Goal: Task Accomplishment & Management: Complete application form

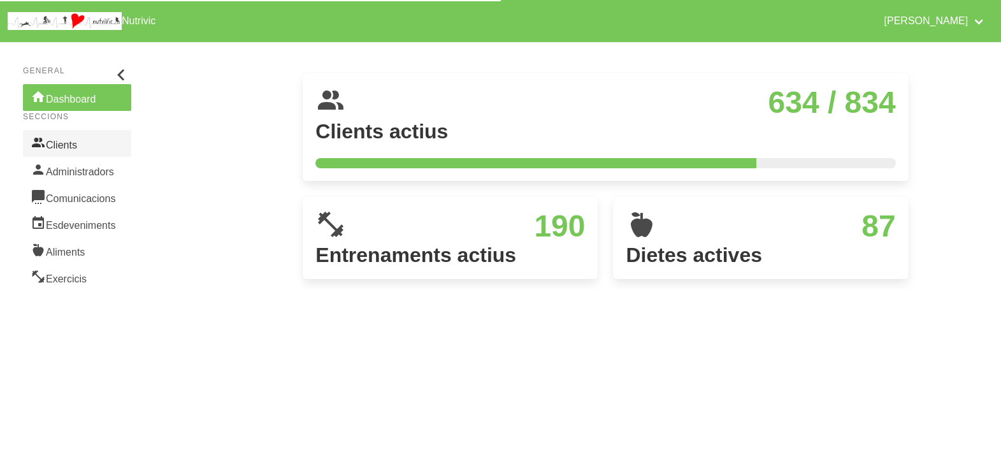
click at [74, 145] on link "Clients" at bounding box center [77, 143] width 108 height 27
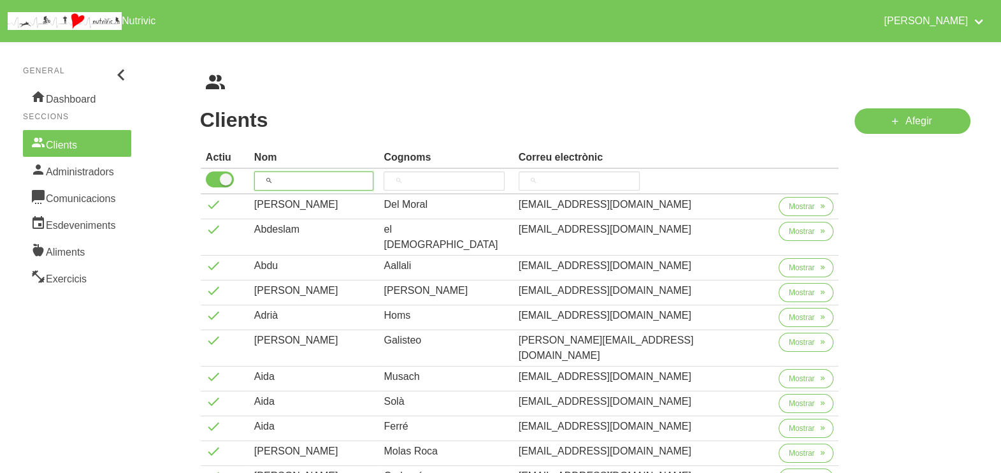
click at [312, 182] on input "search" at bounding box center [314, 180] width 120 height 19
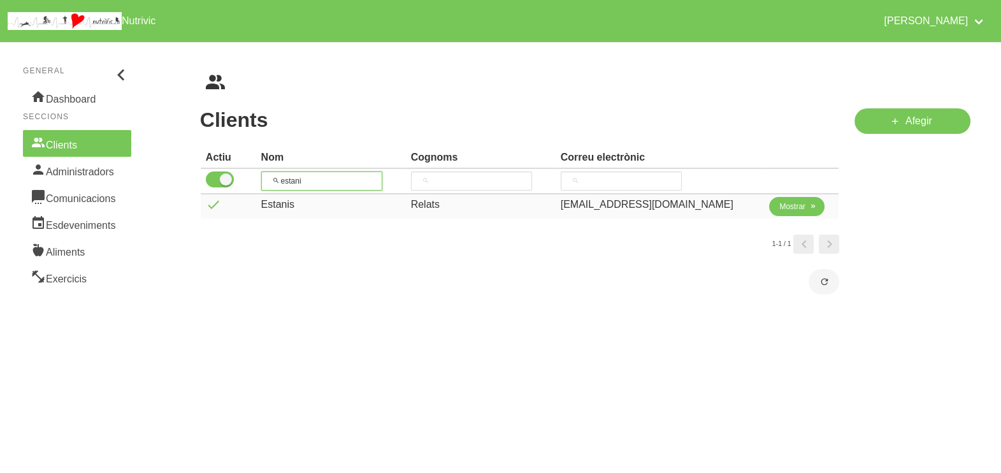
type input "estani"
click at [780, 207] on span "Mostrar" at bounding box center [793, 206] width 26 height 11
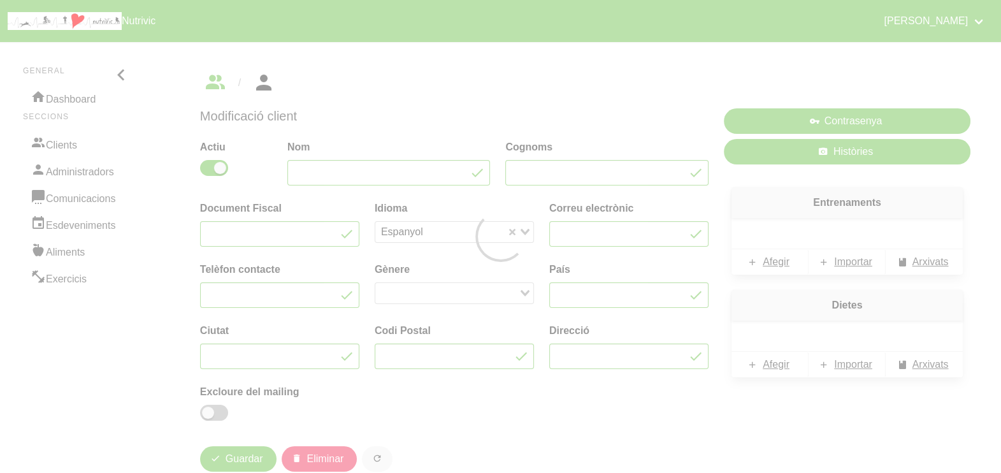
type input "Estanis"
type input "Relats"
type input "[EMAIL_ADDRESS][DOMAIN_NAME]"
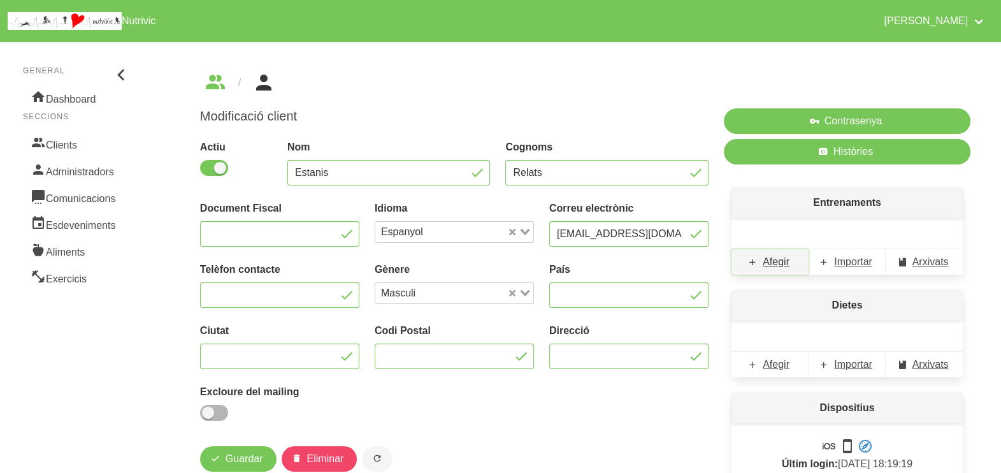
click at [775, 266] on span "Afegir" at bounding box center [776, 261] width 27 height 15
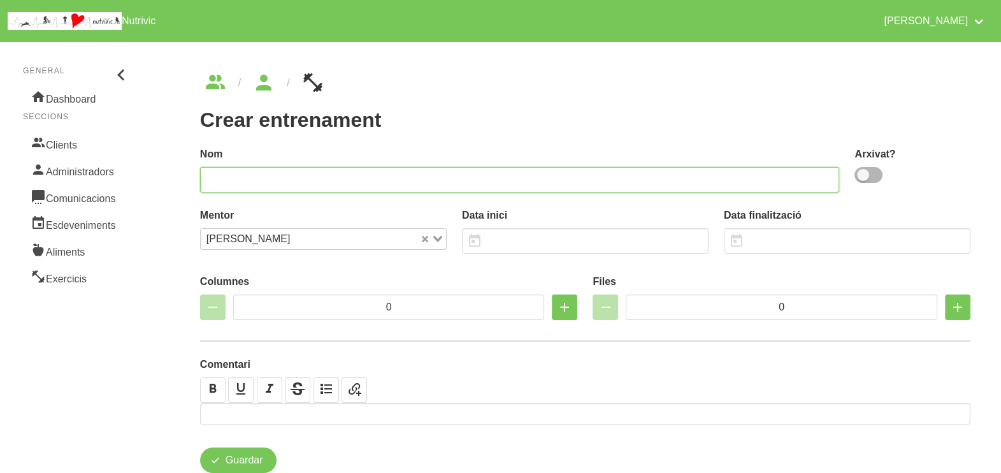
drag, startPoint x: 367, startPoint y: 181, endPoint x: 384, endPoint y: 162, distance: 25.7
click at [370, 180] on input "text" at bounding box center [520, 179] width 640 height 25
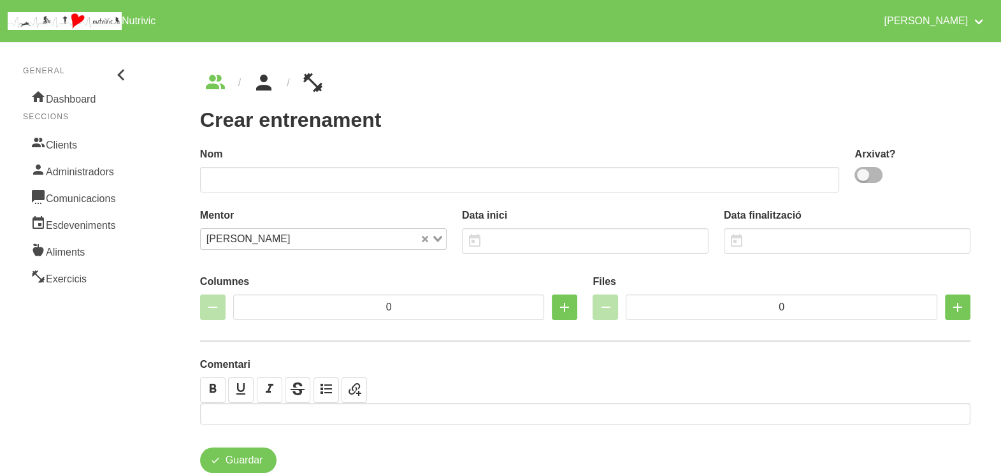
click at [268, 82] on icon "breadcrumbs" at bounding box center [263, 83] width 23 height 34
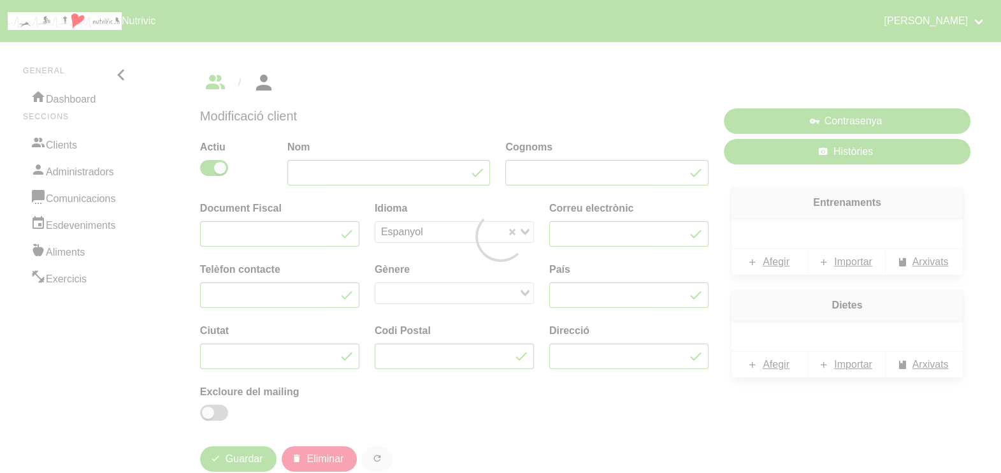
type input "Estanis"
type input "Relats"
type input "[EMAIL_ADDRESS][DOMAIN_NAME]"
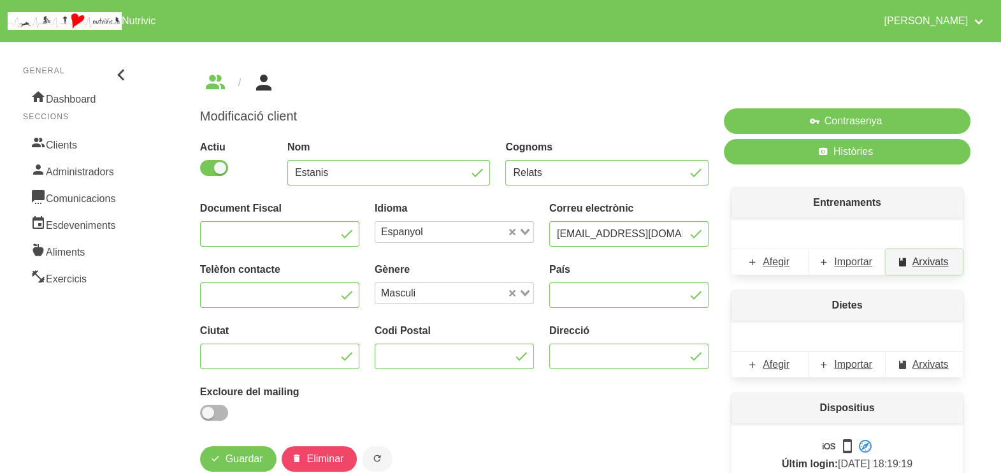
click at [922, 263] on span "Arxivats" at bounding box center [931, 261] width 36 height 15
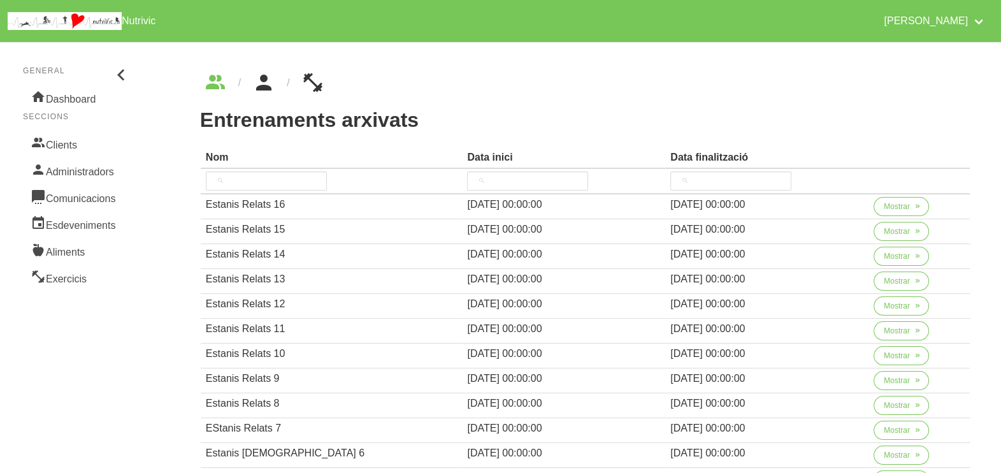
click at [261, 91] on icon "breadcrumbs" at bounding box center [263, 83] width 23 height 34
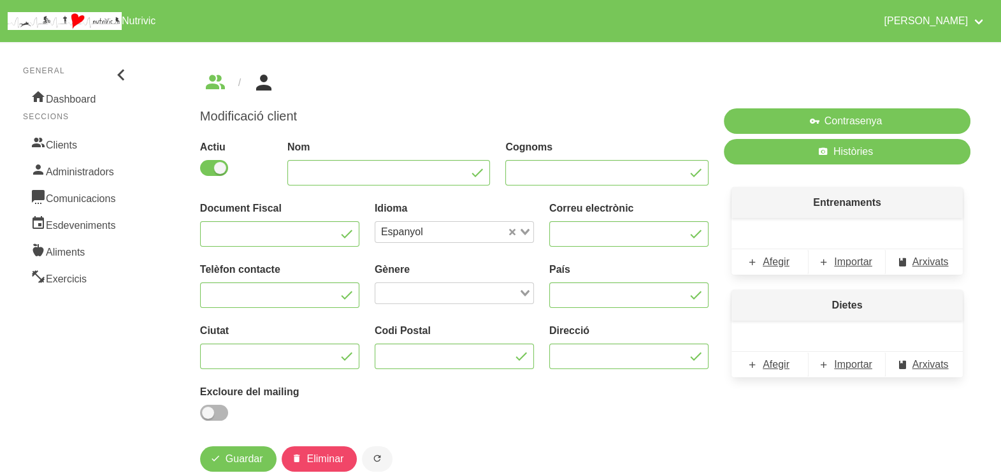
type input "Estanis"
type input "Relats"
type input "[EMAIL_ADDRESS][DOMAIN_NAME]"
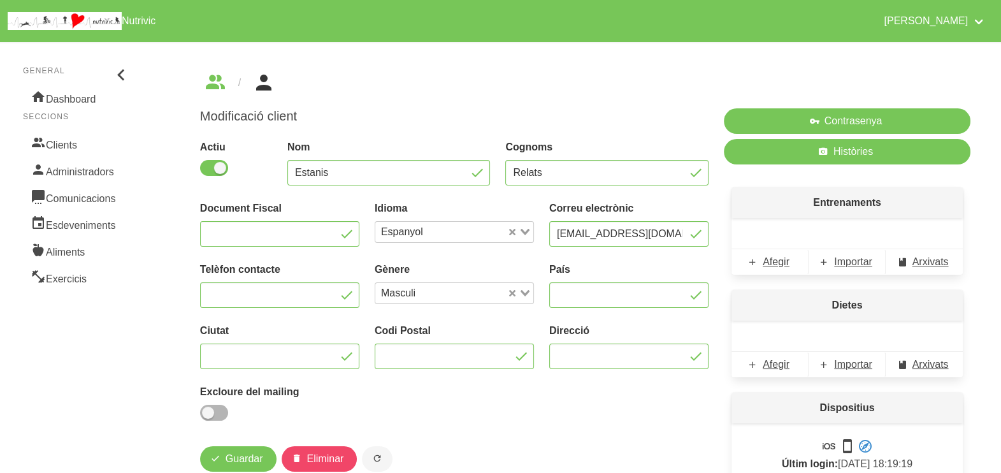
click at [762, 230] on div at bounding box center [847, 233] width 231 height 31
click at [781, 261] on span "Afegir" at bounding box center [776, 261] width 27 height 15
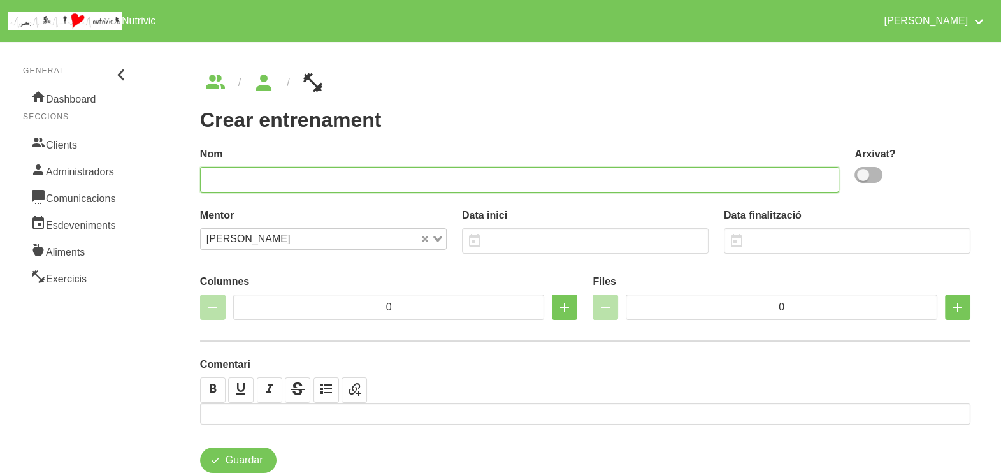
drag, startPoint x: 340, startPoint y: 167, endPoint x: 354, endPoint y: 168, distance: 14.1
click at [341, 169] on input "text" at bounding box center [520, 179] width 640 height 25
type input "Estanis Relats 17"
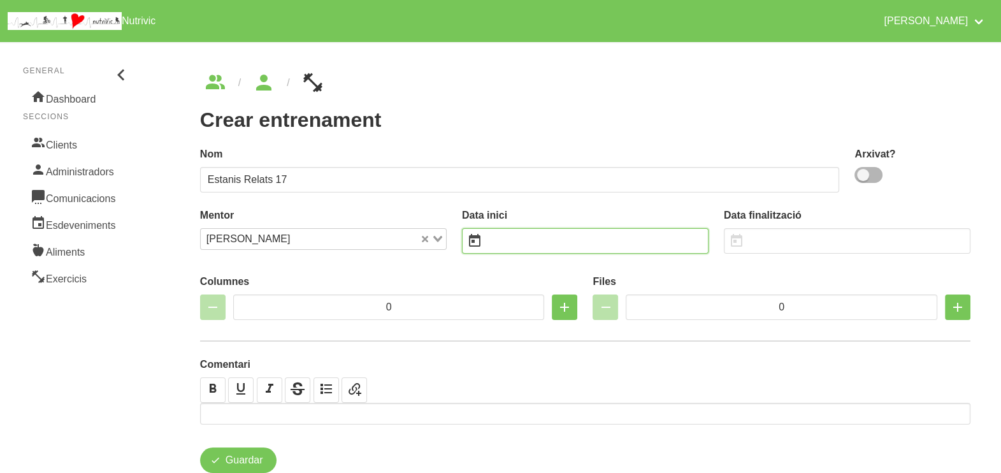
click at [543, 238] on input "text" at bounding box center [585, 240] width 247 height 25
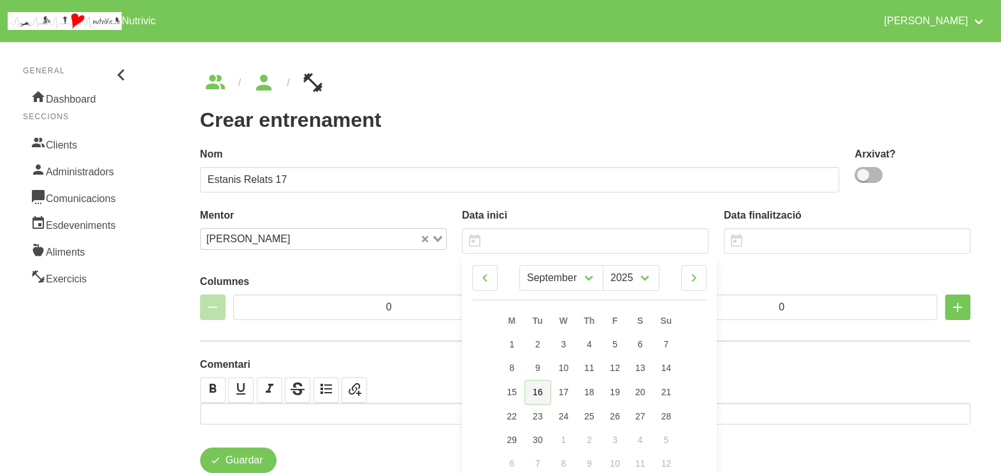
click at [539, 395] on span "16" at bounding box center [538, 392] width 10 height 10
type input "[DATE]"
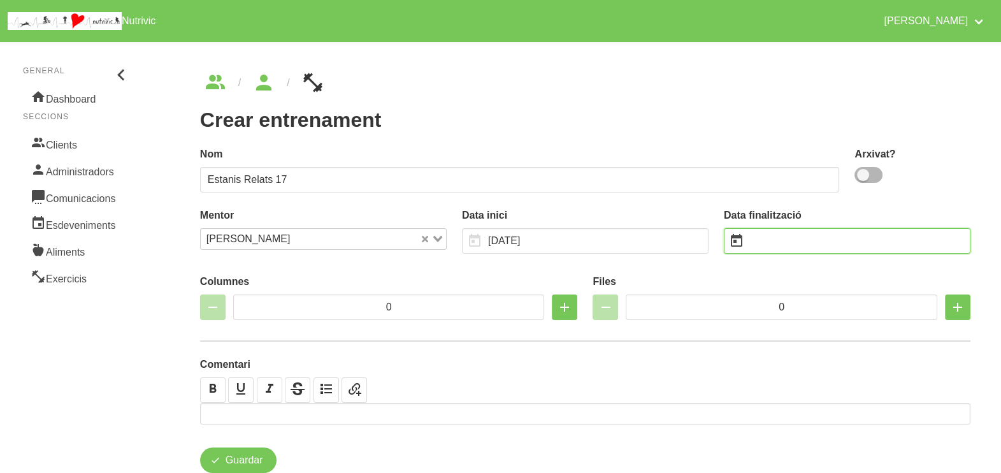
click at [779, 243] on input "text" at bounding box center [847, 240] width 247 height 25
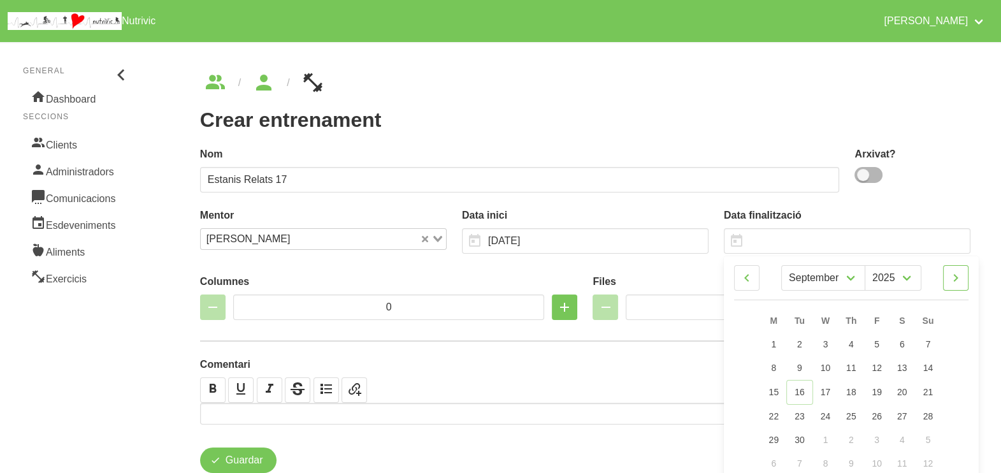
click at [960, 273] on icon at bounding box center [955, 277] width 15 height 23
click at [965, 280] on link at bounding box center [955, 277] width 25 height 25
select select "10"
click at [937, 343] on link "2" at bounding box center [928, 345] width 27 height 24
type input "[DATE]"
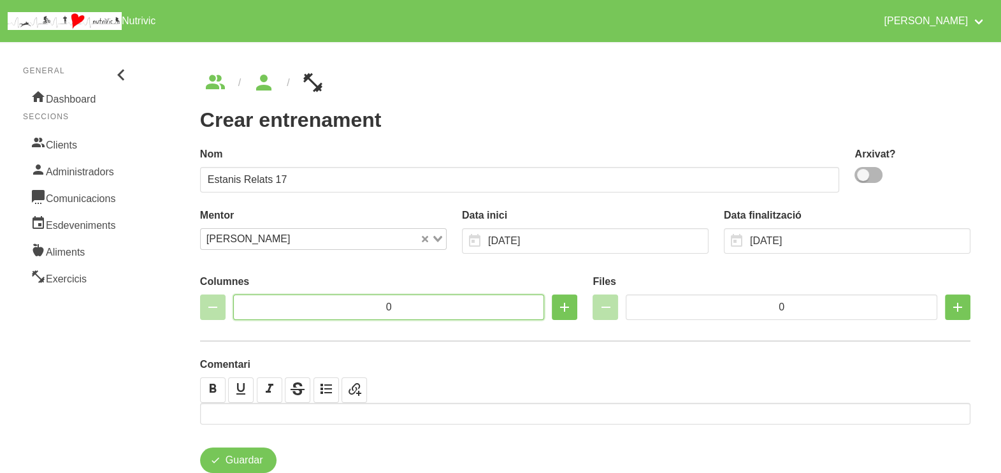
click at [327, 305] on input "0" at bounding box center [389, 306] width 312 height 25
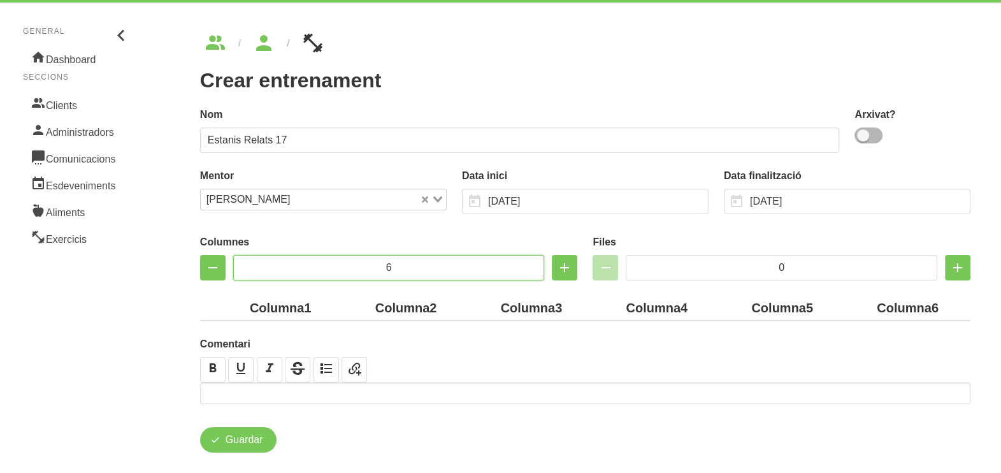
scroll to position [56, 0]
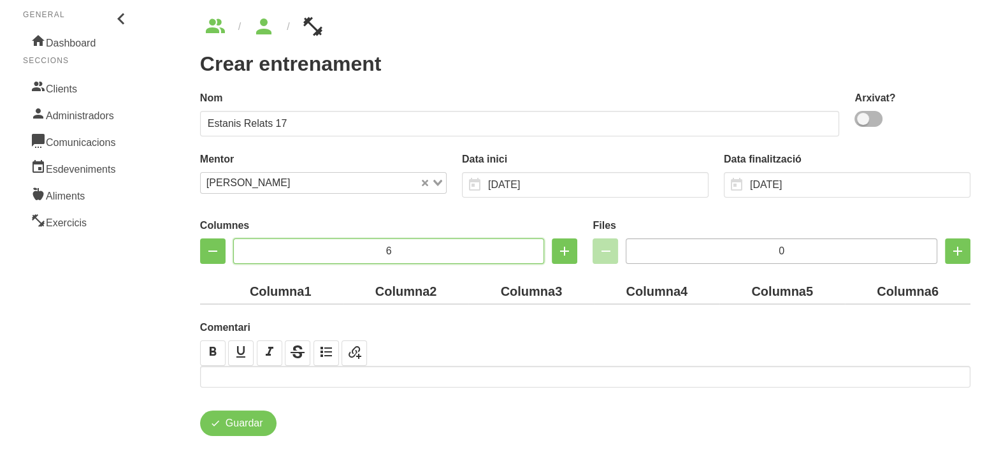
type input "6"
drag, startPoint x: 772, startPoint y: 249, endPoint x: 725, endPoint y: 254, distance: 47.4
click at [727, 255] on input "0" at bounding box center [782, 250] width 312 height 25
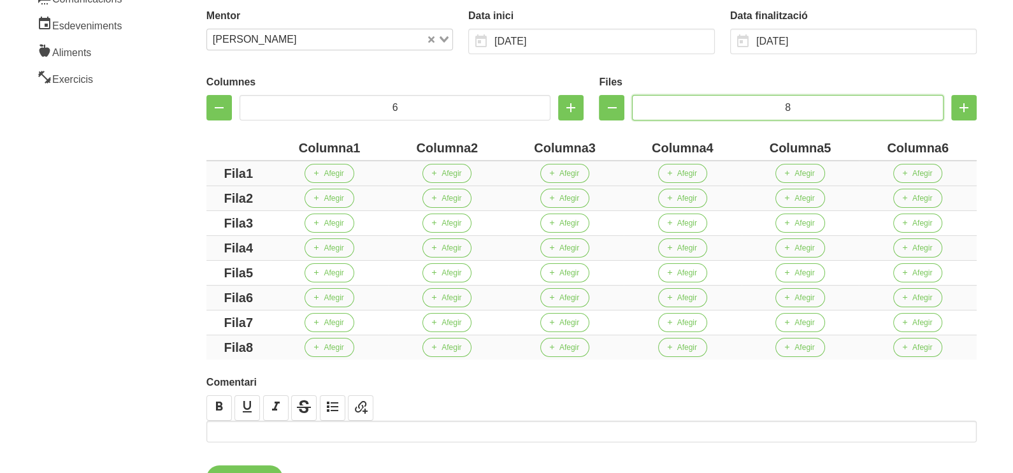
scroll to position [215, 0]
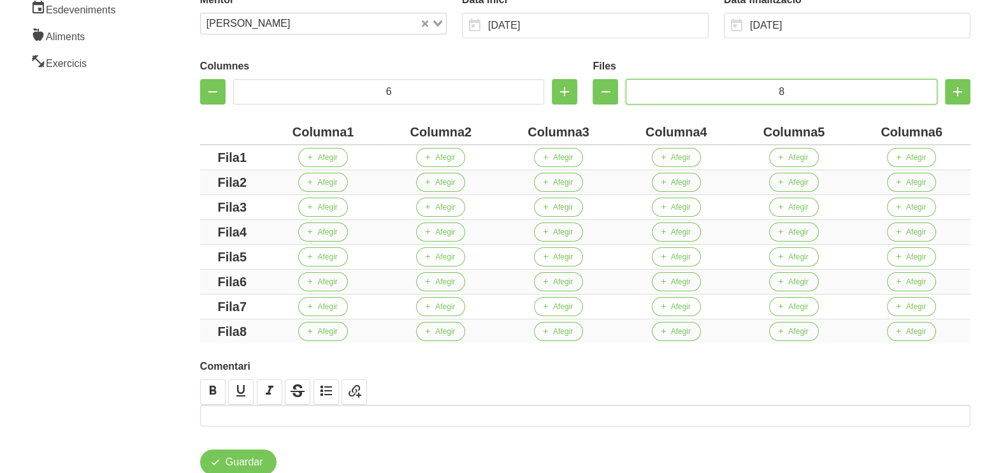
type input "8"
drag, startPoint x: 344, startPoint y: 129, endPoint x: 282, endPoint y: 136, distance: 62.2
click at [277, 135] on div "Columna1" at bounding box center [324, 131] width 108 height 19
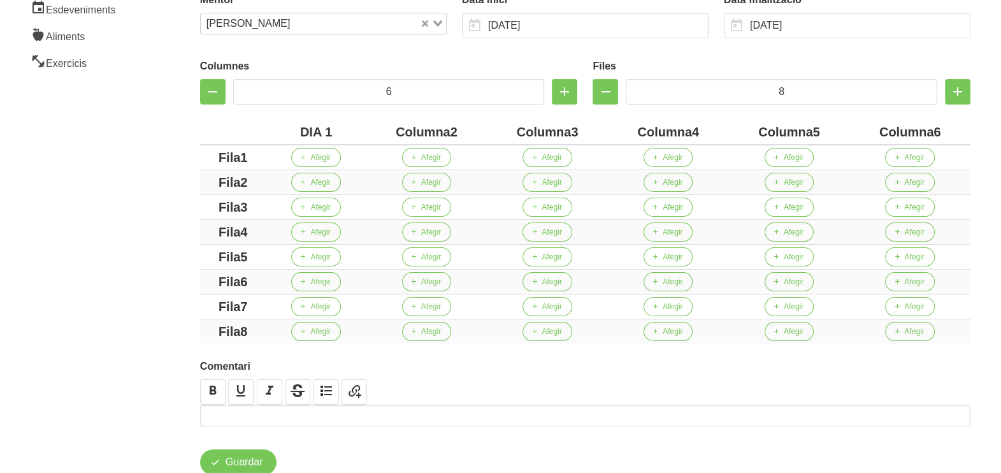
drag, startPoint x: 450, startPoint y: 132, endPoint x: 374, endPoint y: 131, distance: 75.9
click at [372, 131] on div "Columna2" at bounding box center [427, 131] width 111 height 19
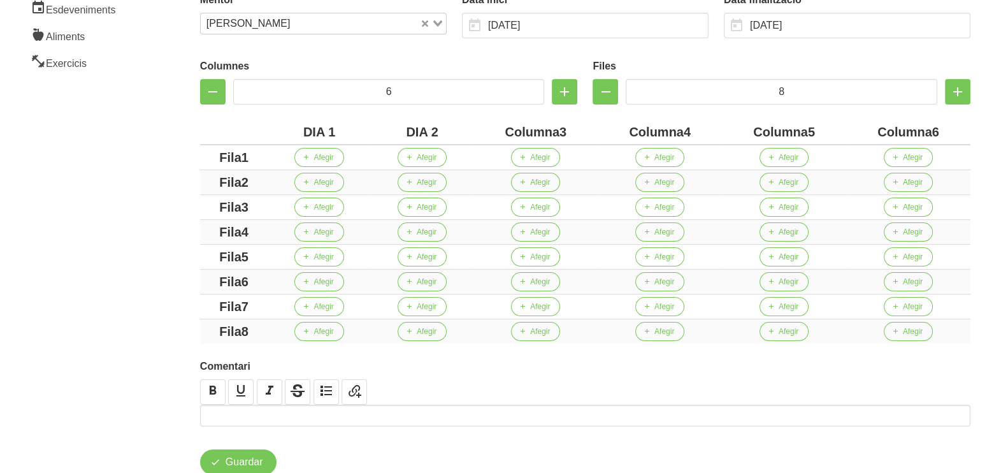
drag, startPoint x: 560, startPoint y: 133, endPoint x: 491, endPoint y: 131, distance: 68.9
click at [485, 131] on div "Columna3" at bounding box center [536, 131] width 114 height 19
drag, startPoint x: 673, startPoint y: 134, endPoint x: 614, endPoint y: 133, distance: 58.7
click at [600, 133] on div "Columna4" at bounding box center [651, 131] width 117 height 19
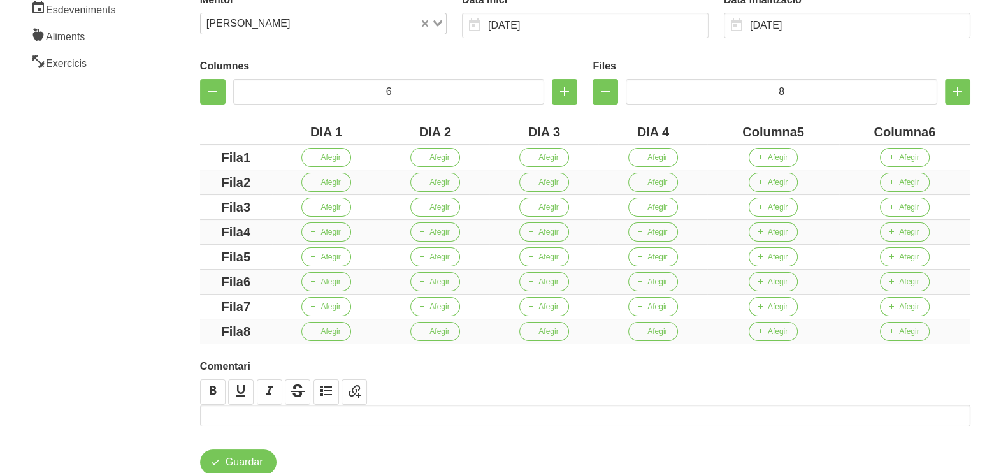
drag, startPoint x: 796, startPoint y: 131, endPoint x: 701, endPoint y: 127, distance: 95.1
click at [695, 129] on tr "DIA 1 DIA 2 DIA 3 DIA 4 Columna5 Columna6" at bounding box center [585, 132] width 771 height 25
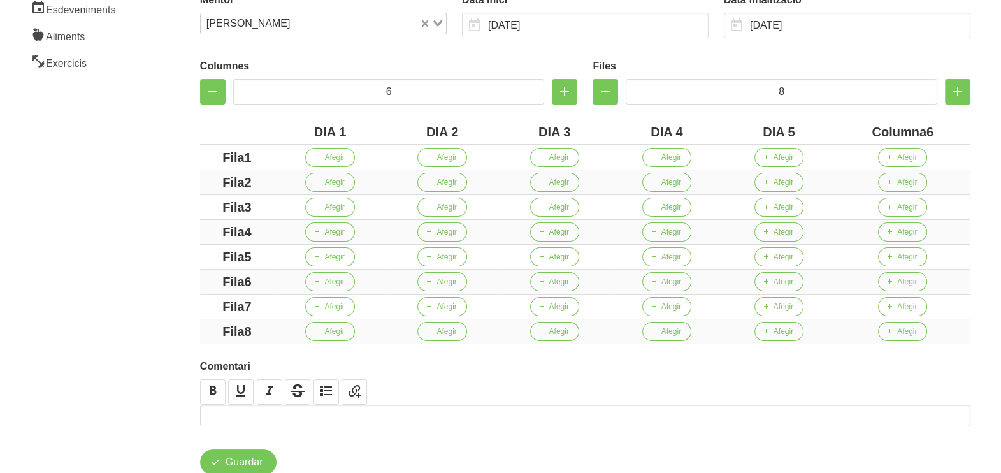
drag, startPoint x: 923, startPoint y: 131, endPoint x: 797, endPoint y: 129, distance: 126.2
click at [797, 129] on tr "DIA 1 DIA 2 DIA 3 DIA 4 DIA 5 Columna6" at bounding box center [585, 132] width 771 height 25
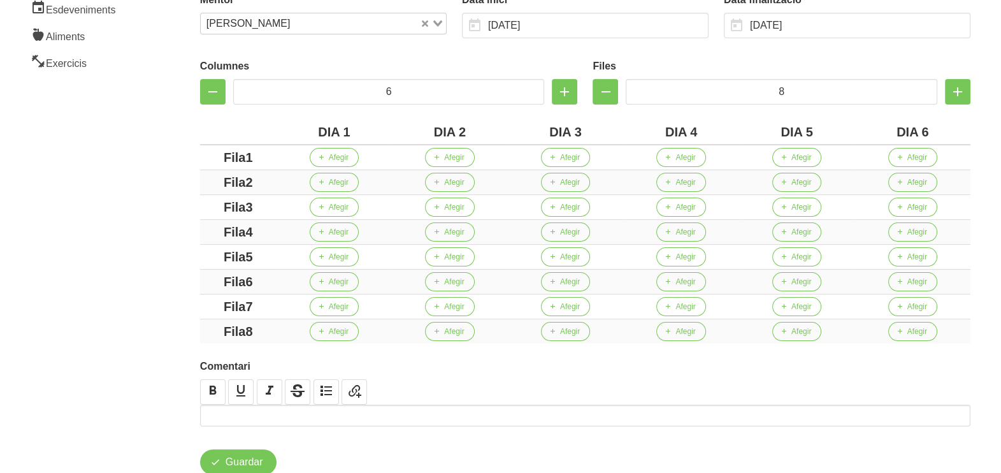
drag, startPoint x: 247, startPoint y: 158, endPoint x: 166, endPoint y: 169, distance: 82.3
click at [149, 159] on section "General Dashboard Seccions Clients Administradors Comunicacions Esdeveniments A…" at bounding box center [500, 166] width 1017 height 694
click at [265, 156] on div "Fila1" at bounding box center [238, 157] width 66 height 19
click at [184, 154] on div "Crear entrenament 45fdfb4f-0990-4b7a-af81-5620b288b5e6 Nom Estanis Relats 17 Ar…" at bounding box center [586, 166] width 832 height 679
drag, startPoint x: 261, startPoint y: 178, endPoint x: 181, endPoint y: 178, distance: 79.7
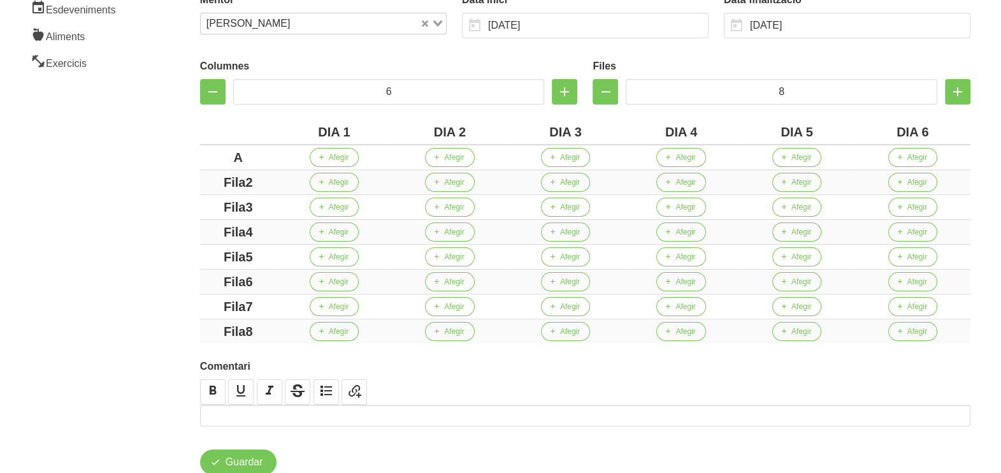
click at [175, 177] on div "Crear entrenament 45fdfb4f-0990-4b7a-af81-5620b288b5e6 Nom Estanis Relats 17 Ar…" at bounding box center [586, 166] width 832 height 679
drag, startPoint x: 242, startPoint y: 199, endPoint x: 184, endPoint y: 199, distance: 58.6
click at [184, 199] on div "Crear entrenament 45fdfb4f-0990-4b7a-af81-5620b288b5e6 Nom Estanis Relats 17 Ar…" at bounding box center [586, 166] width 832 height 679
drag, startPoint x: 266, startPoint y: 227, endPoint x: 150, endPoint y: 229, distance: 116.7
click at [150, 227] on section "General Dashboard Seccions Clients Administradors Comunicacions Esdeveniments A…" at bounding box center [500, 166] width 1017 height 694
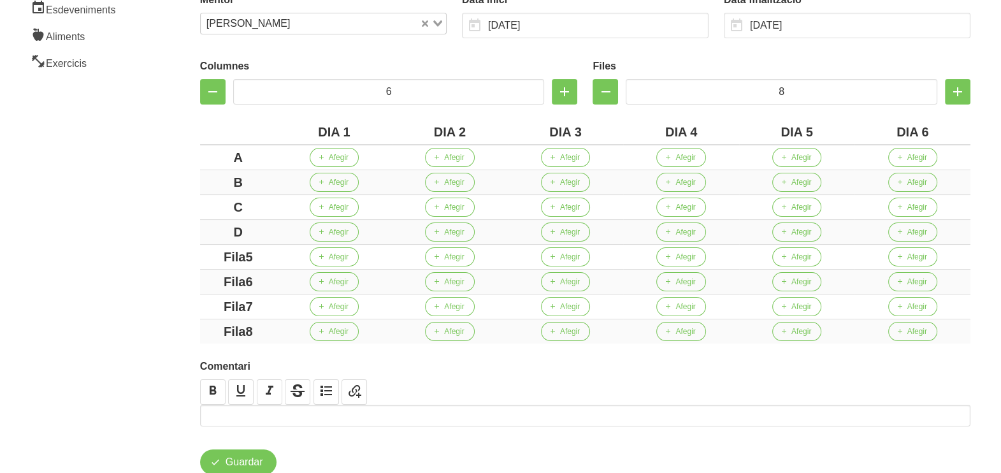
click at [189, 258] on div "Crear entrenament 45fdfb4f-0990-4b7a-af81-5620b288b5e6 Nom Estanis Relats 17 Ar…" at bounding box center [586, 166] width 832 height 679
drag, startPoint x: 265, startPoint y: 280, endPoint x: 188, endPoint y: 277, distance: 76.6
click at [188, 277] on div "Crear entrenament 45fdfb4f-0990-4b7a-af81-5620b288b5e6 Nom Estanis Relats 17 Ar…" at bounding box center [586, 166] width 832 height 679
drag, startPoint x: 265, startPoint y: 300, endPoint x: 170, endPoint y: 296, distance: 94.4
click at [171, 296] on div "Crear entrenament 45fdfb4f-0990-4b7a-af81-5620b288b5e6 Nom Estanis Relats 17 Ar…" at bounding box center [586, 166] width 832 height 679
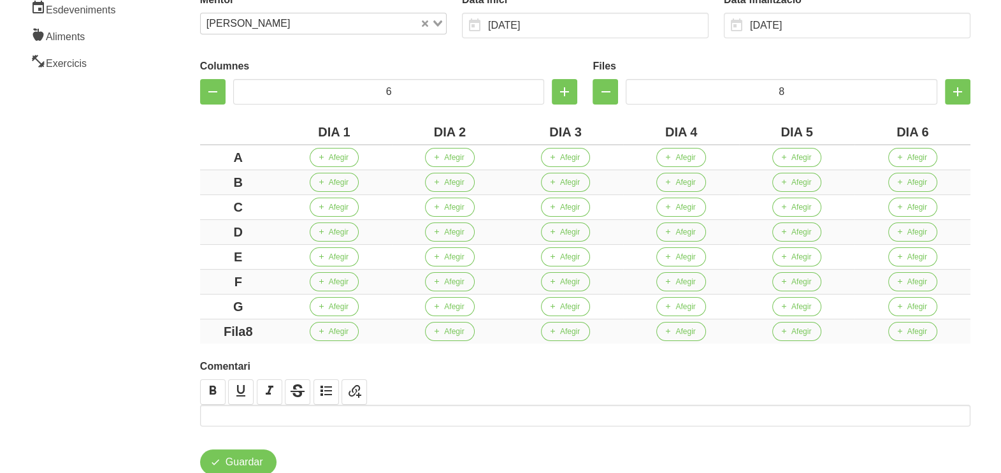
drag, startPoint x: 259, startPoint y: 327, endPoint x: 127, endPoint y: 307, distance: 133.4
click at [129, 308] on section "General Dashboard Seccions Clients Administradors Comunicacions Esdeveniments A…" at bounding box center [500, 166] width 1017 height 694
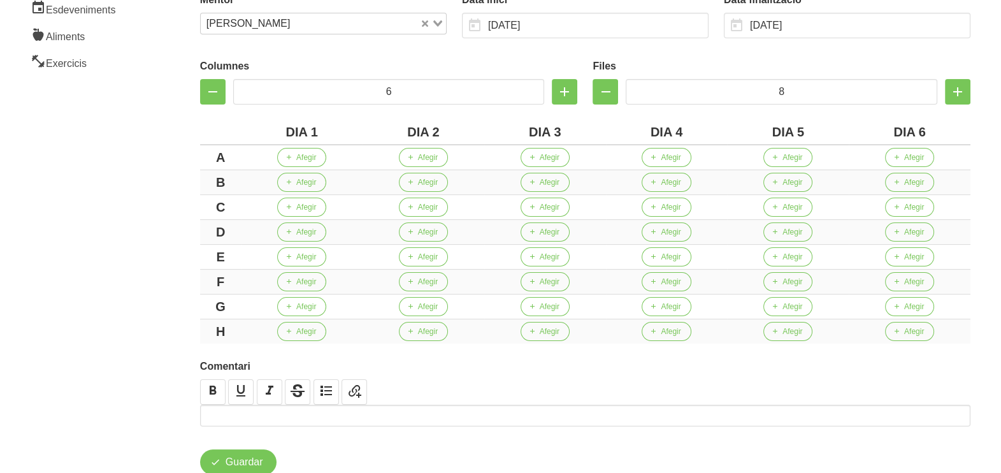
drag, startPoint x: 72, startPoint y: 252, endPoint x: 69, endPoint y: 219, distance: 33.2
click at [73, 245] on aside "General Dashboard Seccions Clients Administradors Comunicacions Esdeveniments A…" at bounding box center [77, 166] width 170 height 694
click at [308, 157] on span "Afegir" at bounding box center [306, 157] width 20 height 11
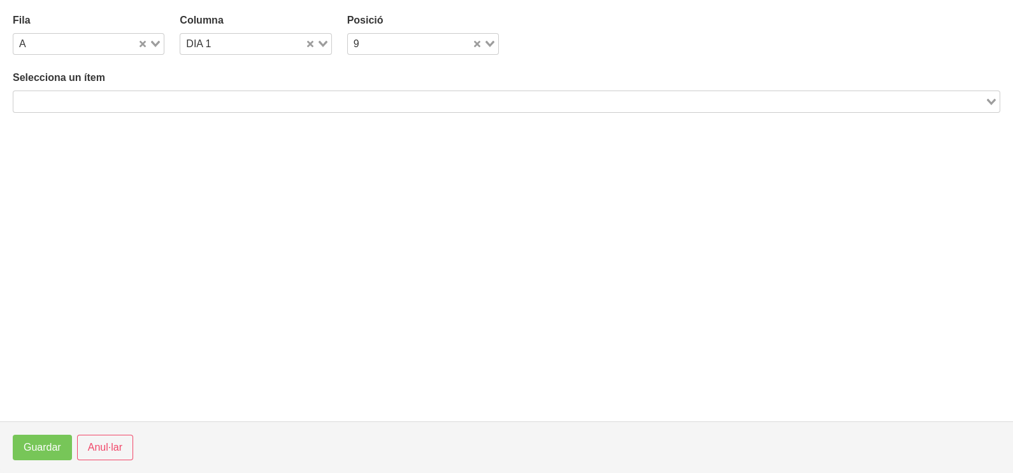
click at [244, 97] on input "Search for option" at bounding box center [499, 101] width 969 height 15
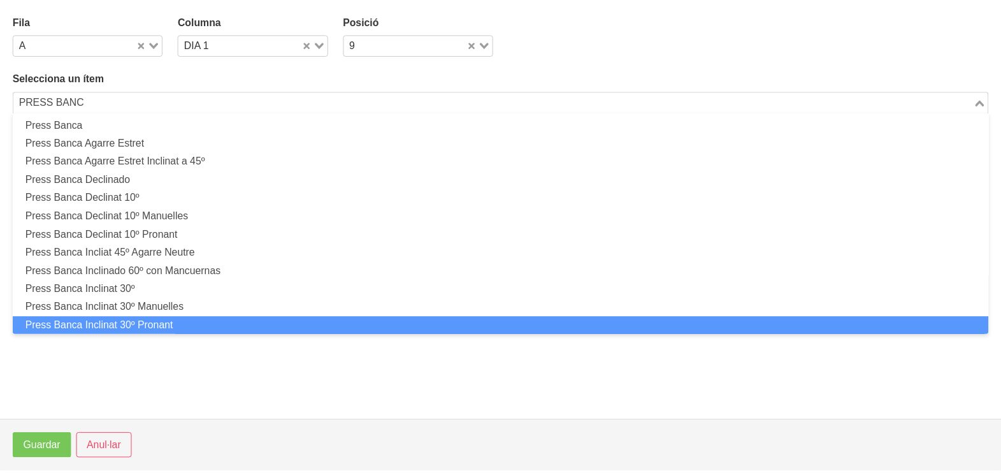
scroll to position [0, 0]
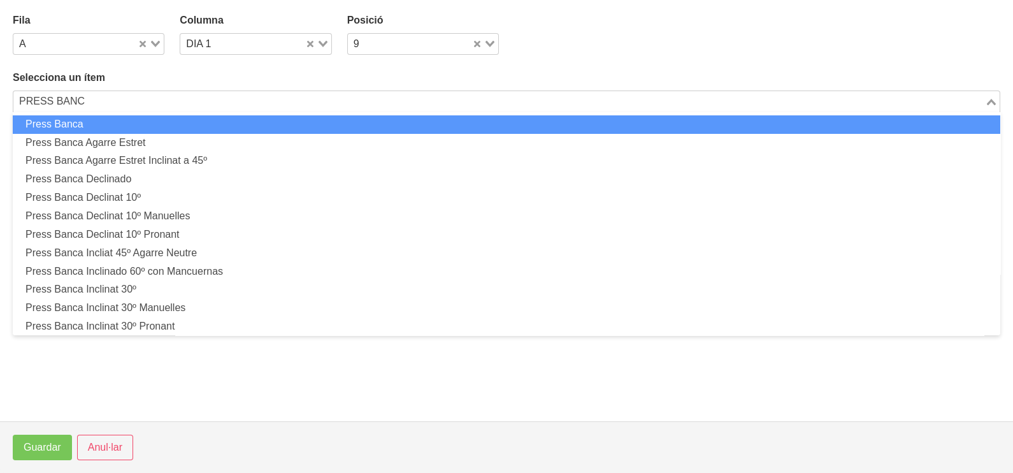
click at [106, 124] on li "Press Banca" at bounding box center [507, 124] width 988 height 18
type input "PRESS BANC"
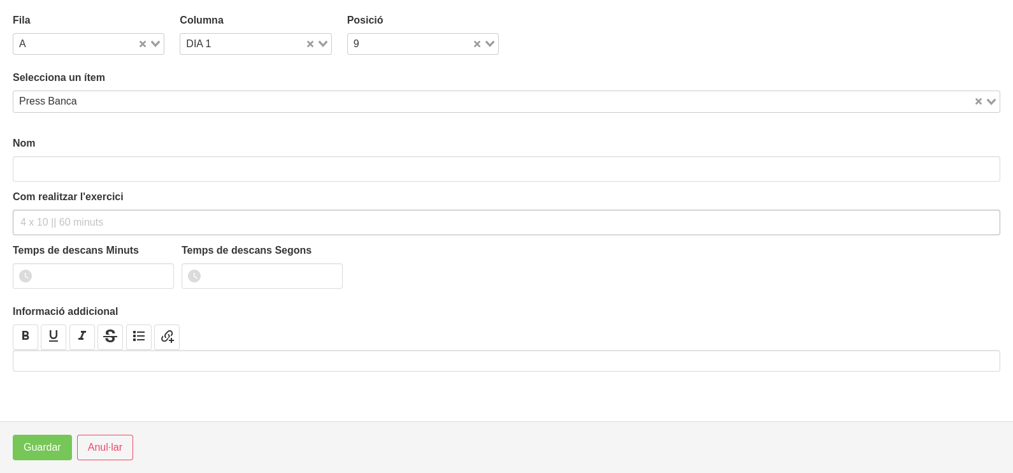
type input "Press Banca"
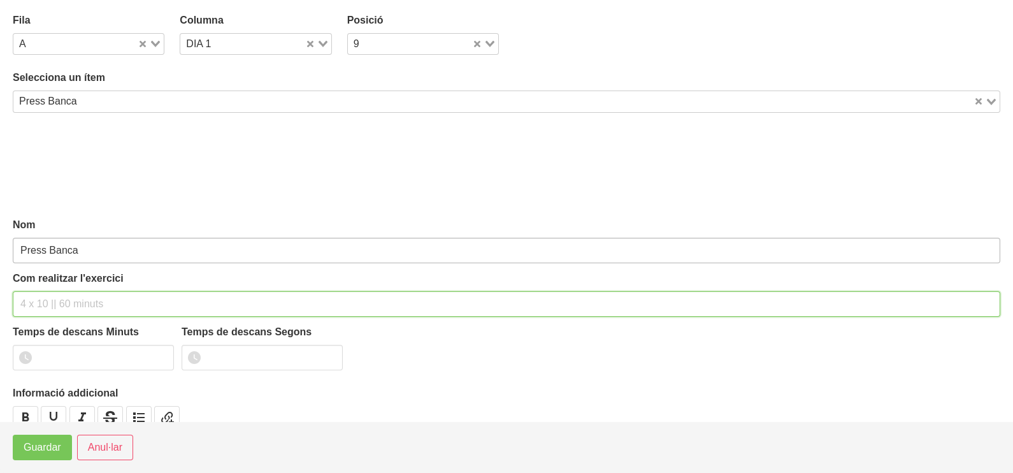
click at [53, 293] on input "text" at bounding box center [507, 303] width 988 height 25
type input "3 X 4-6 a 3010 150""
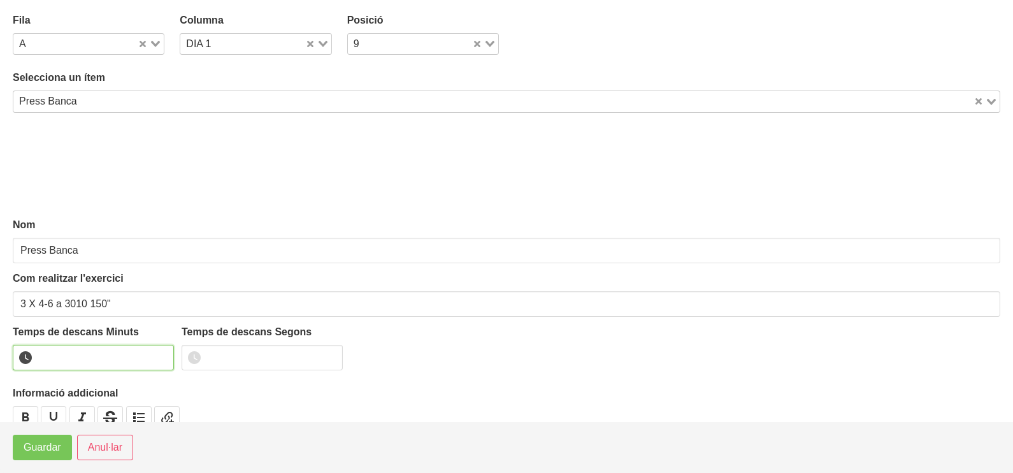
click at [80, 347] on input "number" at bounding box center [93, 357] width 161 height 25
type input "2"
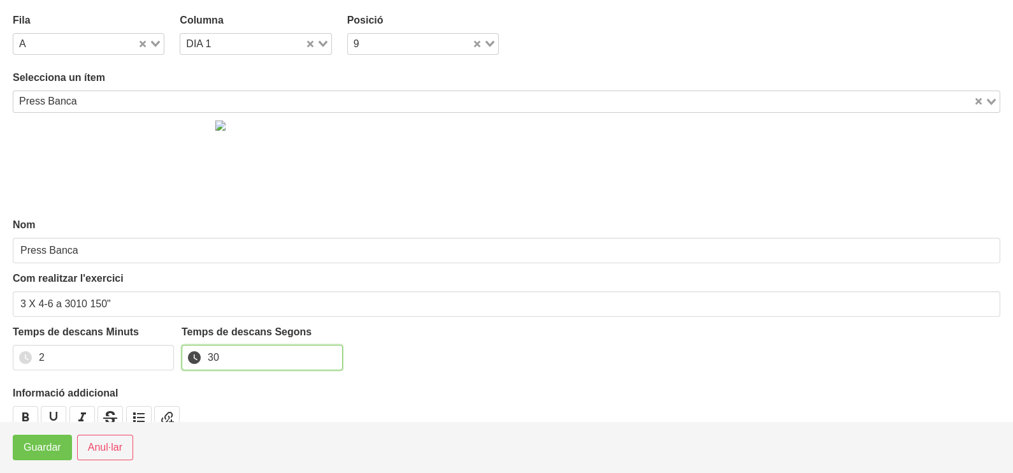
type input "30"
click at [33, 449] on span "Guardar" at bounding box center [43, 447] width 38 height 15
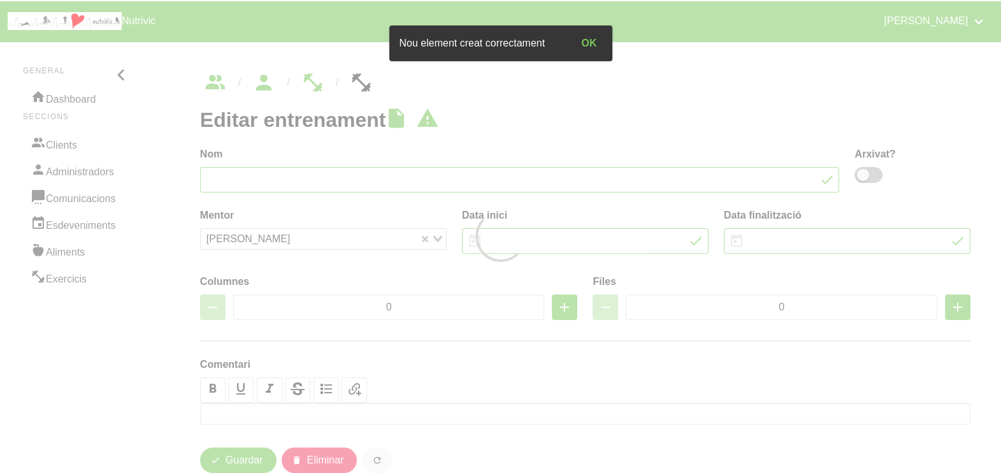
type input "Estanis Relats 17"
type input "[DATE]"
type input "6"
type input "8"
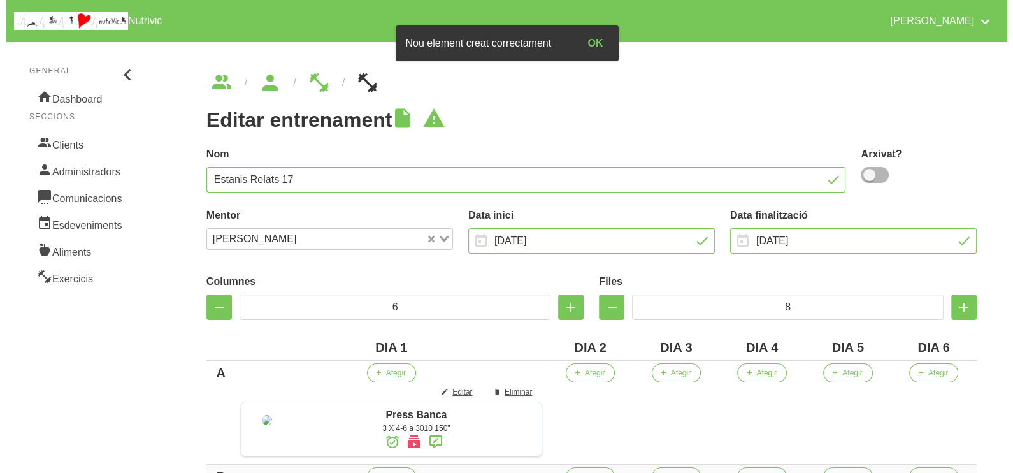
scroll to position [318, 0]
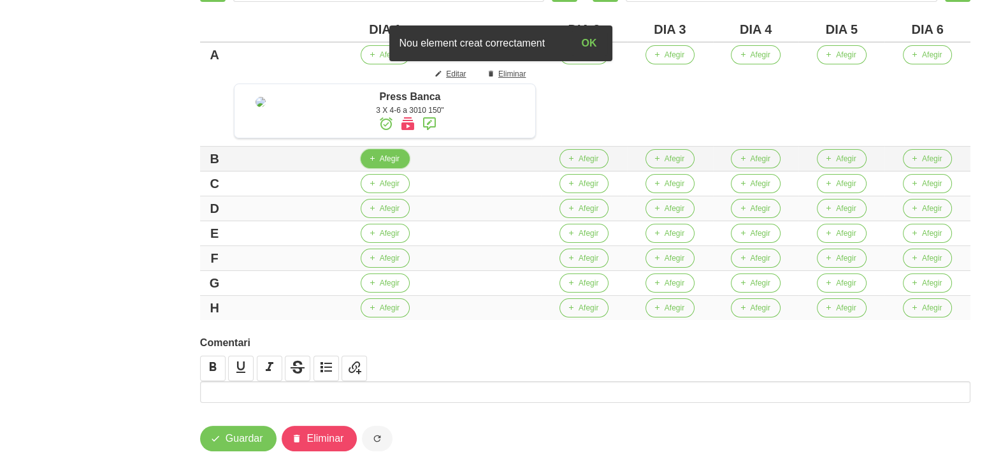
click at [378, 164] on span "button" at bounding box center [371, 158] width 11 height 11
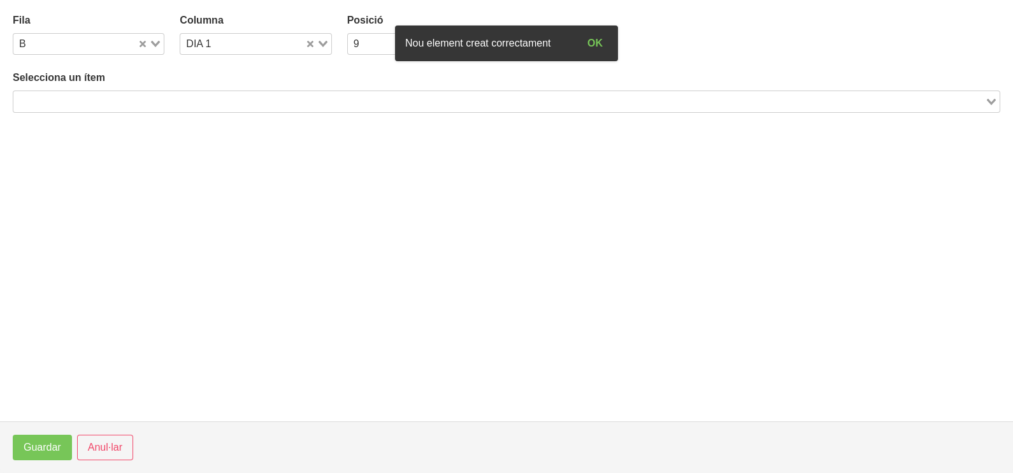
drag, startPoint x: 119, startPoint y: 106, endPoint x: 156, endPoint y: 75, distance: 48.4
click at [120, 103] on input "Search for option" at bounding box center [499, 101] width 969 height 15
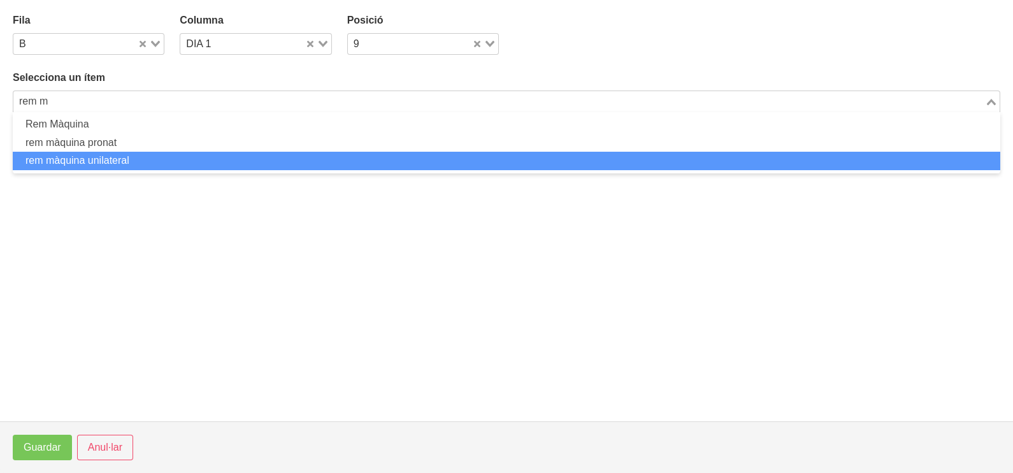
click at [150, 156] on li "rem màquina unilateral" at bounding box center [507, 161] width 988 height 18
type input "rem m"
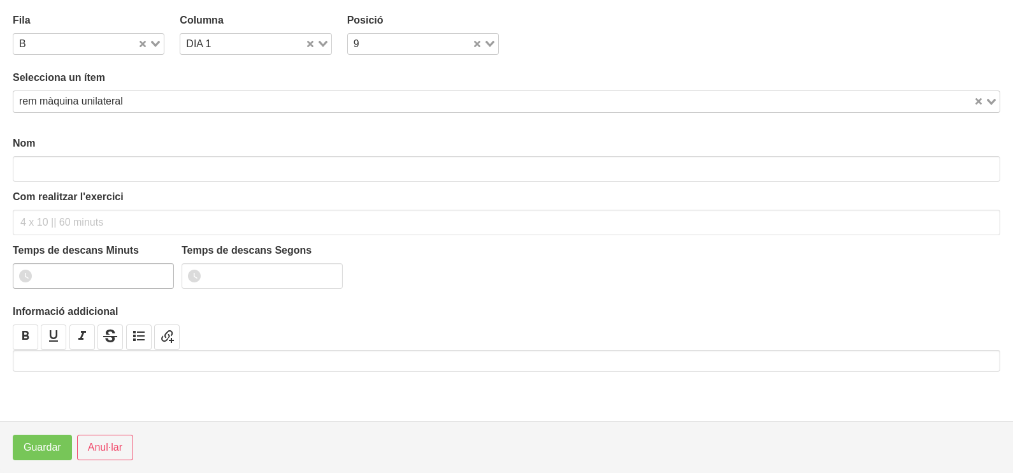
type input "rem màquina unilateral"
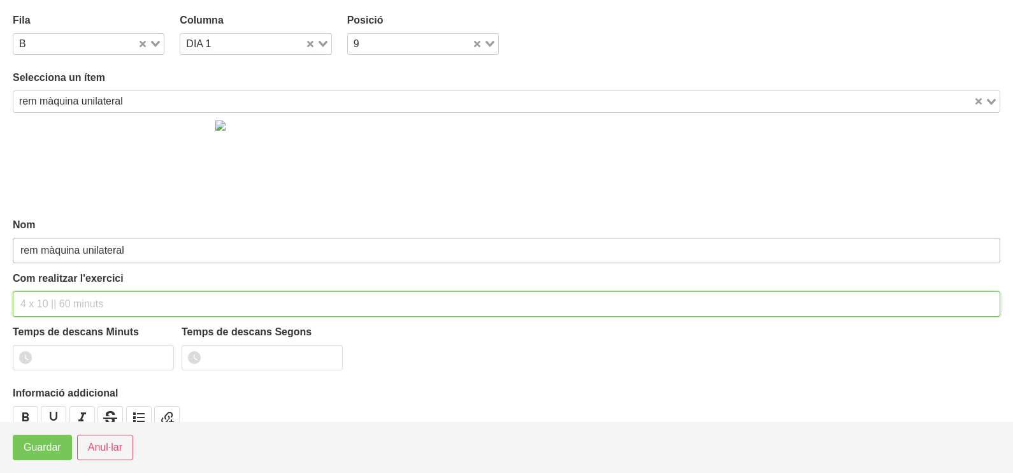
click at [60, 282] on div "Com realitzar l'exercici" at bounding box center [507, 294] width 988 height 46
type input "3 x 4-6 a 3011 120""
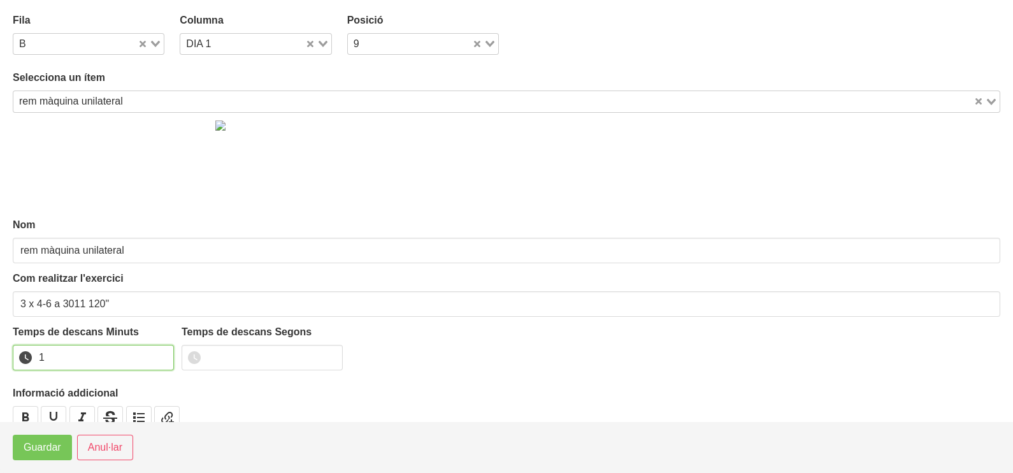
click at [161, 353] on input "1" at bounding box center [93, 357] width 161 height 25
drag, startPoint x: 161, startPoint y: 353, endPoint x: 64, endPoint y: 414, distance: 114.6
type input "2"
click at [150, 358] on input "2" at bounding box center [93, 357] width 161 height 25
click at [56, 440] on span "Guardar" at bounding box center [43, 447] width 38 height 15
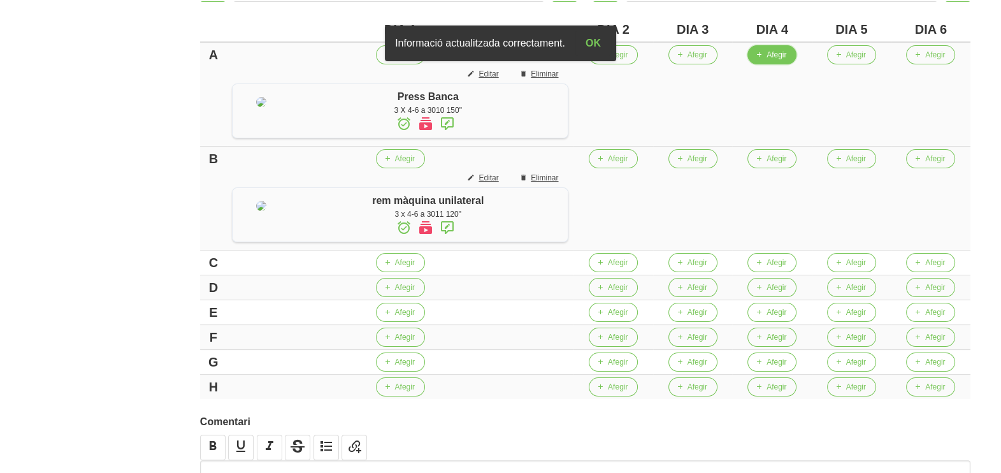
click at [787, 54] on span "Afegir" at bounding box center [777, 54] width 20 height 11
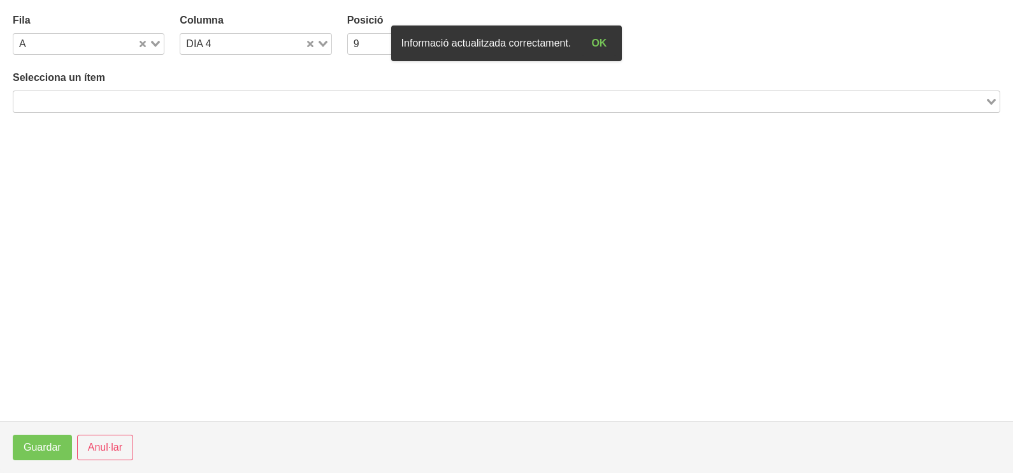
drag, startPoint x: 250, startPoint y: 102, endPoint x: 266, endPoint y: 66, distance: 39.7
click at [254, 97] on input "Search for option" at bounding box center [499, 101] width 969 height 15
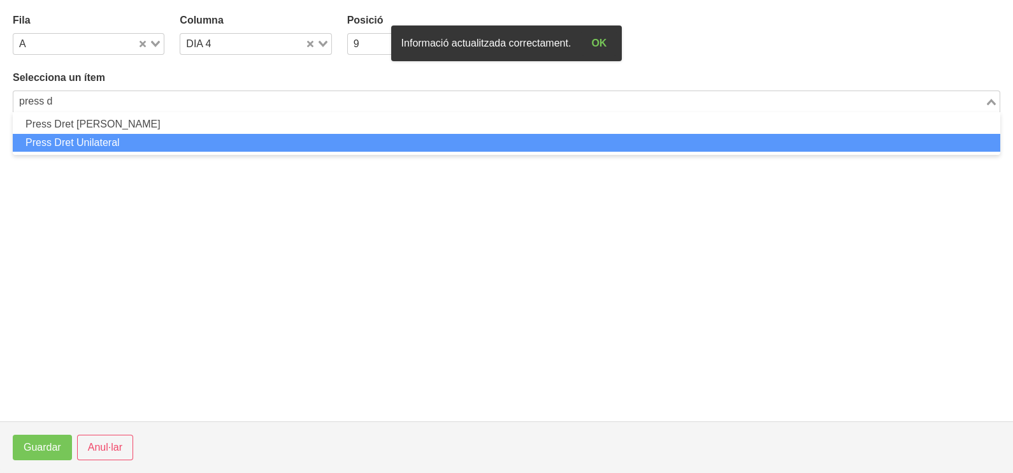
click at [169, 137] on li "Press Dret Unilateral" at bounding box center [507, 143] width 988 height 18
type input "press d"
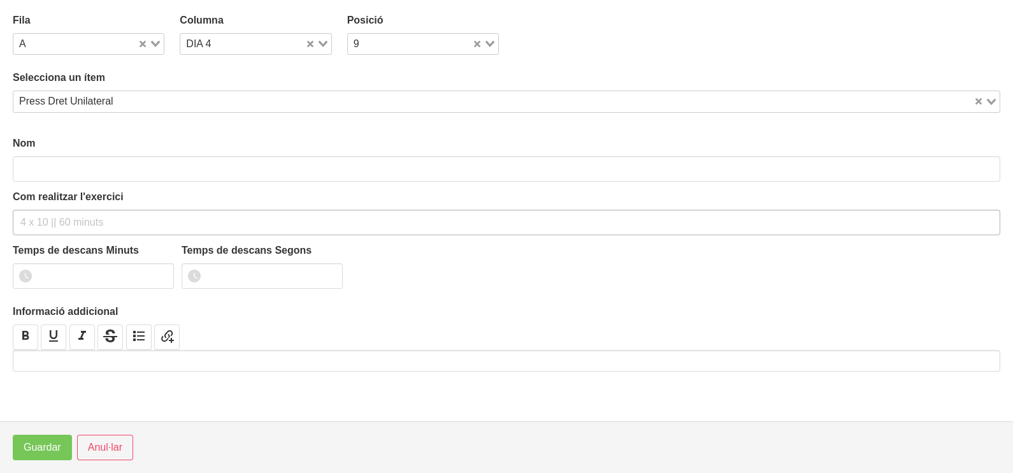
type input "Press Dret Unilateral"
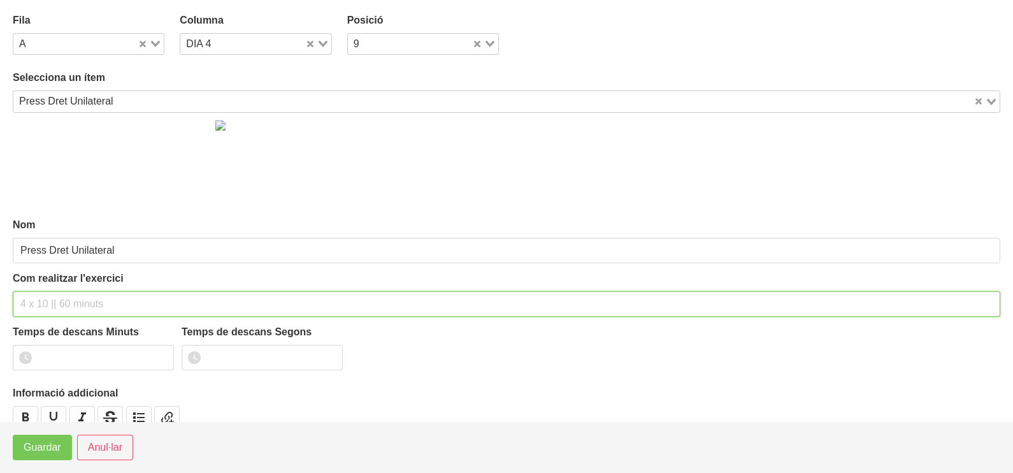
click at [48, 296] on input "text" at bounding box center [507, 303] width 988 height 25
type input "3 x 6-8 a 3010 120""
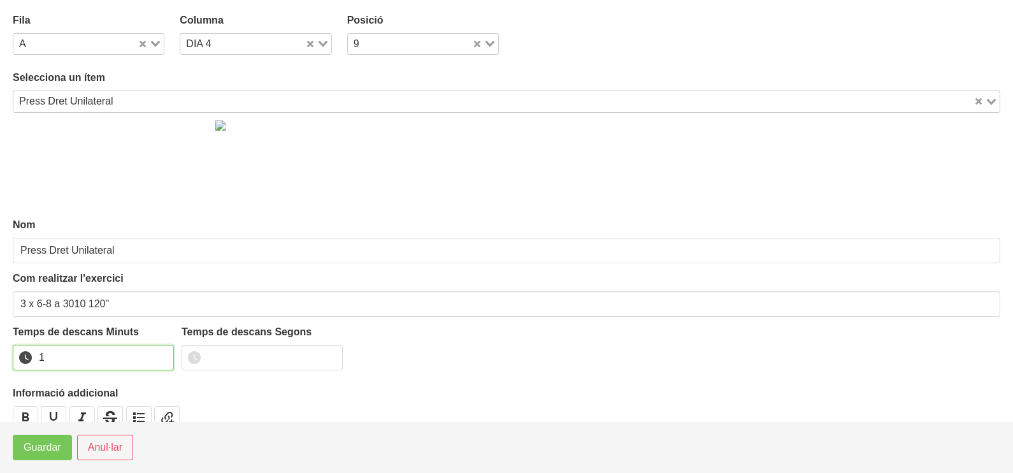
click at [160, 353] on input "1" at bounding box center [93, 357] width 161 height 25
drag, startPoint x: 160, startPoint y: 353, endPoint x: 57, endPoint y: 432, distance: 129.1
type input "2"
click at [140, 363] on input "2" at bounding box center [93, 357] width 161 height 25
click at [43, 449] on span "Guardar" at bounding box center [43, 447] width 38 height 15
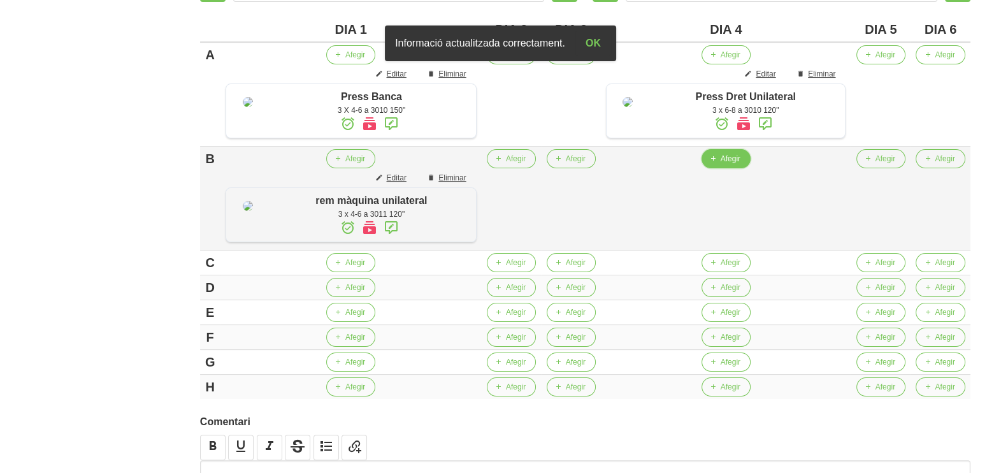
click at [725, 164] on span "Afegir" at bounding box center [731, 158] width 20 height 11
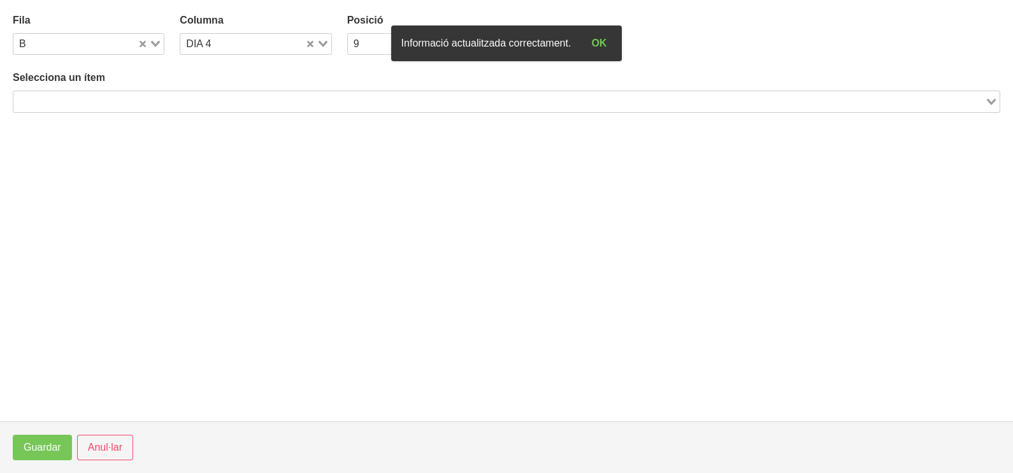
click at [198, 99] on input "Search for option" at bounding box center [499, 101] width 969 height 15
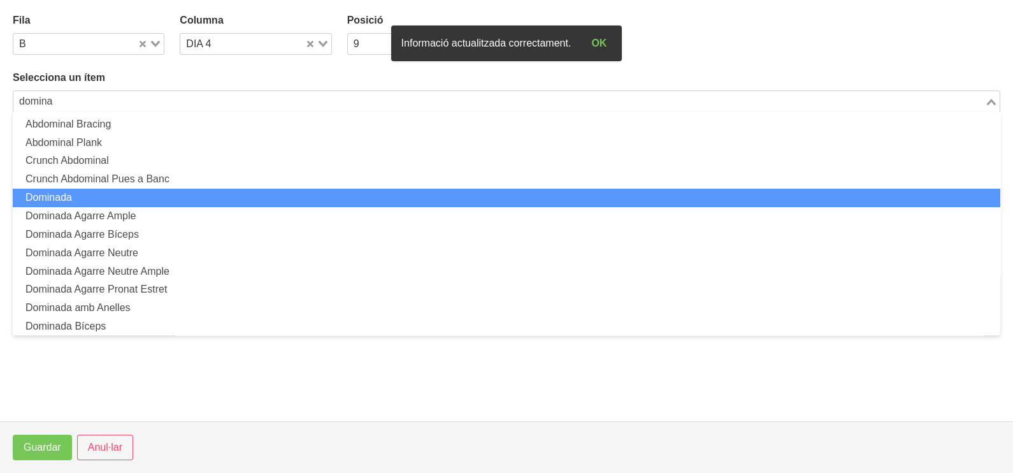
click at [128, 201] on li "Dominada" at bounding box center [507, 198] width 988 height 18
type input "domina"
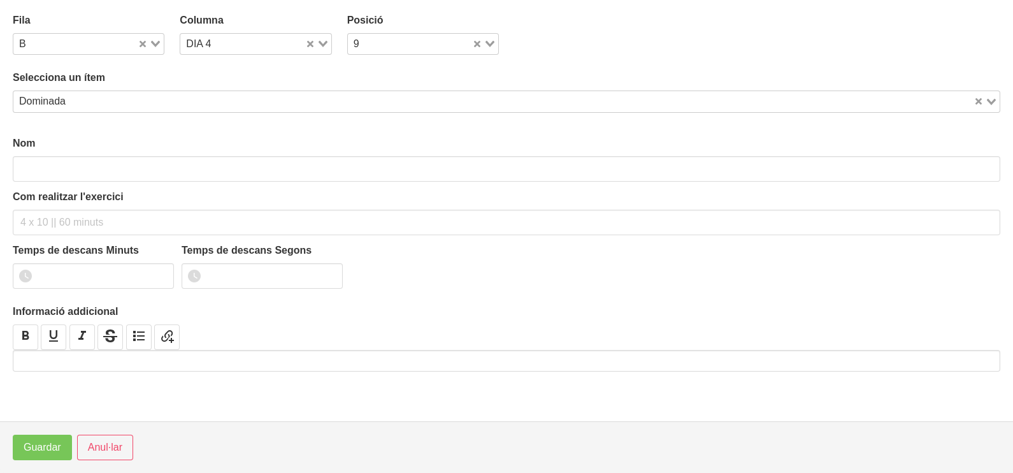
type input "Dominada"
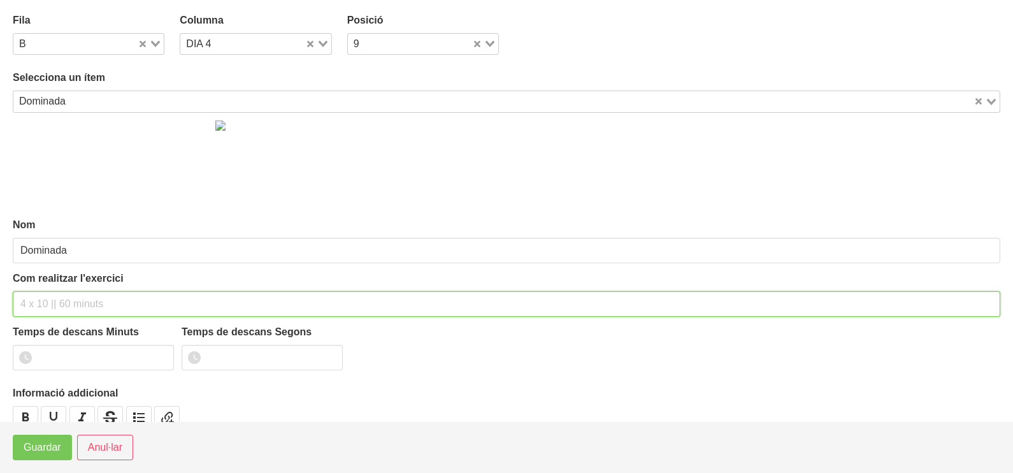
click at [44, 305] on input "text" at bounding box center [507, 303] width 988 height 25
type input "3 x 4-6 a 3010 150""
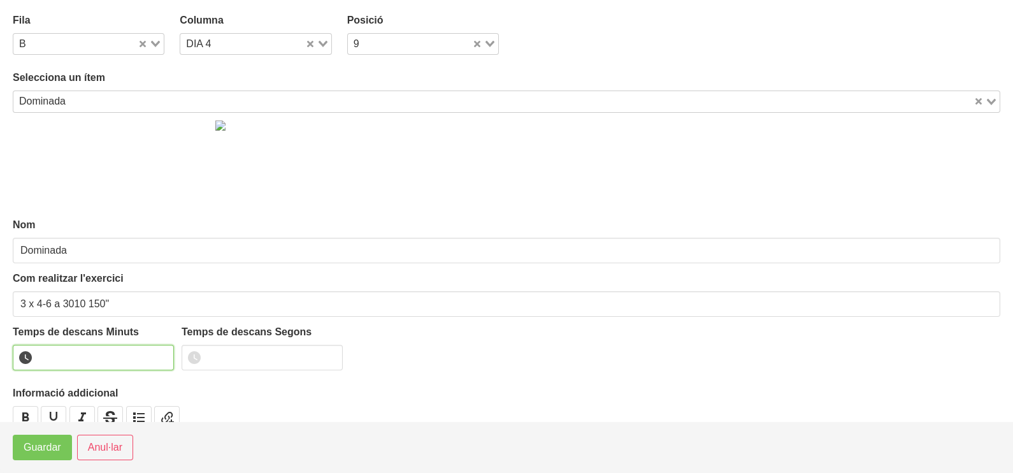
click at [78, 347] on input "number" at bounding box center [93, 357] width 161 height 25
type input "2"
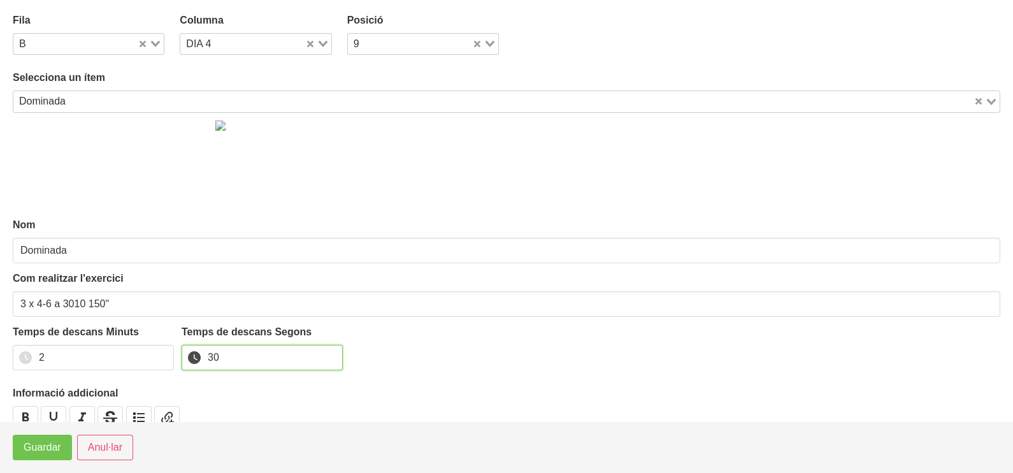
type input "30"
click at [44, 448] on span "Guardar" at bounding box center [43, 447] width 38 height 15
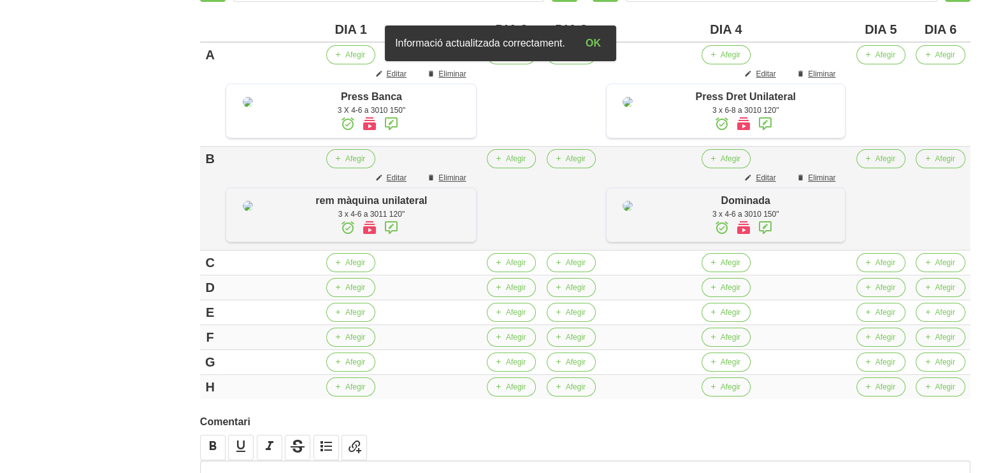
click at [760, 239] on icon at bounding box center [765, 227] width 15 height 23
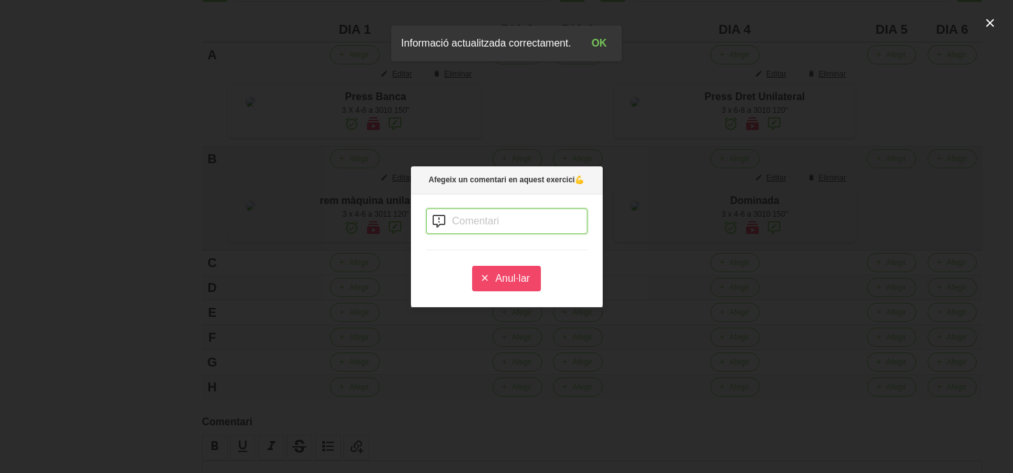
click at [468, 215] on input "text" at bounding box center [506, 220] width 161 height 25
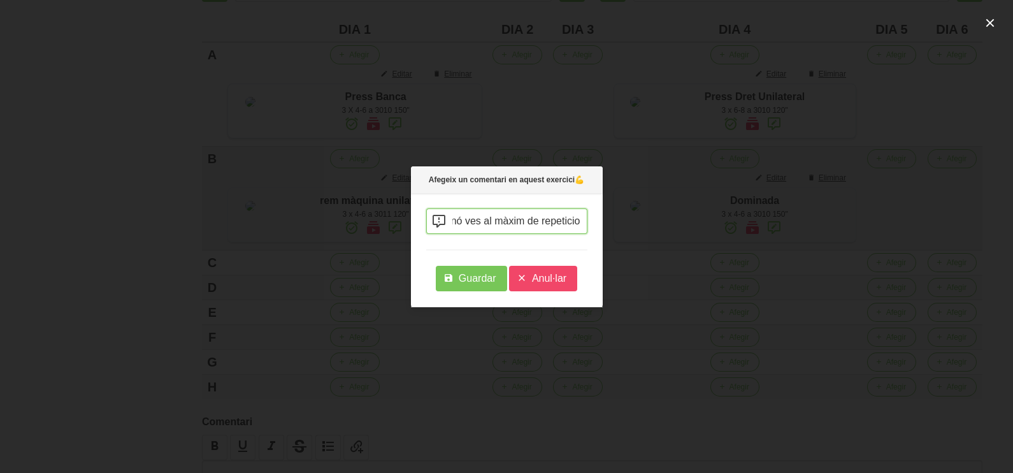
scroll to position [0, 216]
type input "posa pes si hi ha algun amanera de fer-ho, sinó ves al màxim de repeticions"
click at [482, 279] on span "Guardar" at bounding box center [478, 278] width 38 height 15
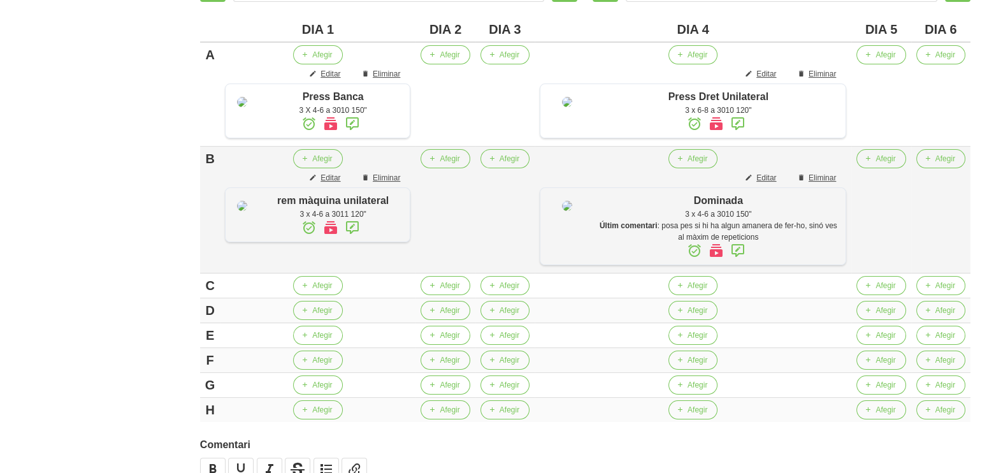
click at [743, 262] on icon at bounding box center [737, 250] width 15 height 23
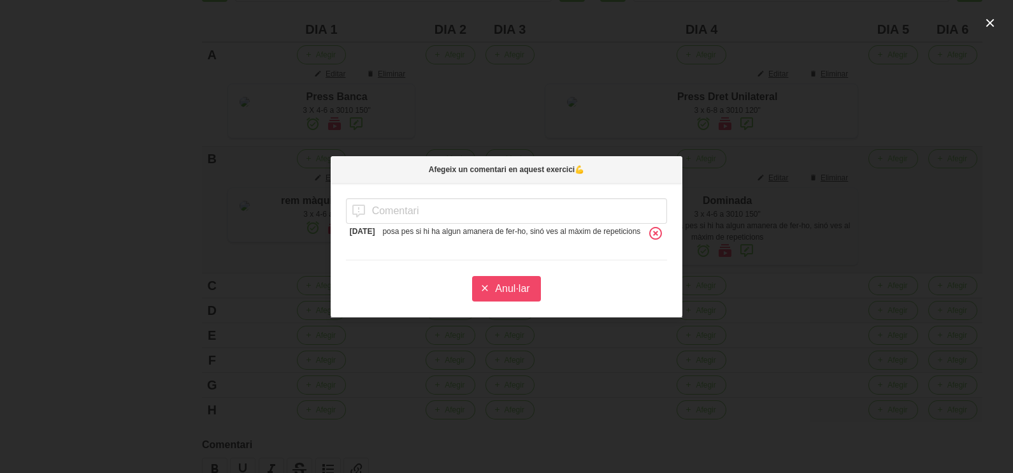
drag, startPoint x: 664, startPoint y: 235, endPoint x: 549, endPoint y: 236, distance: 115.4
click at [656, 235] on icon at bounding box center [655, 233] width 15 height 23
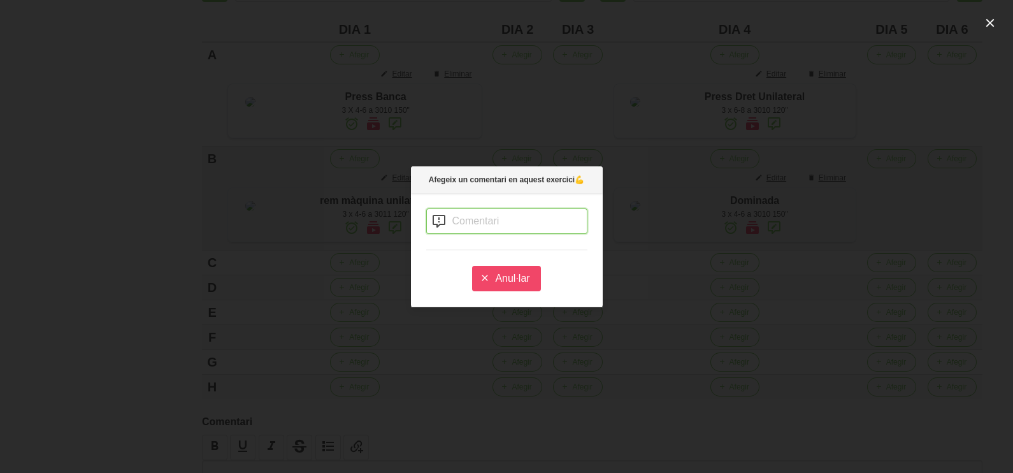
click at [496, 224] on input "text" at bounding box center [506, 220] width 161 height 25
type input "posa pes si hi ha alguna manera de fer-ho, sinó ves al màxim de repeticions pos…"
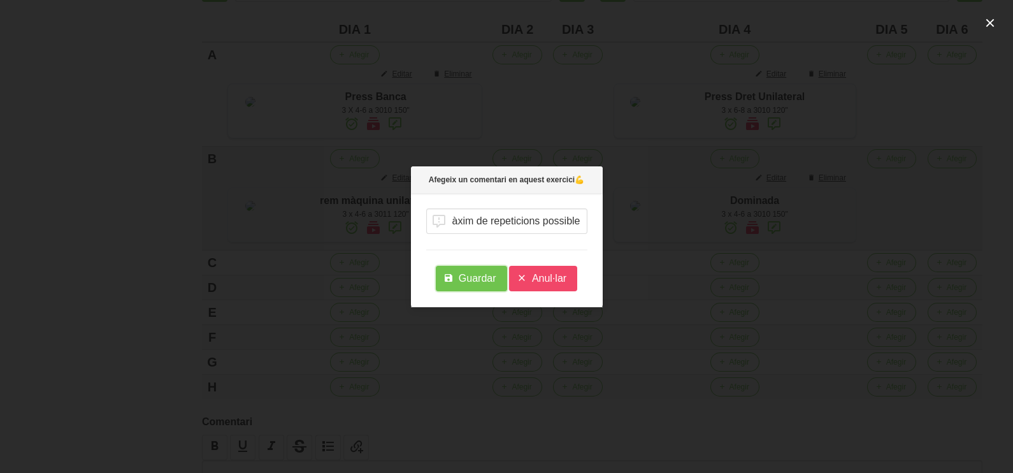
click at [472, 282] on span "Guardar" at bounding box center [478, 278] width 38 height 15
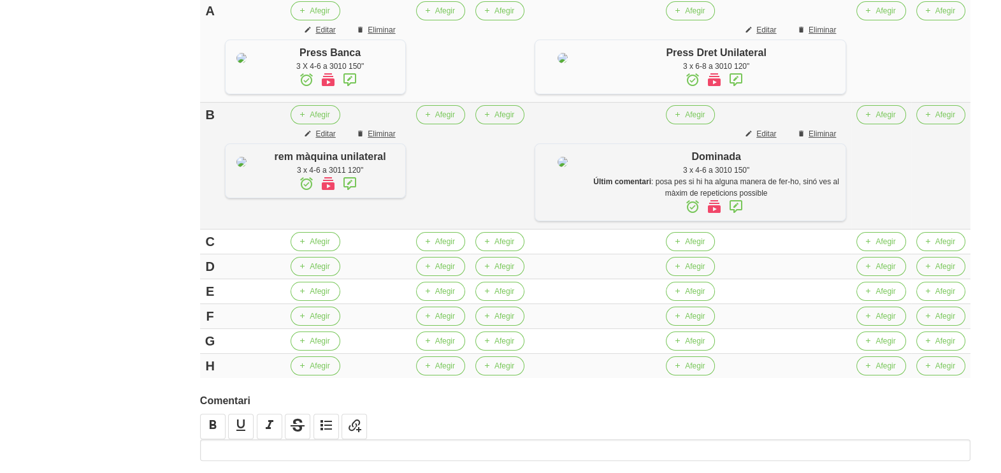
scroll to position [398, 0]
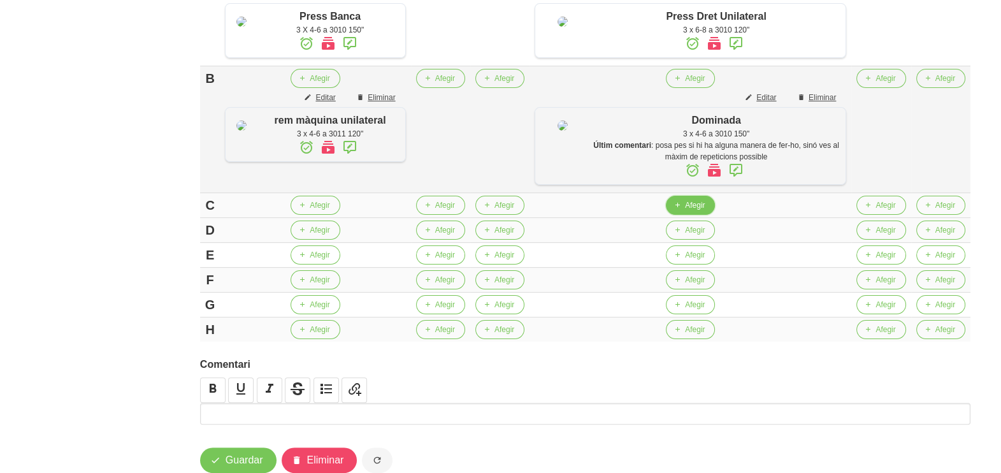
click at [691, 215] on button "Afegir" at bounding box center [690, 205] width 49 height 19
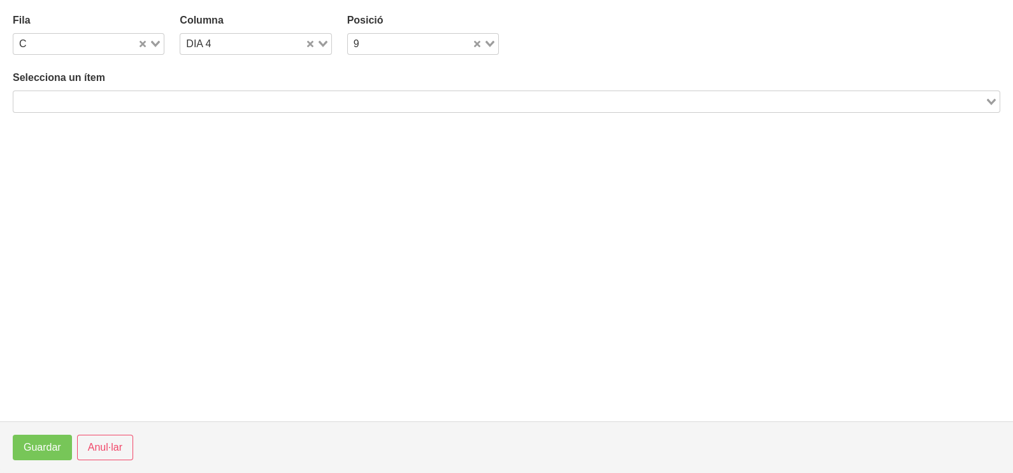
click at [164, 96] on input "Search for option" at bounding box center [499, 101] width 969 height 15
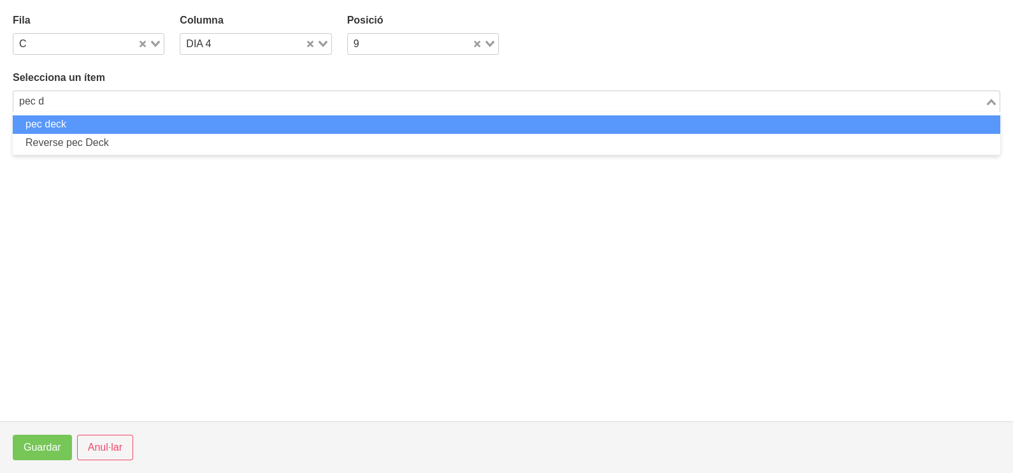
click at [169, 124] on li "pec deck" at bounding box center [507, 124] width 988 height 18
type input "pec d"
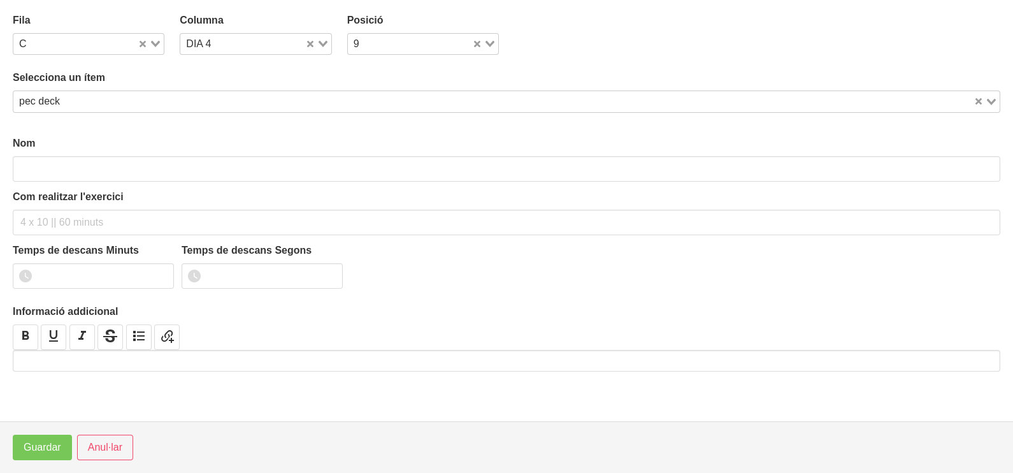
type input "pec deck"
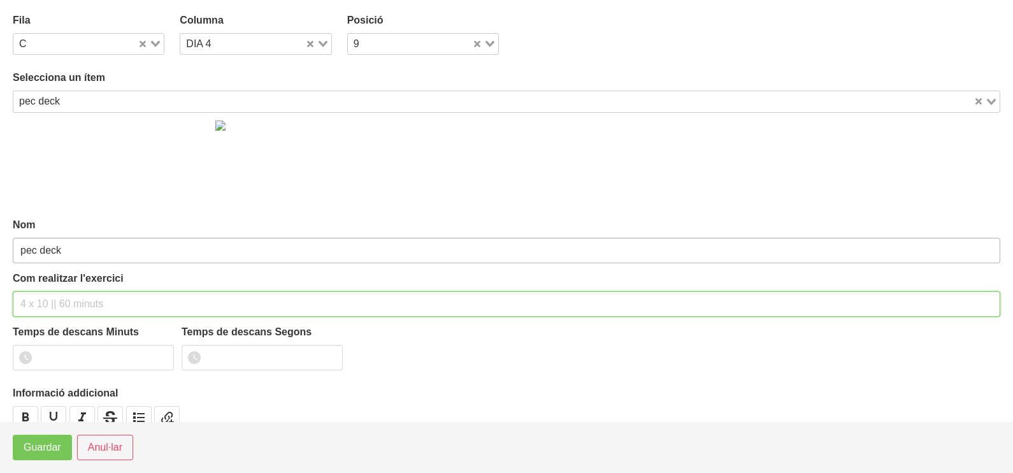
click at [52, 298] on input "text" at bounding box center [507, 303] width 988 height 25
type input "3 x 8-10 a 2010 120""
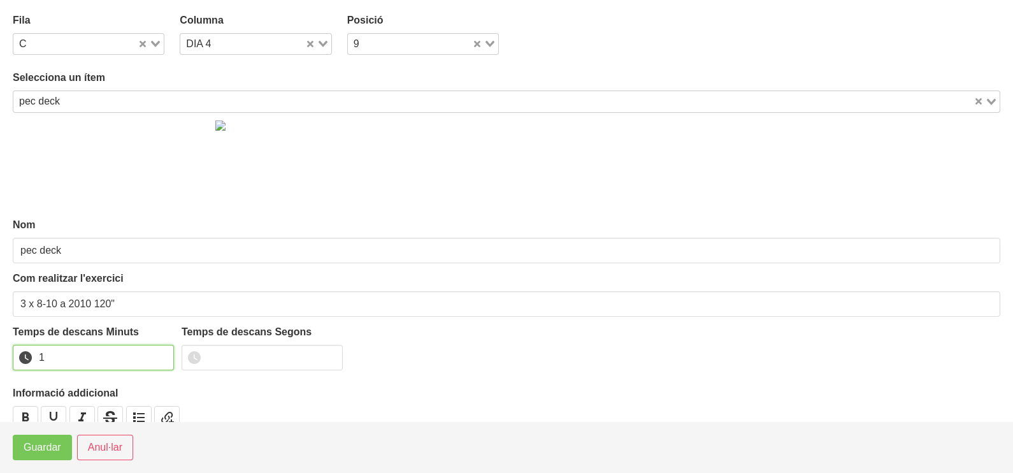
click at [159, 351] on input "1" at bounding box center [93, 357] width 161 height 25
drag, startPoint x: 159, startPoint y: 351, endPoint x: 0, endPoint y: 433, distance: 179.6
type input "2"
click at [83, 370] on input "2" at bounding box center [93, 357] width 161 height 25
click at [36, 439] on button "Guardar" at bounding box center [42, 447] width 59 height 25
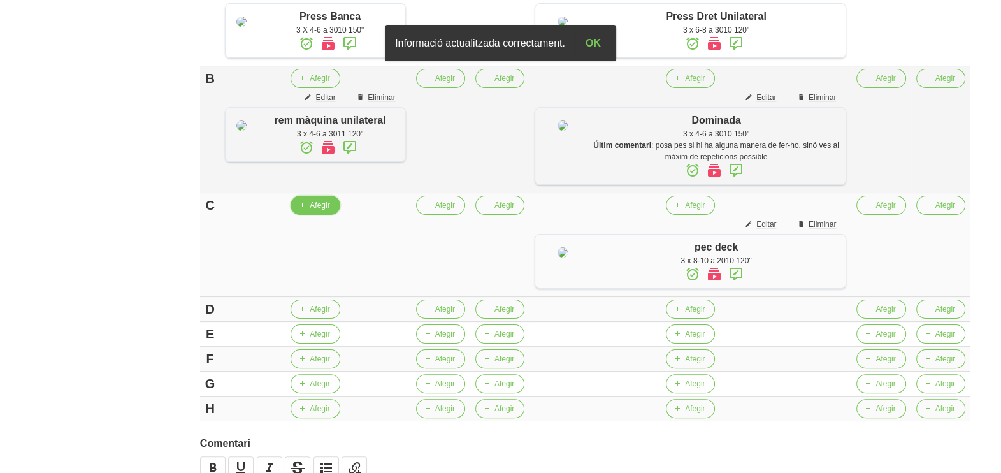
click at [323, 211] on span "Afegir" at bounding box center [320, 204] width 20 height 11
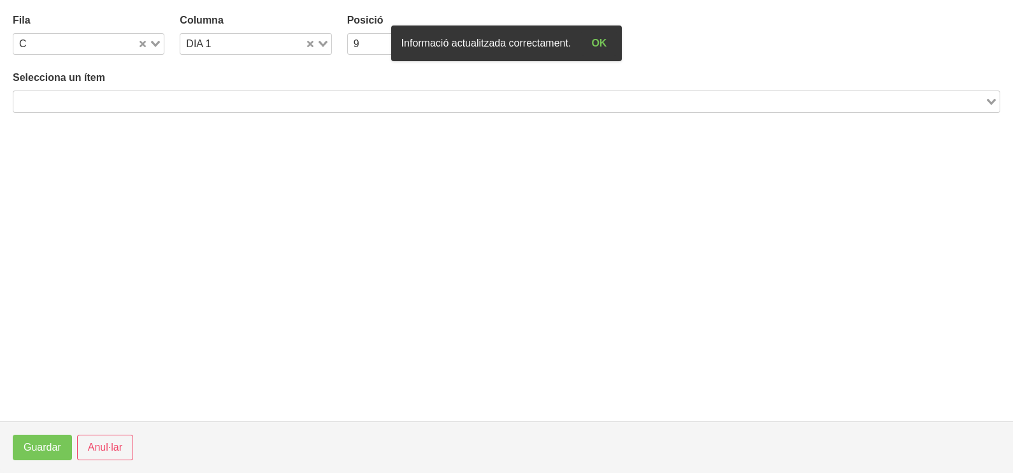
click at [145, 100] on input "Search for option" at bounding box center [499, 101] width 969 height 15
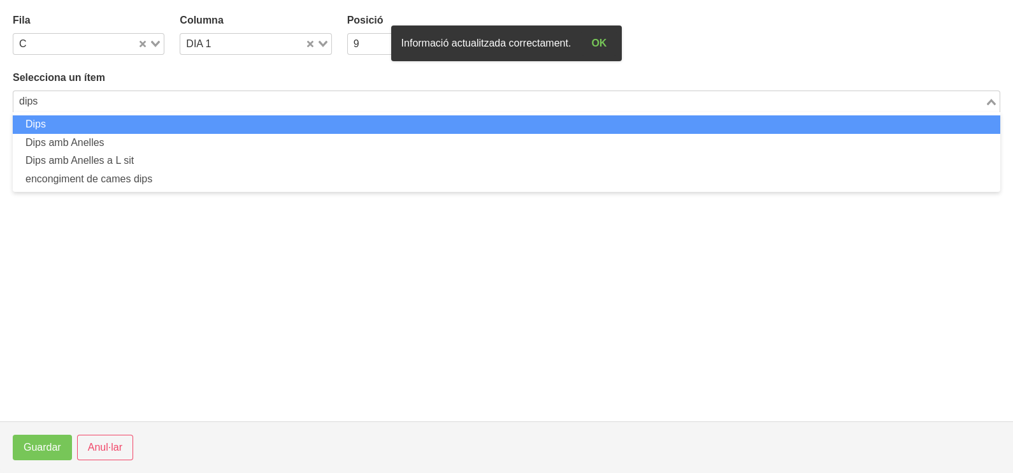
click at [155, 124] on li "Dips" at bounding box center [507, 124] width 988 height 18
type input "dips"
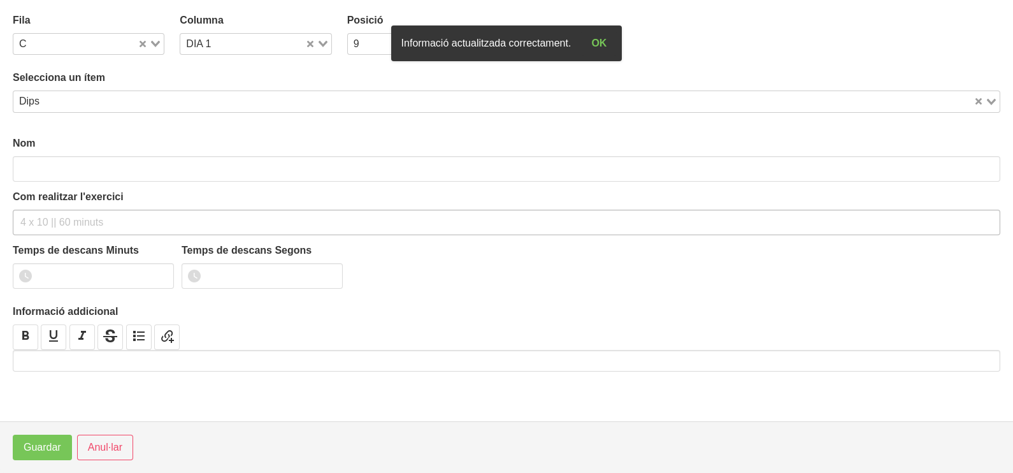
type input "Dips"
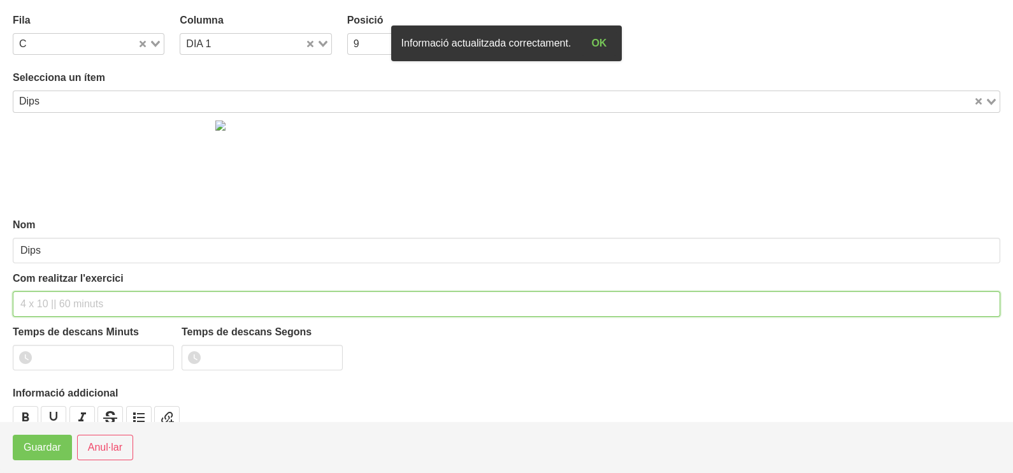
click at [54, 296] on input "text" at bounding box center [507, 303] width 988 height 25
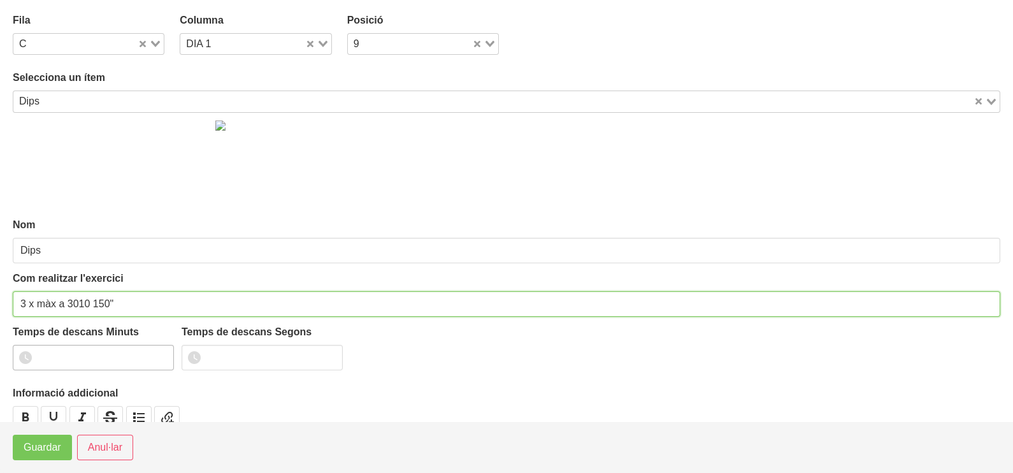
type input "3 x màx a 3010 150""
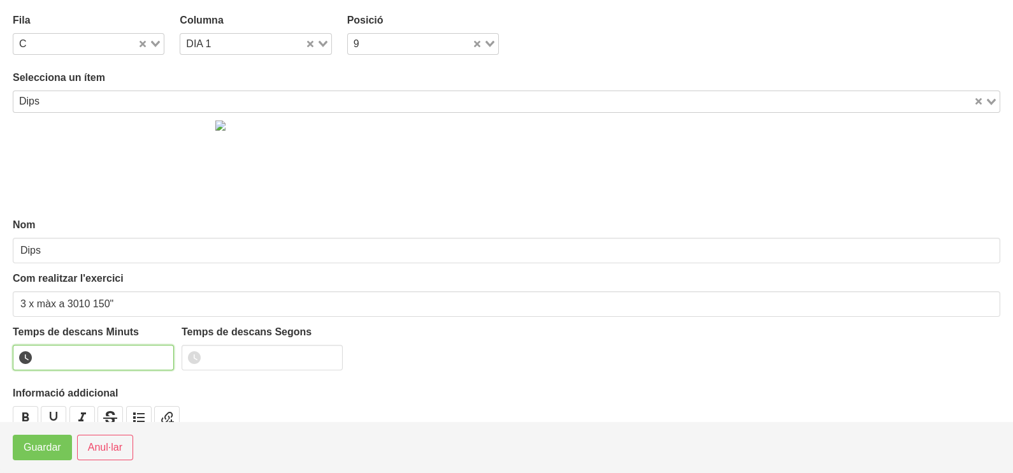
click at [85, 357] on input "number" at bounding box center [93, 357] width 161 height 25
type input "2"
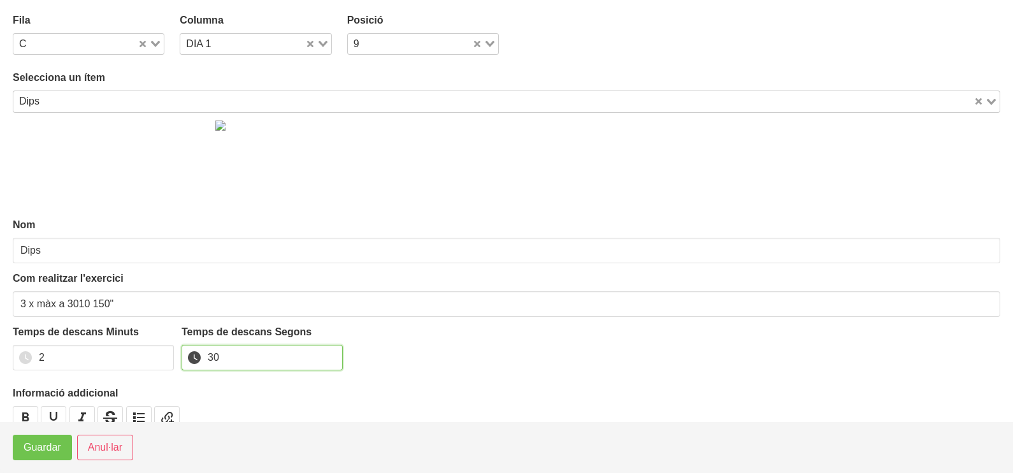
type input "30"
click at [45, 447] on span "Guardar" at bounding box center [43, 447] width 38 height 15
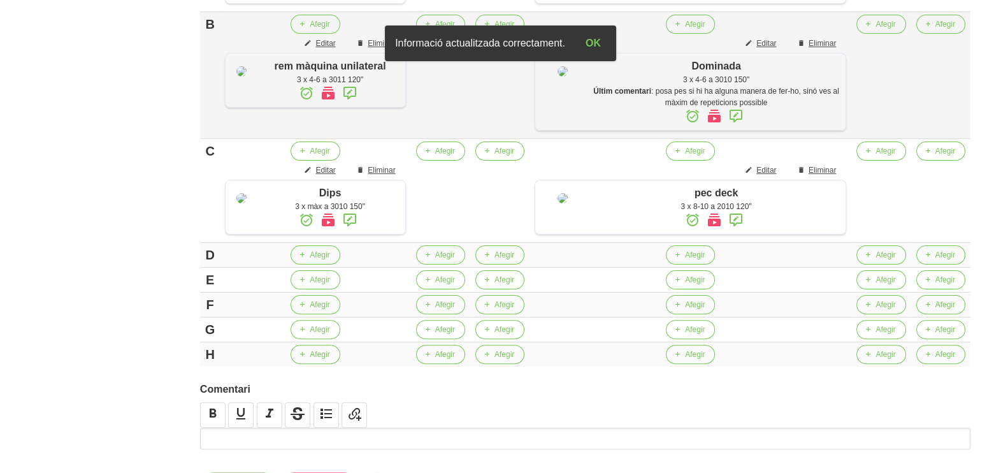
scroll to position [478, 0]
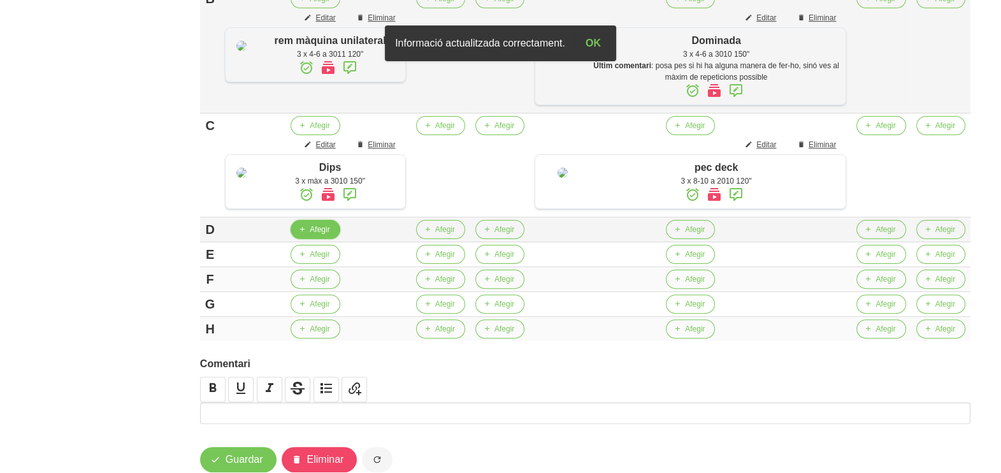
click at [324, 235] on span "Afegir" at bounding box center [320, 229] width 20 height 11
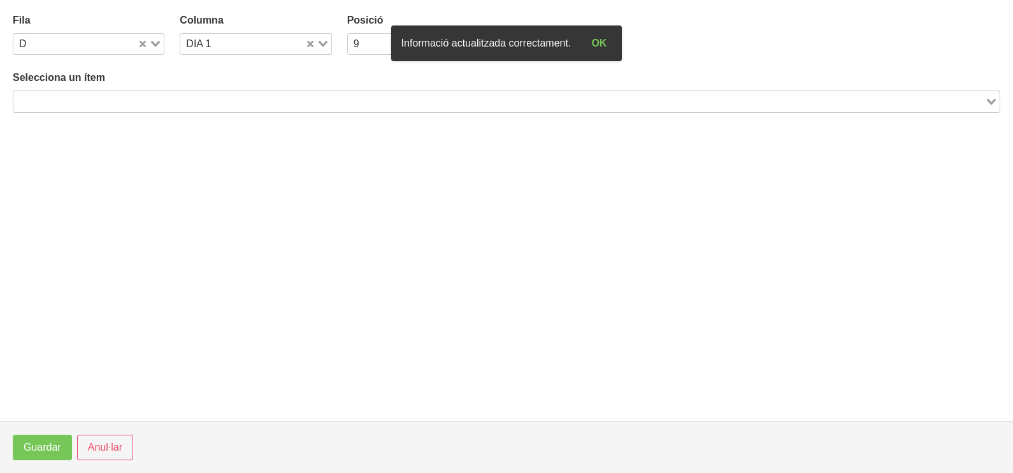
drag, startPoint x: 81, startPoint y: 102, endPoint x: 127, endPoint y: 76, distance: 53.4
click at [93, 97] on input "Search for option" at bounding box center [499, 101] width 969 height 15
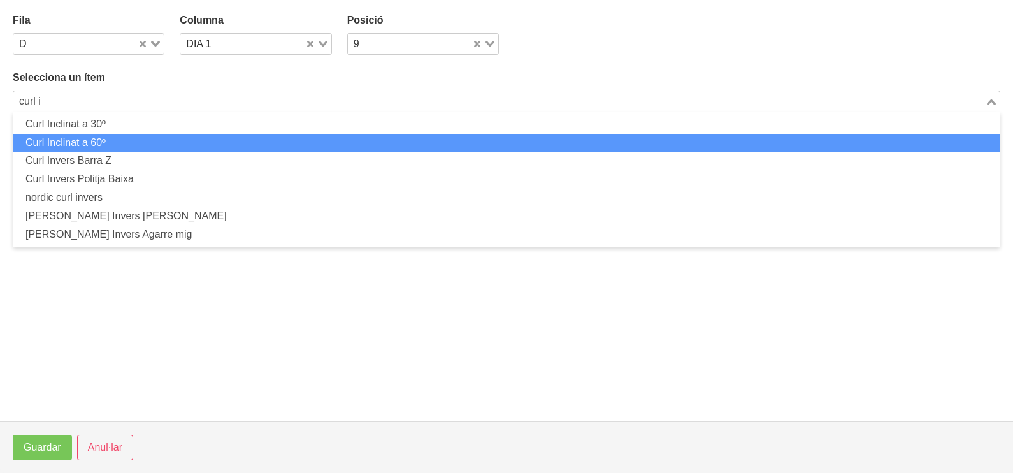
drag, startPoint x: 137, startPoint y: 137, endPoint x: 122, endPoint y: 147, distance: 17.5
click at [122, 147] on li "Curl Inclinat a 60º" at bounding box center [507, 143] width 988 height 18
type input "curl i"
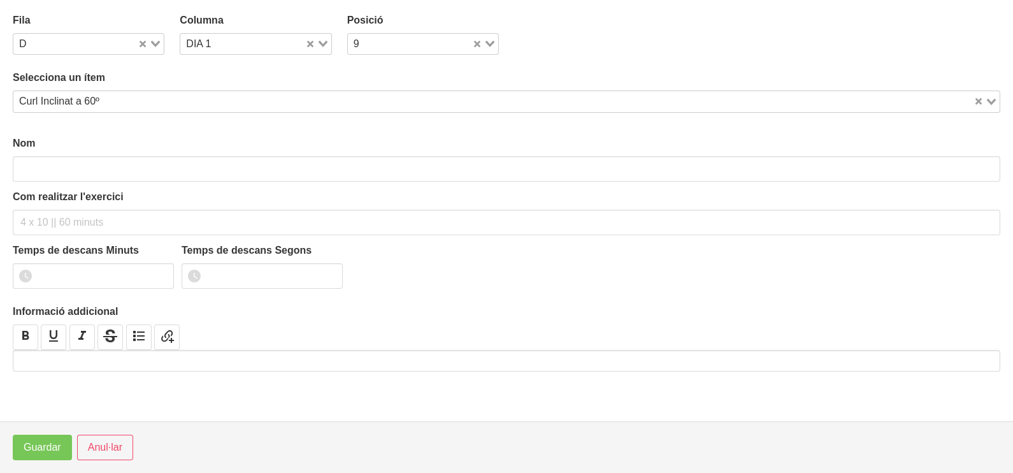
type input "Curl Inclinat a 60º"
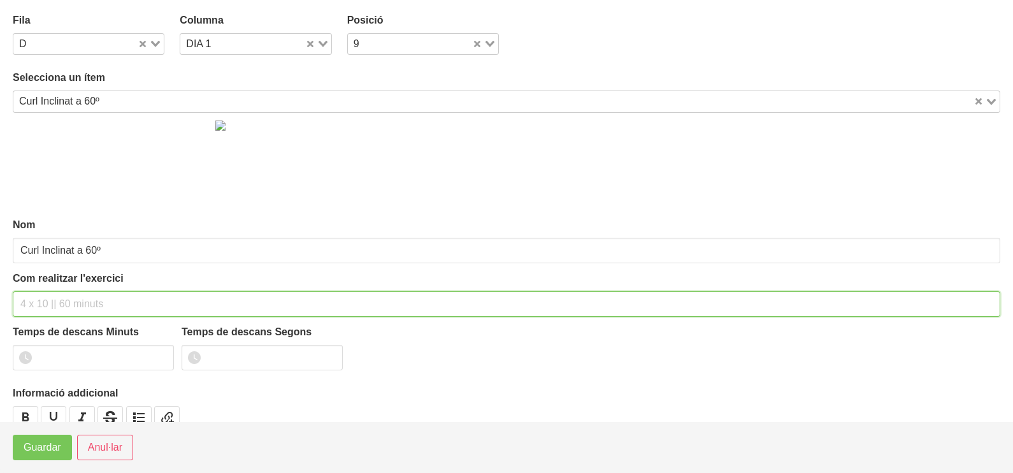
click at [39, 298] on input "text" at bounding box center [507, 303] width 988 height 25
type input "3 x 6-8 a 3010 120""
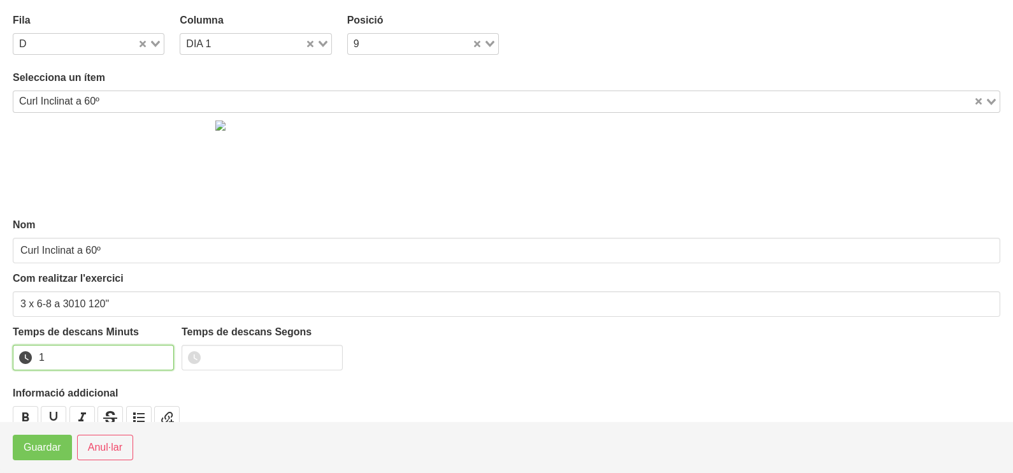
click at [163, 354] on input "1" at bounding box center [93, 357] width 161 height 25
drag, startPoint x: 163, startPoint y: 354, endPoint x: 64, endPoint y: 451, distance: 138.8
type input "2"
click at [156, 358] on input "2" at bounding box center [93, 357] width 161 height 25
click at [54, 452] on span "Guardar" at bounding box center [43, 447] width 38 height 15
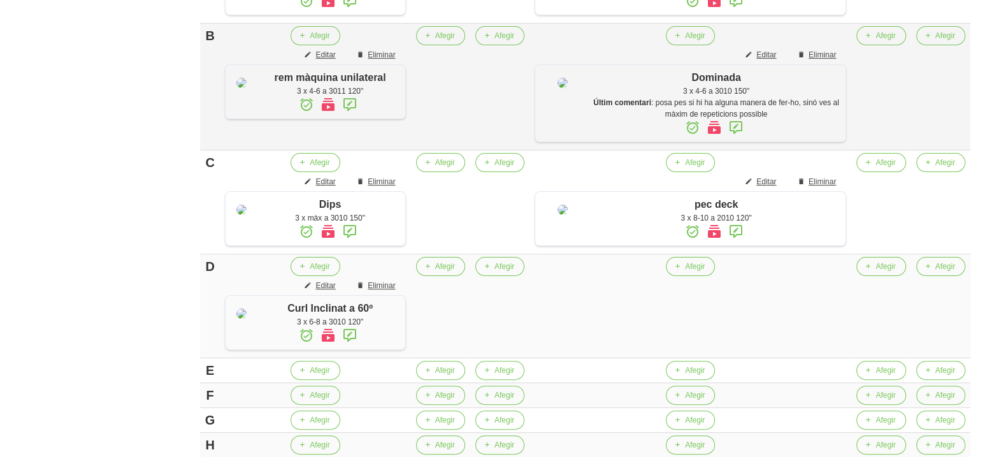
scroll to position [557, 0]
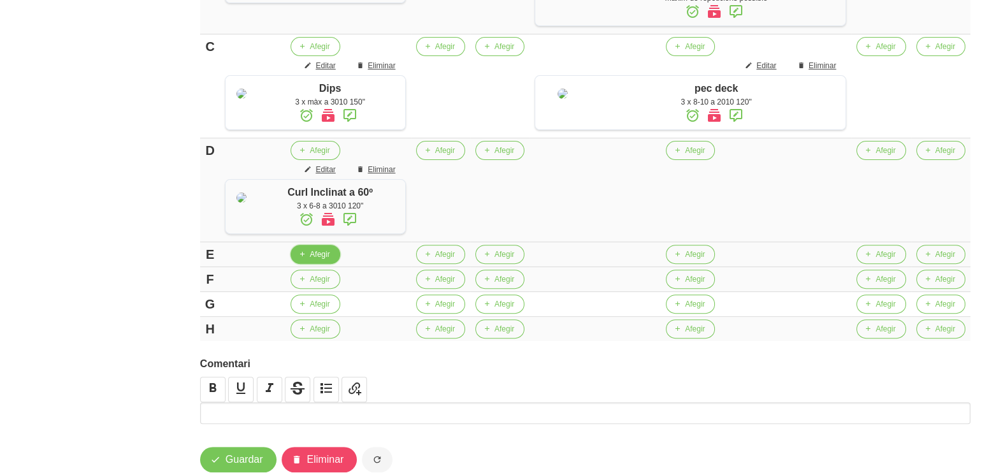
click at [319, 260] on span "Afegir" at bounding box center [320, 254] width 20 height 11
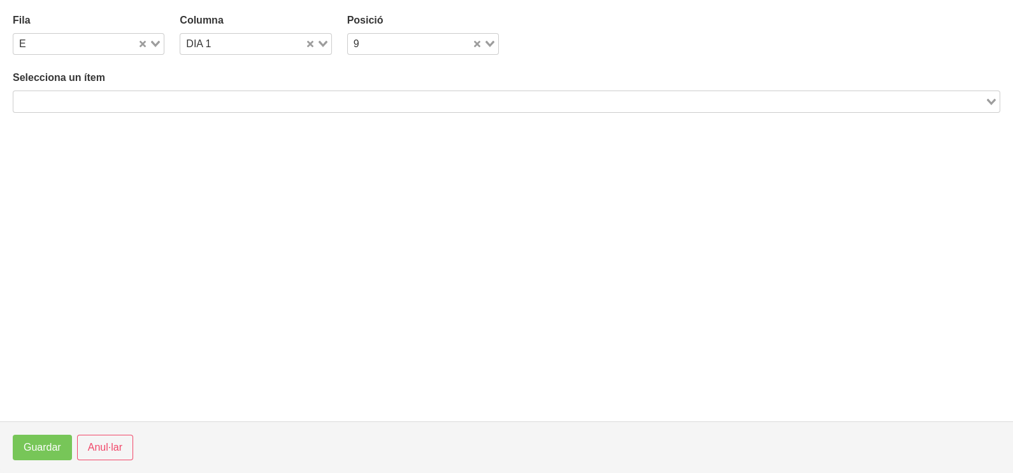
click at [105, 99] on input "Search for option" at bounding box center [499, 101] width 969 height 15
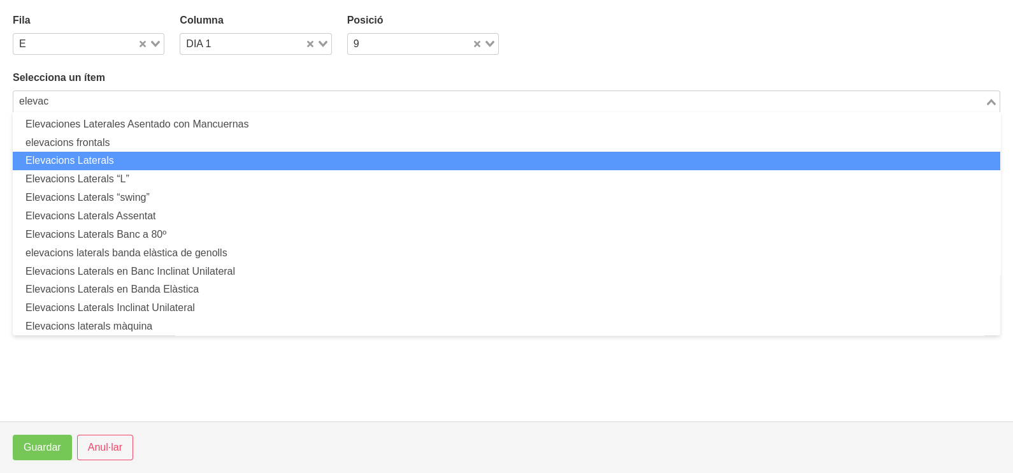
click at [147, 157] on li "Elevacions Laterals" at bounding box center [507, 161] width 988 height 18
type input "elevac"
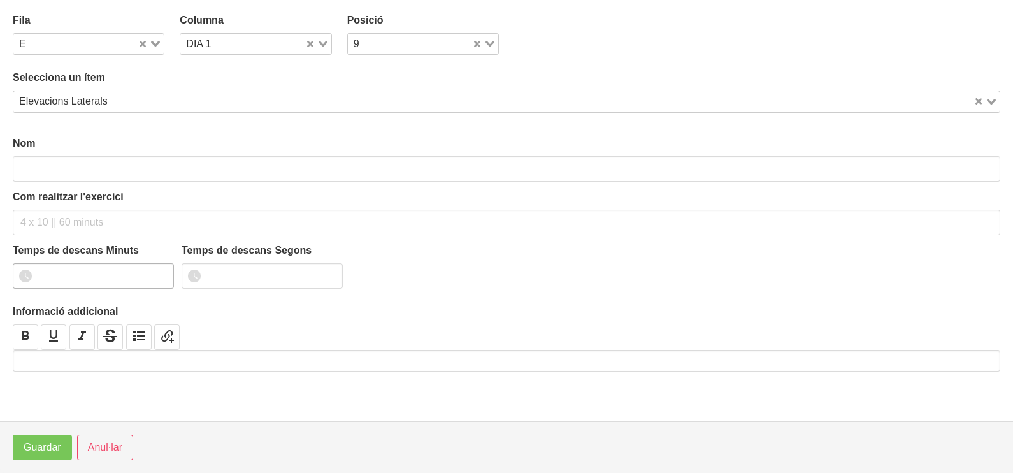
type input "Elevacions Laterals"
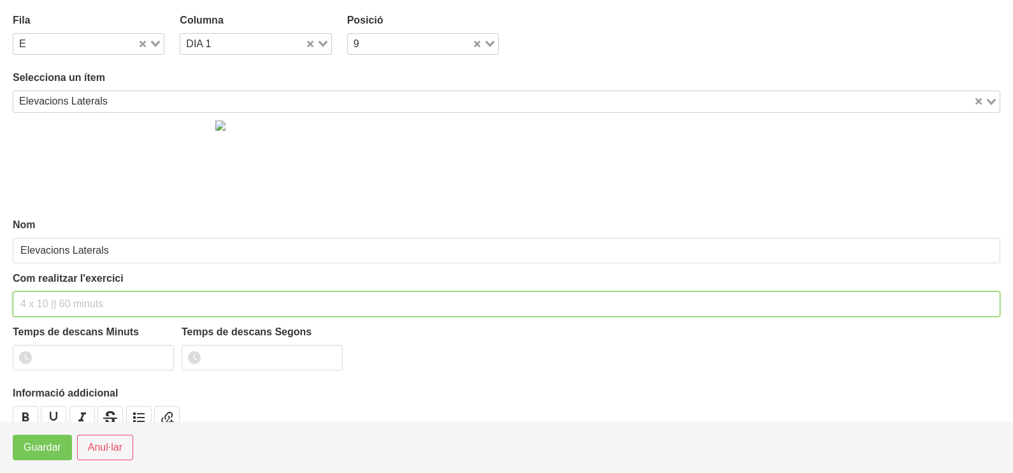
drag, startPoint x: 51, startPoint y: 306, endPoint x: 66, endPoint y: 267, distance: 41.8
click at [57, 291] on input "text" at bounding box center [507, 303] width 988 height 25
type input "3 x 8-10 a 2010 120""
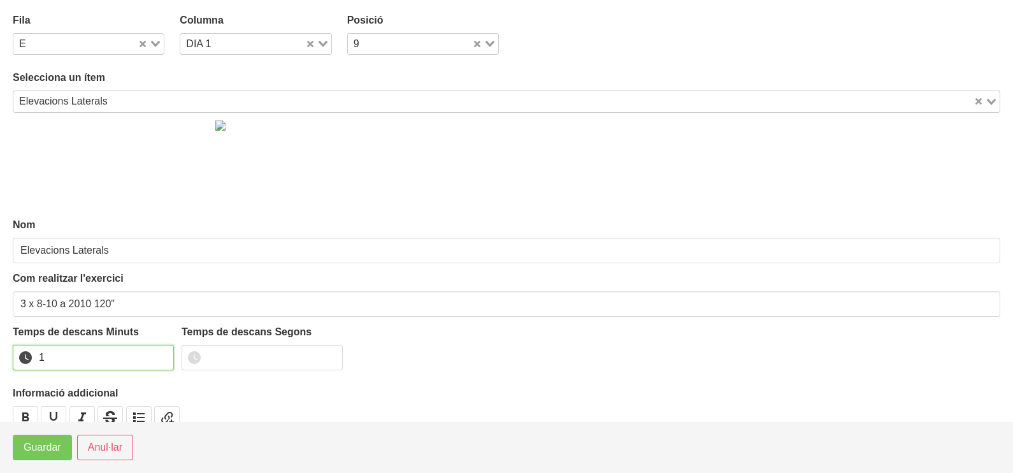
click at [160, 354] on input "1" at bounding box center [93, 357] width 161 height 25
type input "2"
click at [158, 354] on input "2" at bounding box center [93, 357] width 161 height 25
click at [50, 440] on span "Guardar" at bounding box center [43, 447] width 38 height 15
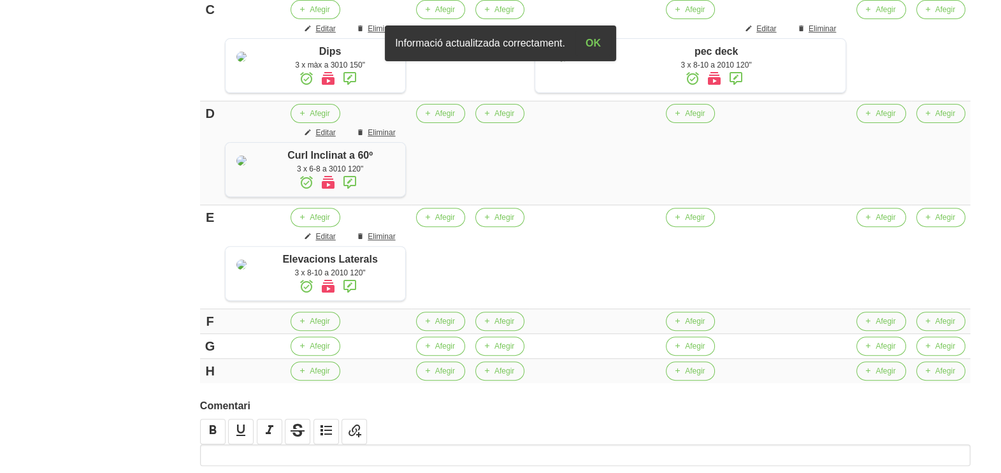
scroll to position [774, 0]
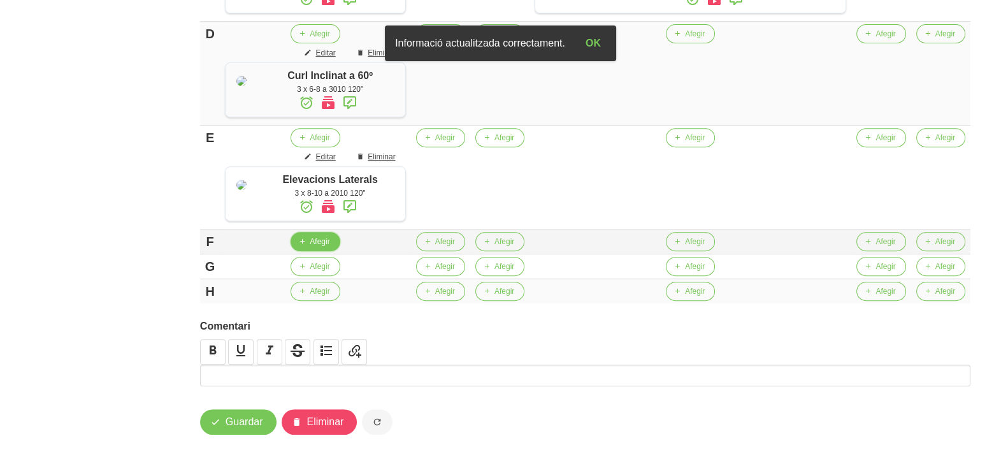
click at [322, 249] on button "Afegir" at bounding box center [315, 241] width 49 height 19
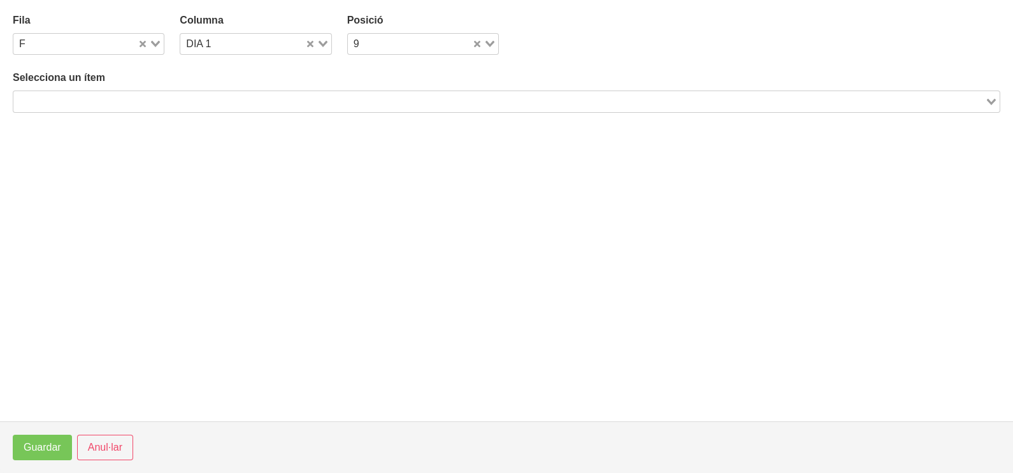
click at [134, 103] on input "Search for option" at bounding box center [499, 101] width 969 height 15
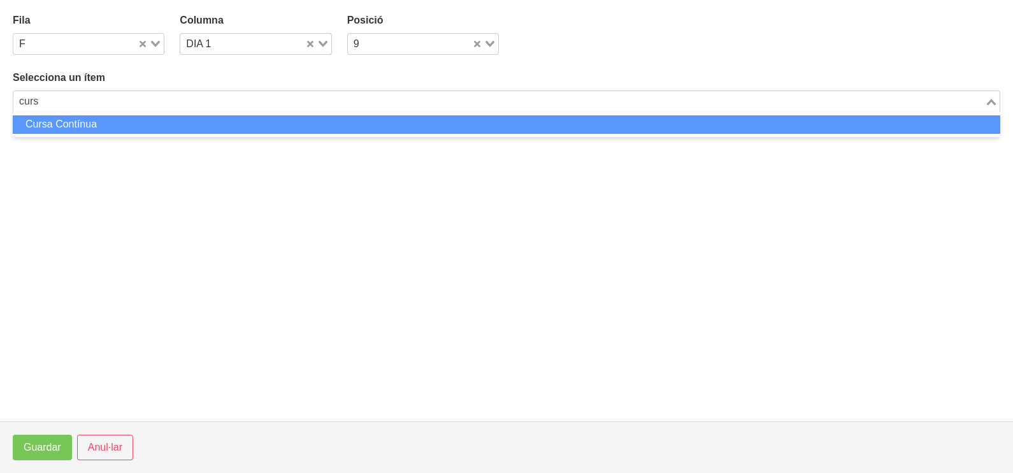
click at [115, 122] on li "Cursa Contínua" at bounding box center [507, 124] width 988 height 18
type input "curs"
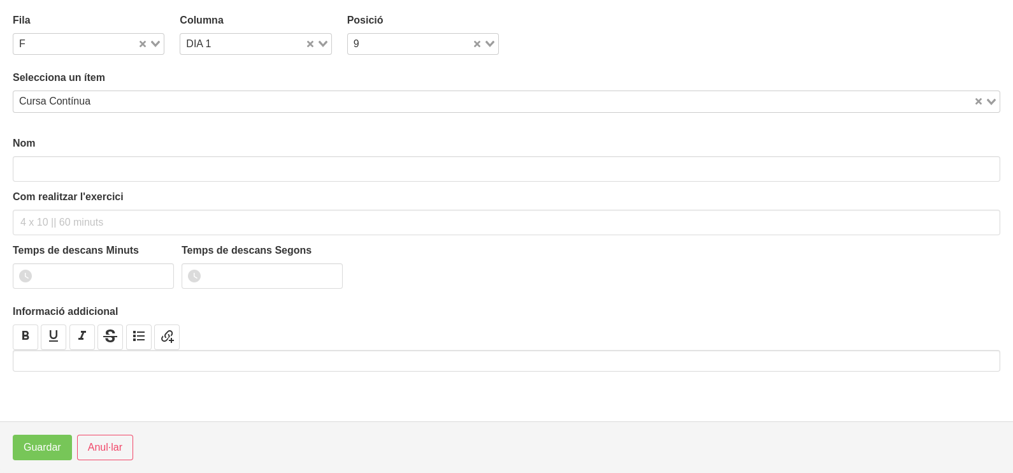
type input "Cursa Contínua"
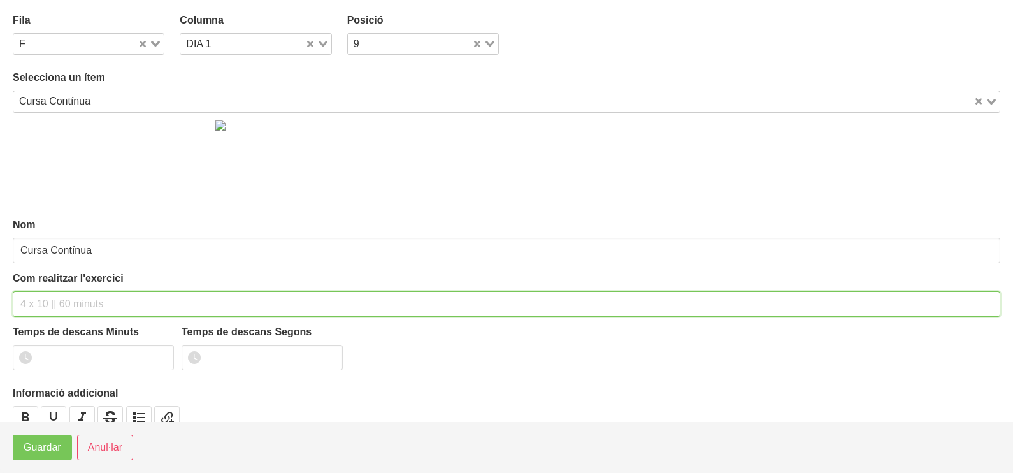
drag, startPoint x: 45, startPoint y: 299, endPoint x: 79, endPoint y: 219, distance: 86.8
click at [45, 284] on div "Com realitzar l'exercici" at bounding box center [507, 294] width 988 height 46
type input "15 min cinta"
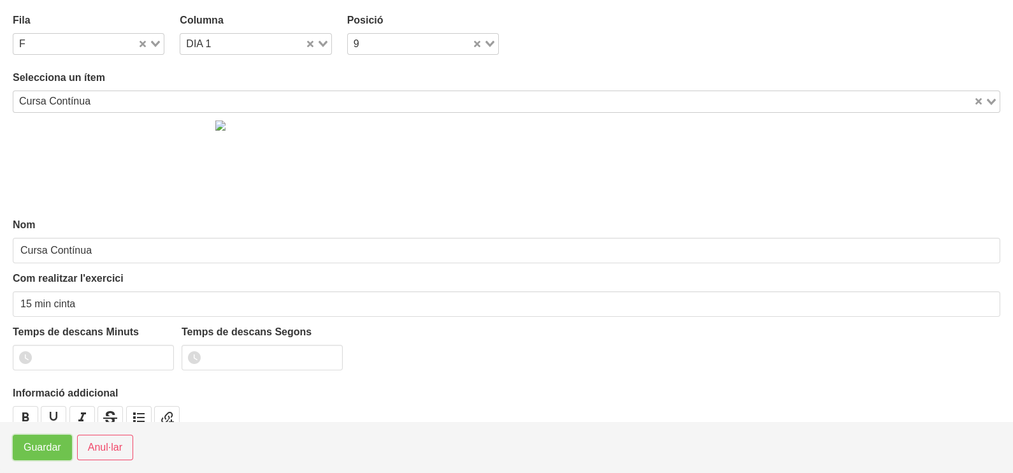
click at [45, 453] on span "Guardar" at bounding box center [43, 447] width 38 height 15
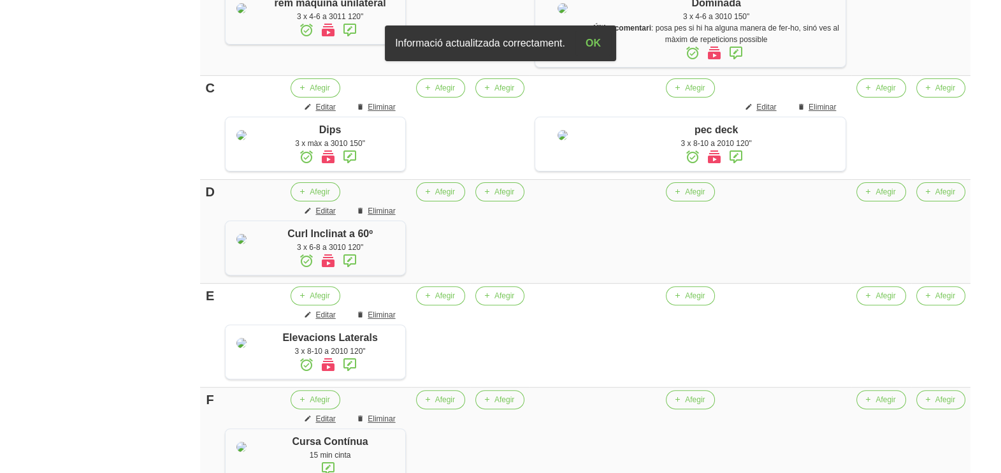
scroll to position [614, 0]
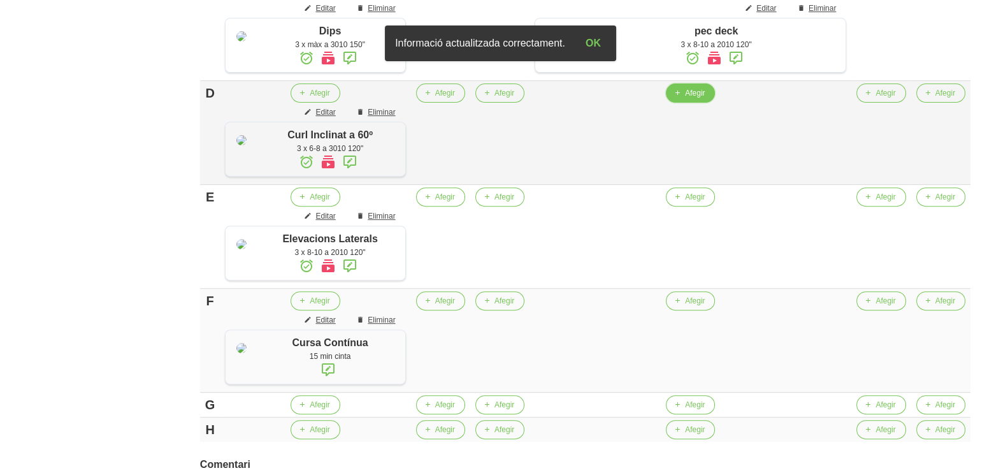
click at [699, 99] on span "Afegir" at bounding box center [695, 92] width 20 height 11
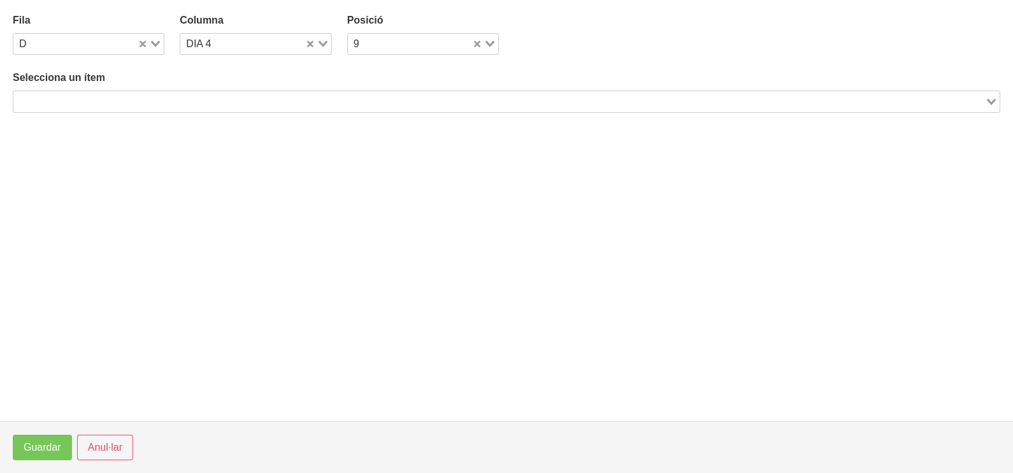
click at [147, 98] on input "Search for option" at bounding box center [499, 101] width 969 height 15
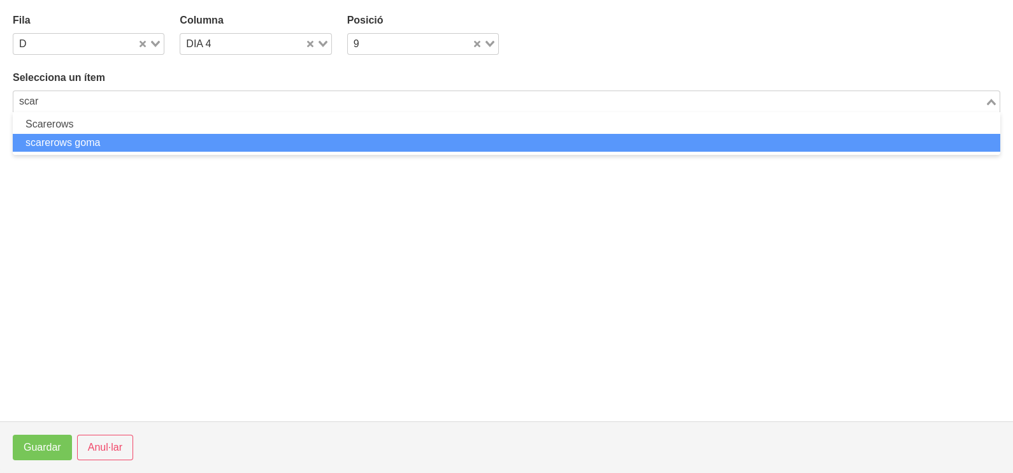
click at [123, 144] on li "scarerows goma" at bounding box center [507, 143] width 988 height 18
type input "scar"
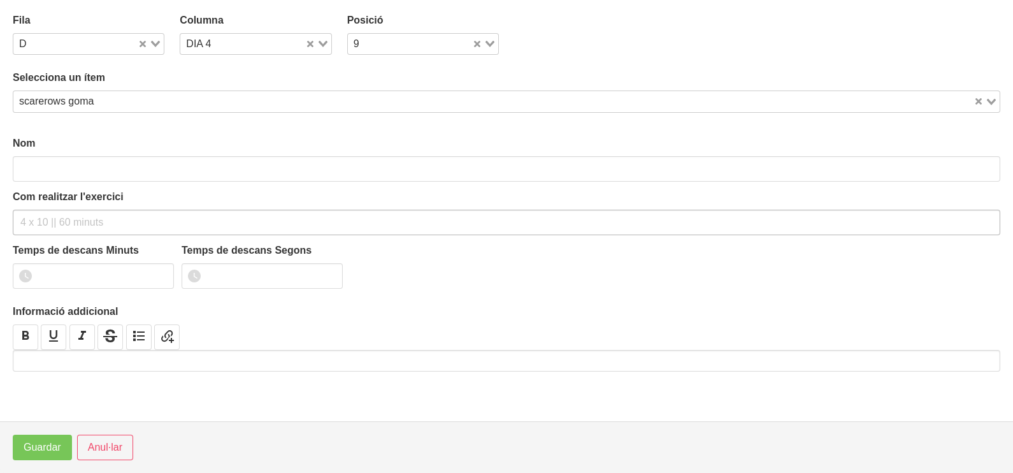
type input "scarerows goma"
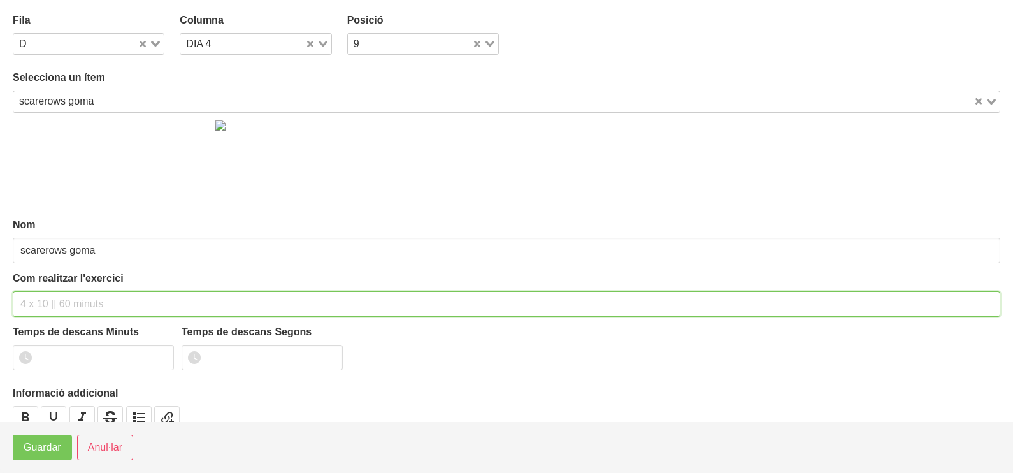
click at [55, 302] on input "text" at bounding box center [507, 303] width 988 height 25
type input "3 x 10-15 a 2011 120""
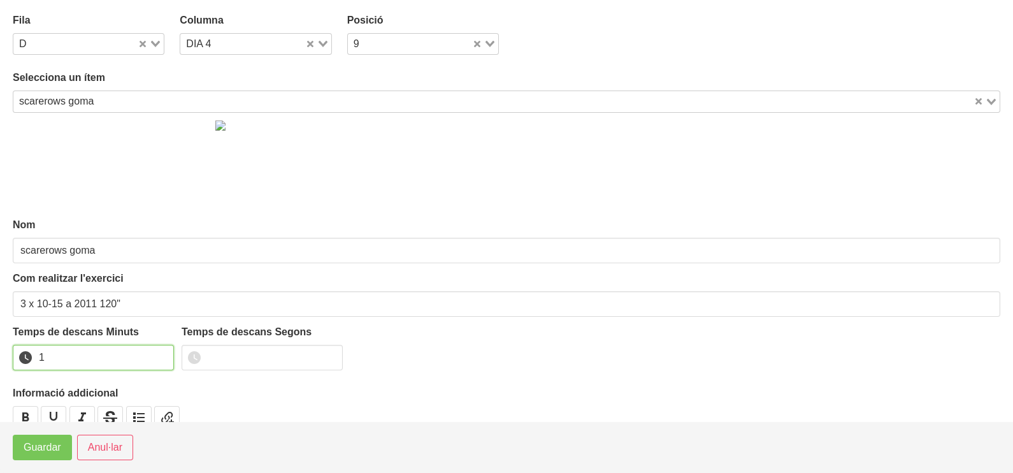
click at [160, 353] on input "1" at bounding box center [93, 357] width 161 height 25
drag, startPoint x: 160, startPoint y: 353, endPoint x: 60, endPoint y: 424, distance: 122.6
type input "2"
click at [138, 363] on input "2" at bounding box center [93, 357] width 161 height 25
click at [49, 444] on span "Guardar" at bounding box center [43, 447] width 38 height 15
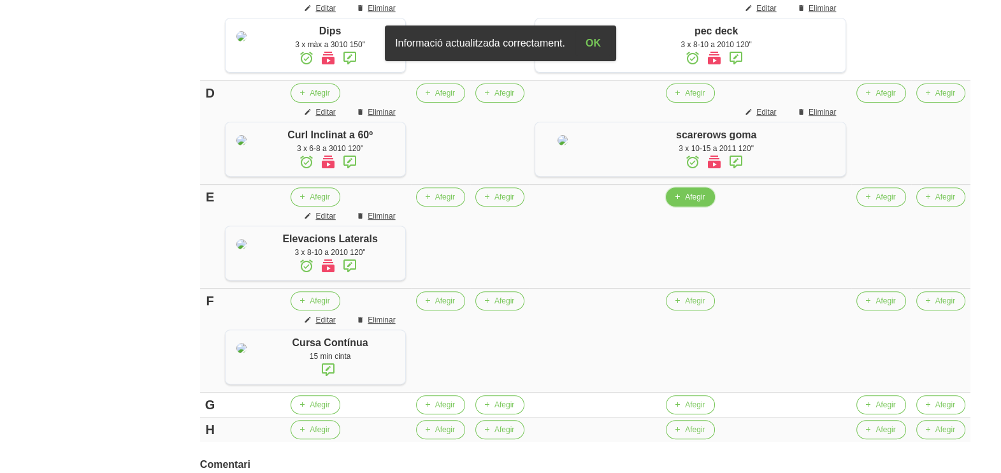
click at [698, 203] on span "Afegir" at bounding box center [695, 196] width 20 height 11
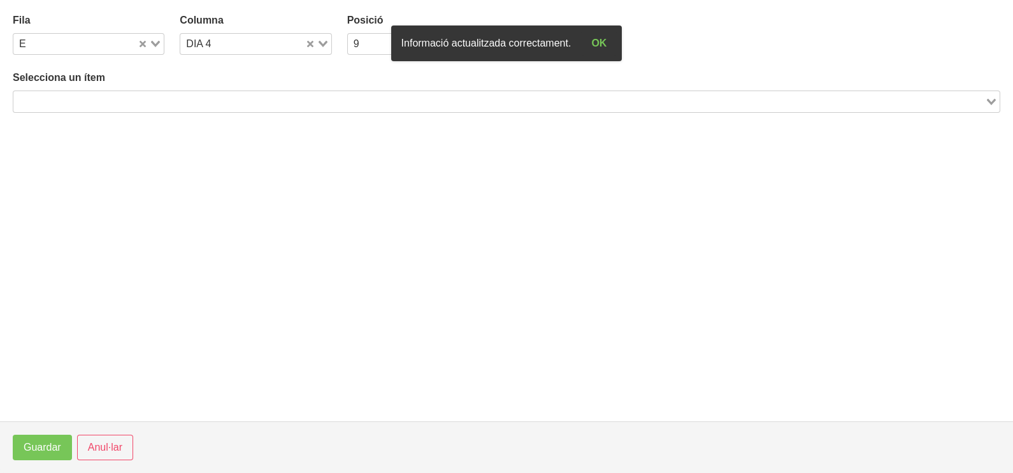
drag, startPoint x: 135, startPoint y: 98, endPoint x: 153, endPoint y: 68, distance: 35.4
click at [140, 94] on input "Search for option" at bounding box center [499, 101] width 969 height 15
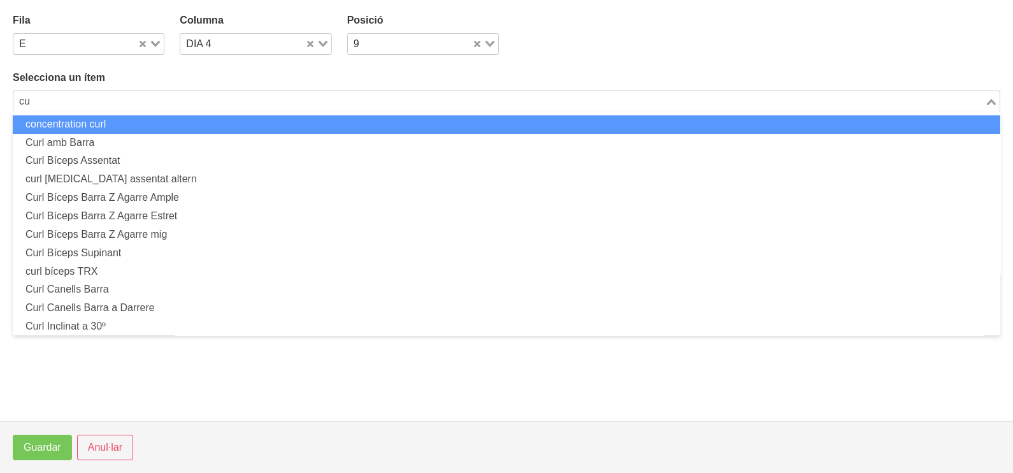
type input "c"
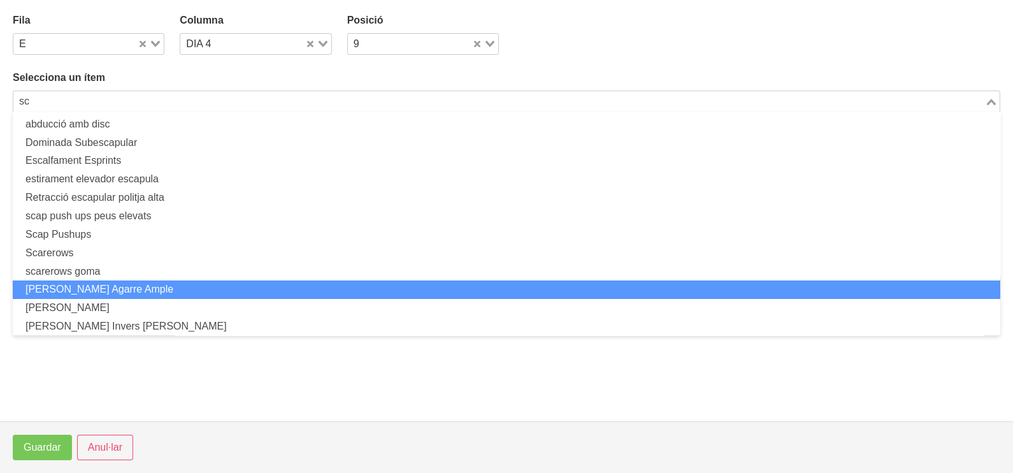
click at [142, 284] on li "[PERSON_NAME] Agarre Ample" at bounding box center [507, 289] width 988 height 18
type input "sc"
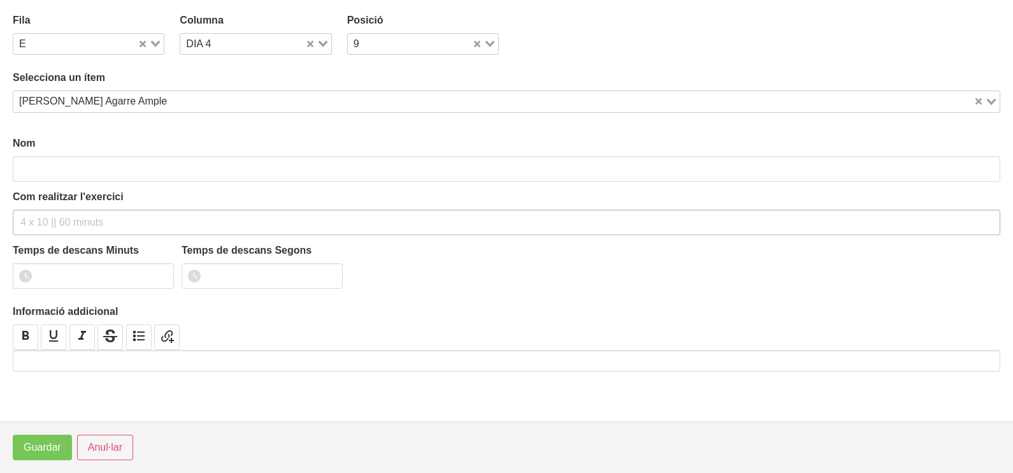
type input "[PERSON_NAME] Agarre Ample"
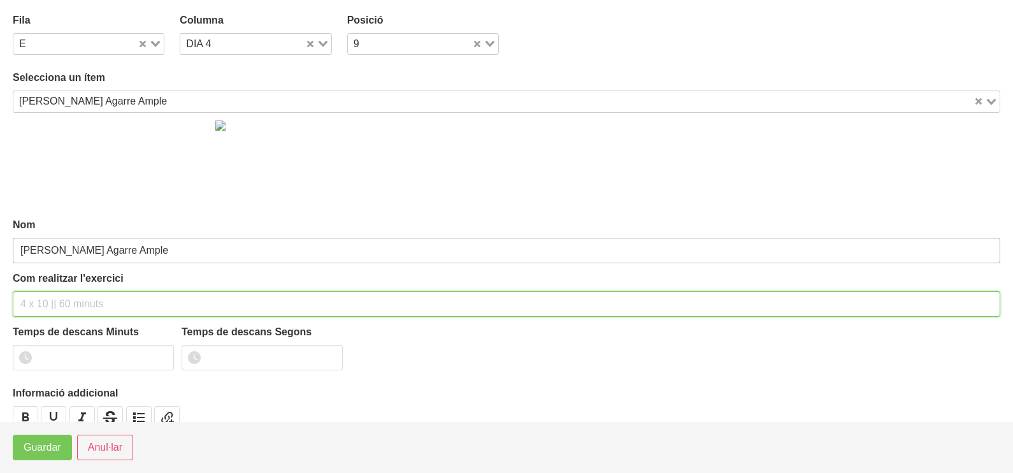
click at [44, 297] on input "text" at bounding box center [507, 303] width 988 height 25
click at [94, 303] on input "3 x 6-8 a 3010 120"" at bounding box center [507, 303] width 988 height 25
type input "3 x 6-8 a 3010 150""
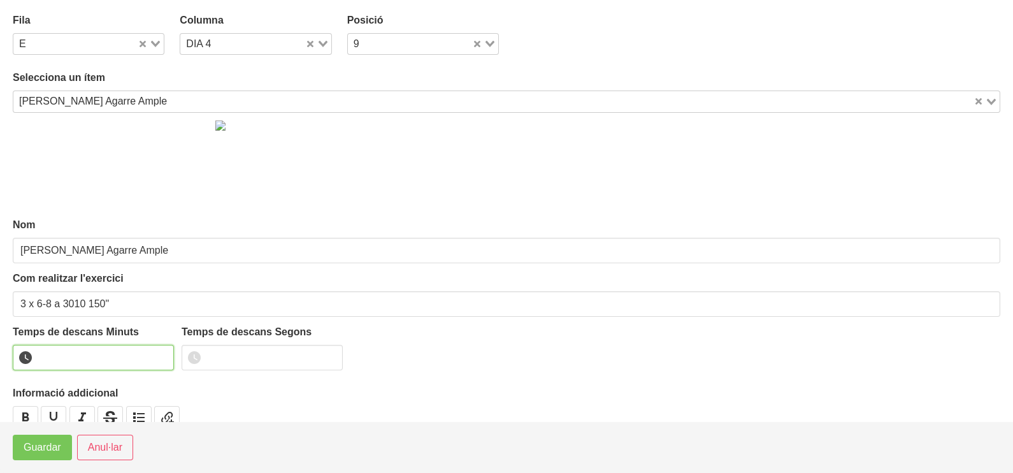
click at [103, 352] on input "number" at bounding box center [93, 357] width 161 height 25
type input "2"
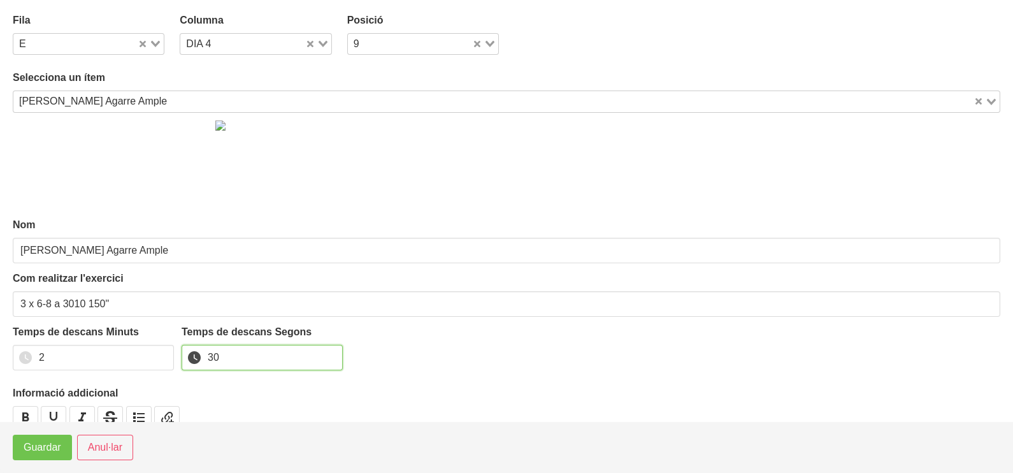
type input "30"
click at [54, 442] on span "Guardar" at bounding box center [43, 447] width 38 height 15
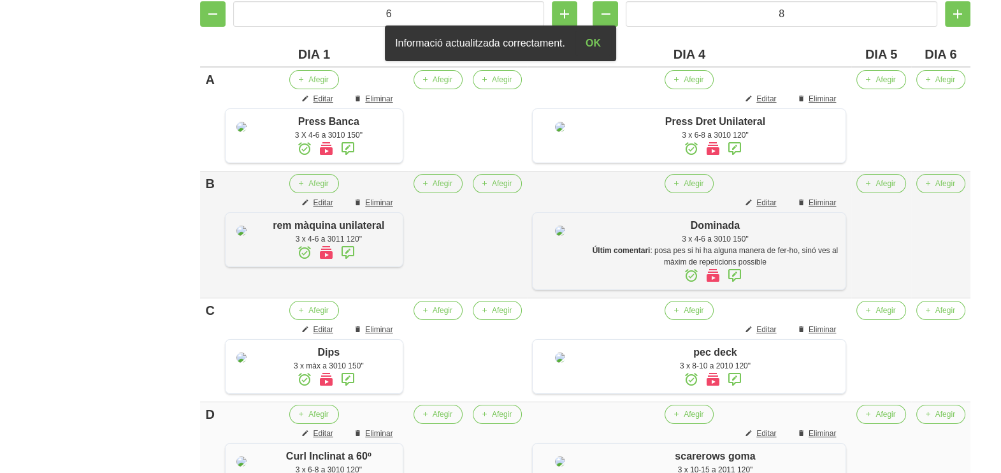
scroll to position [216, 0]
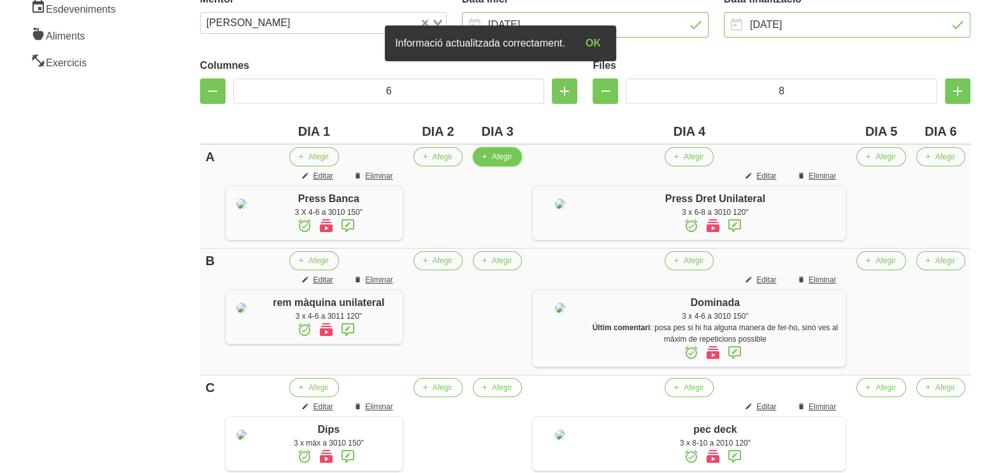
click at [512, 157] on span "Afegir" at bounding box center [502, 156] width 20 height 11
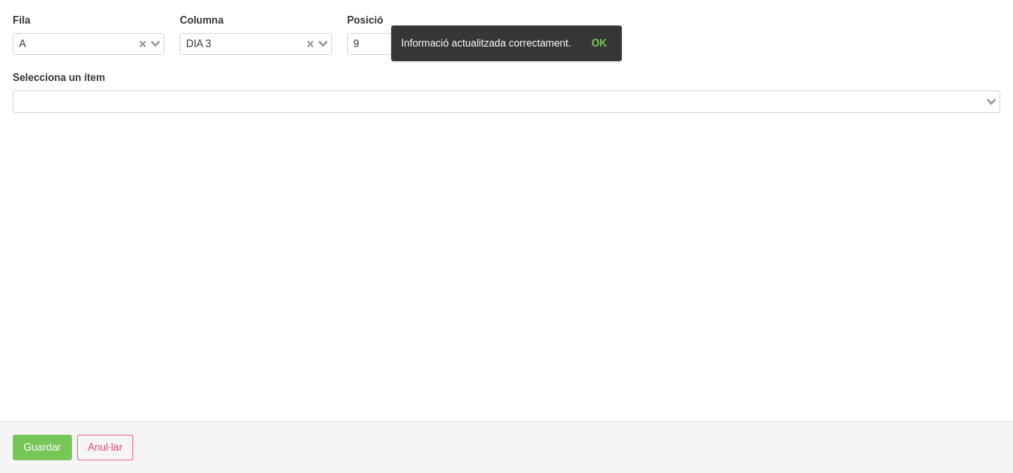
click at [256, 94] on input "Search for option" at bounding box center [499, 101] width 969 height 15
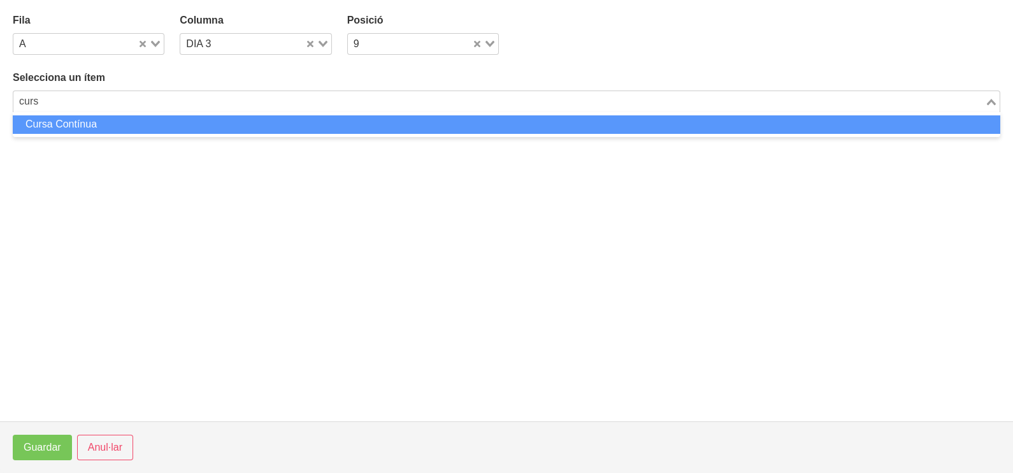
click at [192, 118] on li "Cursa Contínua" at bounding box center [507, 124] width 988 height 18
type input "curs"
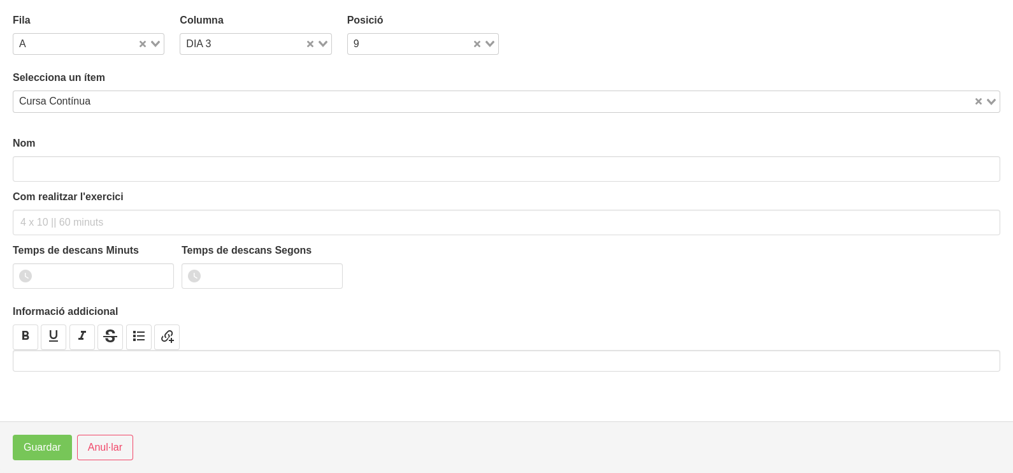
type input "Cursa Contínua"
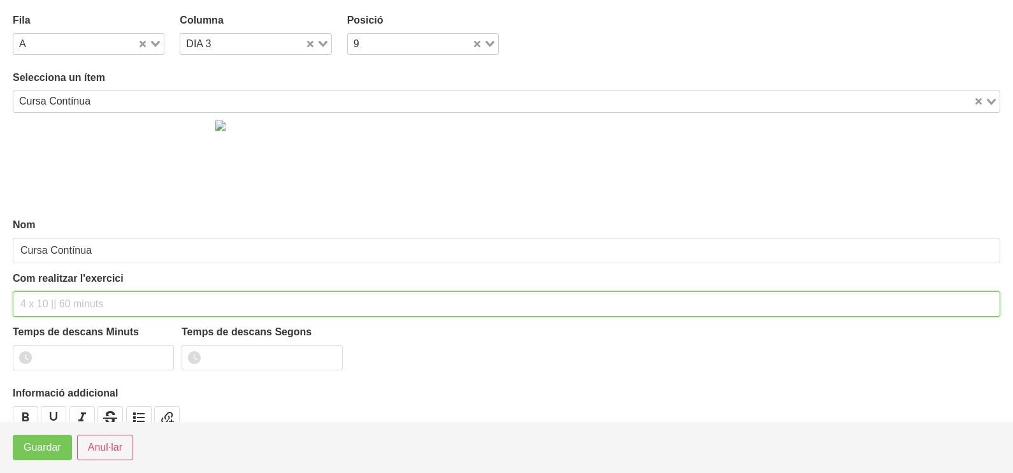
drag, startPoint x: 55, startPoint y: 297, endPoint x: 103, endPoint y: 174, distance: 131.7
click at [82, 252] on div "Nom Cursa Contínua Com realitzar l'exercici Temps de descans Minuts Temps de de…" at bounding box center [507, 283] width 988 height 340
type input "o"
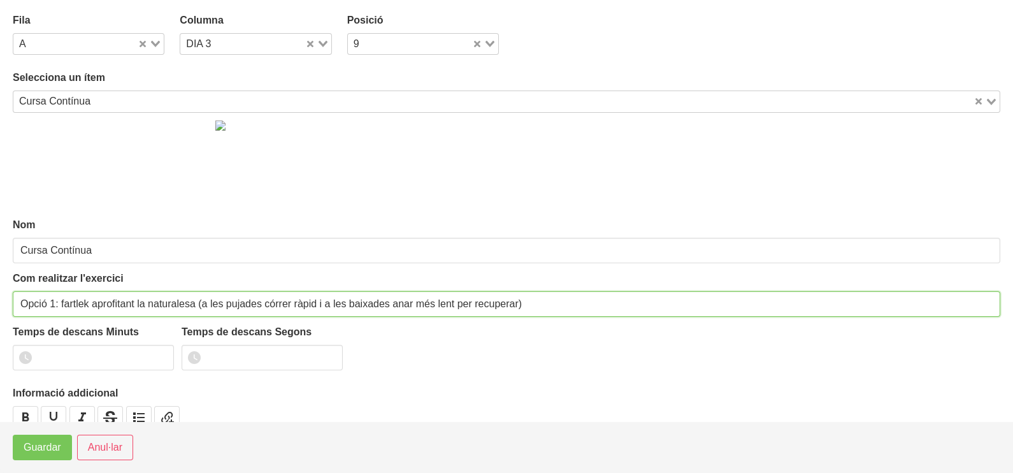
type input "Opció 1: fartlek aprofitant la naturalesa (a les pujades córrer ràpid i a les b…"
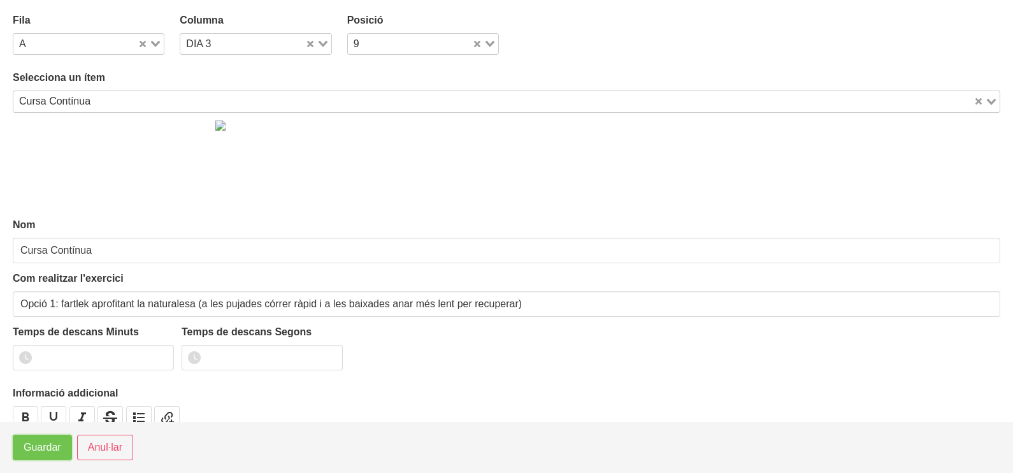
click at [48, 454] on span "Guardar" at bounding box center [43, 447] width 38 height 15
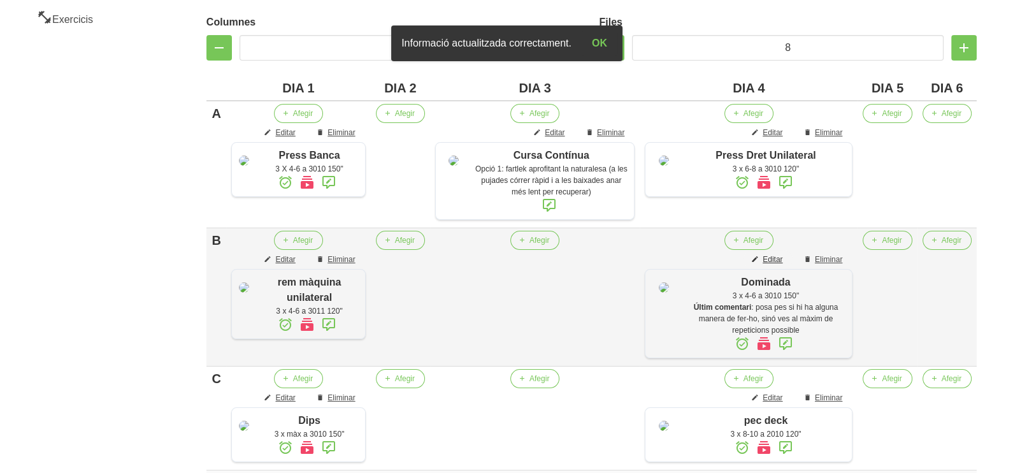
scroll to position [296, 0]
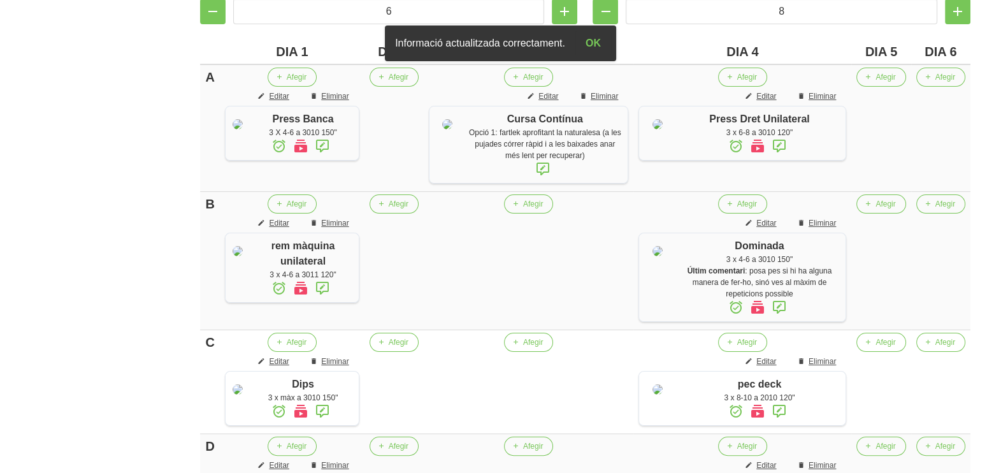
click at [551, 168] on icon at bounding box center [542, 168] width 15 height 23
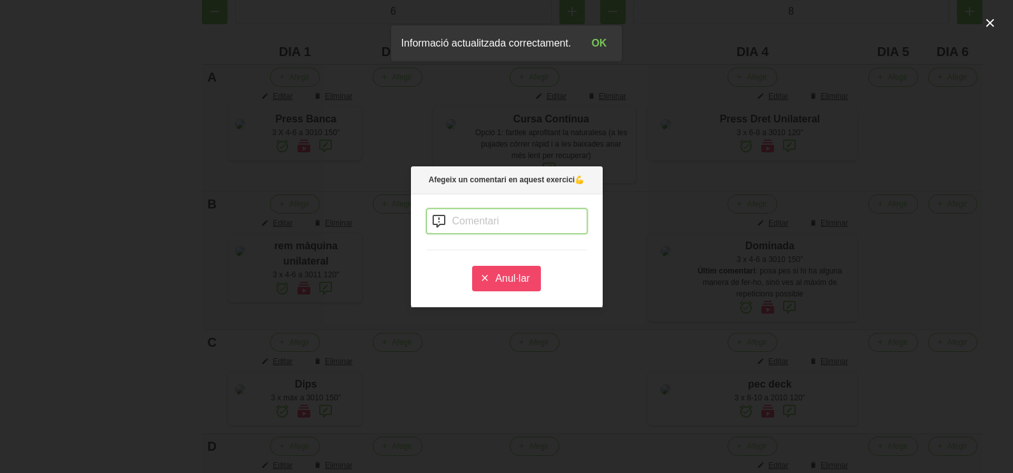
click at [468, 220] on input "text" at bounding box center [506, 220] width 161 height 25
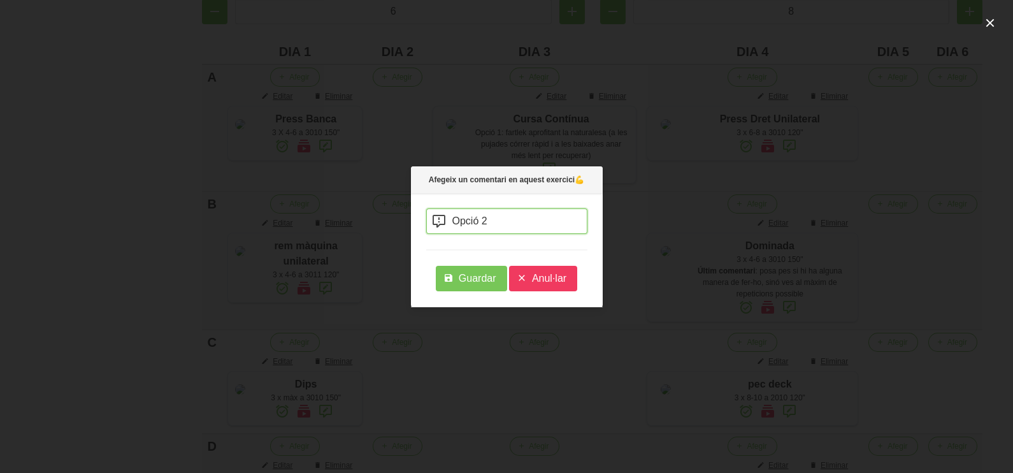
type input "Opció 2"
click at [548, 273] on span "Anul·lar" at bounding box center [549, 278] width 34 height 15
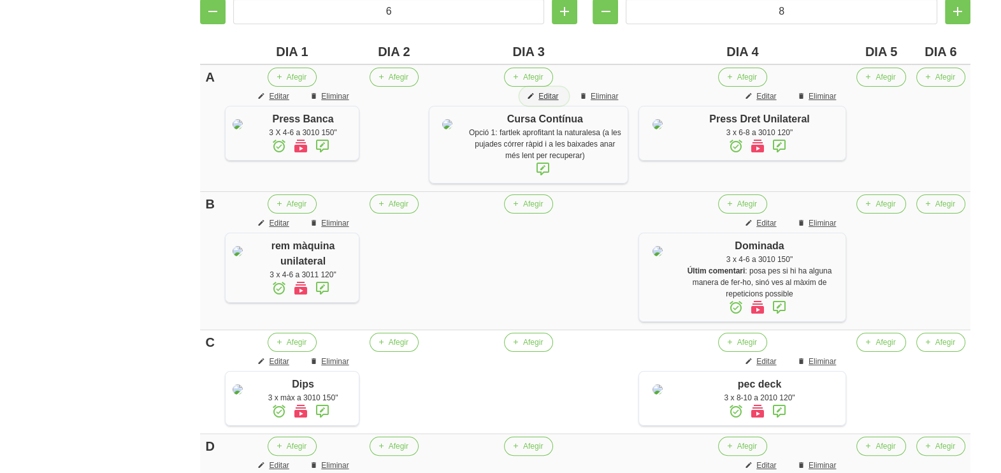
click at [558, 92] on span "Editar" at bounding box center [549, 96] width 20 height 11
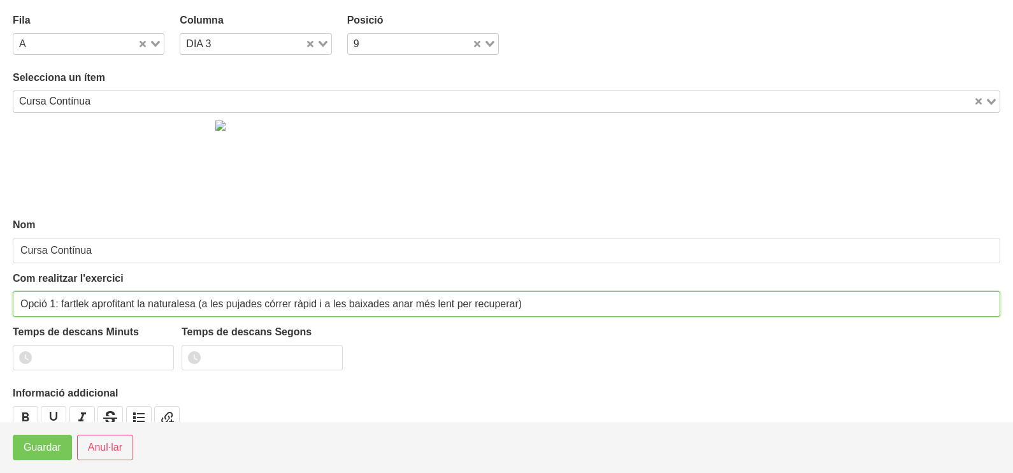
drag, startPoint x: 550, startPoint y: 300, endPoint x: -3, endPoint y: 307, distance: 553.3
click at [0, 307] on html "Nutrivic [PERSON_NAME] General Dashboard Seccions Clients Administradors Comuni…" at bounding box center [506, 338] width 1013 height 1268
type input "30-40 min (tens 2 opcions de com fer-ho si vas a la i del costat de la imatge)"
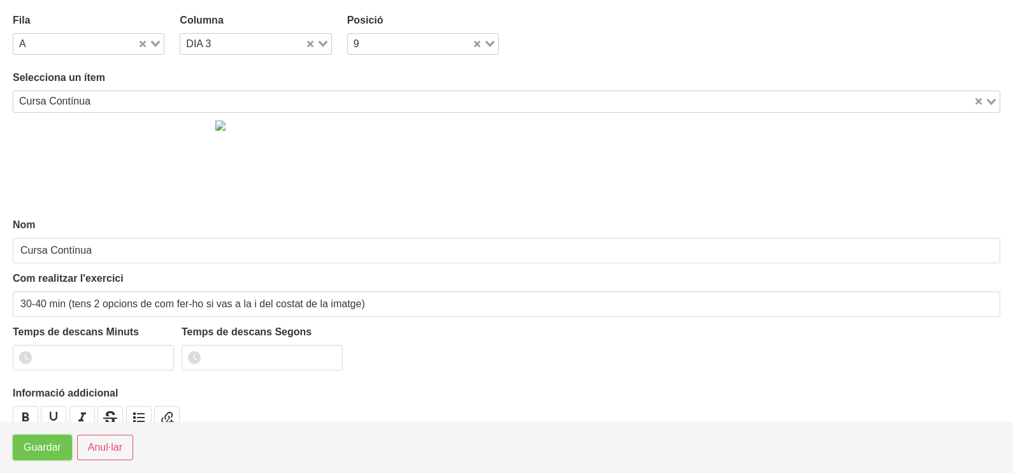
click at [43, 453] on span "Guardar" at bounding box center [43, 447] width 38 height 15
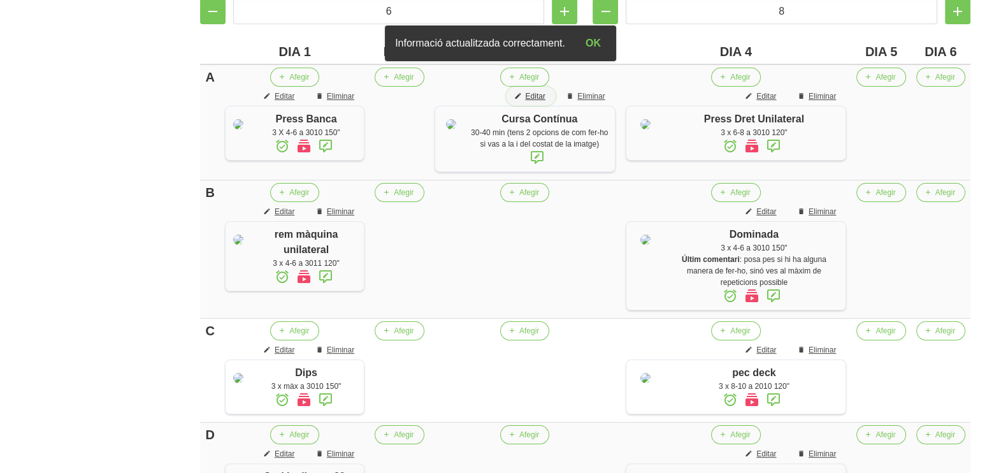
click at [545, 94] on span "Editar" at bounding box center [535, 96] width 20 height 11
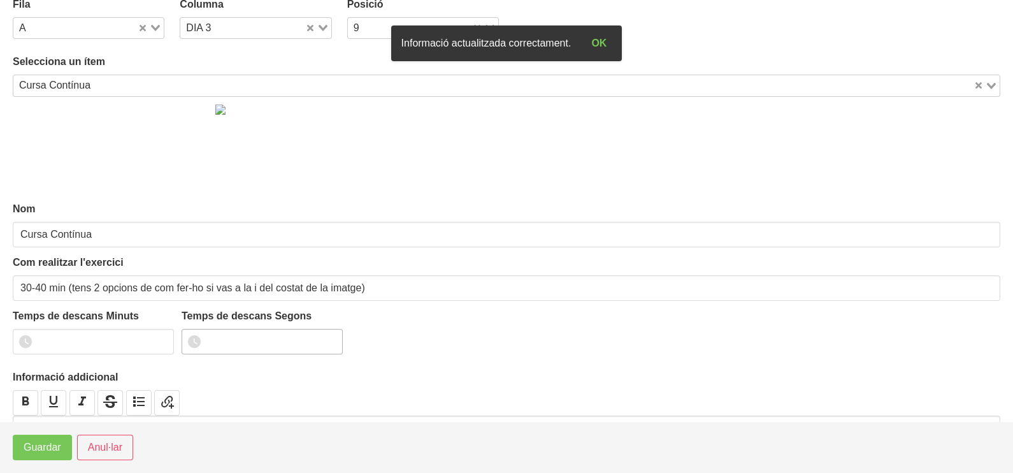
scroll to position [43, 0]
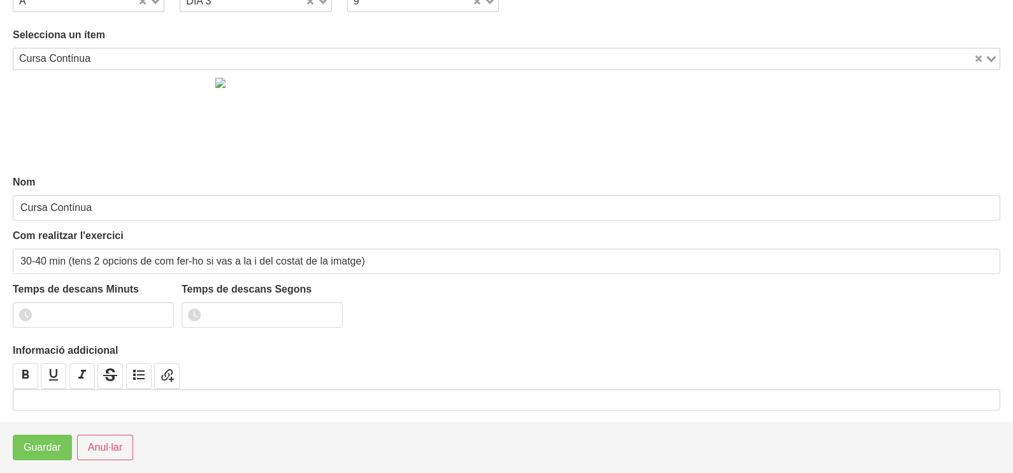
drag, startPoint x: 76, startPoint y: 398, endPoint x: 211, endPoint y: 328, distance: 151.4
click at [99, 392] on p at bounding box center [507, 399] width 982 height 15
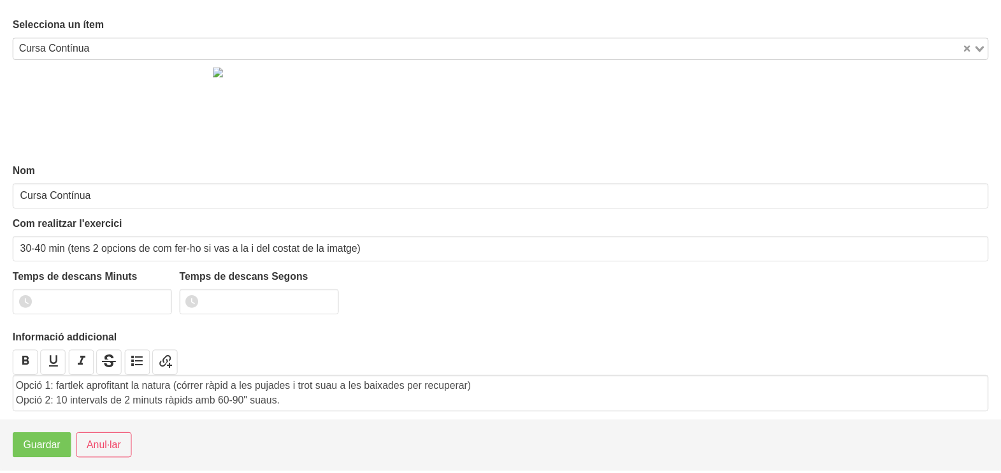
scroll to position [58, 0]
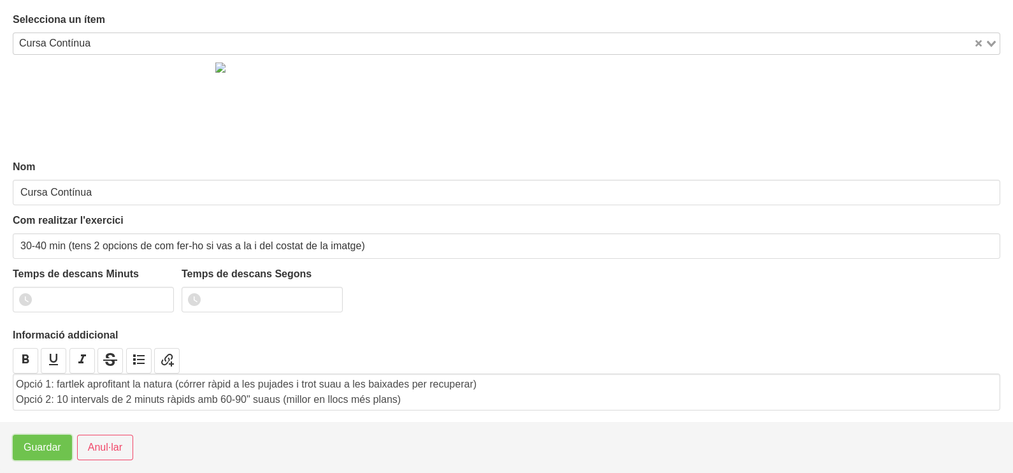
click at [48, 451] on span "Guardar" at bounding box center [43, 447] width 38 height 15
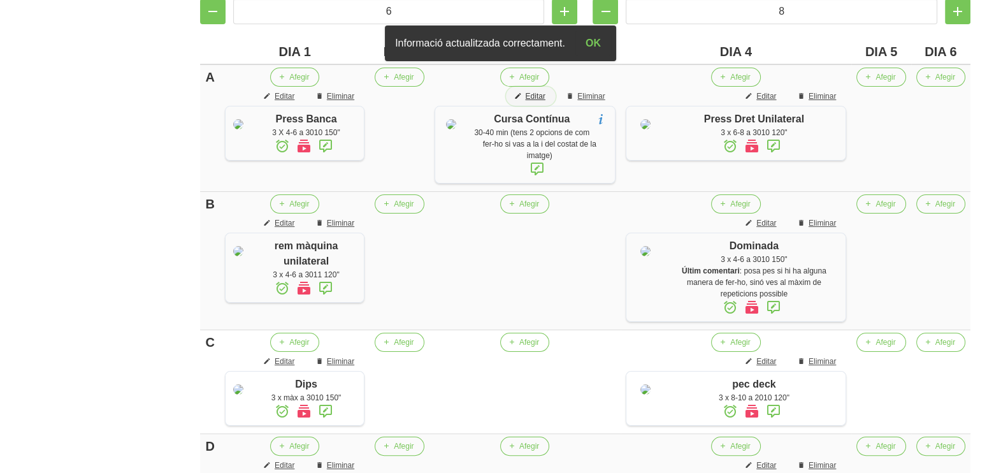
click at [545, 96] on span "Editar" at bounding box center [535, 96] width 20 height 11
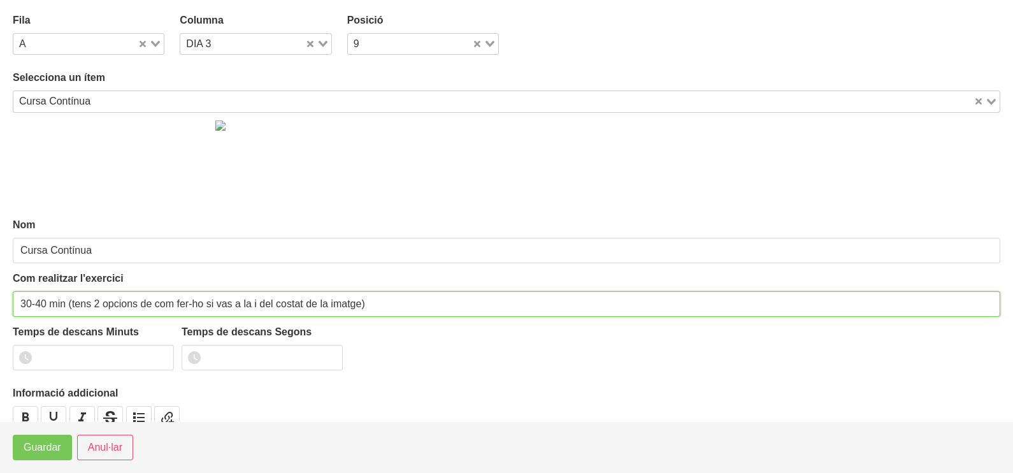
drag, startPoint x: 361, startPoint y: 302, endPoint x: 312, endPoint y: 305, distance: 48.5
click at [312, 305] on input "30-40 min (tens 2 opcions de com fer-ho si vas a la i del costat de la imatge)" at bounding box center [507, 303] width 988 height 25
type input "30-40 min (tens 2 opcions de com fer-ho si vas a la i del costat del nom de l'e…"
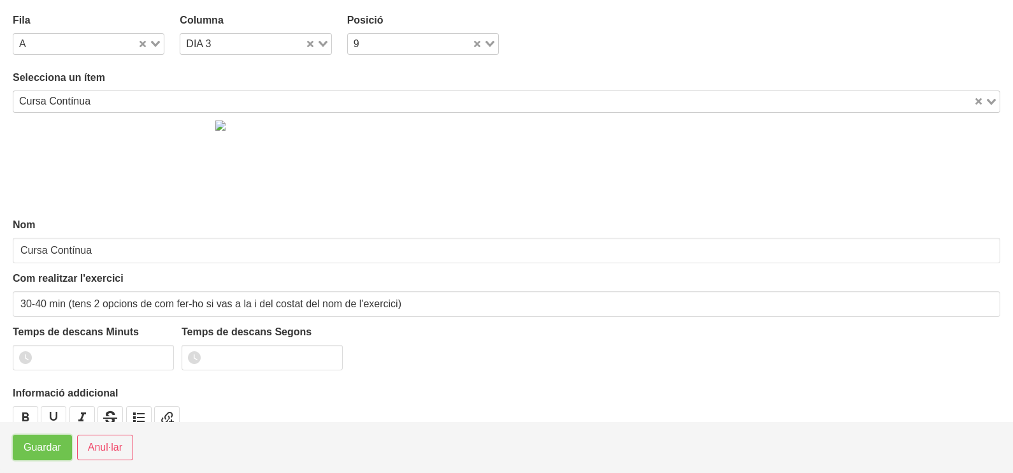
click at [37, 440] on span "Guardar" at bounding box center [43, 447] width 38 height 15
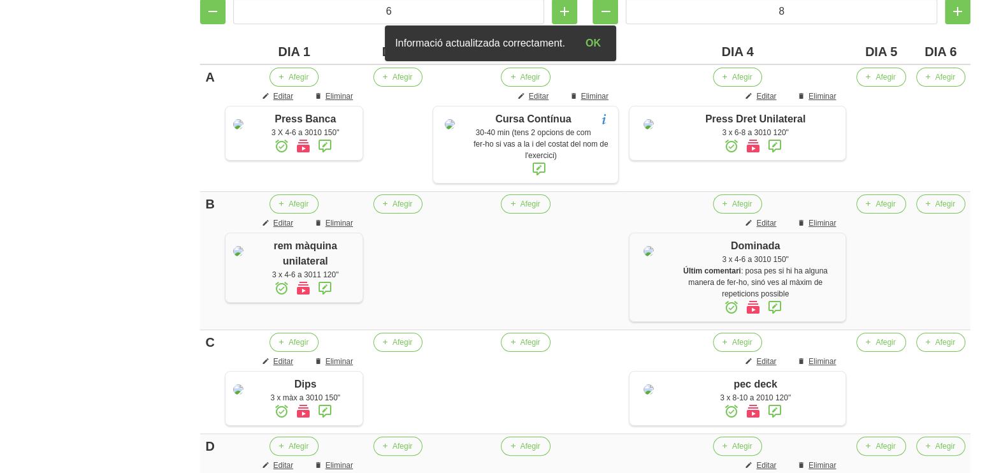
click at [612, 119] on icon at bounding box center [604, 119] width 15 height 23
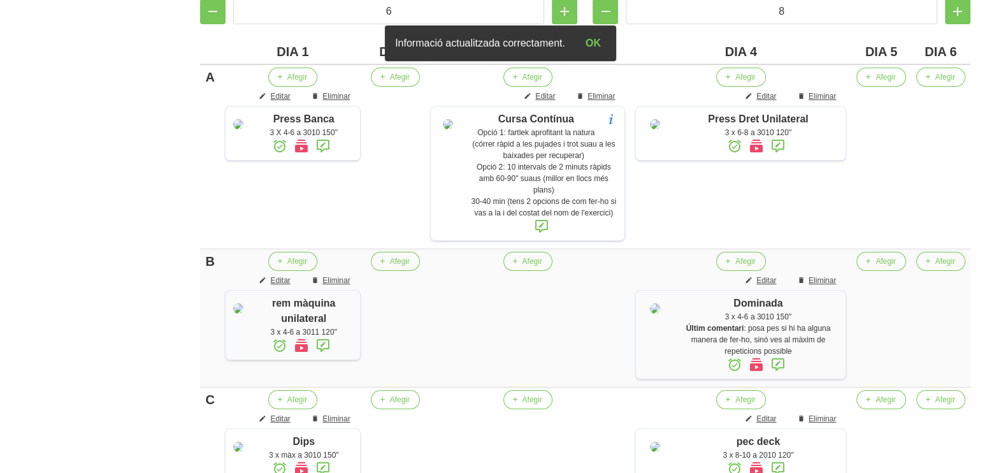
click at [618, 117] on icon at bounding box center [610, 119] width 15 height 23
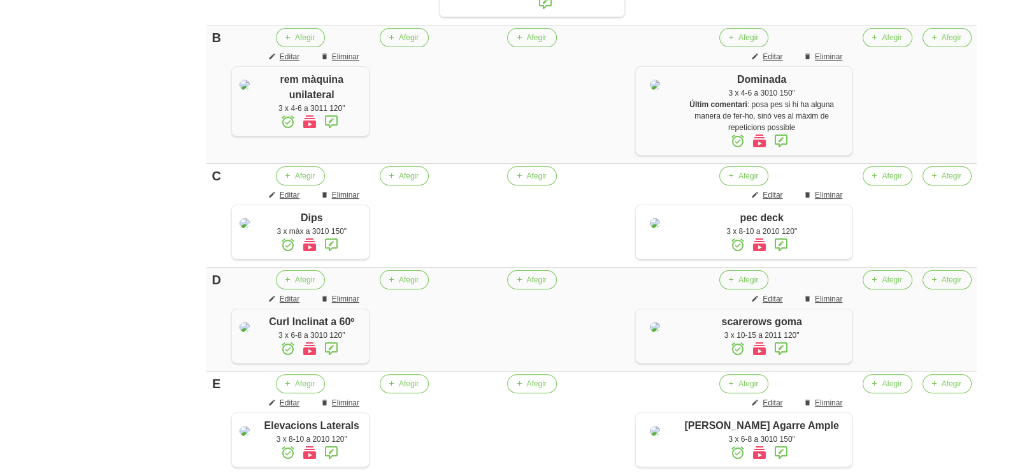
scroll to position [296, 0]
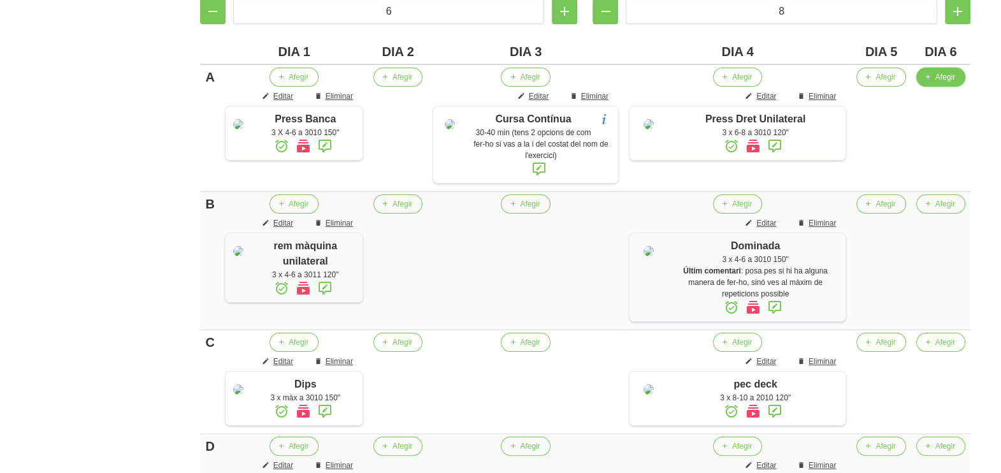
click at [945, 76] on span "Afegir" at bounding box center [946, 76] width 20 height 11
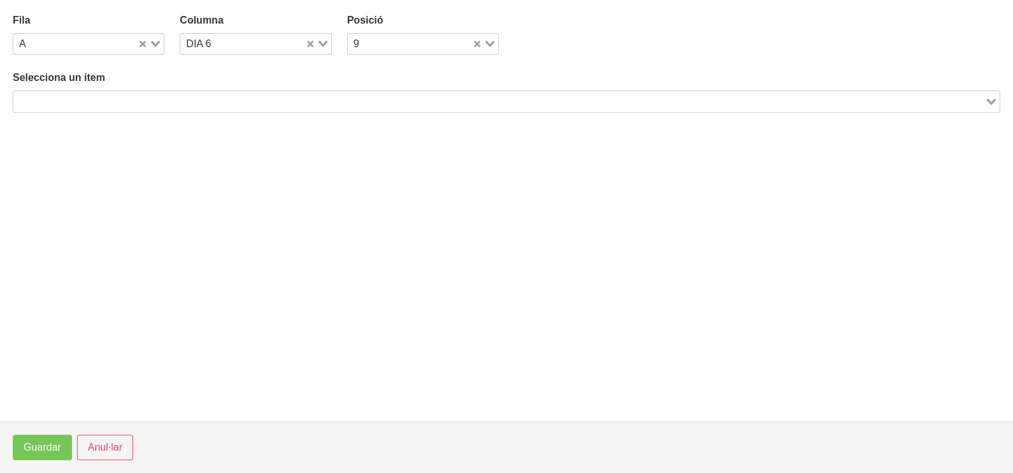
click at [232, 98] on input "Search for option" at bounding box center [499, 101] width 969 height 15
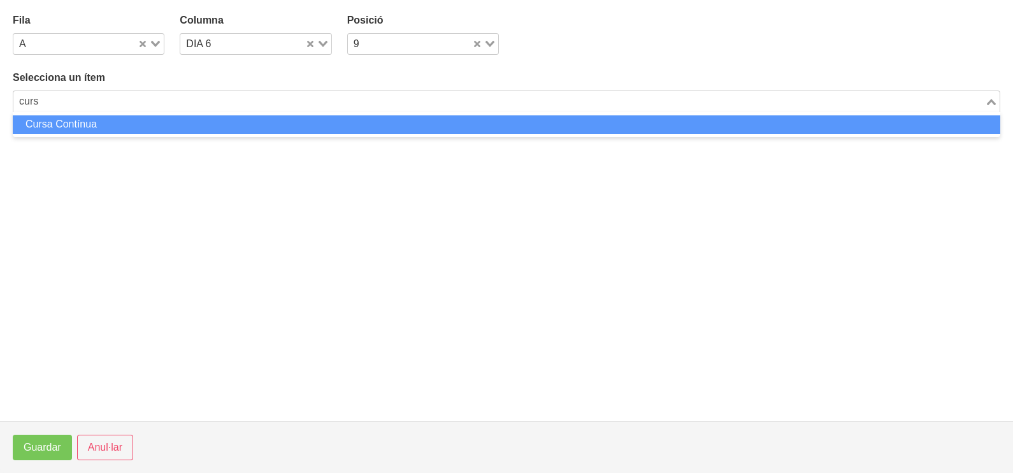
click at [219, 125] on li "Cursa Contínua" at bounding box center [507, 124] width 988 height 18
type input "curs"
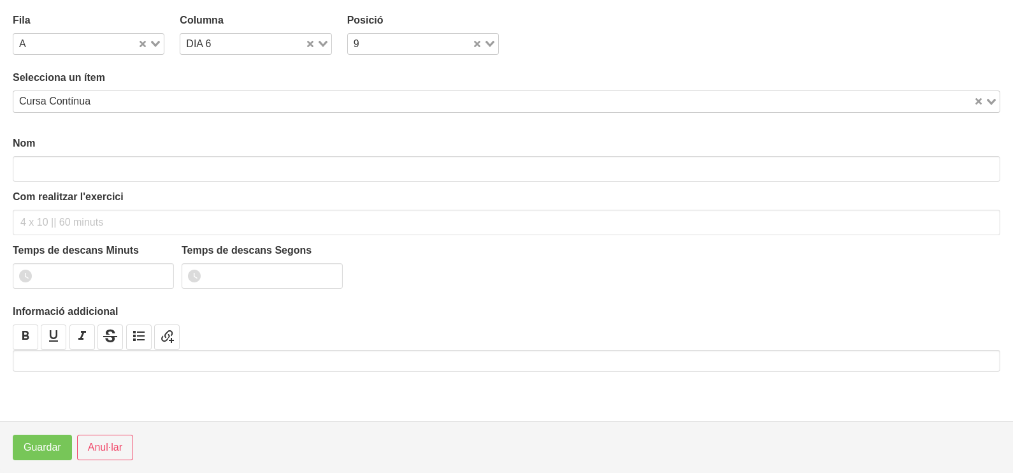
type input "Cursa Contínua"
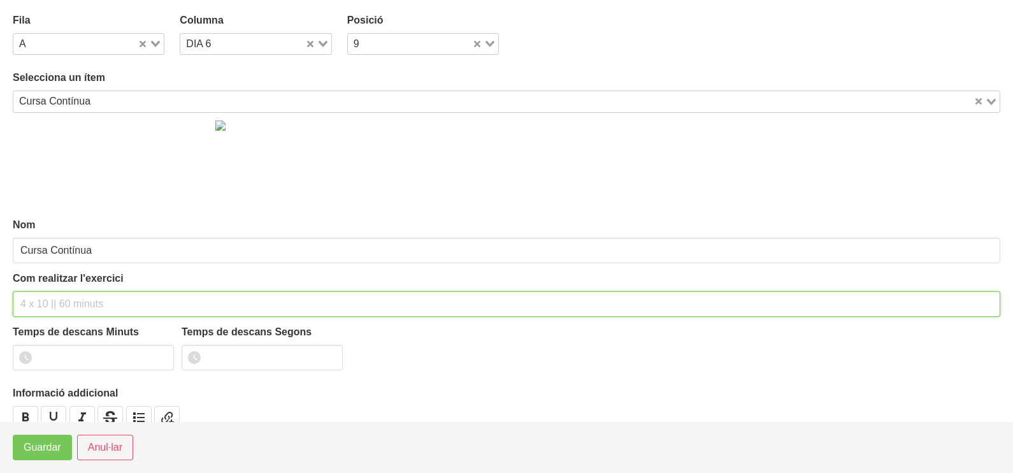
click at [45, 300] on input "text" at bounding box center [507, 303] width 988 height 25
type input "40-70 min"
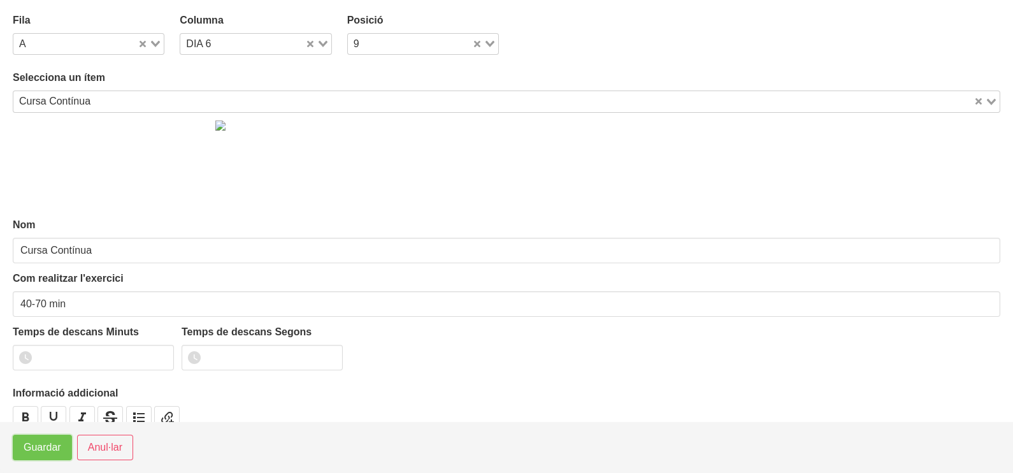
click at [41, 444] on span "Guardar" at bounding box center [43, 447] width 38 height 15
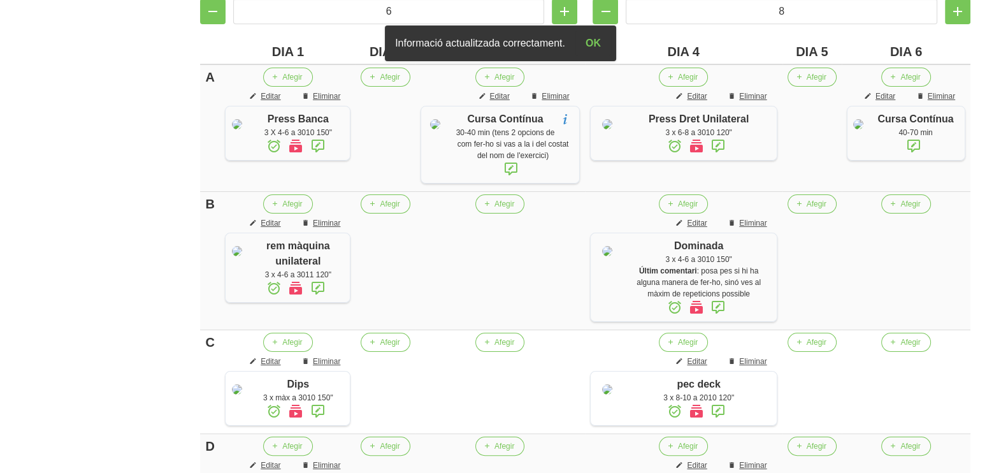
click at [910, 145] on icon at bounding box center [913, 145] width 15 height 23
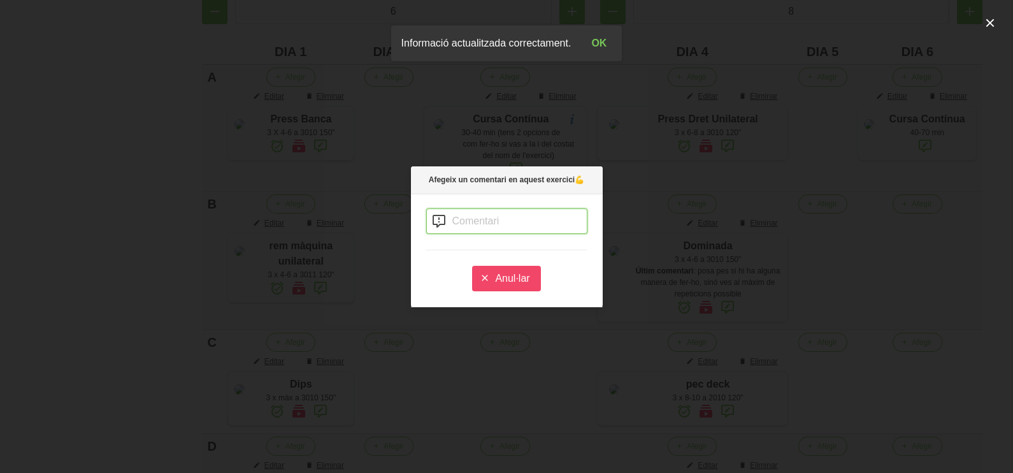
drag, startPoint x: 485, startPoint y: 214, endPoint x: 511, endPoint y: 198, distance: 30.9
click at [497, 212] on input "text" at bounding box center [506, 220] width 161 height 25
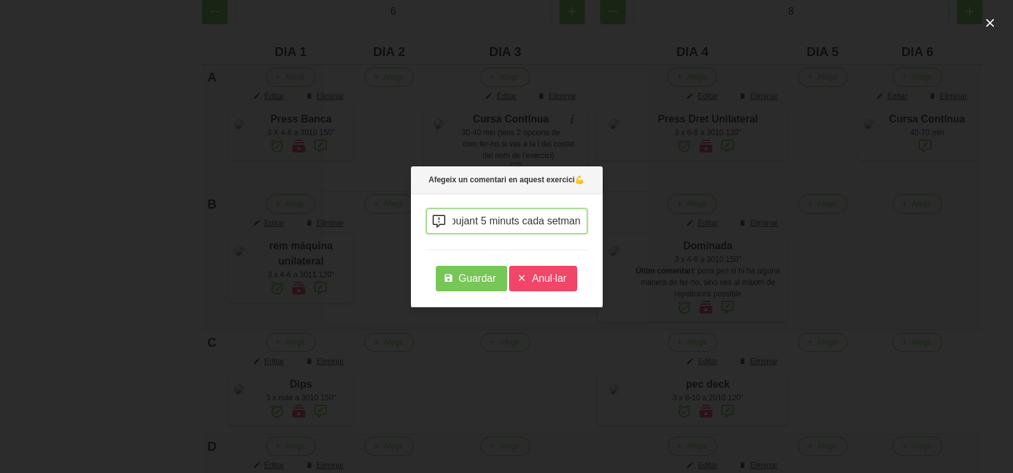
scroll to position [0, 143]
type input "comença per 40 minuts i ves pujant 5 minuts cada setmana"
drag, startPoint x: 474, startPoint y: 285, endPoint x: 467, endPoint y: 289, distance: 7.8
click at [471, 287] on button "Guardar" at bounding box center [471, 278] width 71 height 25
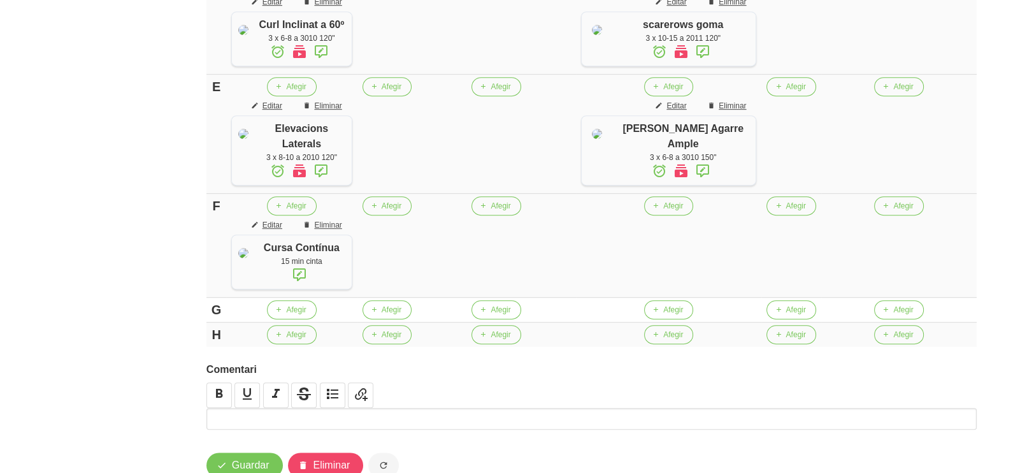
scroll to position [774, 0]
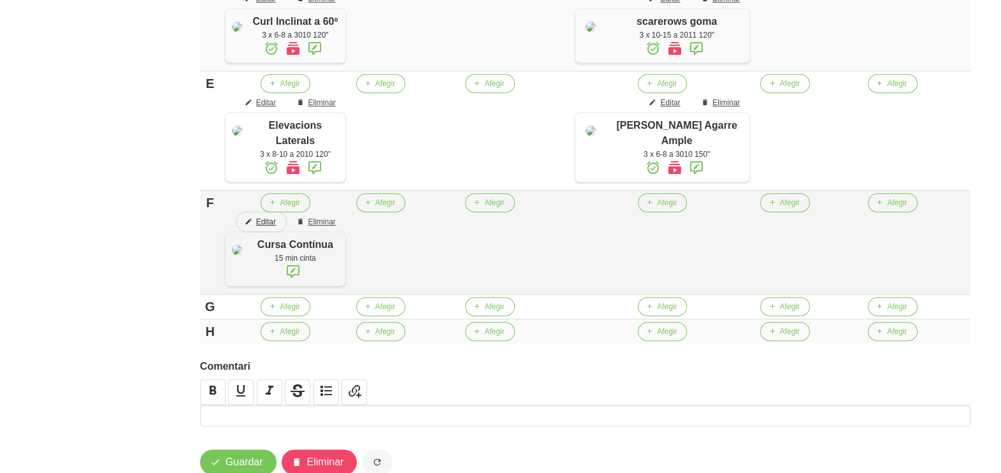
click at [276, 228] on span "Editar" at bounding box center [266, 221] width 20 height 11
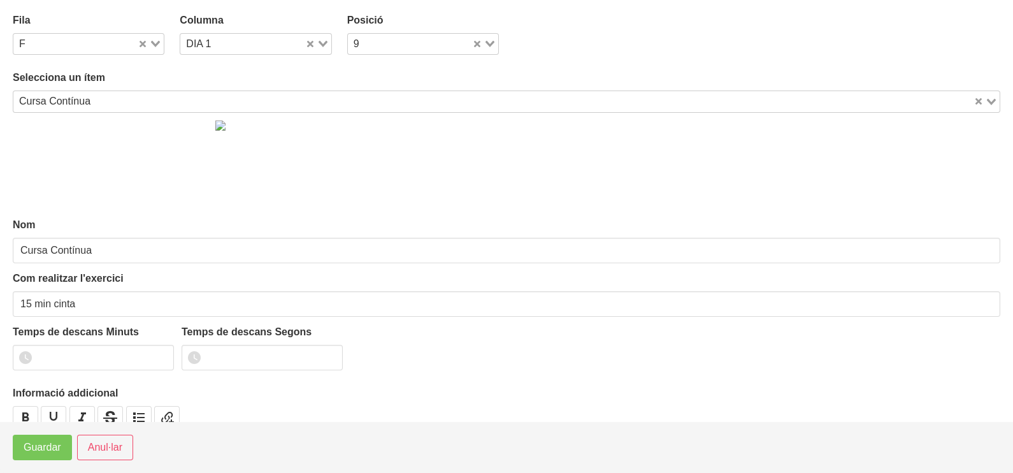
click at [59, 105] on div "Cursa Contínua" at bounding box center [493, 100] width 961 height 18
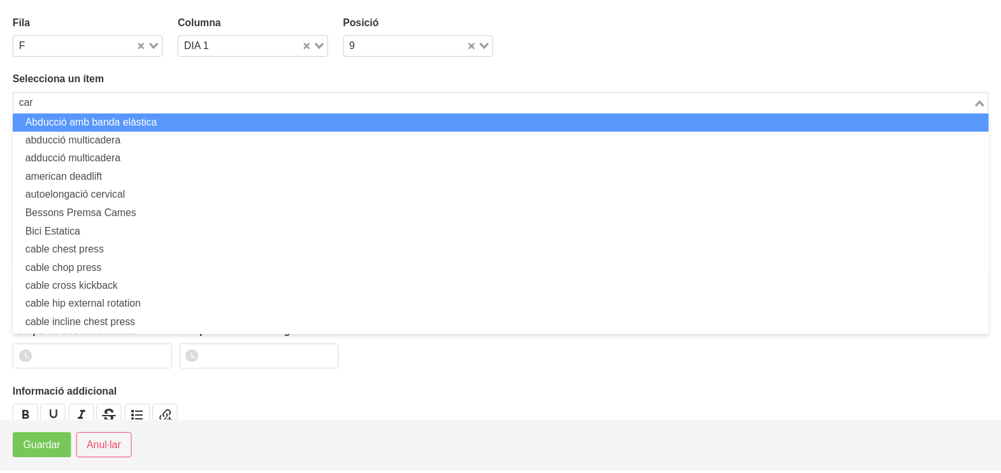
scroll to position [0, 0]
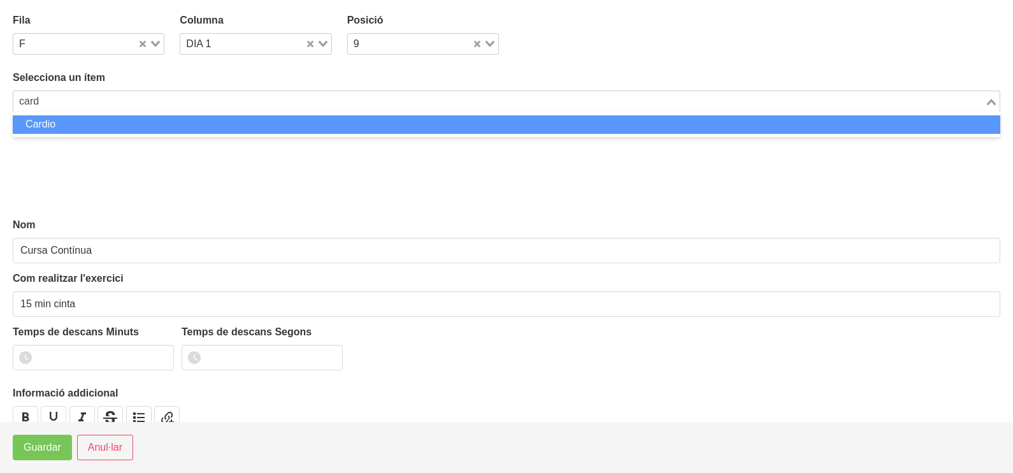
click at [62, 121] on li "Cardio" at bounding box center [507, 124] width 988 height 18
type input "card"
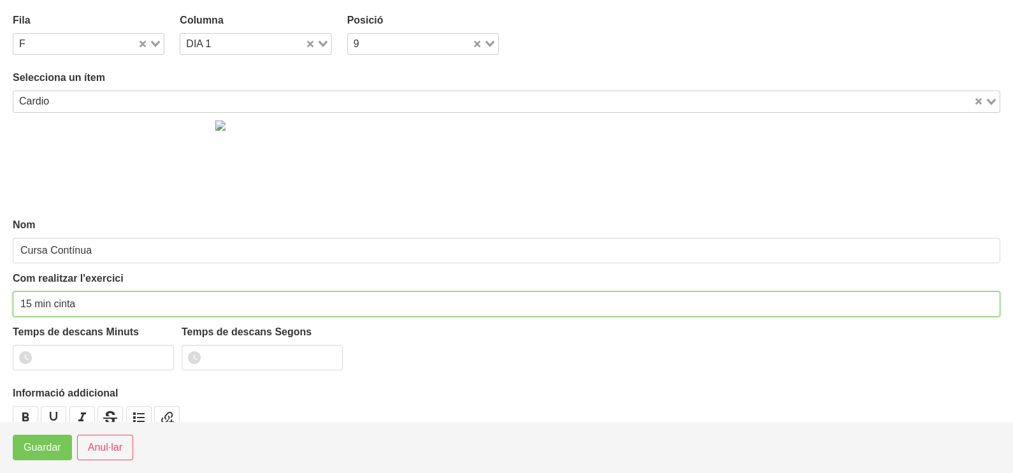
type input "Cardio"
drag, startPoint x: 93, startPoint y: 299, endPoint x: 130, endPoint y: 180, distance: 124.2
click at [96, 291] on input "15 min cinta" at bounding box center [507, 303] width 988 height 25
click at [266, 301] on input "15 min a la màquina que vulguis (millor que no sigui lña cinta)" at bounding box center [507, 303] width 988 height 25
type input "15 min a la màquina que vulguis (millor que no sigui la cinta)"
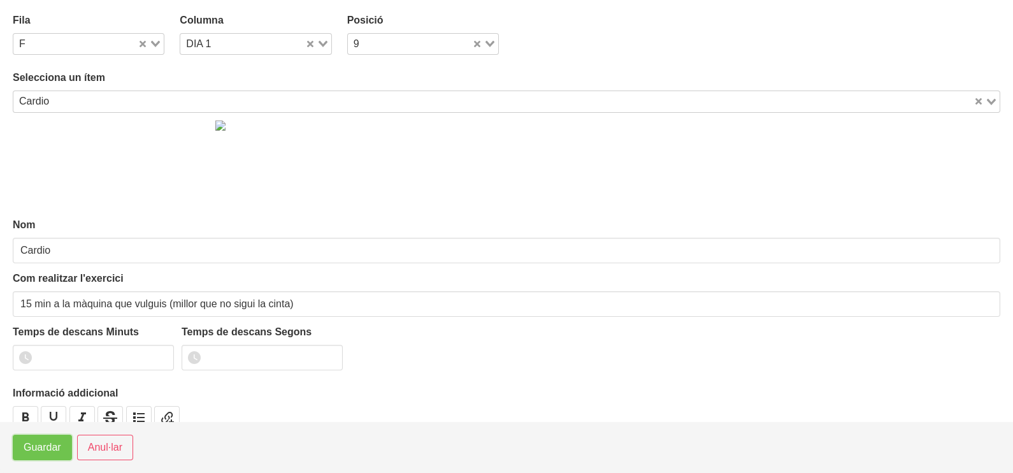
click at [40, 453] on span "Guardar" at bounding box center [43, 447] width 38 height 15
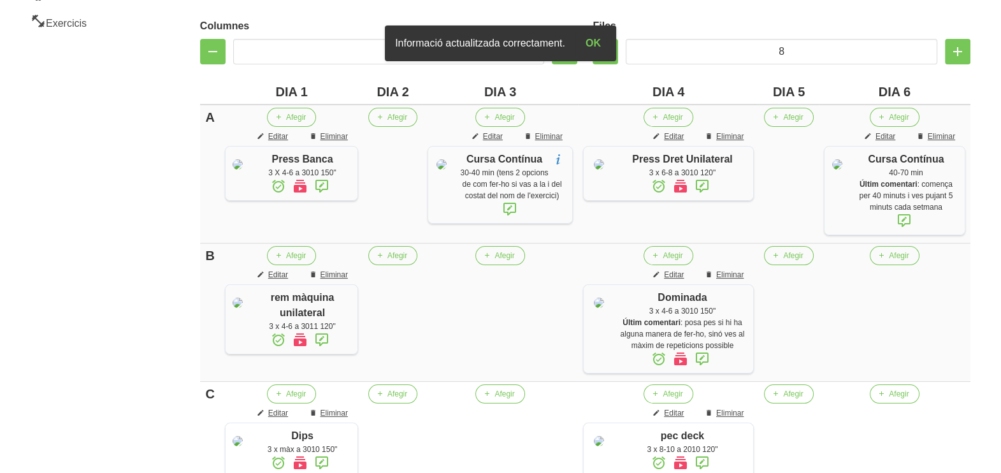
scroll to position [136, 0]
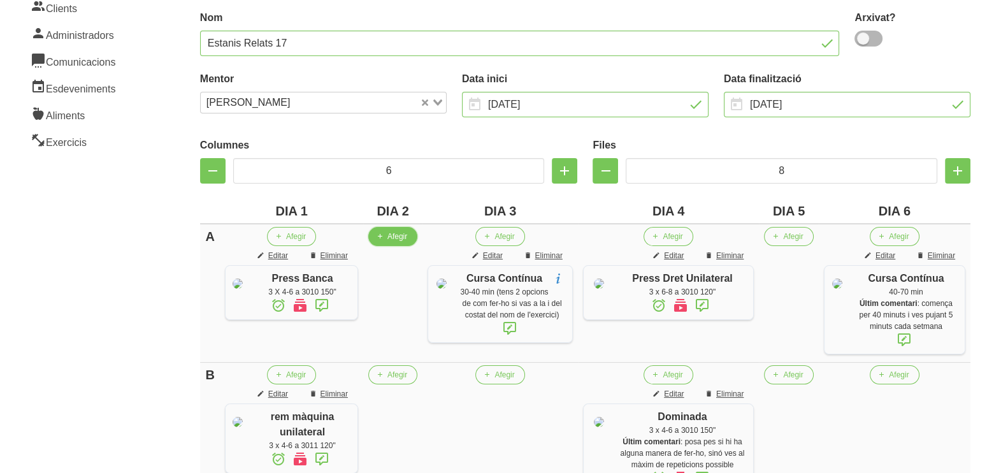
click at [407, 238] on span "Afegir" at bounding box center [398, 236] width 20 height 11
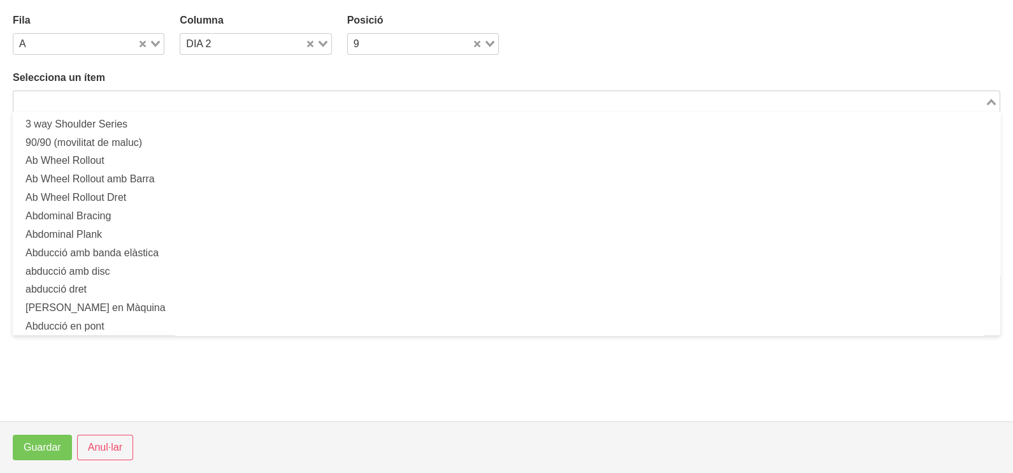
click at [91, 97] on input "Search for option" at bounding box center [499, 101] width 969 height 15
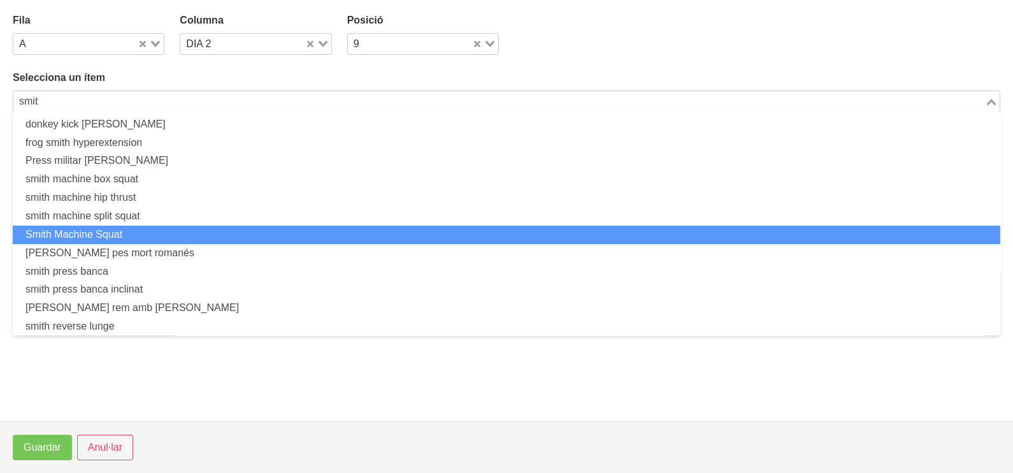
click at [134, 235] on li "Smith Machine Squat" at bounding box center [507, 235] width 988 height 18
type input "smit"
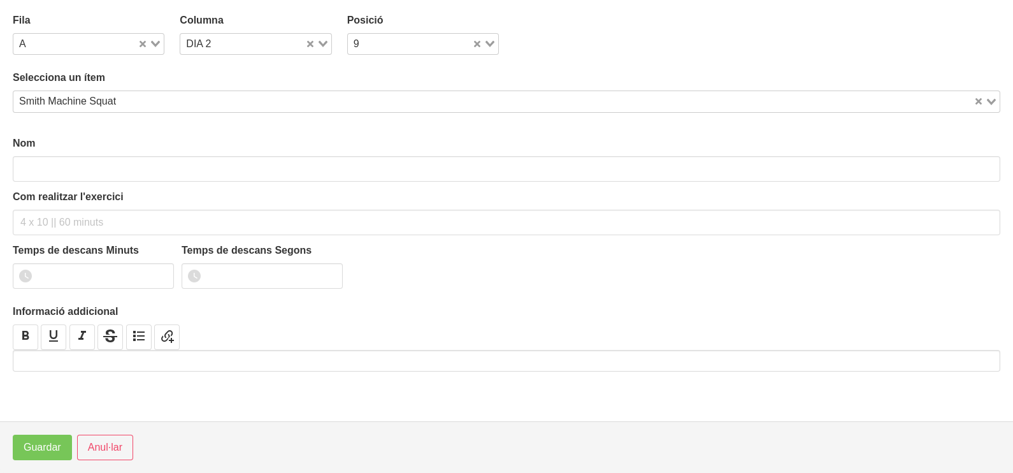
type input "Smith Machine Squat"
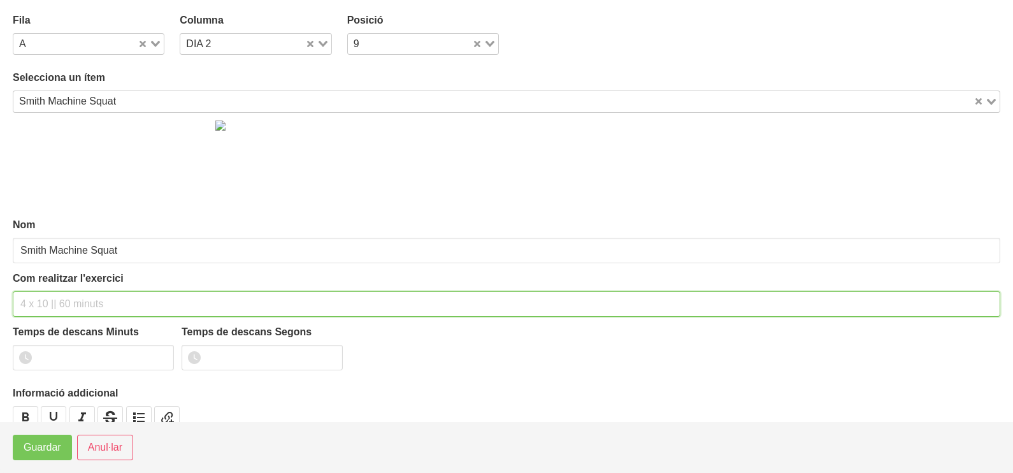
drag, startPoint x: 48, startPoint y: 298, endPoint x: 83, endPoint y: 203, distance: 101.0
click at [49, 296] on input "text" at bounding box center [507, 303] width 988 height 25
type input "3 x 6-8 a 3010 150""
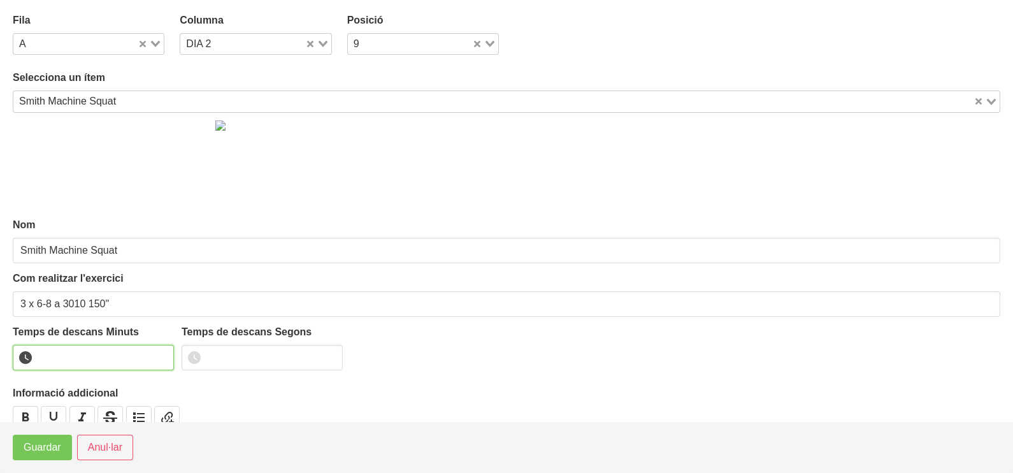
click at [88, 354] on input "number" at bounding box center [93, 357] width 161 height 25
type input "2"
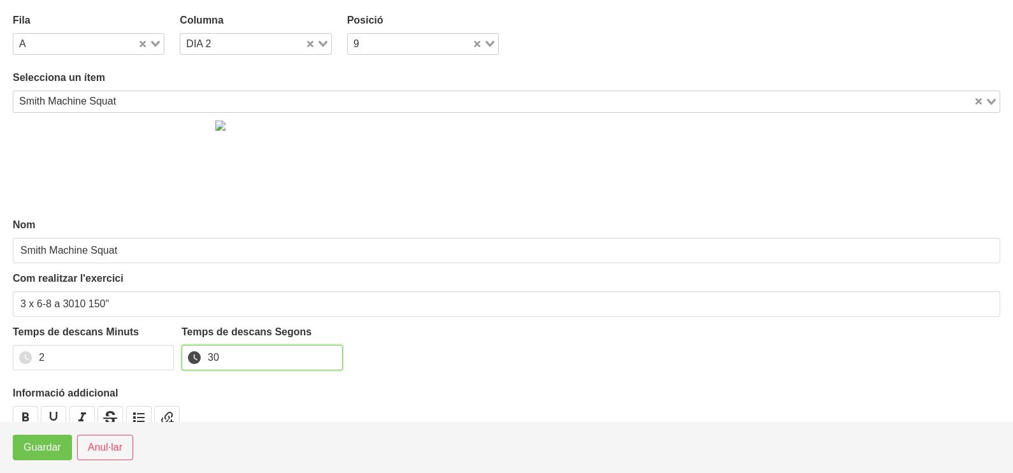
type input "30"
click at [54, 445] on span "Guardar" at bounding box center [43, 447] width 38 height 15
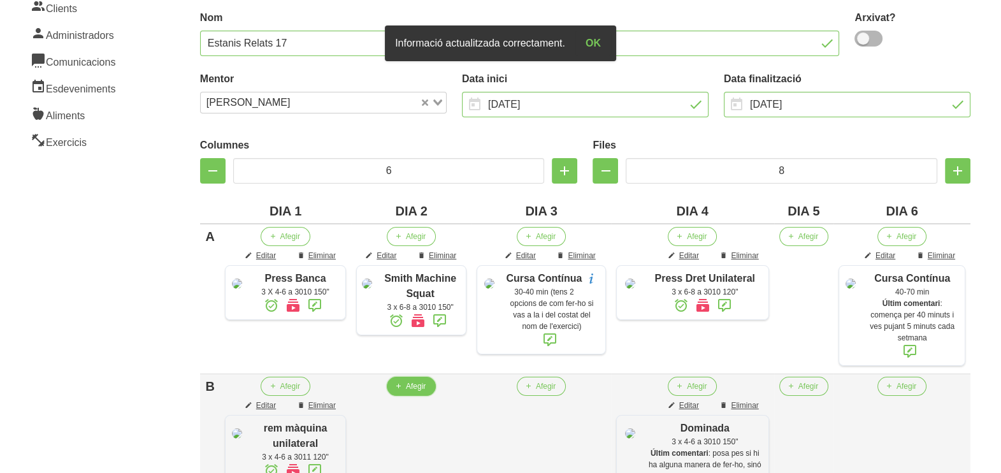
click at [426, 388] on span "Afegir" at bounding box center [416, 386] width 20 height 11
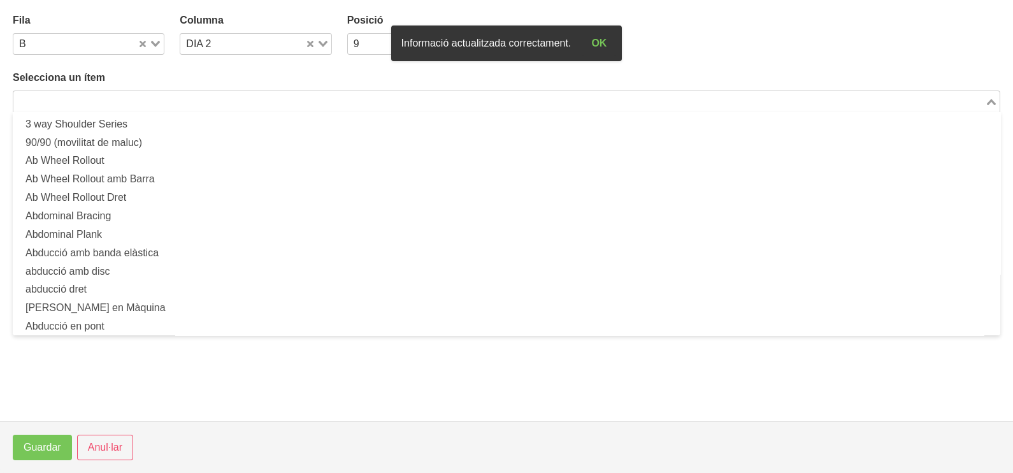
click at [163, 98] on input "Search for option" at bounding box center [499, 101] width 969 height 15
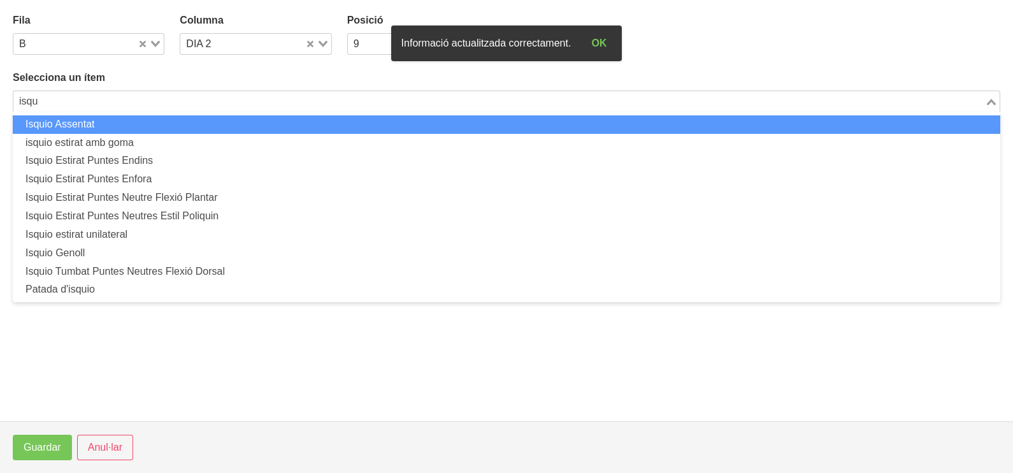
click at [163, 127] on li "Isquio Assentat" at bounding box center [507, 124] width 988 height 18
type input "isqu"
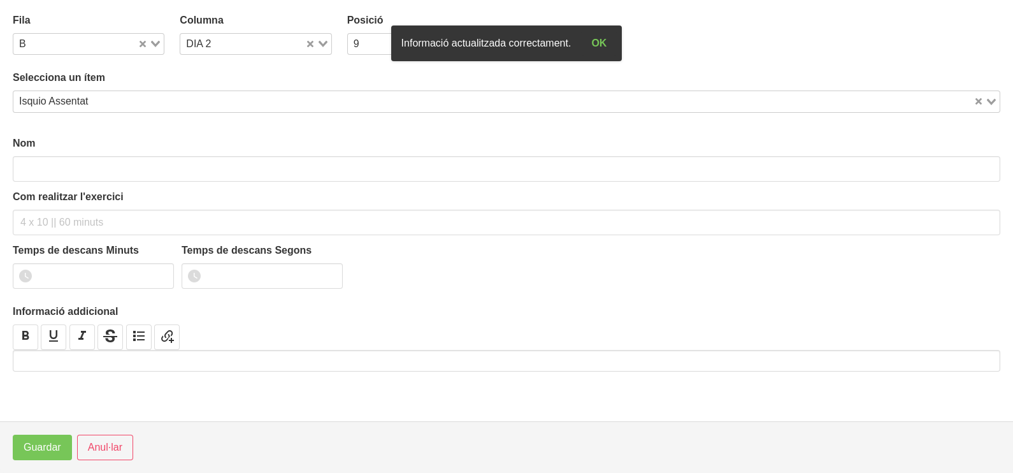
type input "Isquio Assentat"
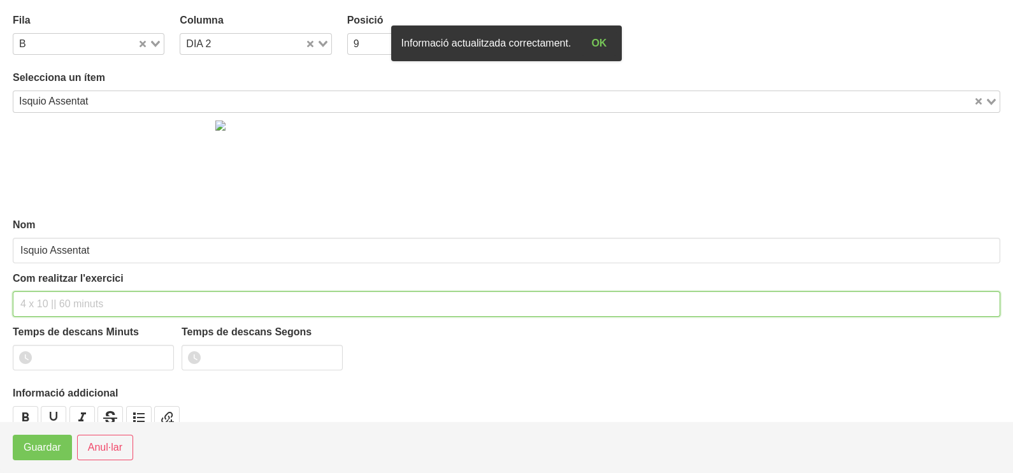
click at [48, 306] on input "text" at bounding box center [507, 303] width 988 height 25
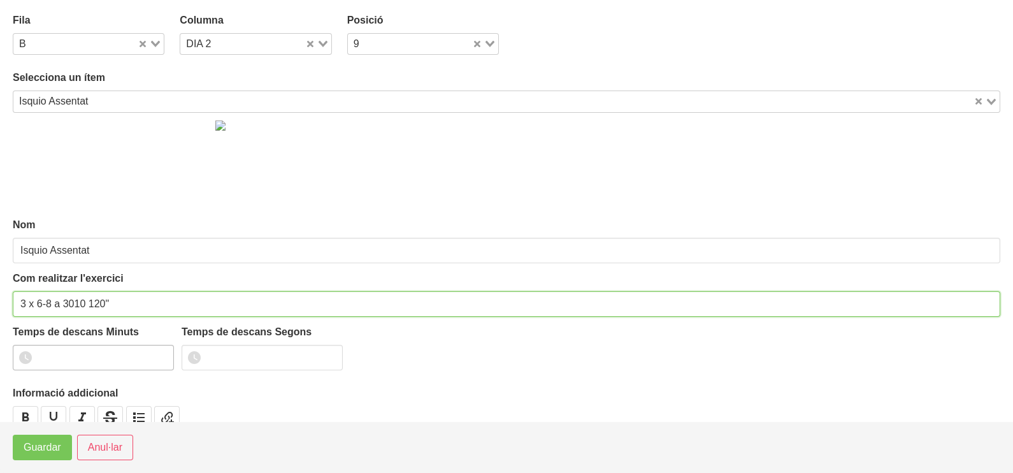
type input "3 x 6-8 a 3010 120""
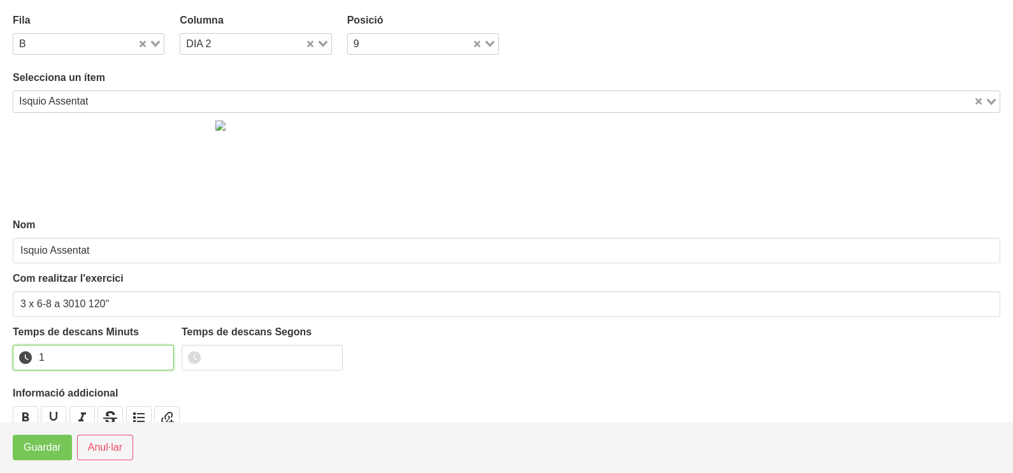
click at [163, 352] on input "1" at bounding box center [93, 357] width 161 height 25
drag, startPoint x: 163, startPoint y: 352, endPoint x: 64, endPoint y: 433, distance: 128.1
type input "2"
click at [159, 356] on input "2" at bounding box center [93, 357] width 161 height 25
click at [54, 452] on span "Guardar" at bounding box center [43, 447] width 38 height 15
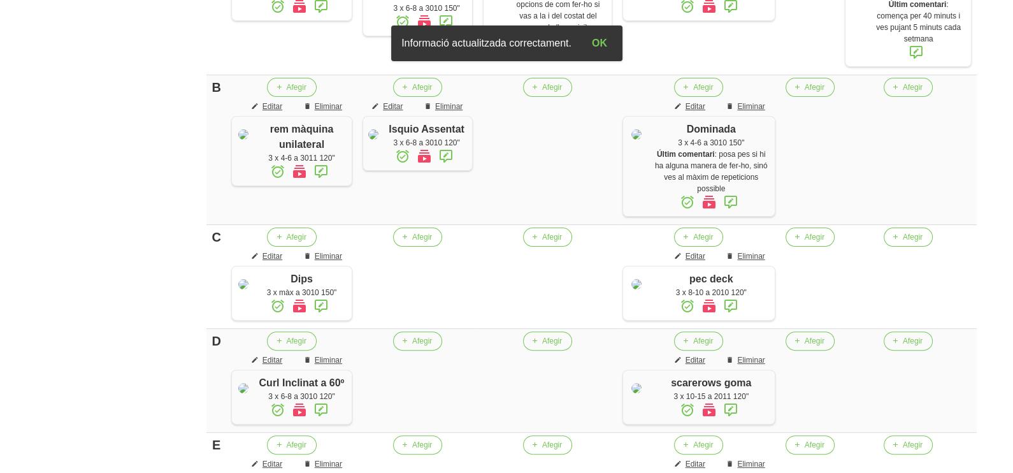
scroll to position [455, 0]
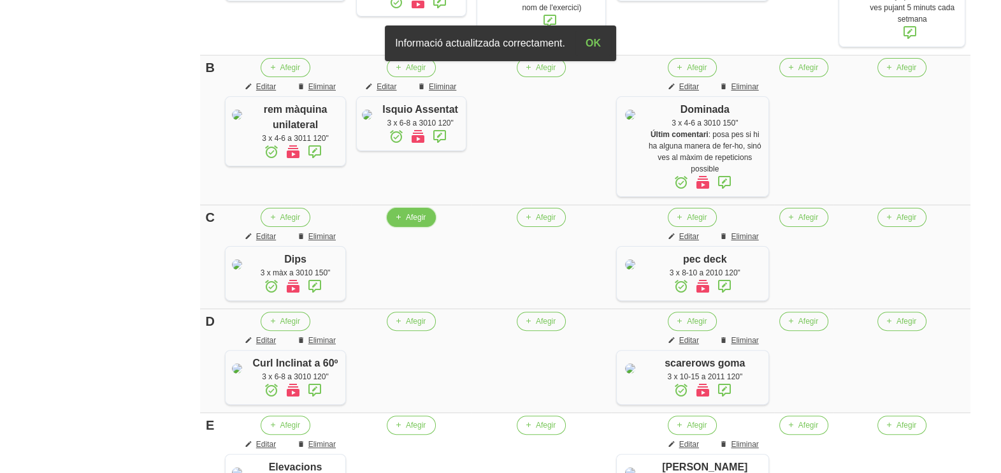
click at [424, 215] on button "Afegir" at bounding box center [411, 217] width 49 height 19
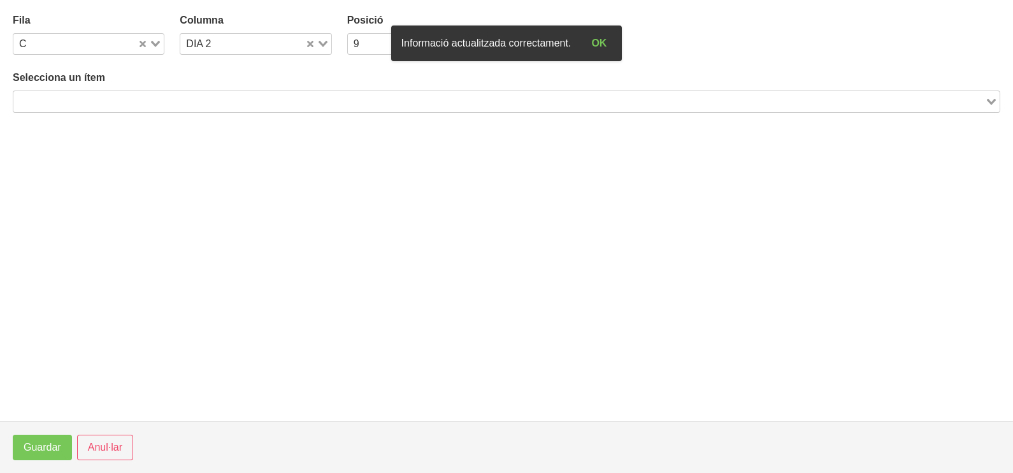
click at [83, 99] on input "Search for option" at bounding box center [499, 101] width 969 height 15
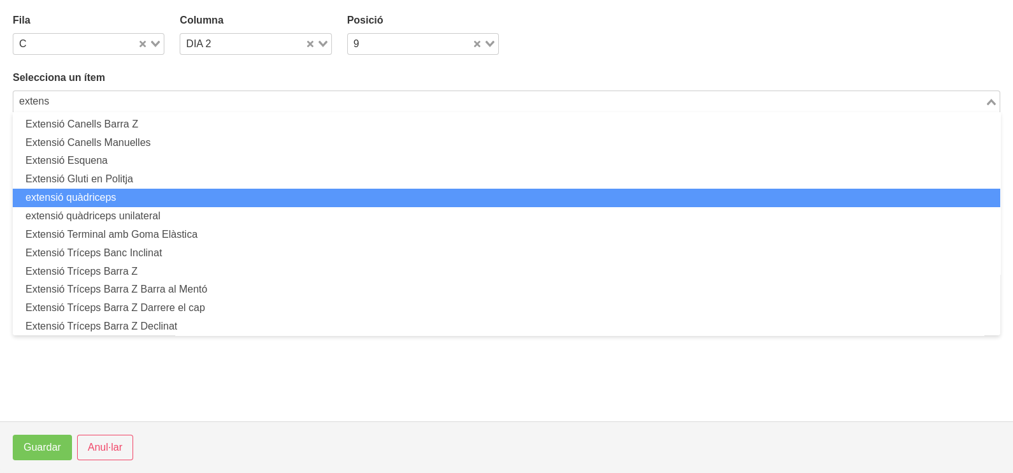
click at [137, 189] on li "extensió quàdriceps" at bounding box center [507, 198] width 988 height 18
type input "extens"
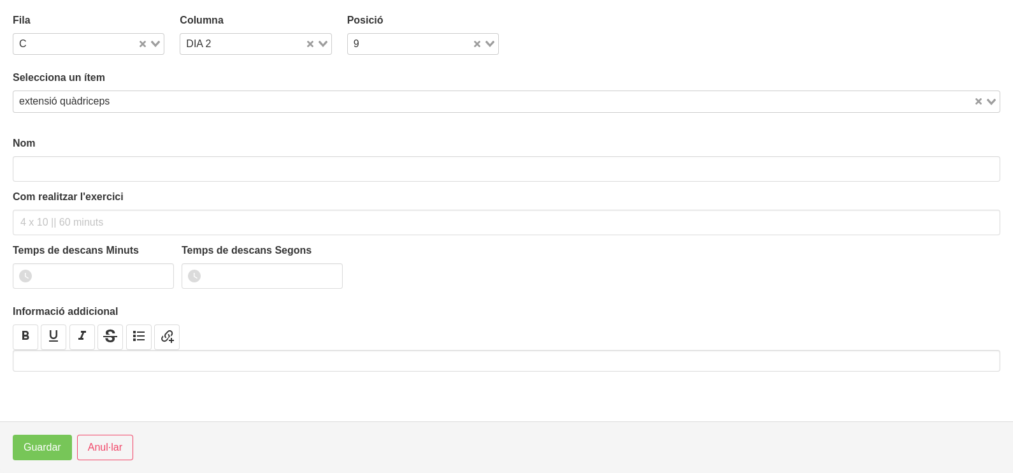
type input "extensió quàdriceps"
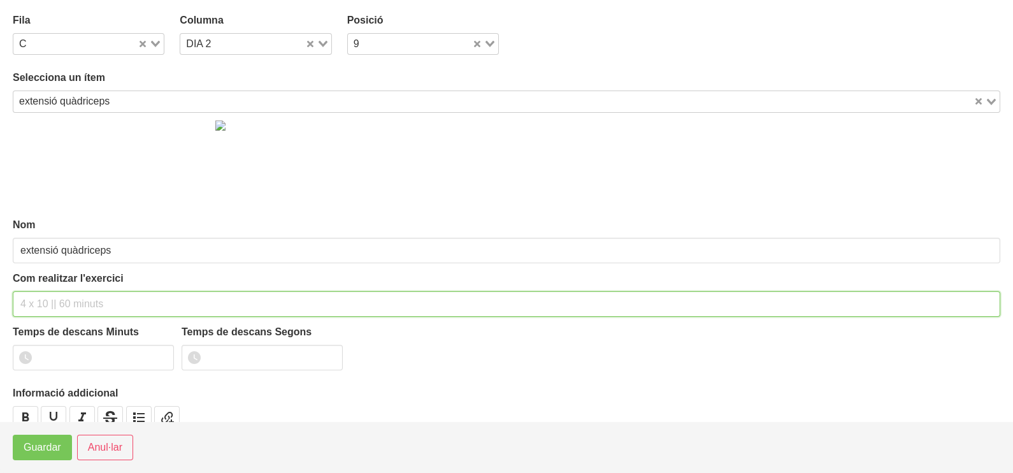
click at [41, 301] on input "text" at bounding box center [507, 303] width 988 height 25
type input "3 x 8-10 a 2010 120""
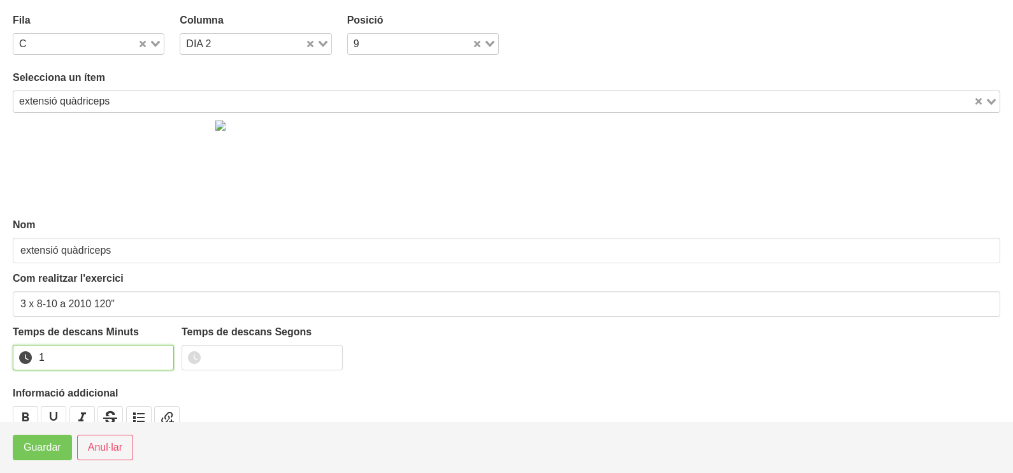
click at [163, 353] on input "1" at bounding box center [93, 357] width 161 height 25
drag, startPoint x: 163, startPoint y: 353, endPoint x: 62, endPoint y: 428, distance: 125.3
type input "2"
click at [142, 363] on input "2" at bounding box center [93, 357] width 161 height 25
click at [43, 452] on span "Guardar" at bounding box center [43, 447] width 38 height 15
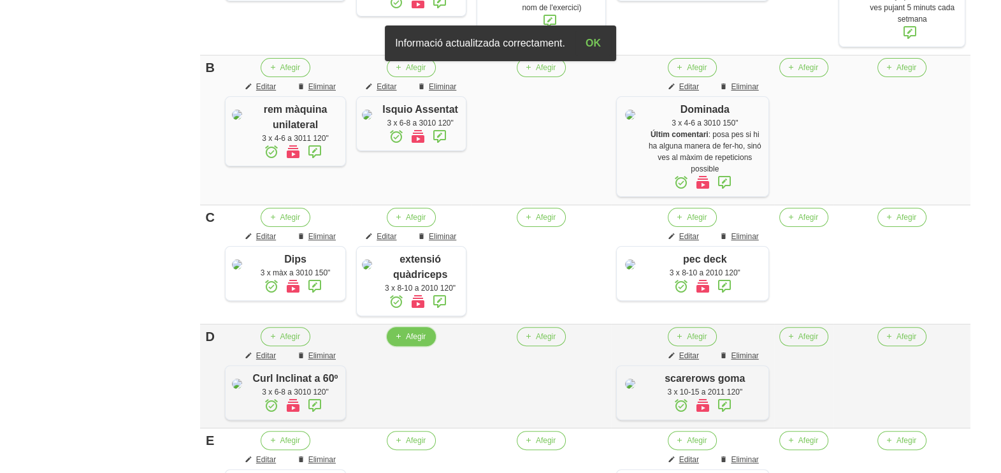
click at [426, 342] on span "Afegir" at bounding box center [416, 336] width 20 height 11
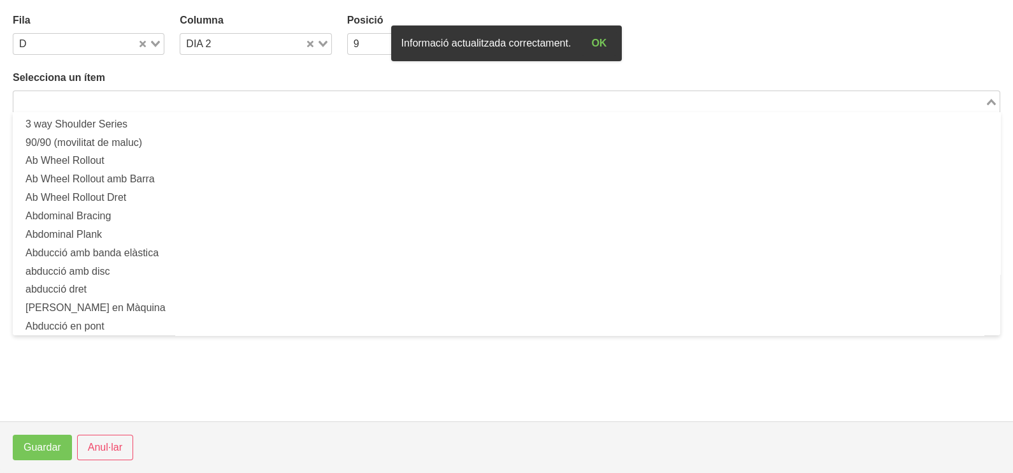
click at [154, 99] on input "Search for option" at bounding box center [499, 101] width 969 height 15
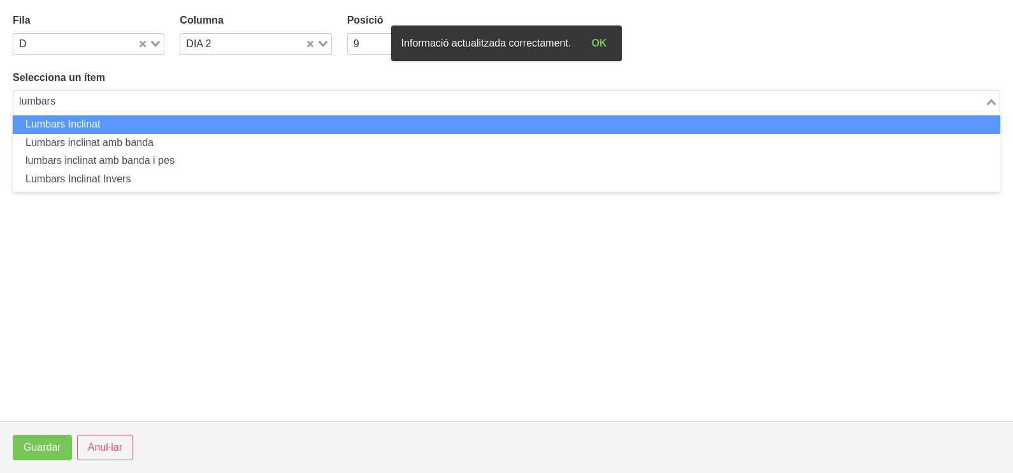
click at [150, 119] on li "Lumbars Inclinat" at bounding box center [507, 124] width 988 height 18
type input "lumbars"
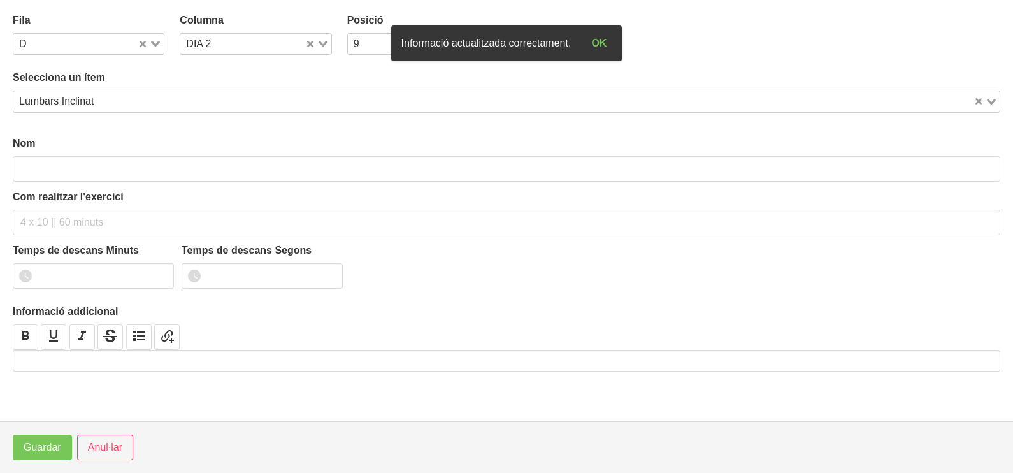
type input "Lumbars Inclinat"
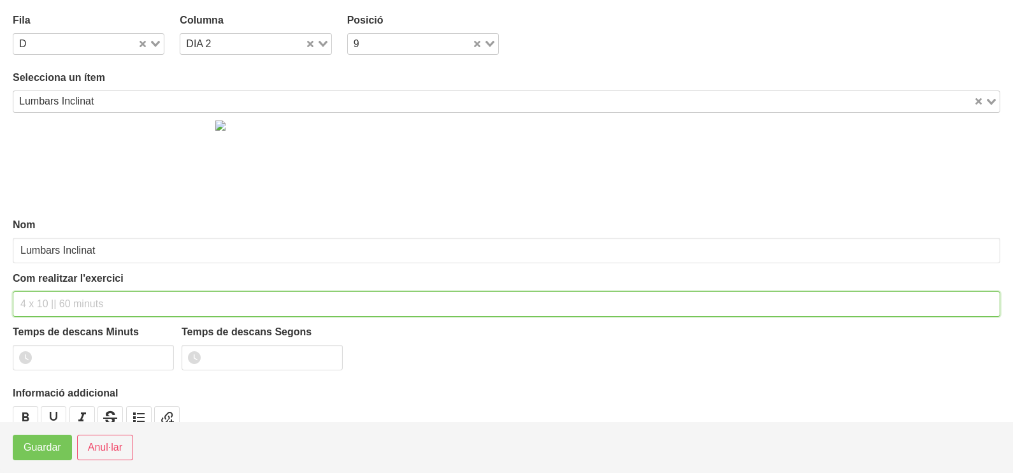
click at [40, 298] on input "text" at bounding box center [507, 303] width 988 height 25
type input "3 x 8-10 a 2011 150""
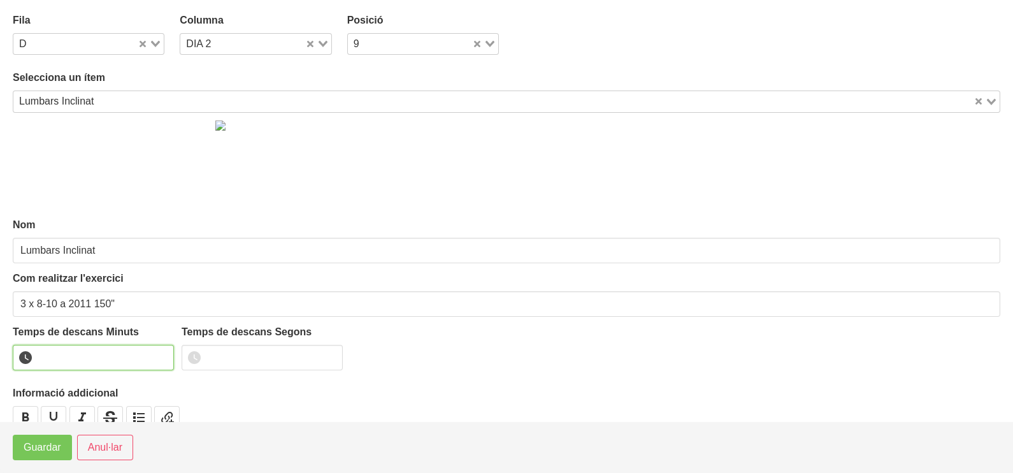
click at [89, 351] on input "number" at bounding box center [93, 357] width 161 height 25
type input "2"
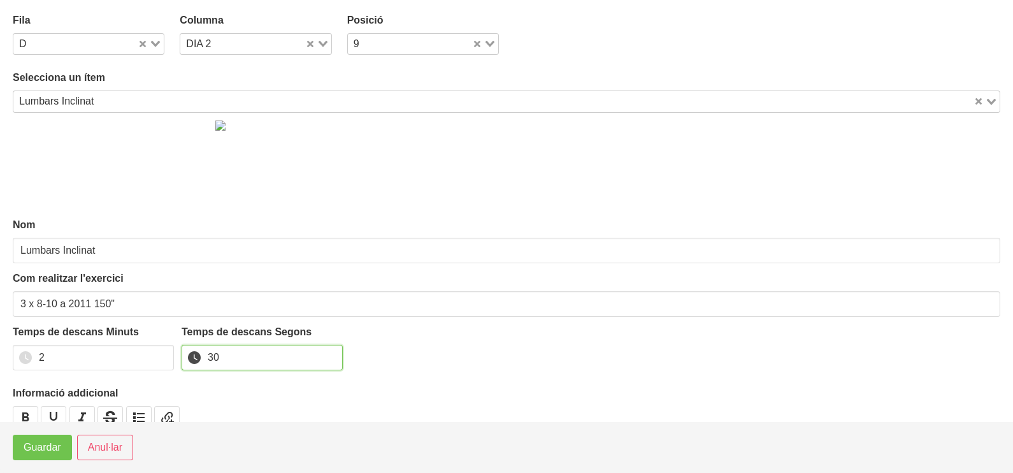
type input "30"
click at [46, 452] on span "Guardar" at bounding box center [43, 447] width 38 height 15
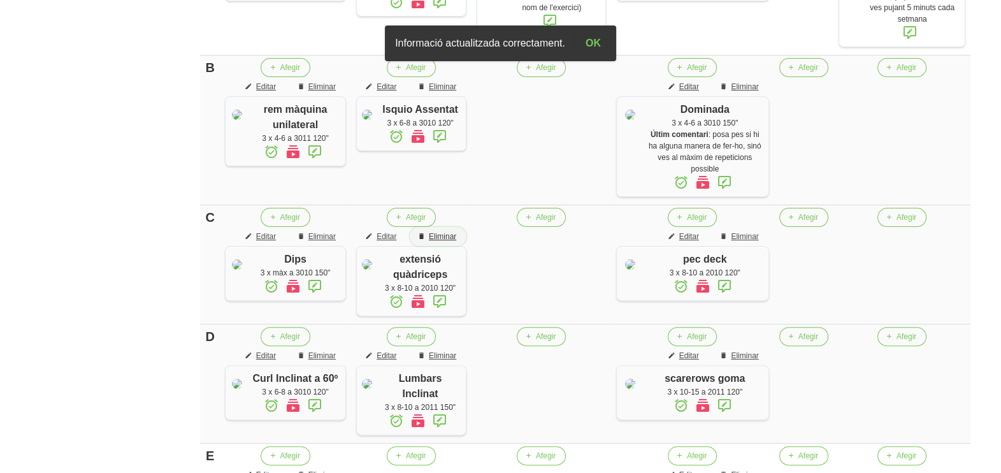
drag, startPoint x: 472, startPoint y: 247, endPoint x: 474, endPoint y: 272, distance: 25.0
click at [456, 242] on span "Eliminar" at bounding box center [442, 236] width 27 height 11
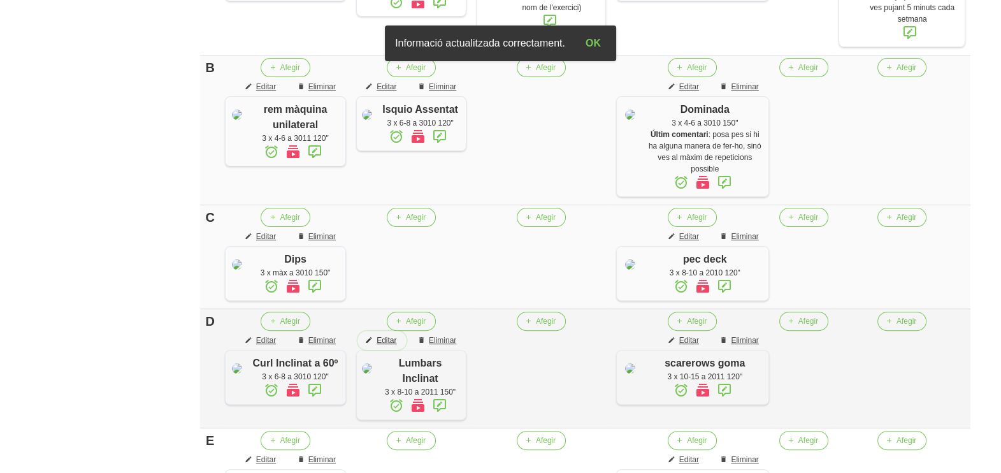
click at [396, 346] on span "Editar" at bounding box center [387, 340] width 20 height 11
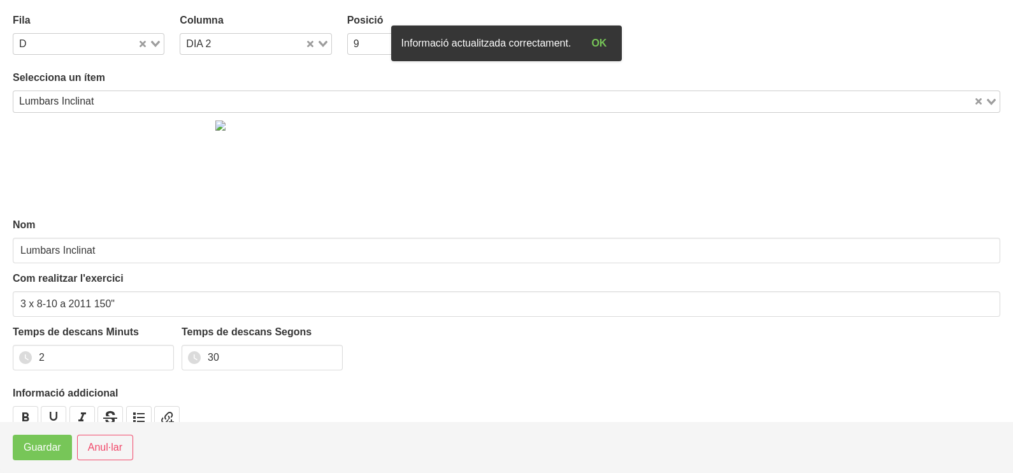
drag, startPoint x: 158, startPoint y: 43, endPoint x: 92, endPoint y: 57, distance: 67.0
click at [154, 48] on div "Loading..." at bounding box center [151, 43] width 26 height 18
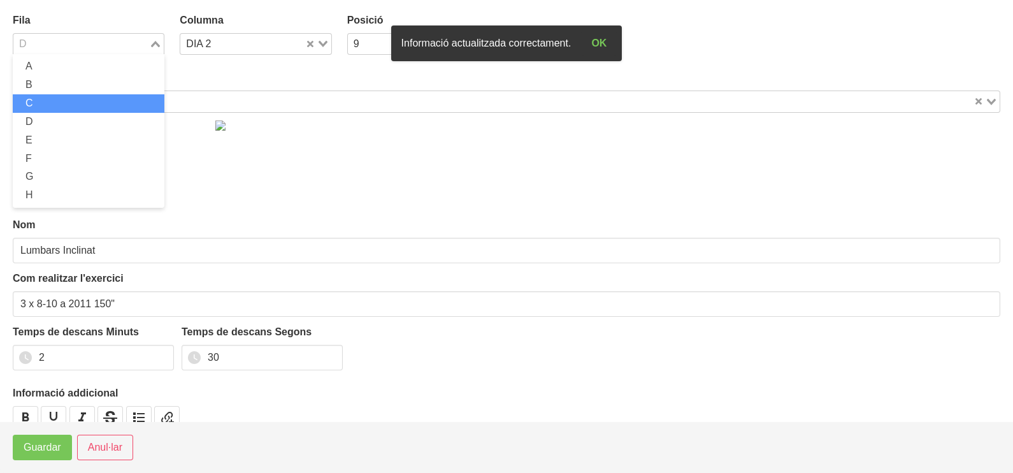
drag, startPoint x: 41, startPoint y: 102, endPoint x: 38, endPoint y: 187, distance: 85.5
click at [45, 106] on li "C" at bounding box center [89, 103] width 152 height 18
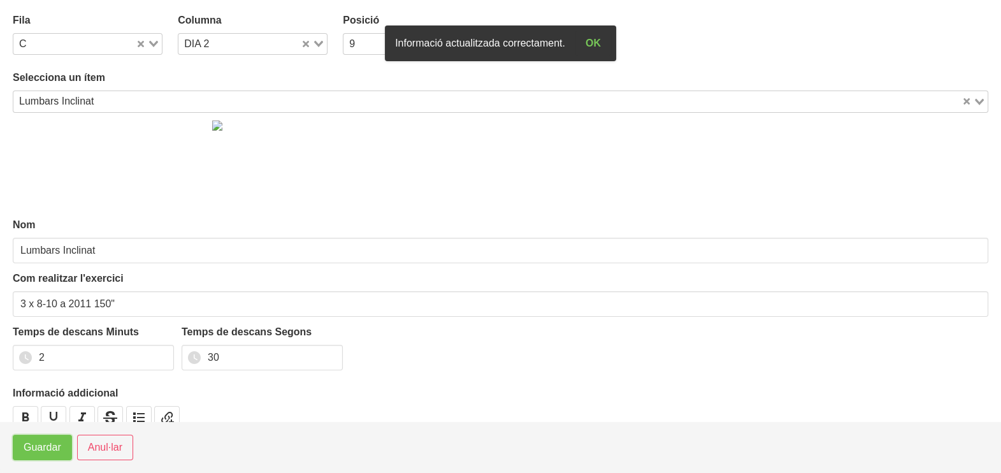
click at [49, 458] on button "Guardar" at bounding box center [42, 447] width 59 height 25
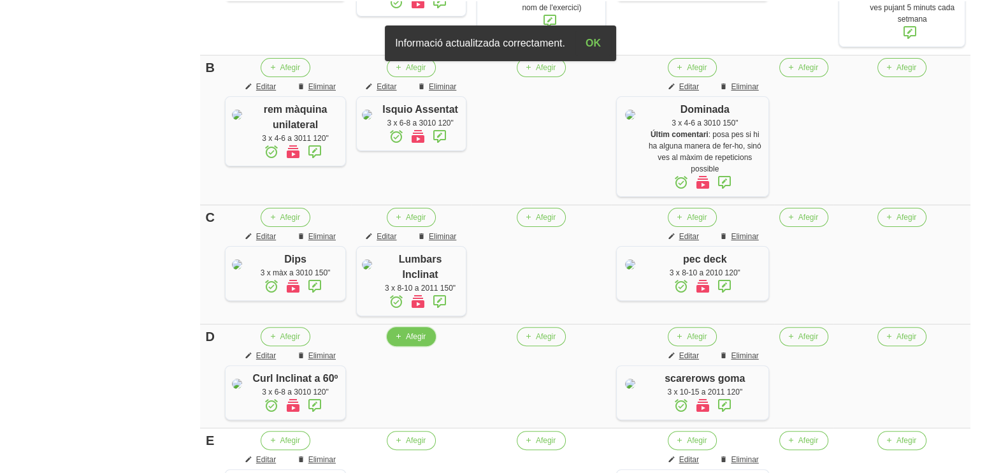
click at [425, 342] on span "Afegir" at bounding box center [416, 336] width 20 height 11
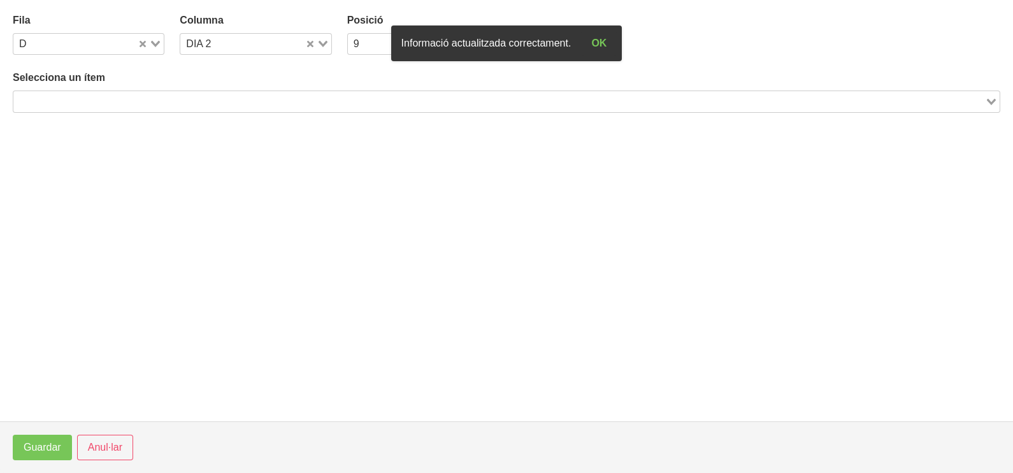
click at [154, 98] on input "Search for option" at bounding box center [499, 101] width 969 height 15
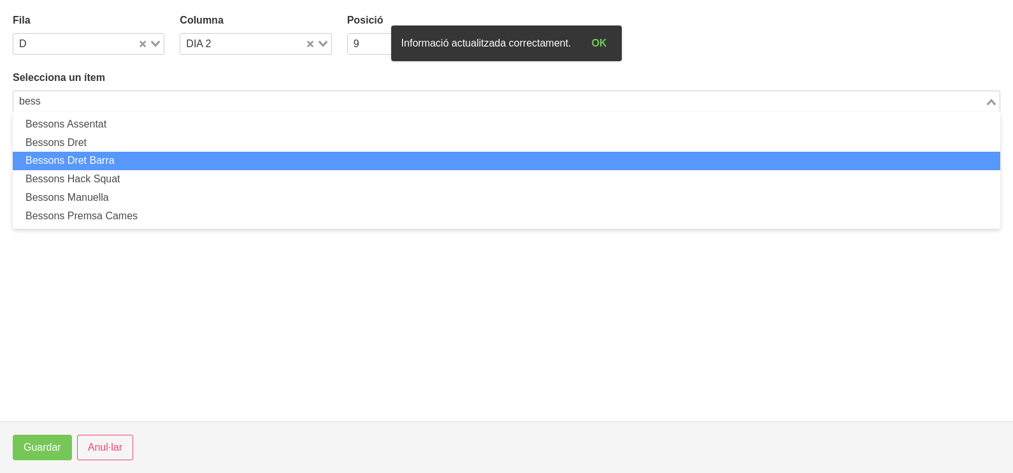
click at [145, 159] on li "Bessons Dret Barra" at bounding box center [507, 161] width 988 height 18
type input "bess"
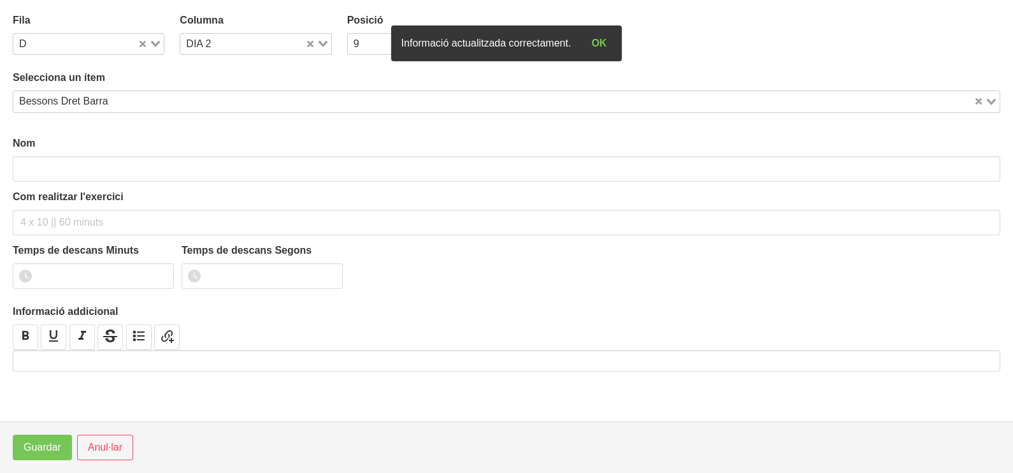
type input "Bessons Dret Barra"
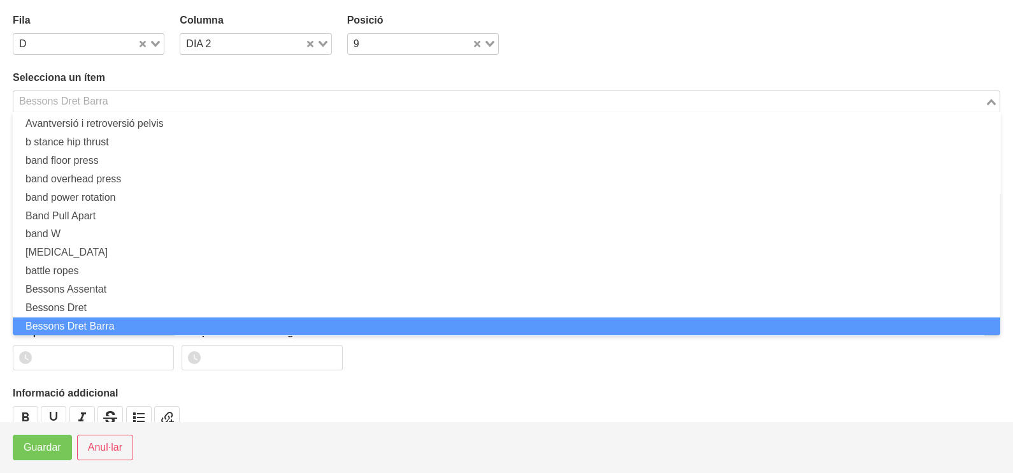
click at [102, 99] on div "Bessons Dret Barra" at bounding box center [499, 100] width 972 height 18
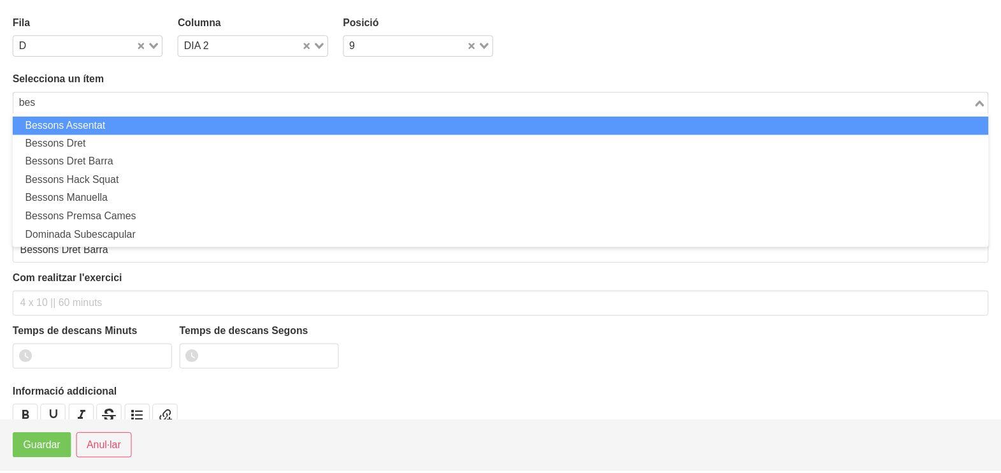
scroll to position [0, 0]
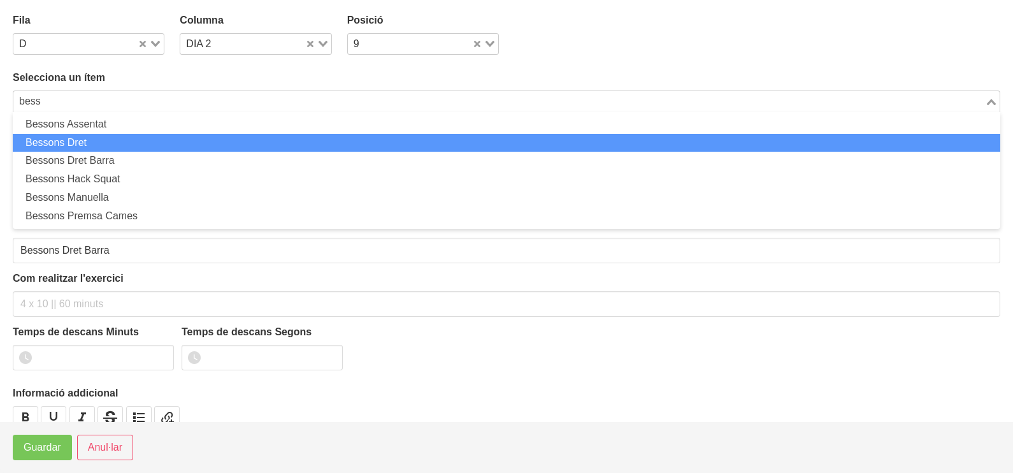
drag, startPoint x: 117, startPoint y: 138, endPoint x: 116, endPoint y: 156, distance: 18.5
click at [117, 141] on li "Bessons Dret" at bounding box center [507, 143] width 988 height 18
type input "bess"
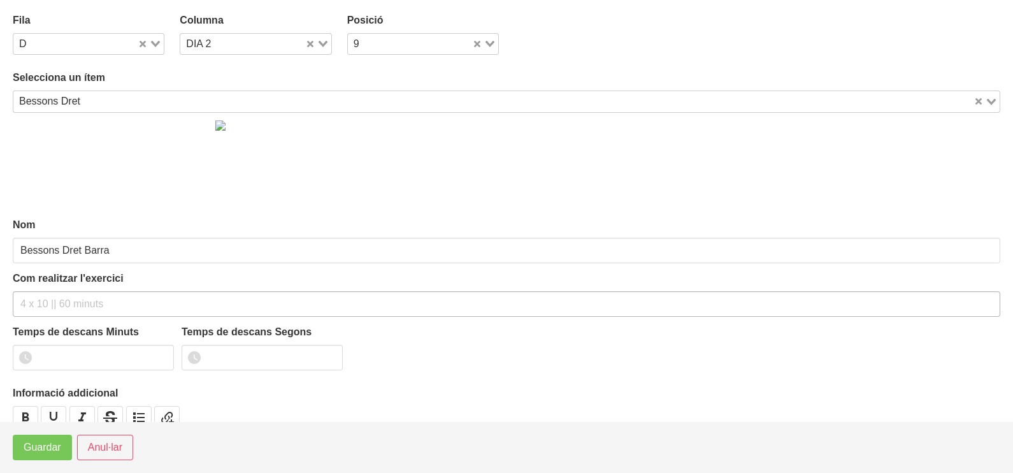
type input "Bessons Dret"
click at [55, 303] on input "text" at bounding box center [507, 303] width 988 height 25
type input "3 x 8-10 a 2211 120""
click at [161, 351] on input "1" at bounding box center [93, 357] width 161 height 25
type input "2"
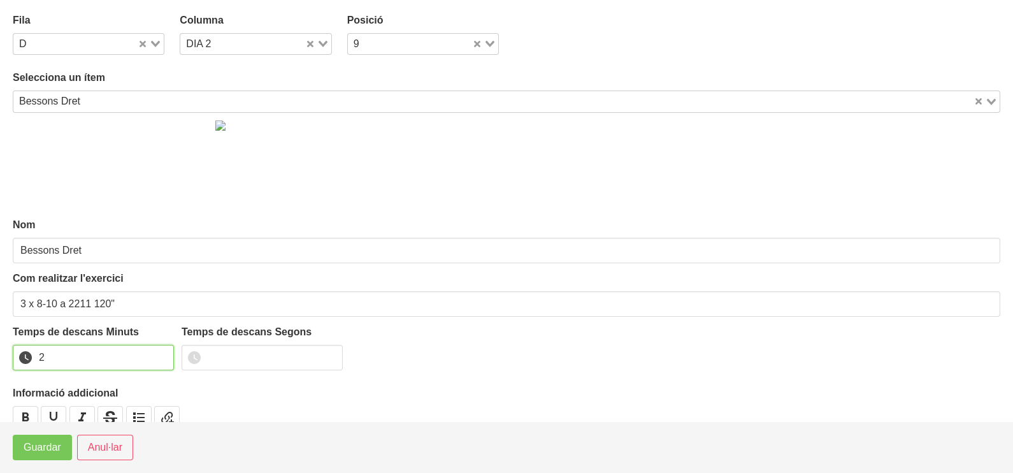
click at [161, 351] on input "2" at bounding box center [93, 357] width 161 height 25
drag, startPoint x: 53, startPoint y: 441, endPoint x: 59, endPoint y: 439, distance: 6.7
click at [59, 439] on button "Guardar" at bounding box center [42, 447] width 59 height 25
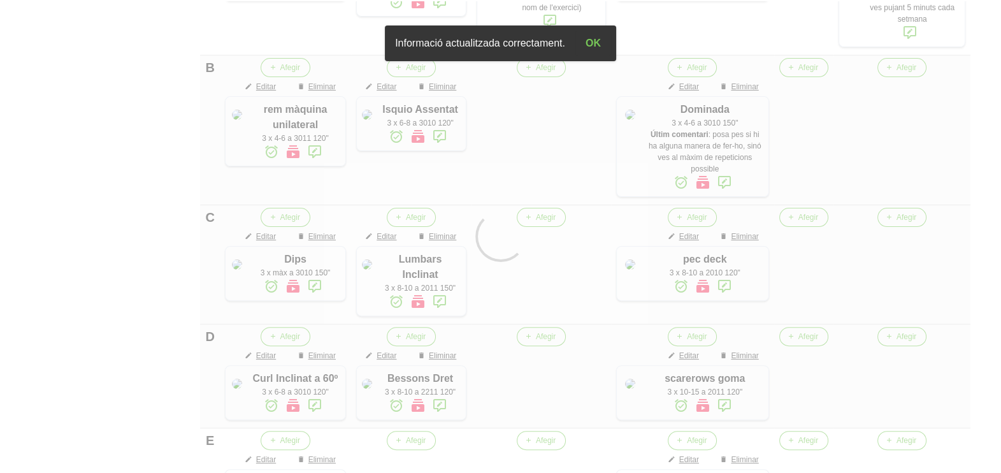
scroll to position [614, 0]
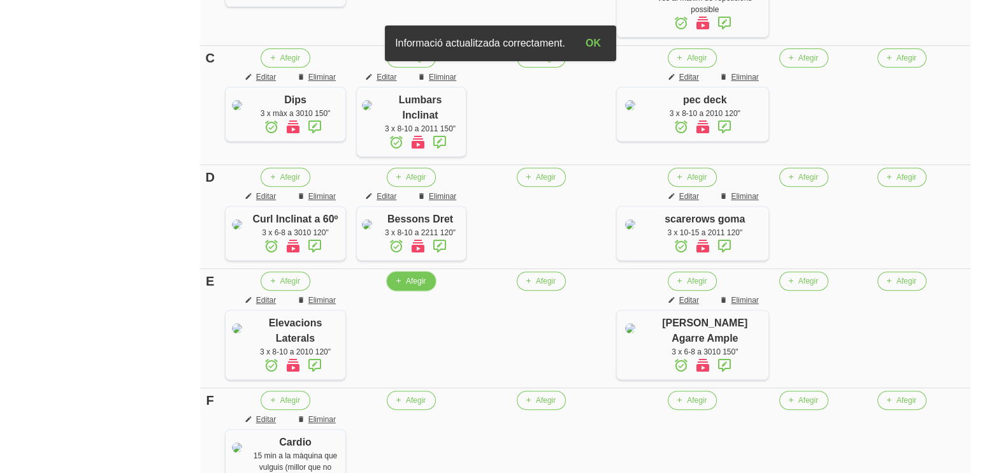
click at [426, 287] on span "Afegir" at bounding box center [416, 280] width 20 height 11
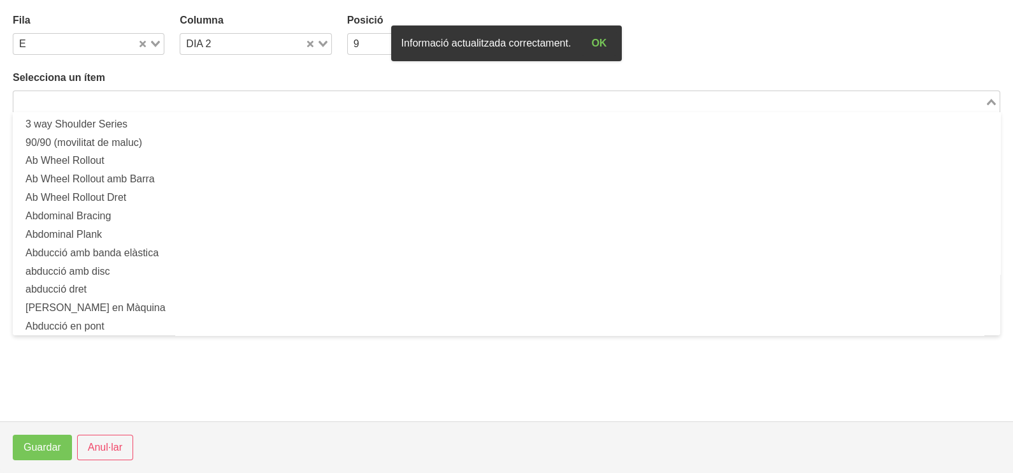
drag, startPoint x: 99, startPoint y: 96, endPoint x: 173, endPoint y: 54, distance: 85.3
click at [105, 94] on input "Search for option" at bounding box center [499, 101] width 969 height 15
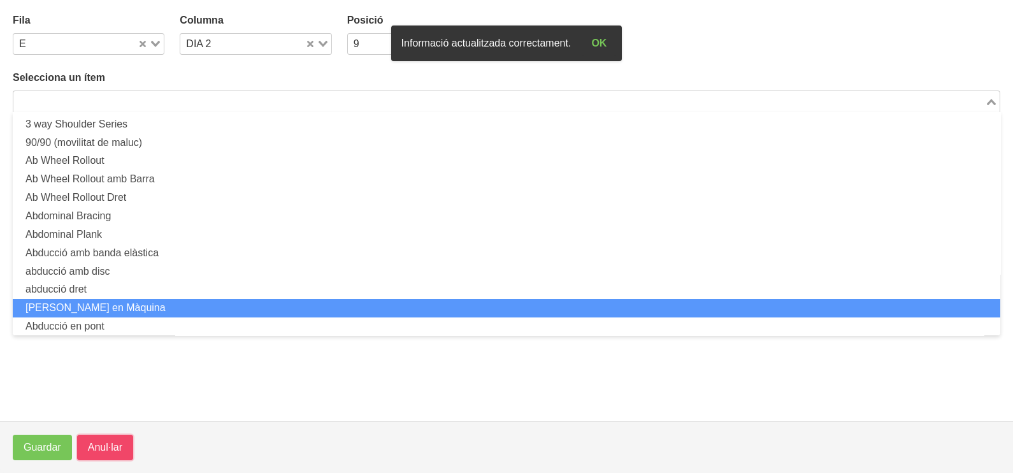
drag, startPoint x: 117, startPoint y: 453, endPoint x: 223, endPoint y: 403, distance: 117.5
click at [118, 452] on span "Anul·lar" at bounding box center [105, 447] width 34 height 15
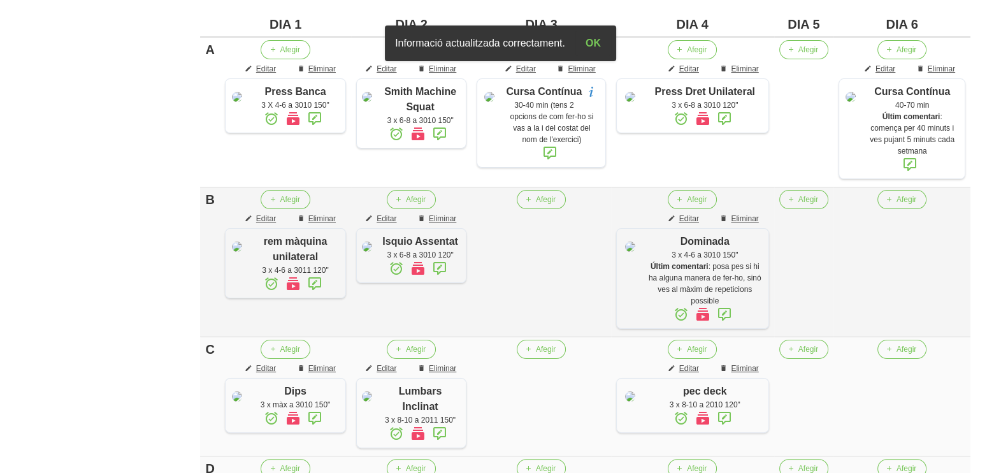
scroll to position [296, 0]
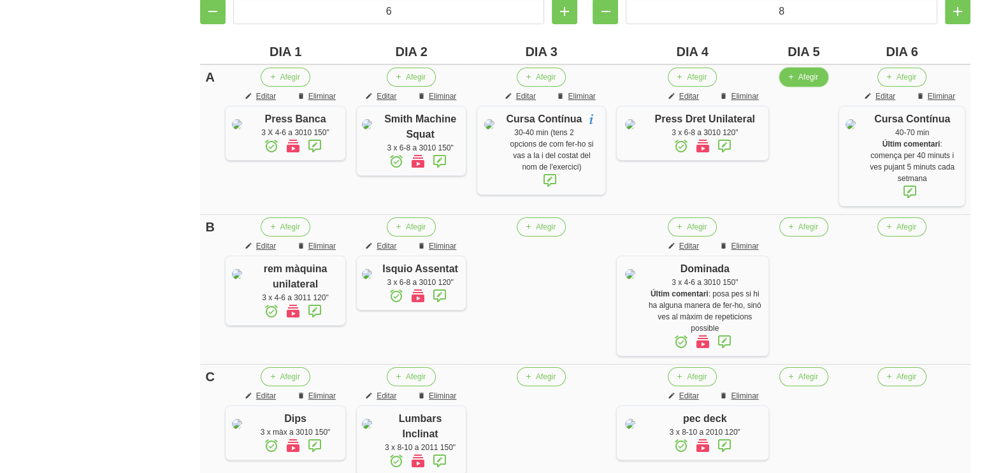
click at [805, 78] on span "Afegir" at bounding box center [809, 76] width 20 height 11
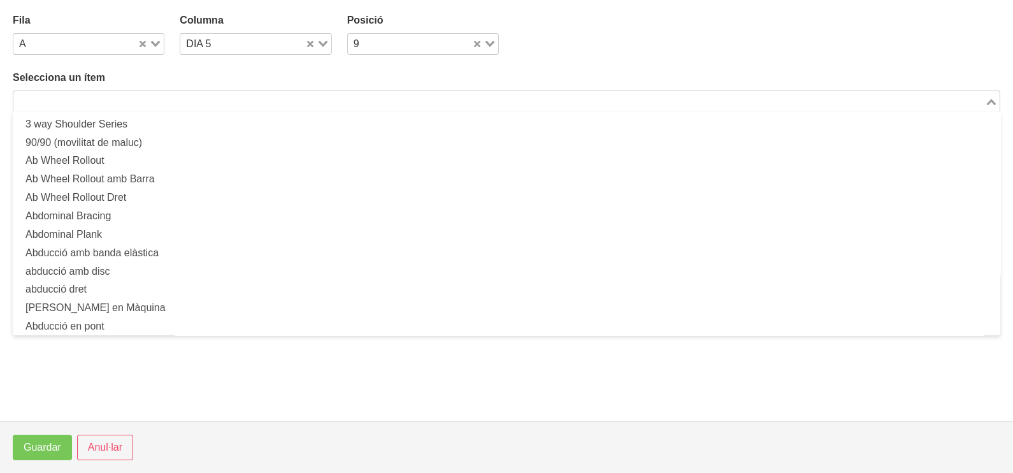
click at [231, 97] on input "Search for option" at bounding box center [499, 101] width 969 height 15
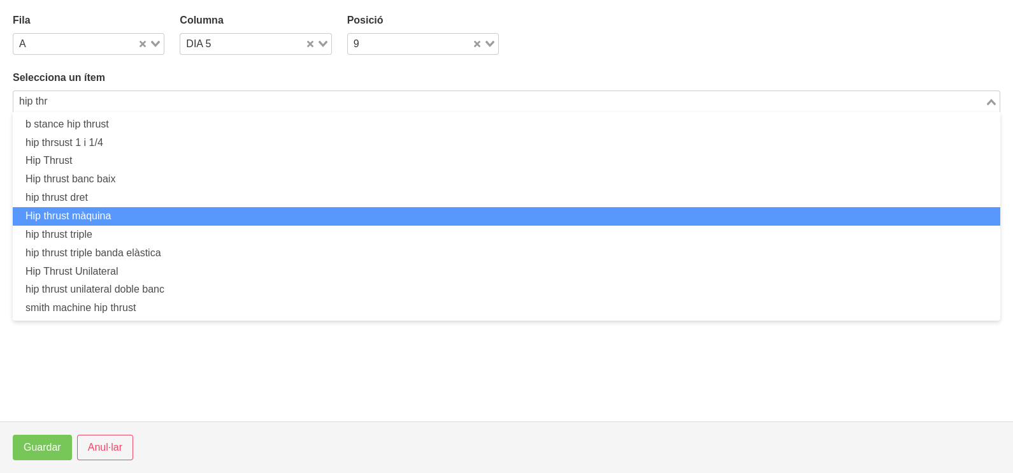
drag, startPoint x: 176, startPoint y: 211, endPoint x: 154, endPoint y: 210, distance: 22.3
click at [154, 210] on li "Hip thrust màquina" at bounding box center [507, 216] width 988 height 18
type input "hip thr"
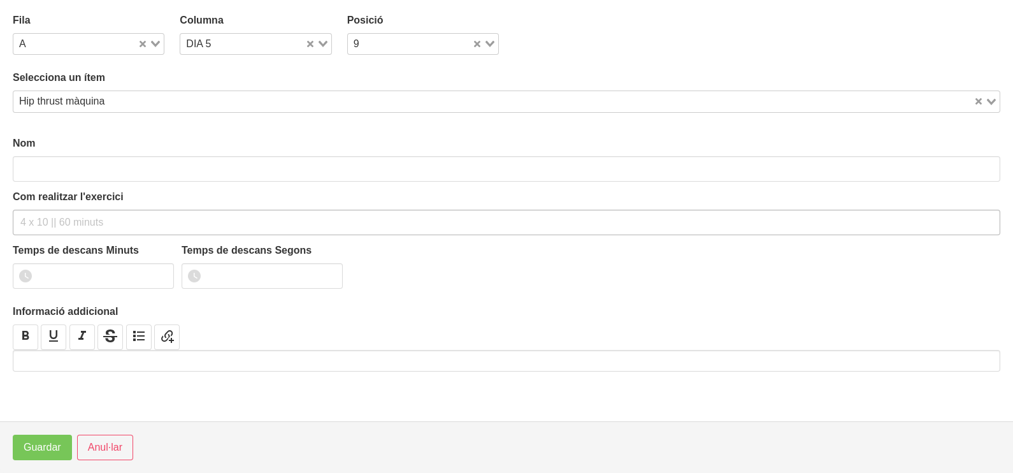
type input "Hip thrust màquina"
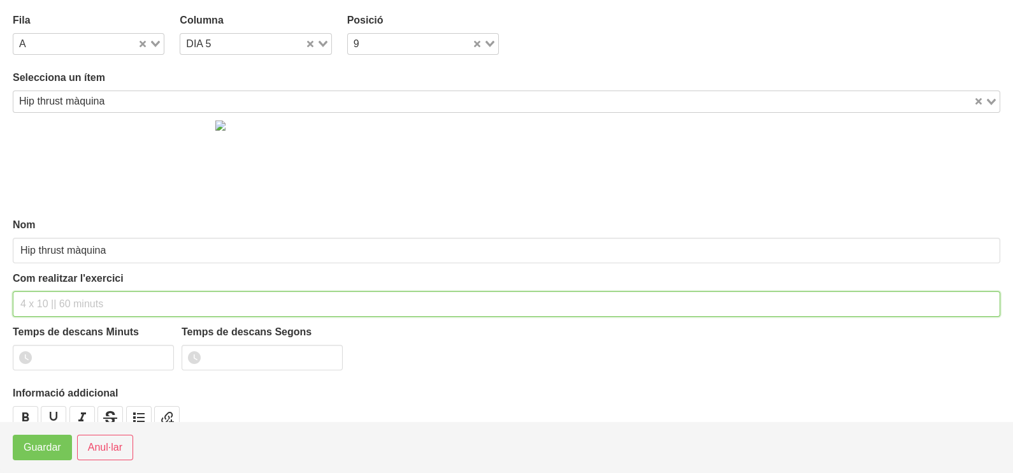
click at [48, 300] on input "text" at bounding box center [507, 303] width 988 height 25
type input "3 x 6-8 a 3011 150""
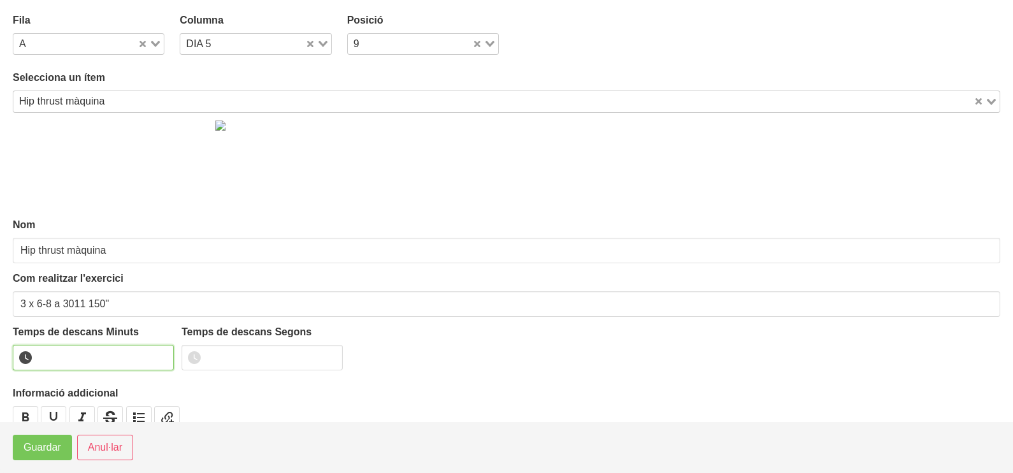
click at [84, 354] on input "number" at bounding box center [93, 357] width 161 height 25
type input "2"
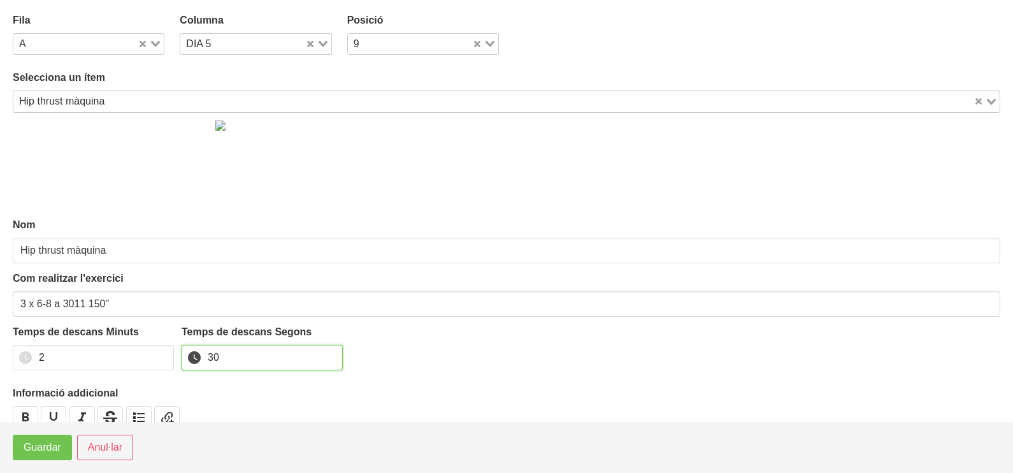
type input "30"
click at [38, 446] on span "Guardar" at bounding box center [43, 447] width 38 height 15
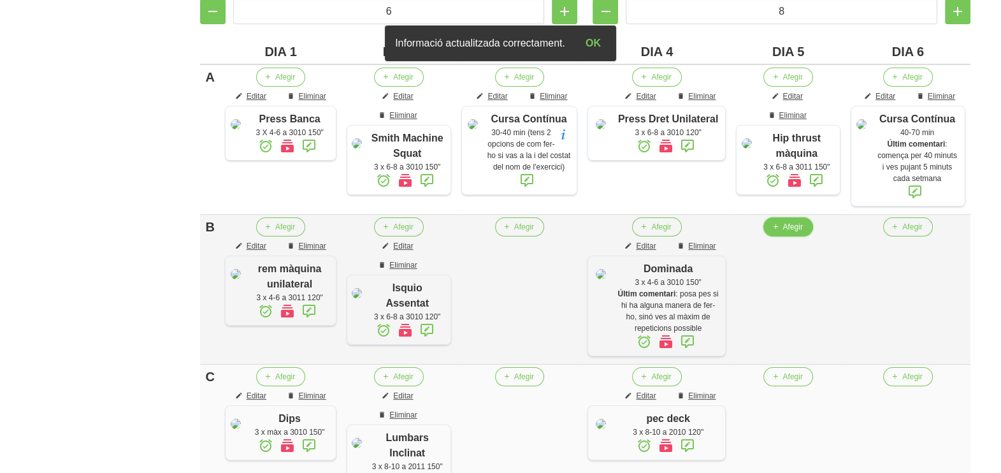
click at [802, 227] on span "Afegir" at bounding box center [793, 226] width 20 height 11
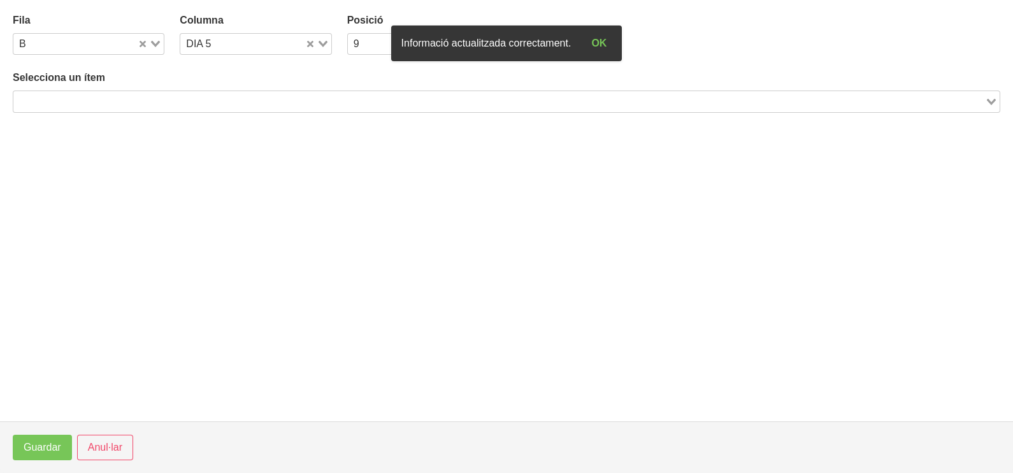
click at [115, 100] on input "Search for option" at bounding box center [499, 101] width 969 height 15
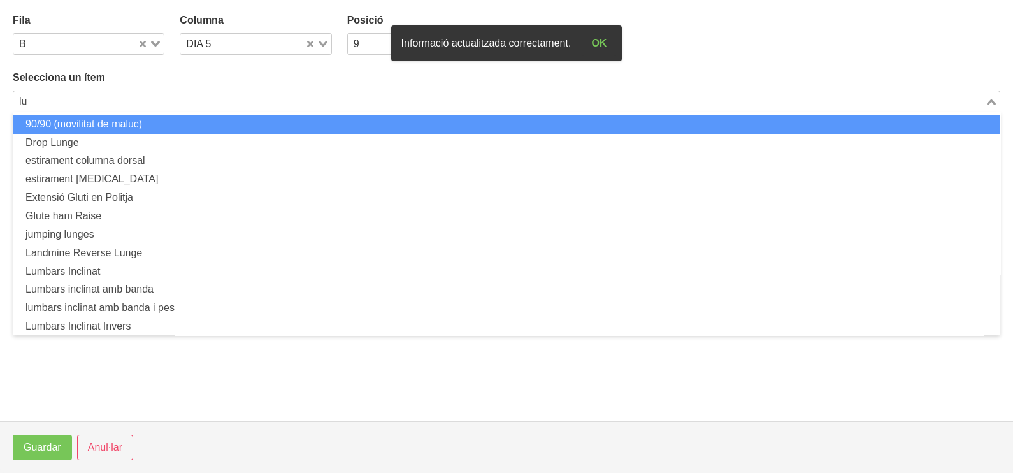
type input "l"
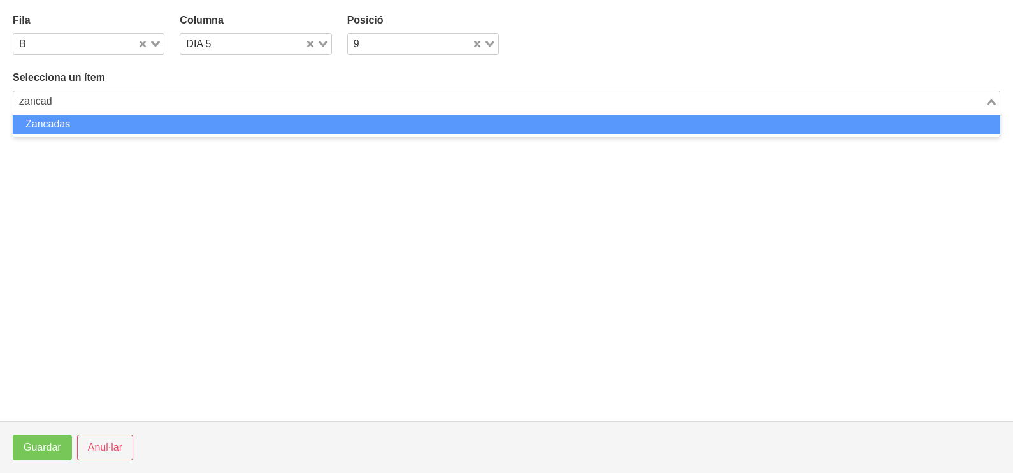
click at [102, 131] on li "Zancadas" at bounding box center [507, 124] width 988 height 18
type input "zancad"
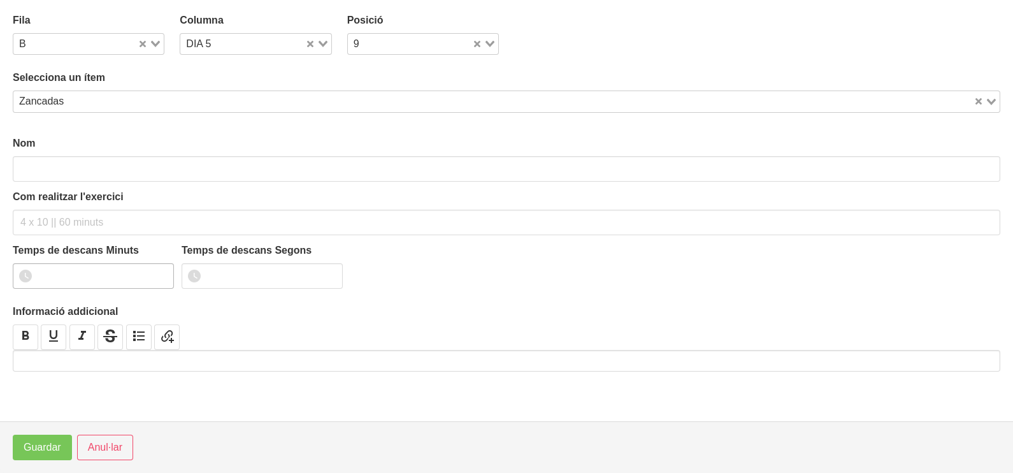
type input "Zancadas"
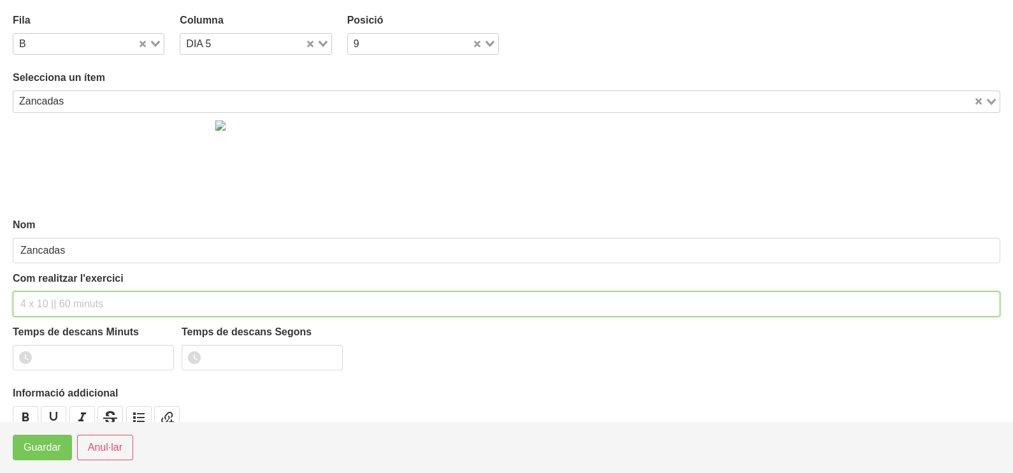
click at [40, 294] on input "text" at bounding box center [507, 303] width 988 height 25
type input "3 x 12-16 a 3010 150""
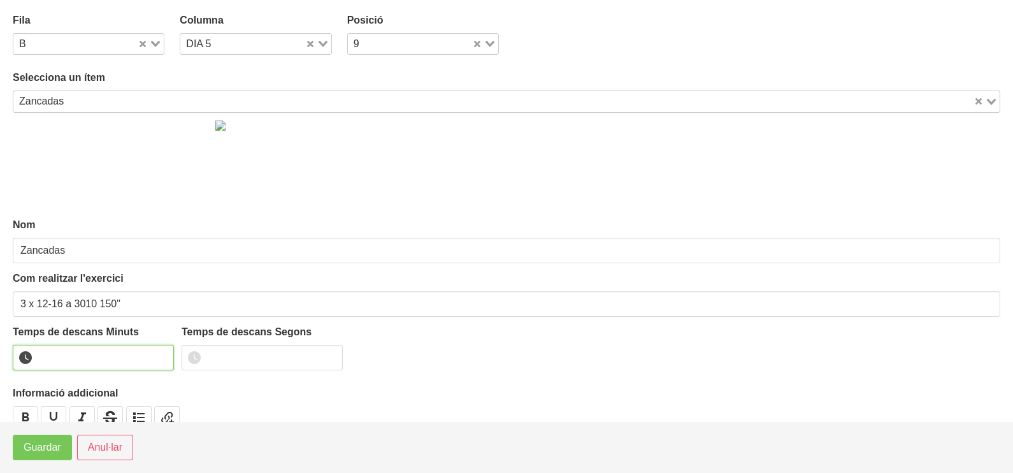
click at [83, 353] on input "number" at bounding box center [93, 357] width 161 height 25
type input "2"
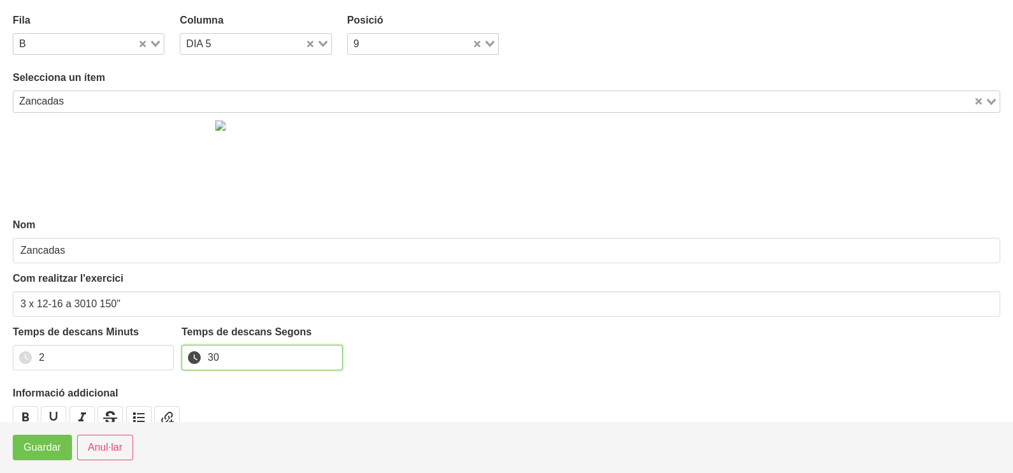
type input "30"
click at [35, 453] on span "Guardar" at bounding box center [43, 447] width 38 height 15
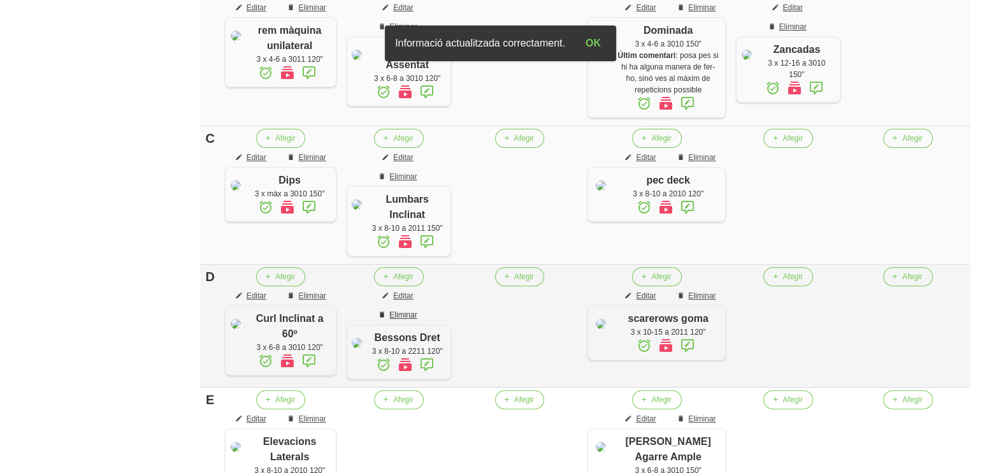
scroll to position [535, 0]
drag, startPoint x: 823, startPoint y: 150, endPoint x: 813, endPoint y: 153, distance: 10.1
click at [813, 147] on button "Afegir" at bounding box center [788, 137] width 49 height 19
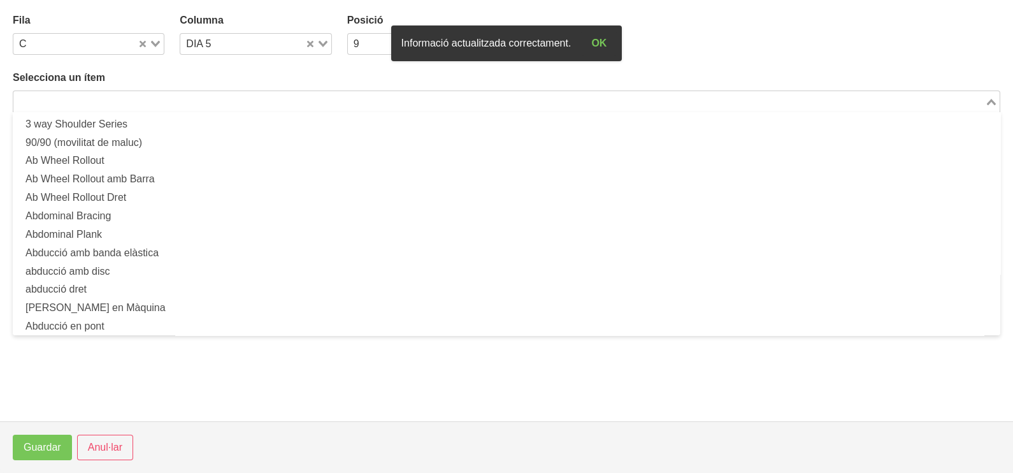
click at [221, 94] on input "Search for option" at bounding box center [499, 101] width 969 height 15
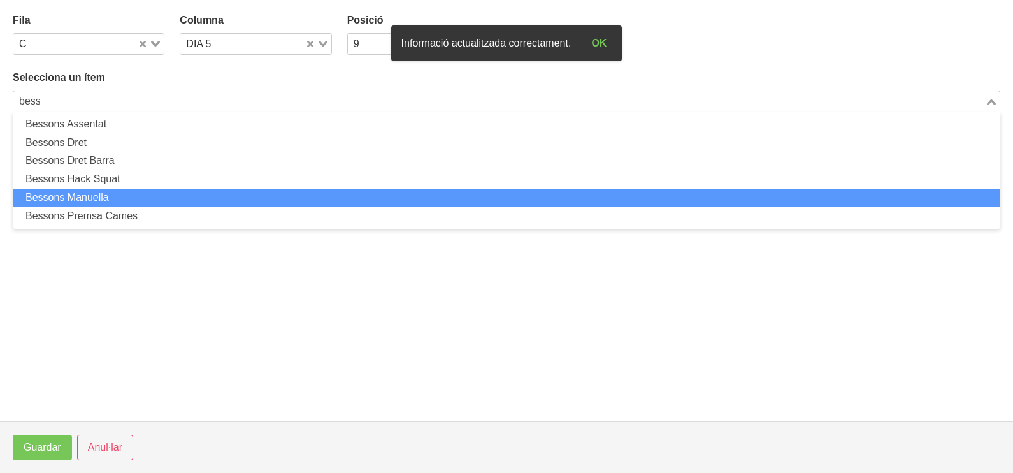
click at [141, 197] on li "Bessons Manuella" at bounding box center [507, 198] width 988 height 18
type input "bess"
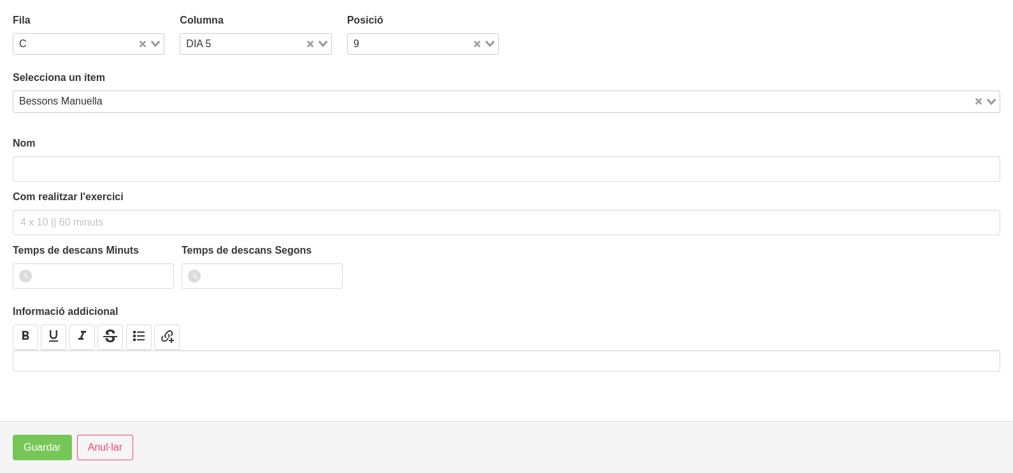
type input "Bessons Manuella"
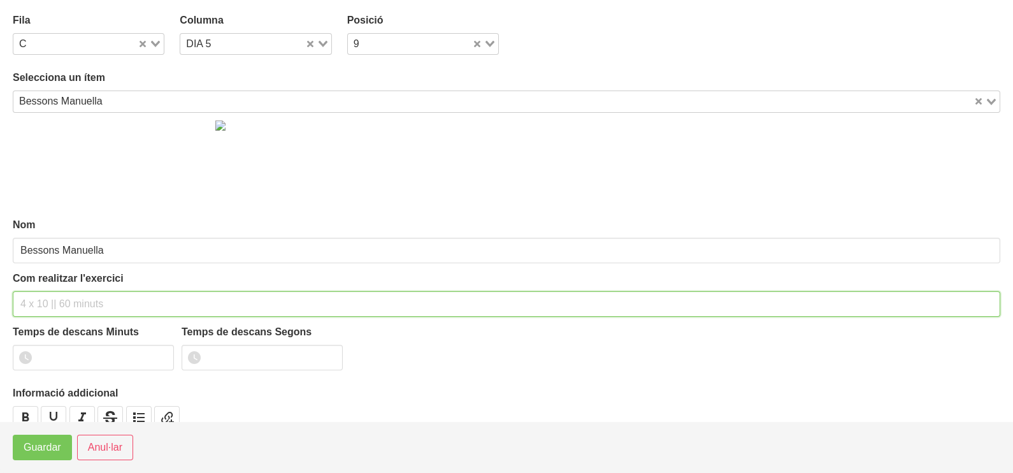
click at [49, 298] on input "text" at bounding box center [507, 303] width 988 height 25
type input "3 x 8-10 a 2211 120""
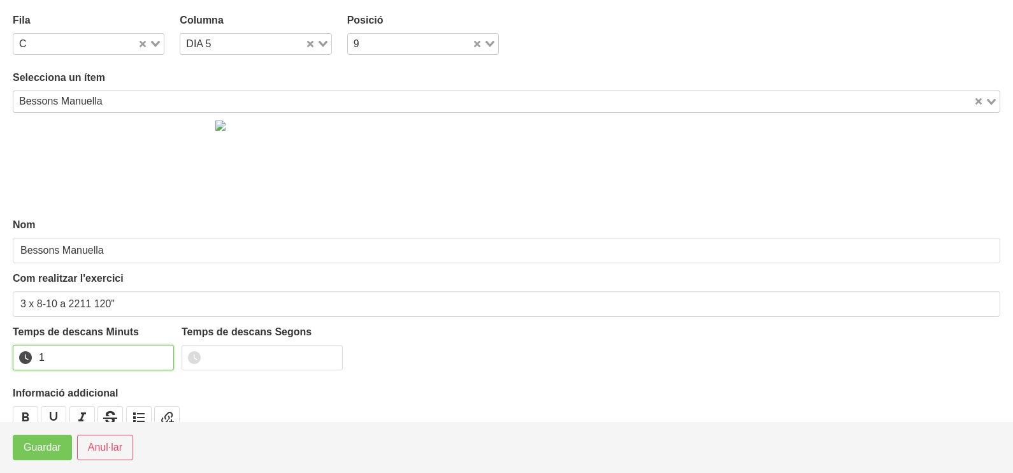
click at [160, 352] on input "1" at bounding box center [93, 357] width 161 height 25
drag, startPoint x: 160, startPoint y: 352, endPoint x: 142, endPoint y: 368, distance: 23.9
type input "2"
click at [154, 358] on input "2" at bounding box center [93, 357] width 161 height 25
click at [54, 442] on span "Guardar" at bounding box center [43, 447] width 38 height 15
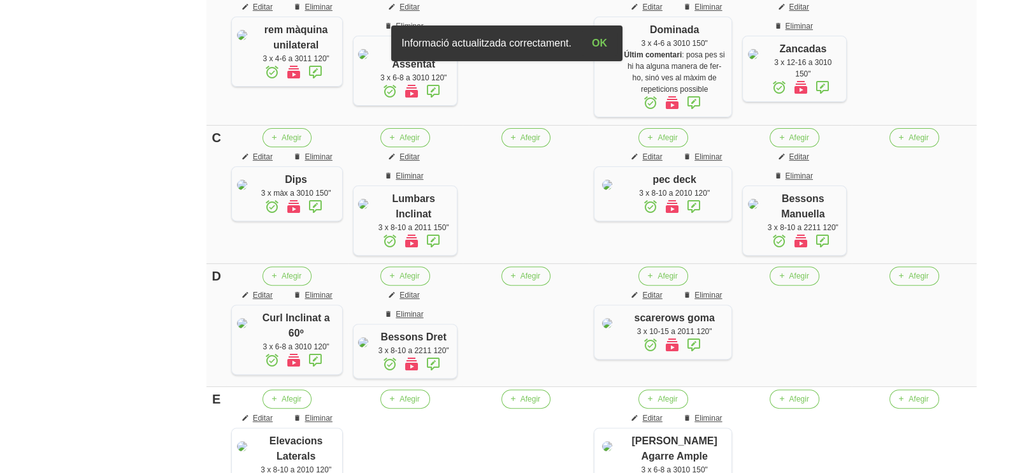
scroll to position [614, 0]
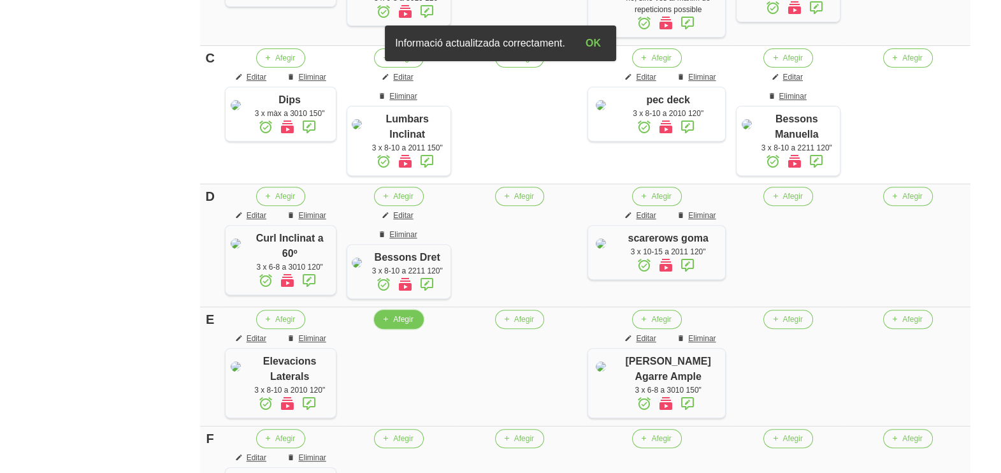
click at [419, 329] on button "Afegir" at bounding box center [398, 319] width 49 height 19
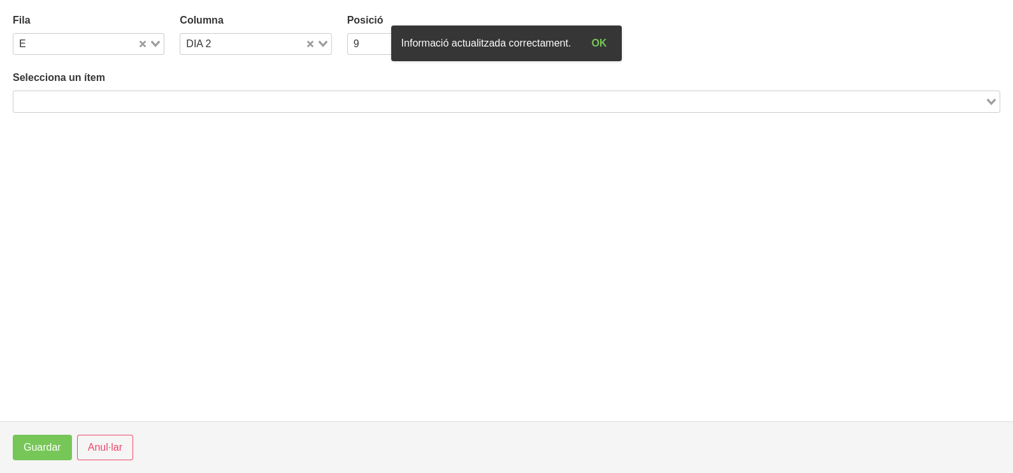
drag, startPoint x: 110, startPoint y: 104, endPoint x: 130, endPoint y: 92, distance: 22.8
click at [112, 103] on input "Search for option" at bounding box center [499, 101] width 969 height 15
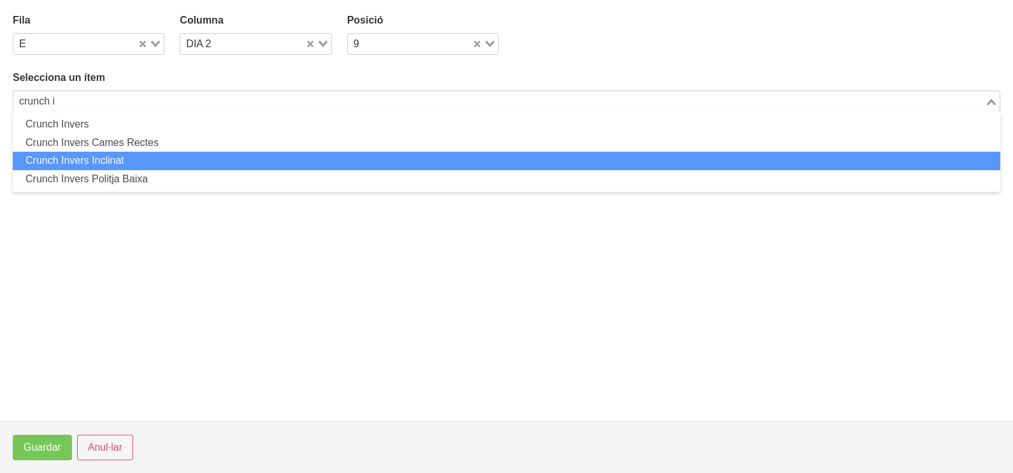
click at [140, 159] on li "Crunch Invers Inclinat" at bounding box center [507, 161] width 988 height 18
type input "crunch i"
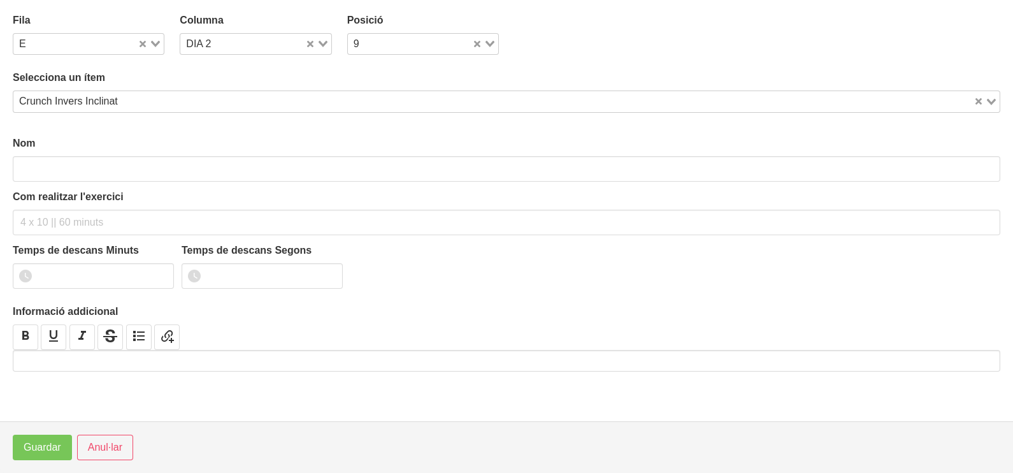
type input "Crunch Invers Inclinat"
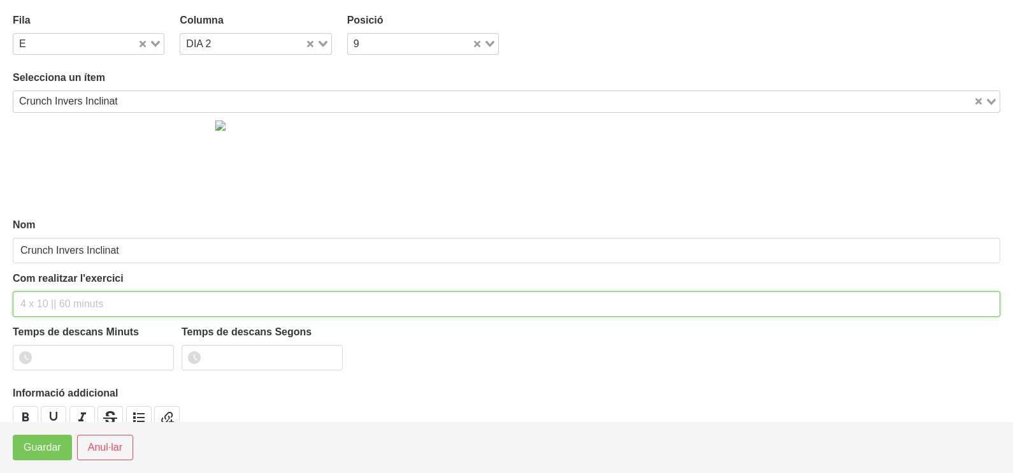
click at [45, 296] on input "text" at bounding box center [507, 303] width 988 height 25
type input "3 x 10-12 a 2010 120""
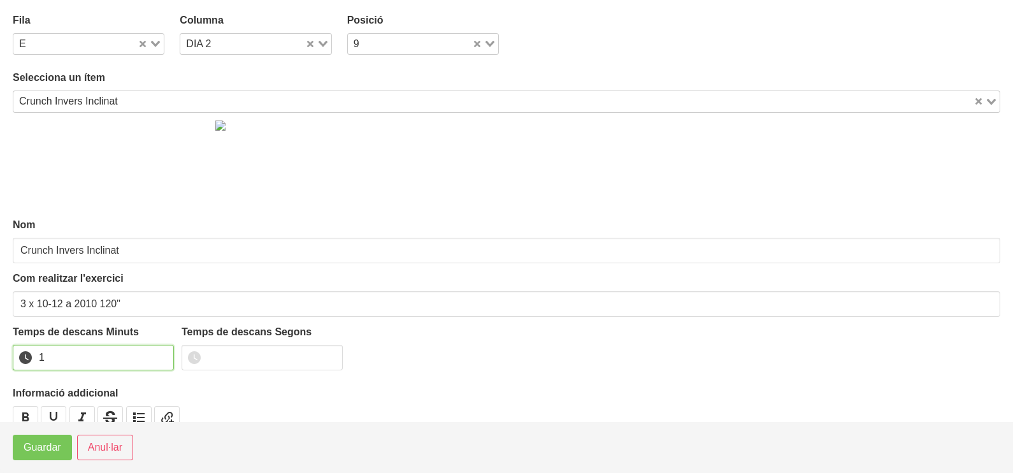
click at [159, 354] on input "1" at bounding box center [93, 357] width 161 height 25
drag, startPoint x: 159, startPoint y: 354, endPoint x: 95, endPoint y: 404, distance: 81.7
type input "2"
click at [142, 366] on input "2" at bounding box center [93, 357] width 161 height 25
click at [57, 449] on span "Guardar" at bounding box center [43, 447] width 38 height 15
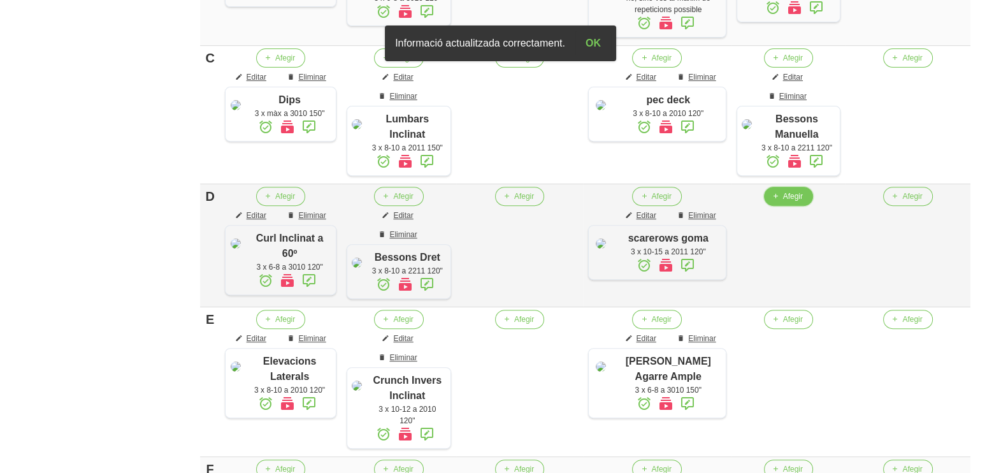
click at [813, 206] on button "Afegir" at bounding box center [788, 196] width 49 height 19
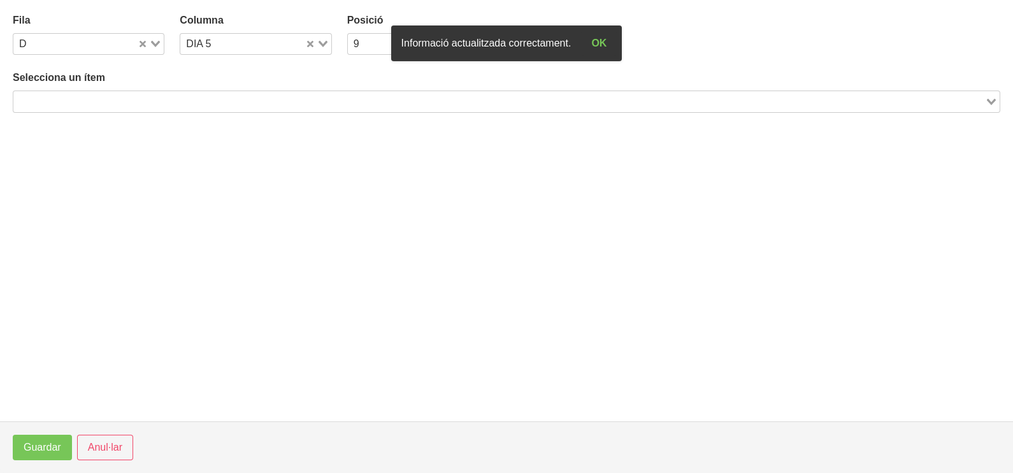
drag, startPoint x: 229, startPoint y: 94, endPoint x: 260, endPoint y: 50, distance: 54.5
click at [231, 94] on input "Search for option" at bounding box center [499, 101] width 969 height 15
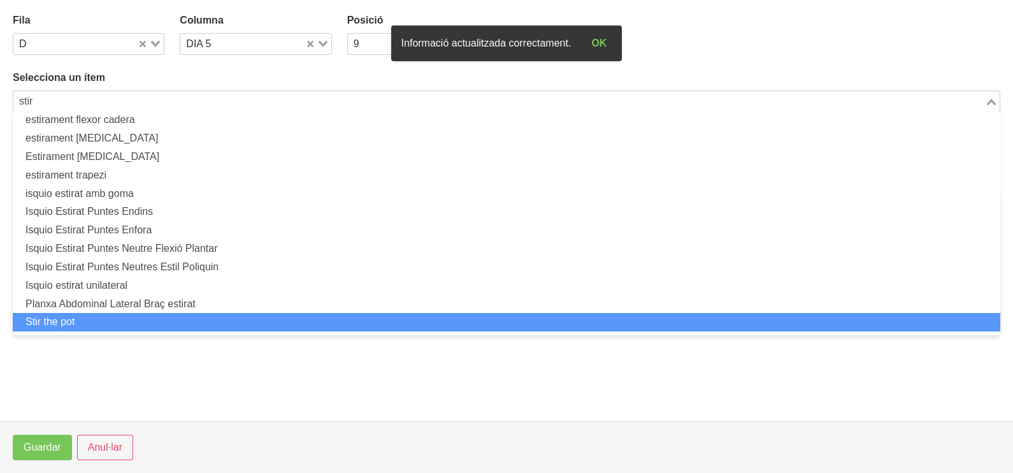
click at [129, 317] on li "Stir the pot" at bounding box center [507, 322] width 988 height 18
type input "stir"
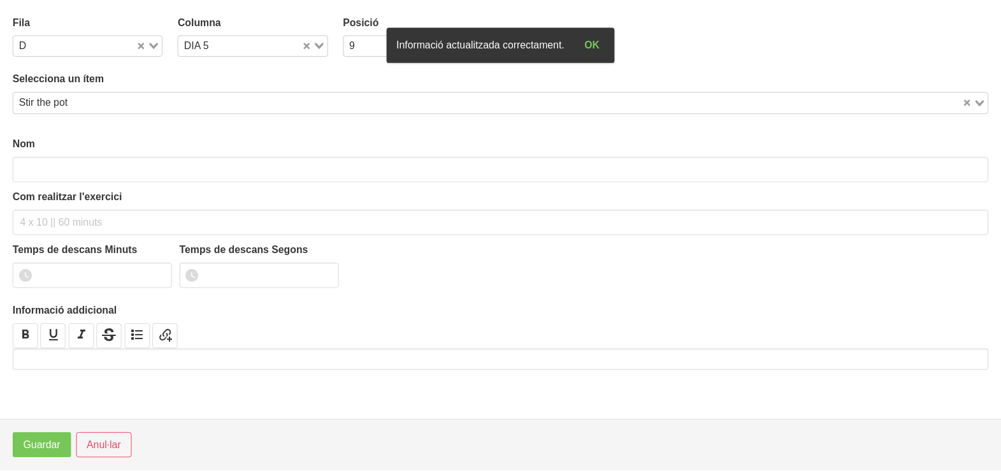
scroll to position [3, 0]
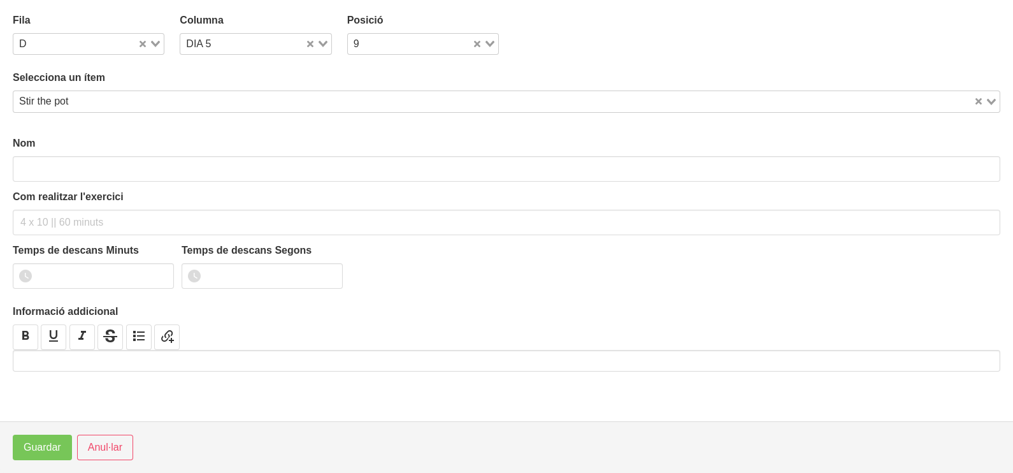
type input "Stir the pot"
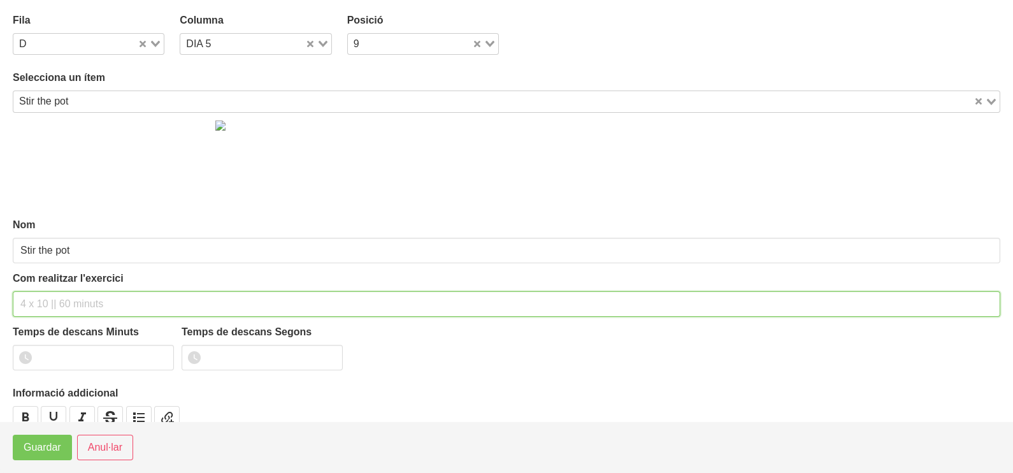
click at [45, 302] on input "text" at bounding box center [507, 303] width 988 height 25
click at [51, 300] on input "3 x 10-2 a 2010 120"" at bounding box center [507, 303] width 988 height 25
type input "3 x 10-12 a 2010 120""
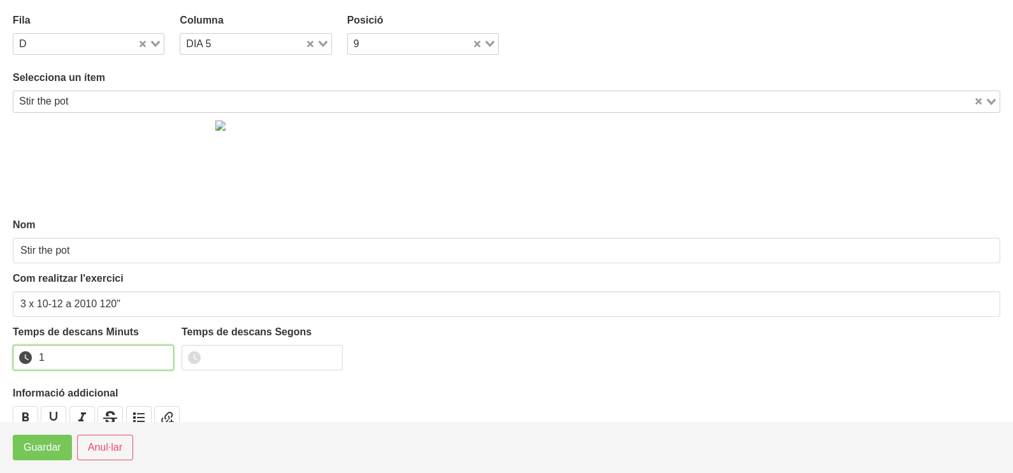
click at [160, 352] on input "1" at bounding box center [93, 357] width 161 height 25
drag, startPoint x: 160, startPoint y: 352, endPoint x: 66, endPoint y: 411, distance: 111.1
type input "2"
click at [159, 352] on input "2" at bounding box center [93, 357] width 161 height 25
click at [45, 451] on span "Guardar" at bounding box center [43, 447] width 38 height 15
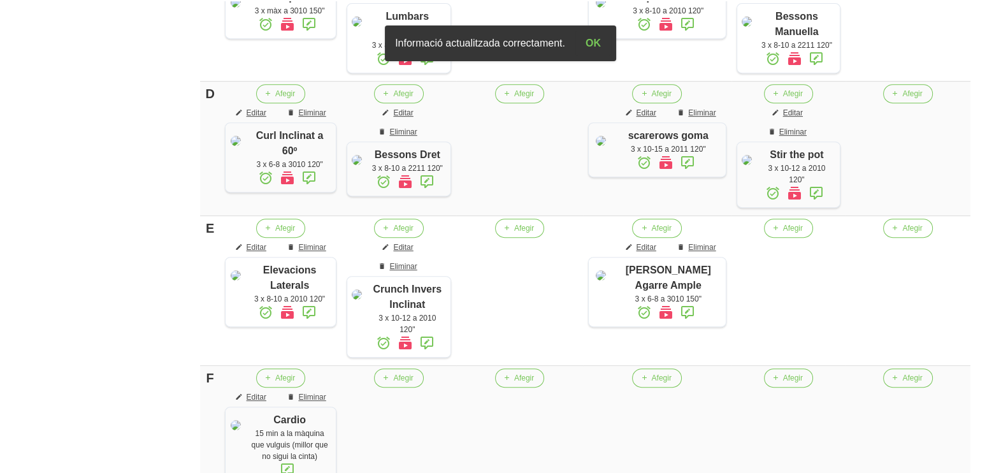
scroll to position [774, 0]
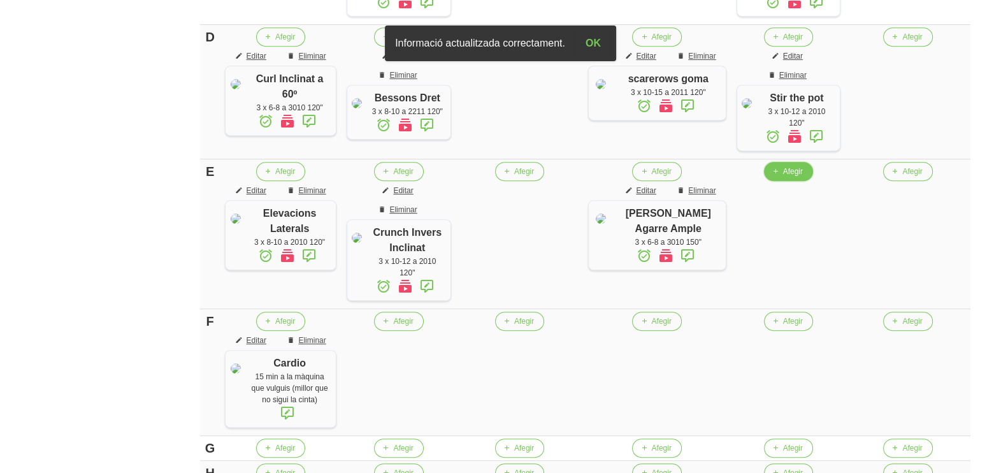
click at [813, 181] on button "Afegir" at bounding box center [788, 171] width 49 height 19
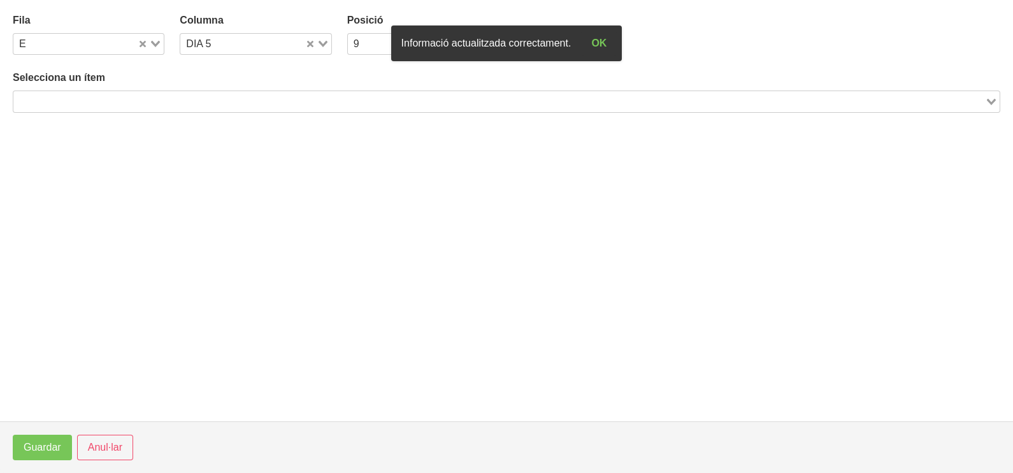
drag, startPoint x: 133, startPoint y: 98, endPoint x: 142, endPoint y: 78, distance: 21.1
click at [140, 89] on div "Selecciona un ítem Loading..." at bounding box center [507, 91] width 988 height 42
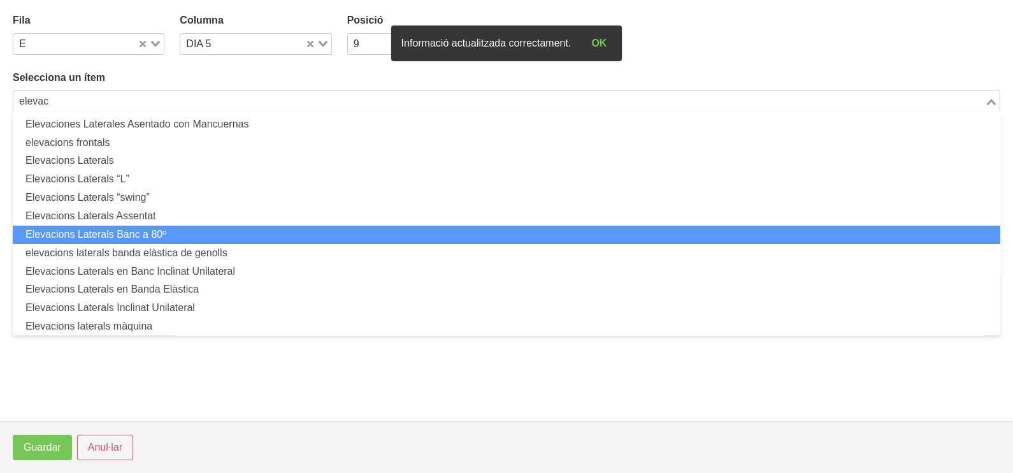
click at [175, 231] on li "Elevacions Laterals Banc a 80º" at bounding box center [507, 235] width 988 height 18
type input "elevac"
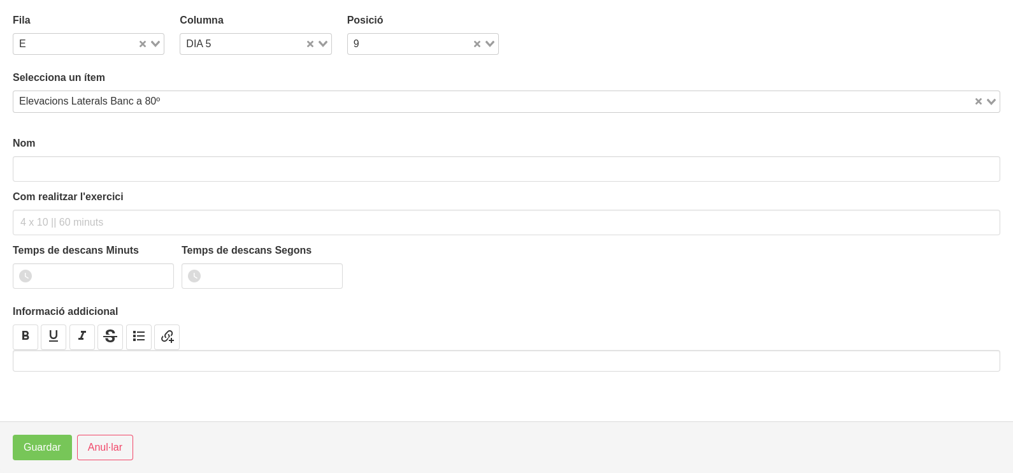
type input "Elevacions Laterals Banc a 80º"
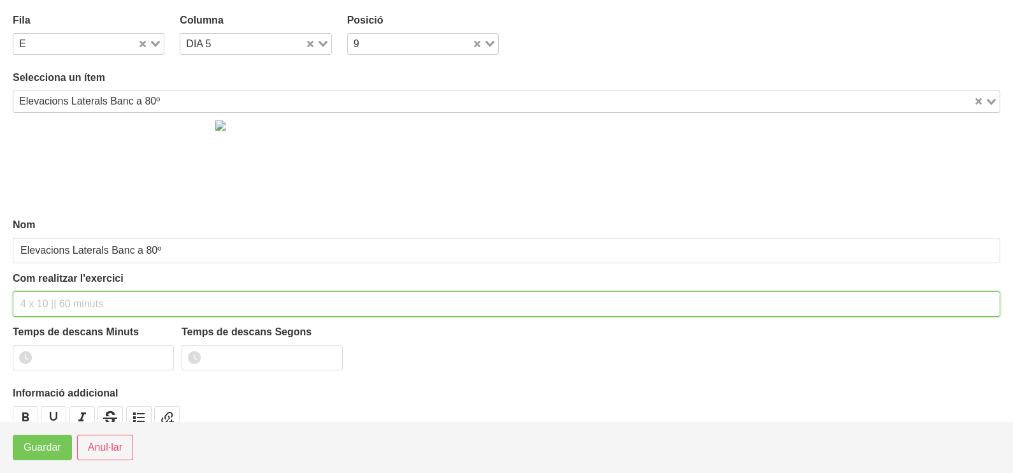
click at [54, 304] on input "text" at bounding box center [507, 303] width 988 height 25
drag, startPoint x: 80, startPoint y: 301, endPoint x: 87, endPoint y: 308, distance: 10.4
click at [81, 301] on input "3 x 8-10 a 200 120"" at bounding box center [507, 303] width 988 height 25
type input "3 x 8-10 a 2010 120""
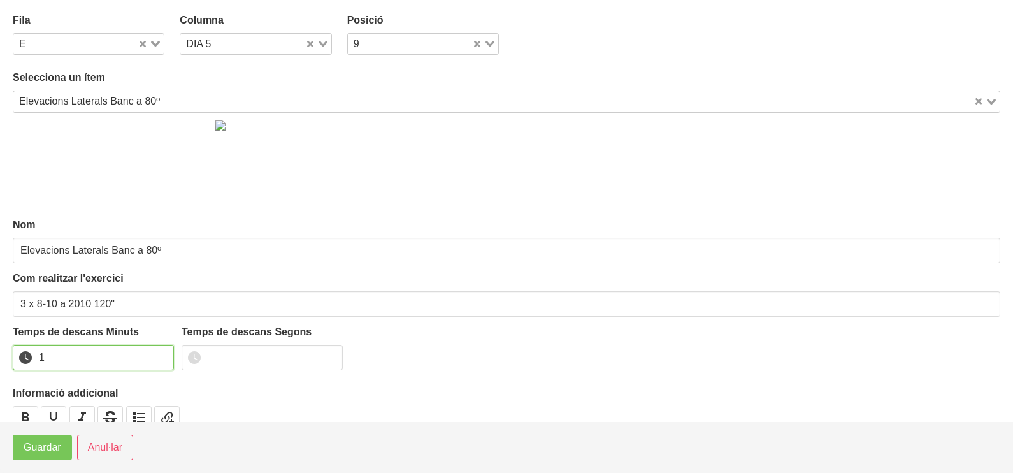
click at [161, 354] on input "1" at bounding box center [93, 357] width 161 height 25
type input "2"
click at [161, 353] on input "2" at bounding box center [93, 357] width 161 height 25
click at [50, 446] on span "Guardar" at bounding box center [43, 447] width 38 height 15
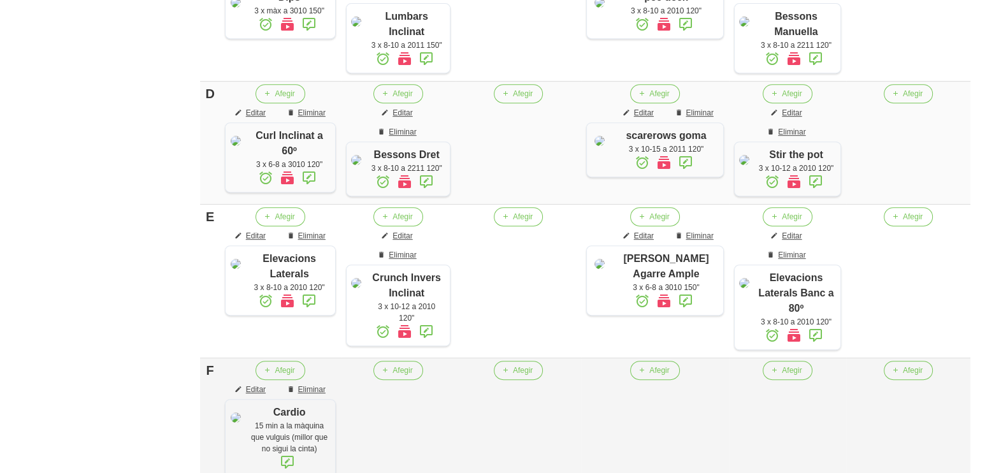
scroll to position [967, 0]
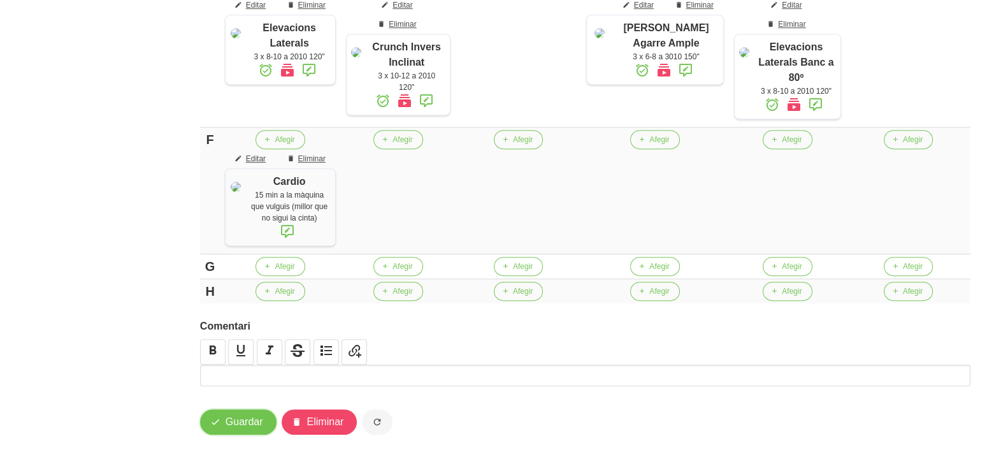
click at [242, 428] on span "Guardar" at bounding box center [245, 421] width 38 height 15
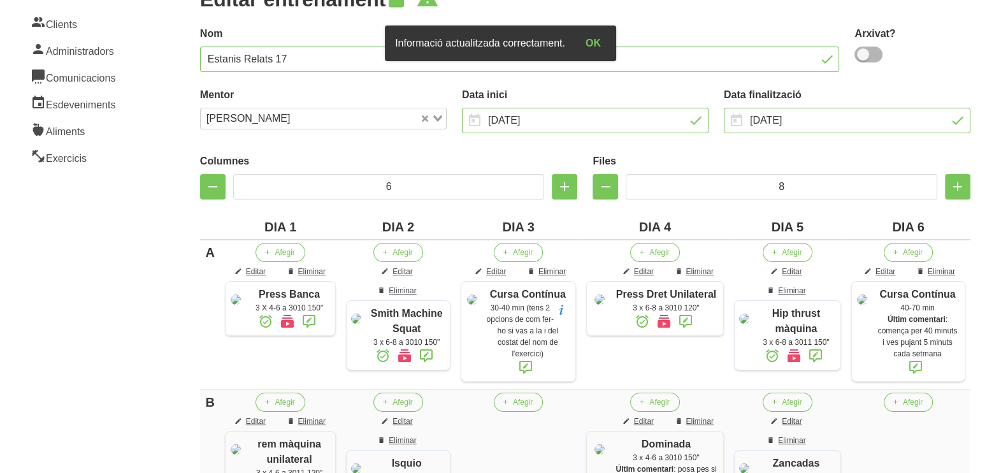
scroll to position [0, 0]
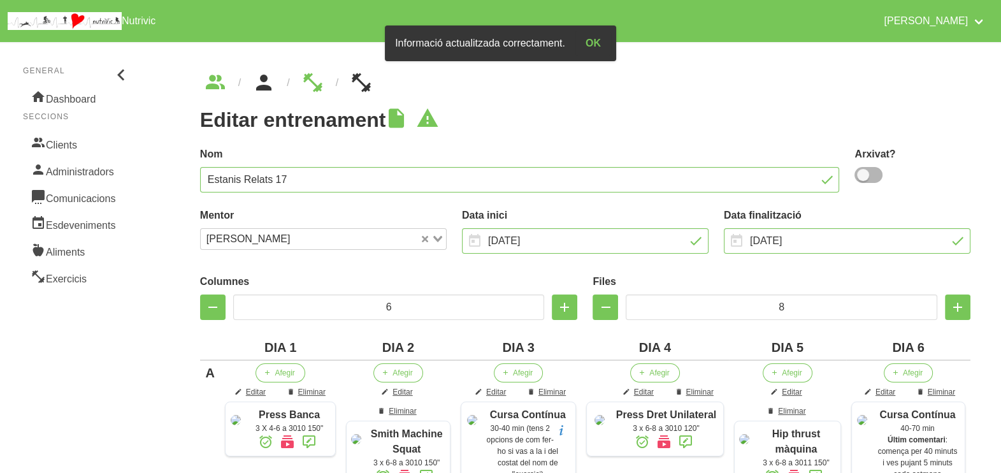
click at [266, 86] on icon "breadcrumbs" at bounding box center [263, 83] width 23 height 34
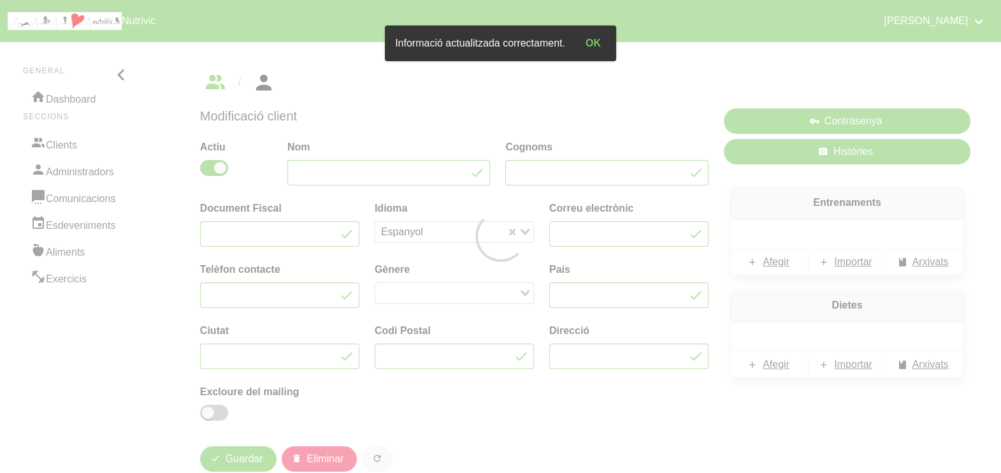
type input "Estanis"
type input "Relats"
type input "[EMAIL_ADDRESS][DOMAIN_NAME]"
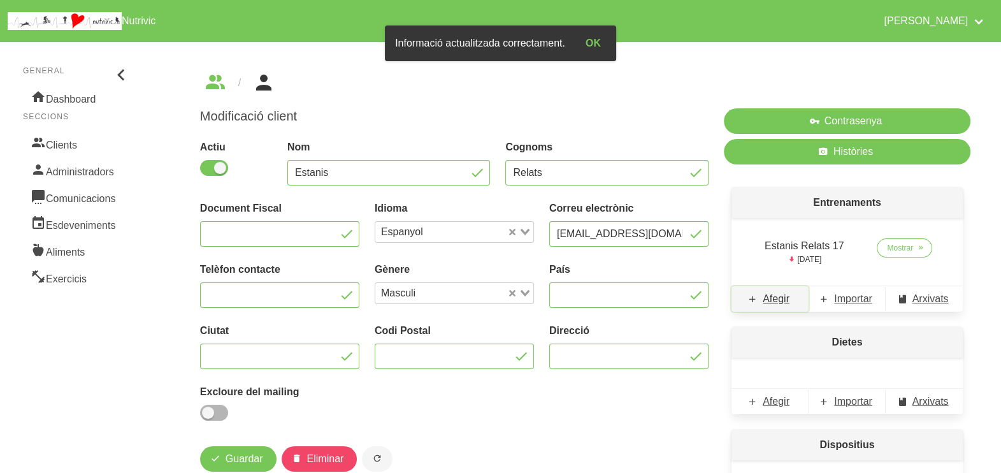
click at [783, 303] on span "Afegir" at bounding box center [776, 298] width 27 height 15
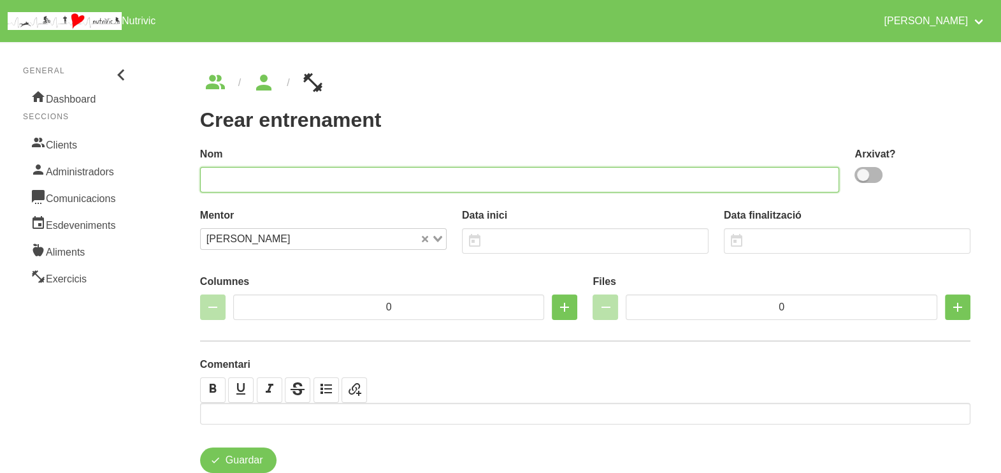
drag, startPoint x: 407, startPoint y: 178, endPoint x: 470, endPoint y: 119, distance: 86.6
click at [419, 173] on input "text" at bounding box center [520, 179] width 640 height 25
type input "Estamnis Relats mobilitat"
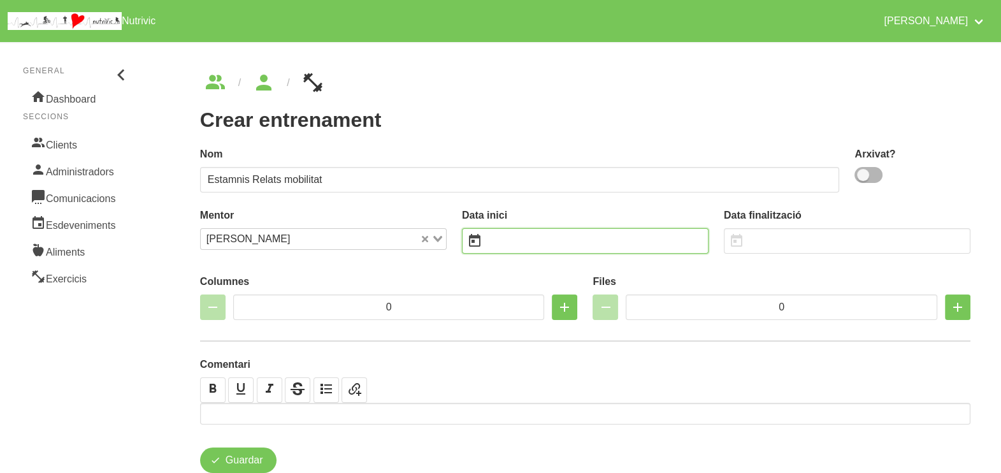
drag, startPoint x: 505, startPoint y: 241, endPoint x: 505, endPoint y: 233, distance: 7.6
click at [506, 235] on input "text" at bounding box center [585, 240] width 247 height 25
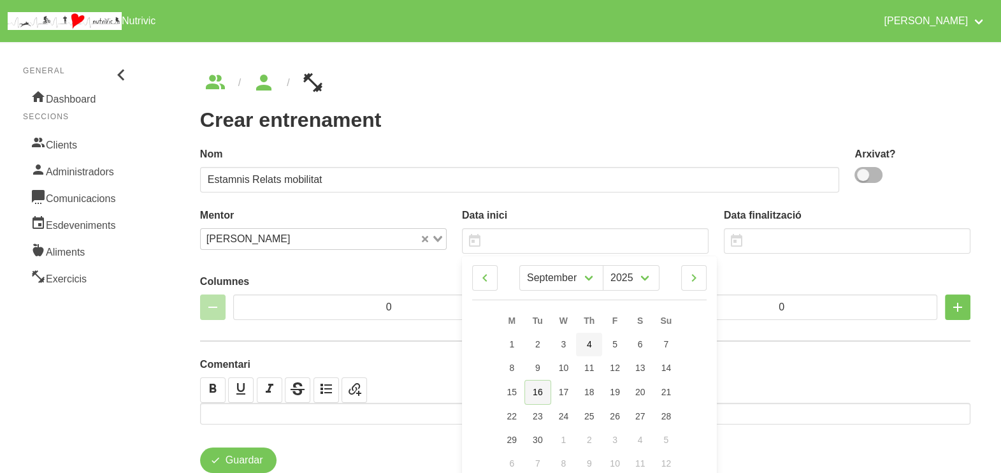
drag, startPoint x: 542, startPoint y: 388, endPoint x: 576, endPoint y: 345, distance: 54.4
click at [543, 387] on link "16" at bounding box center [538, 392] width 27 height 25
type input "[DATE]"
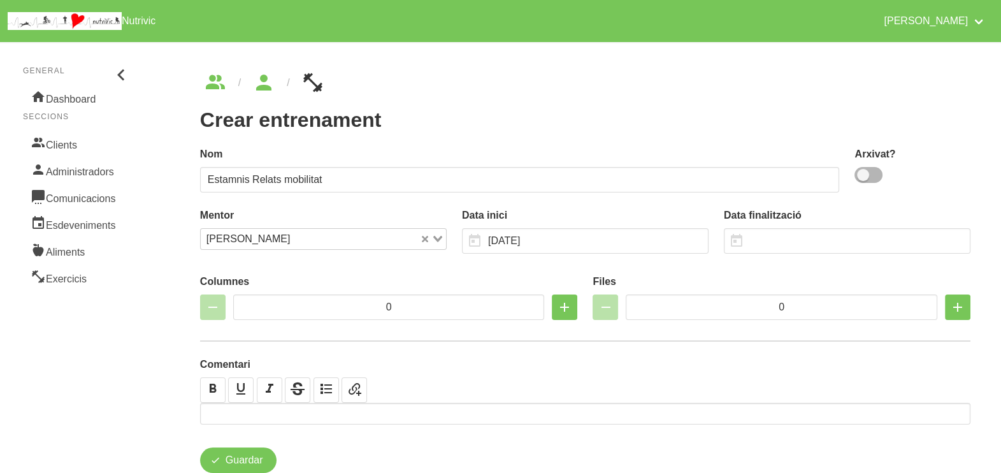
click at [778, 227] on div "Data finalització January February March April May June July August September M…" at bounding box center [847, 231] width 247 height 46
click at [760, 236] on input "text" at bounding box center [847, 240] width 247 height 25
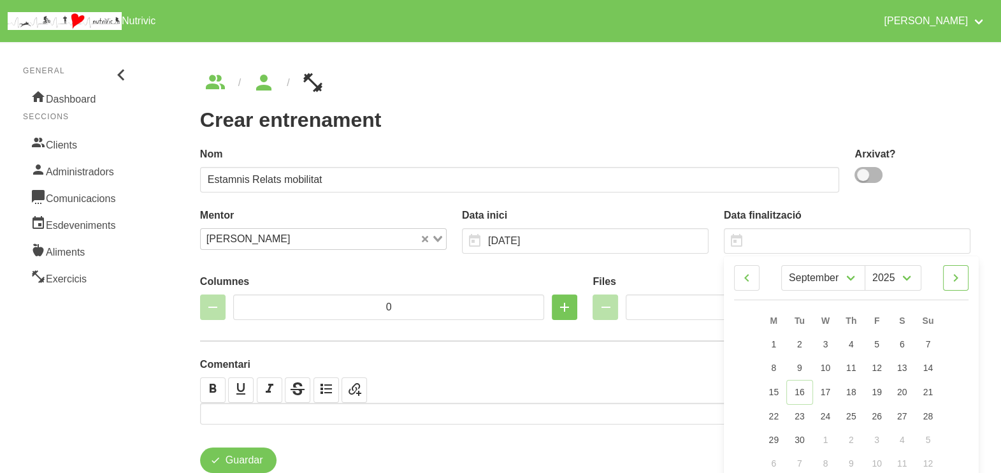
click at [962, 282] on icon at bounding box center [955, 277] width 15 height 23
click at [960, 279] on icon at bounding box center [955, 277] width 15 height 23
select select "10"
click at [934, 347] on link "2" at bounding box center [928, 345] width 27 height 24
type input "[DATE]"
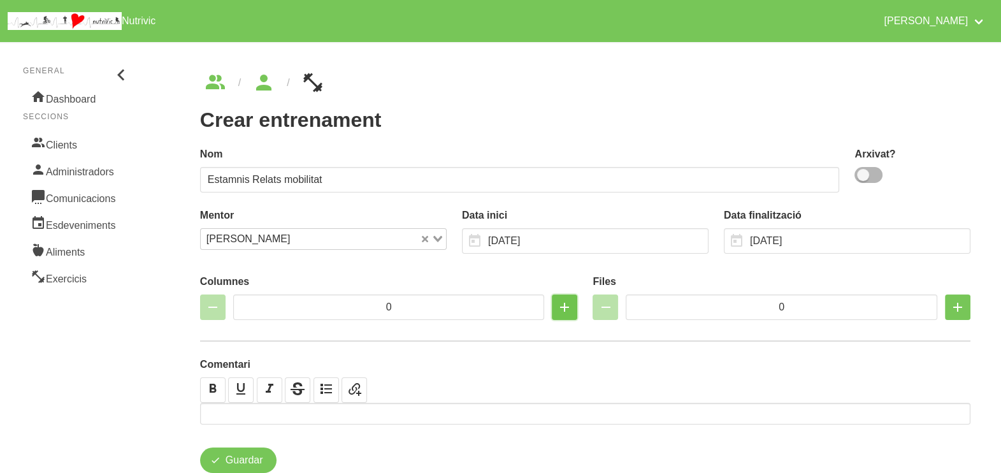
click at [567, 308] on icon "button" at bounding box center [564, 307] width 15 height 23
click at [564, 307] on icon "button" at bounding box center [564, 307] width 15 height 23
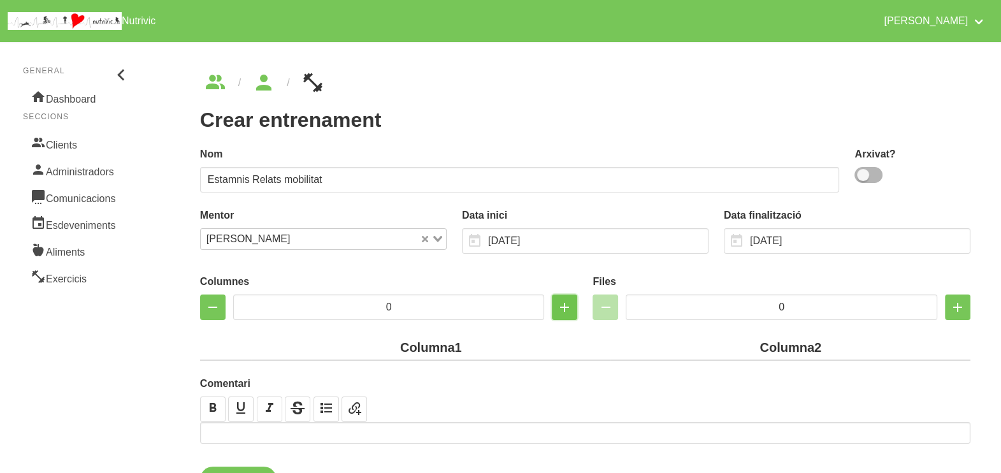
type input "2"
drag, startPoint x: 724, startPoint y: 301, endPoint x: 709, endPoint y: 301, distance: 15.3
click at [709, 301] on input "0" at bounding box center [782, 306] width 312 height 25
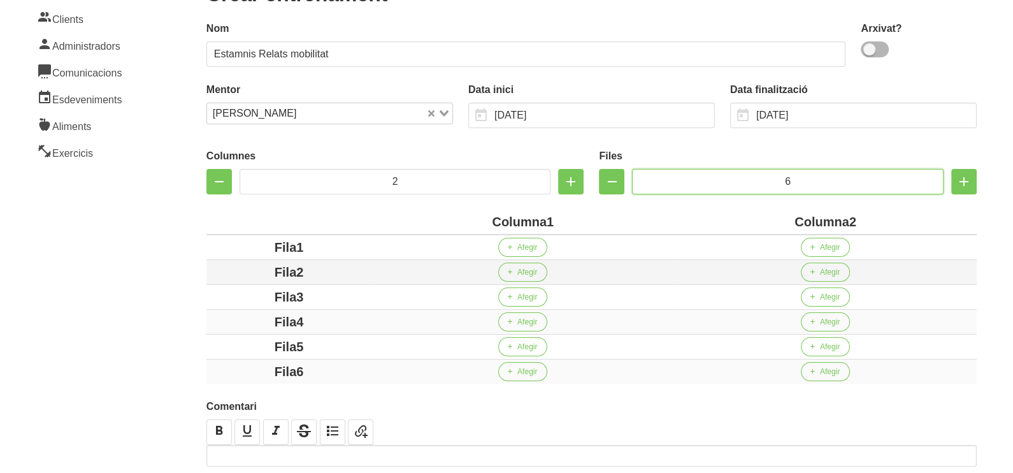
scroll to position [204, 0]
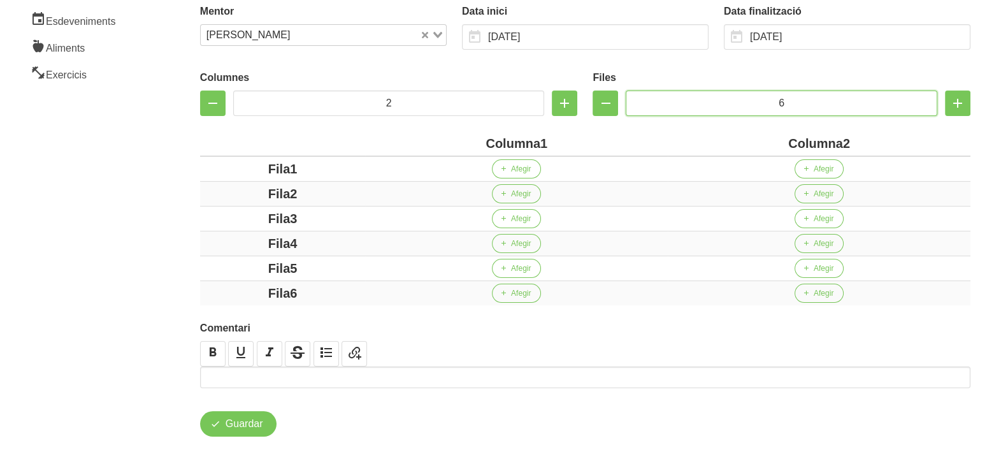
type input "6"
drag, startPoint x: 537, startPoint y: 142, endPoint x: 485, endPoint y: 140, distance: 52.3
click at [485, 140] on div "Columna1" at bounding box center [516, 143] width 293 height 19
drag, startPoint x: 842, startPoint y: 142, endPoint x: 751, endPoint y: 141, distance: 91.1
click at [751, 141] on div "Columna2" at bounding box center [816, 143] width 298 height 19
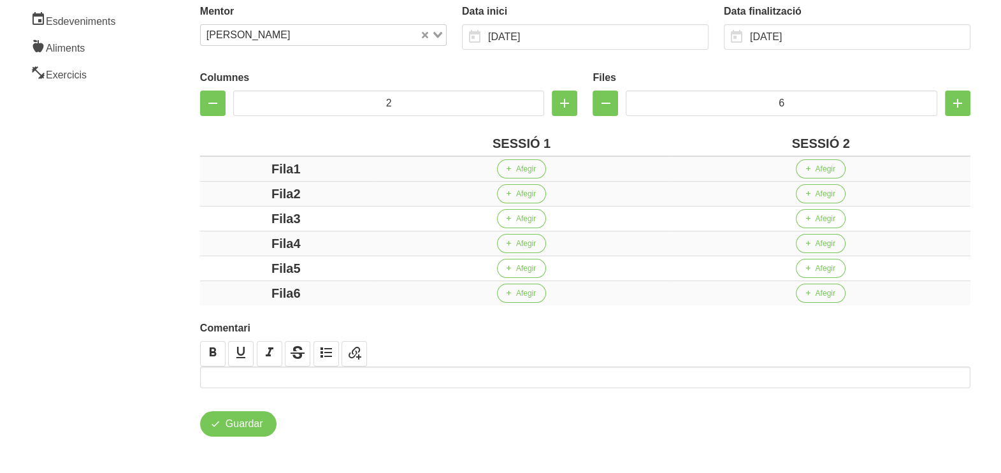
drag, startPoint x: 315, startPoint y: 168, endPoint x: 271, endPoint y: 172, distance: 44.2
click at [243, 166] on div "Fila1" at bounding box center [286, 168] width 162 height 19
drag, startPoint x: 312, startPoint y: 191, endPoint x: 220, endPoint y: 194, distance: 92.5
click at [220, 194] on div "Fila2" at bounding box center [286, 193] width 162 height 19
drag, startPoint x: 310, startPoint y: 221, endPoint x: 279, endPoint y: 233, distance: 33.5
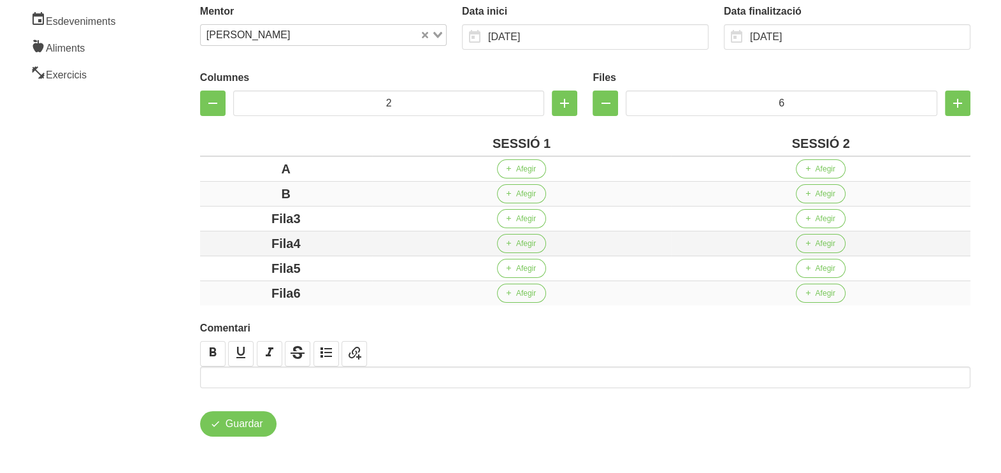
click at [242, 221] on div "Fila3" at bounding box center [286, 218] width 162 height 19
drag, startPoint x: 319, startPoint y: 240, endPoint x: 243, endPoint y: 242, distance: 75.2
click at [236, 242] on div "Fila4" at bounding box center [286, 243] width 162 height 19
drag, startPoint x: 313, startPoint y: 259, endPoint x: 300, endPoint y: 292, distance: 35.2
click at [238, 264] on div "Fila5" at bounding box center [286, 268] width 162 height 19
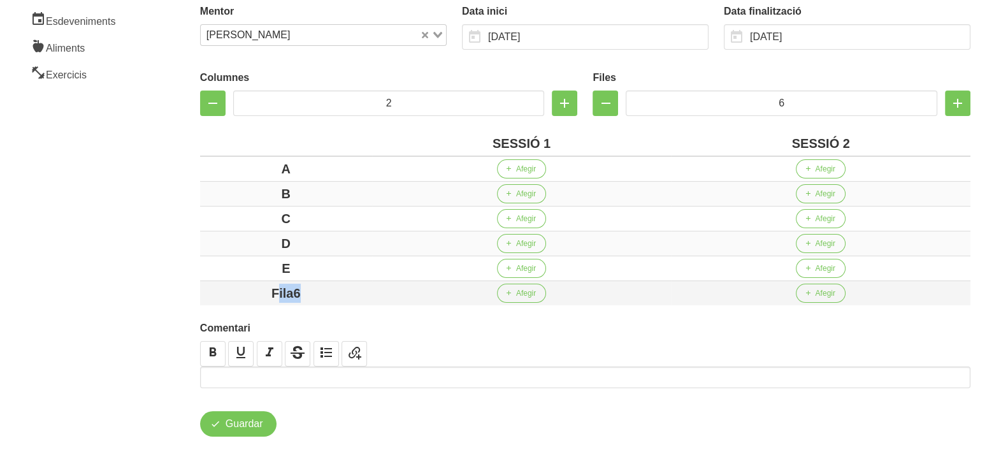
drag, startPoint x: 279, startPoint y: 297, endPoint x: 231, endPoint y: 297, distance: 47.8
click at [231, 297] on div "Fila6" at bounding box center [286, 293] width 162 height 19
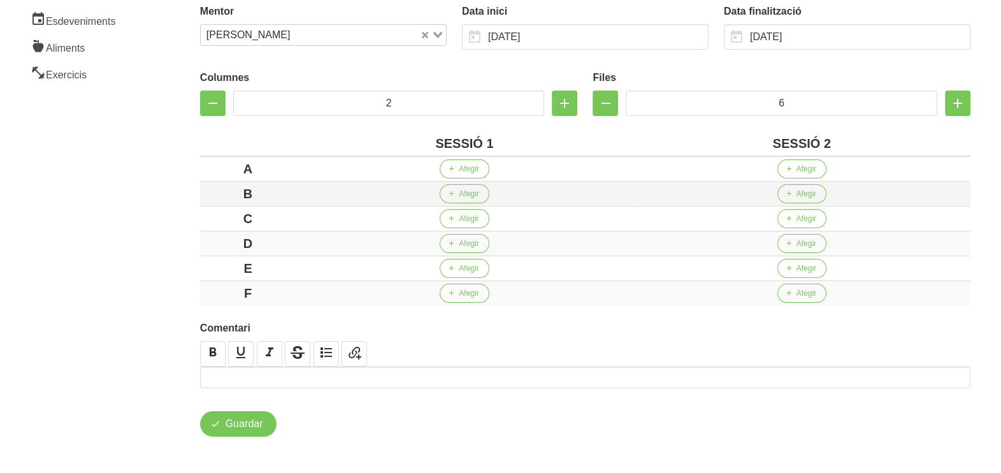
drag, startPoint x: 141, startPoint y: 250, endPoint x: 397, endPoint y: 198, distance: 261.6
click at [143, 249] on aside "General Dashboard Seccions Clients Administradors Comunicacions Esdeveniments A…" at bounding box center [77, 152] width 170 height 644
click at [469, 174] on button "Afegir" at bounding box center [464, 168] width 49 height 19
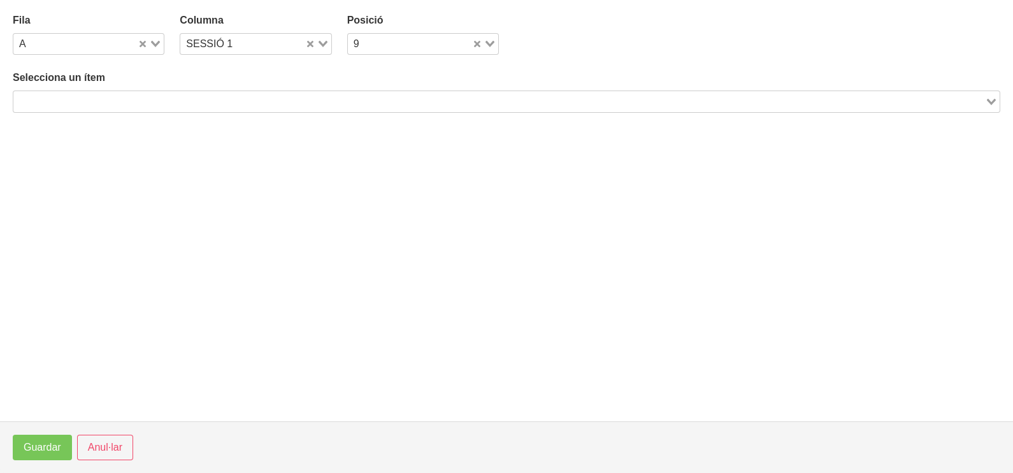
click at [141, 106] on div "Loading..." at bounding box center [507, 102] width 988 height 22
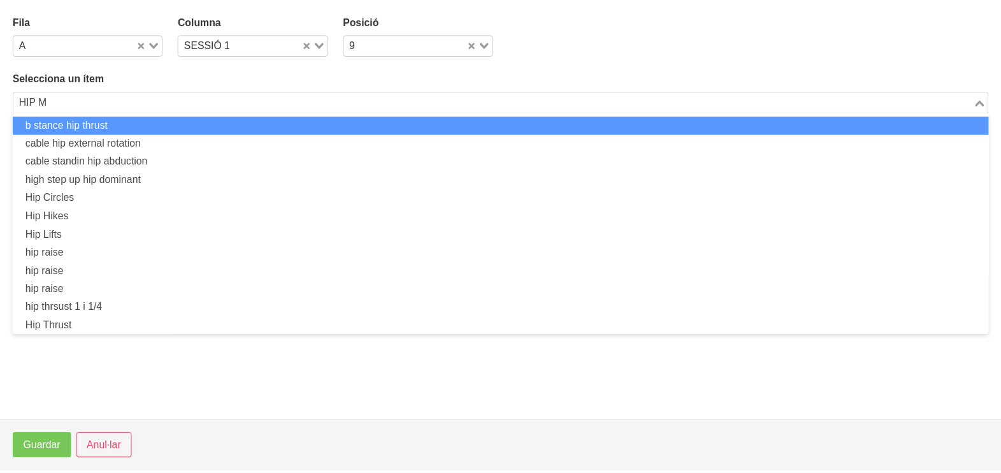
scroll to position [0, 0]
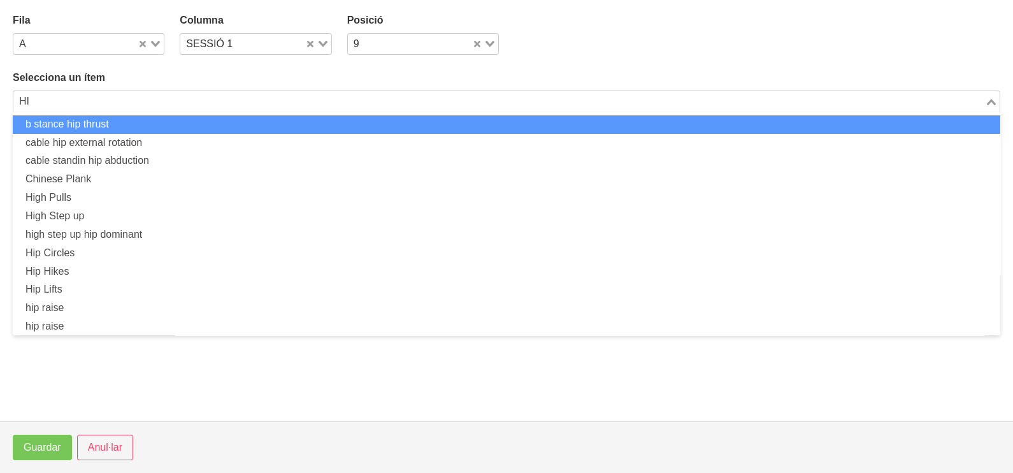
type input "H"
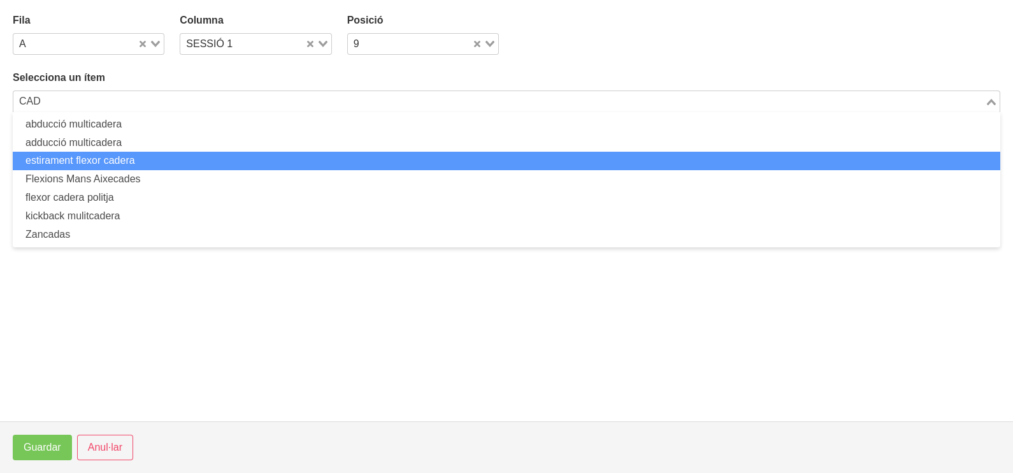
click at [129, 159] on li "estirament flexor cadera" at bounding box center [507, 161] width 988 height 18
type input "CAD"
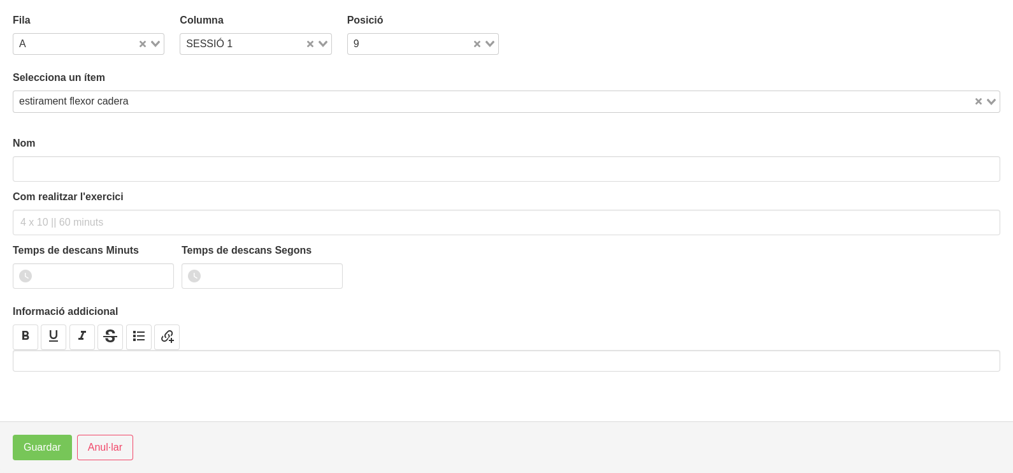
type input "estirament flexor cadera"
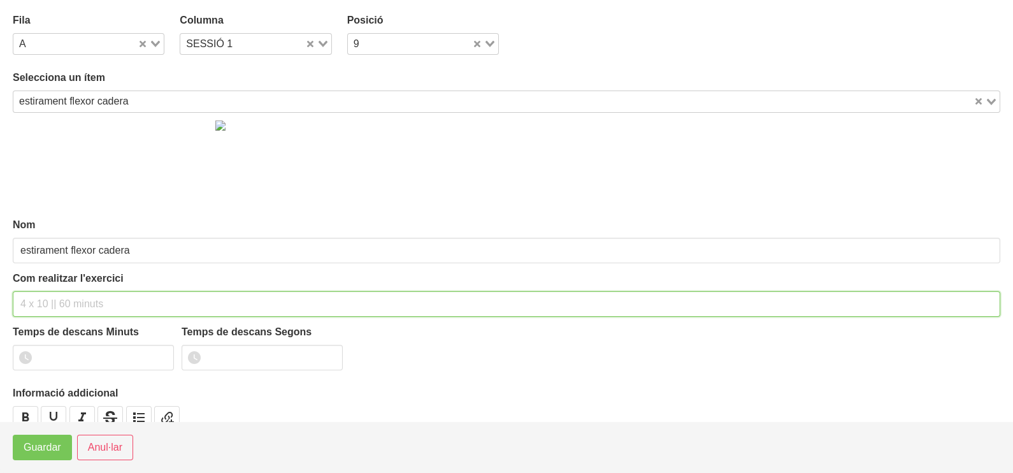
drag, startPoint x: 61, startPoint y: 301, endPoint x: 95, endPoint y: 185, distance: 121.6
click at [65, 295] on input "text" at bounding box center [507, 303] width 988 height 25
type input "2-3 x 30" per costat"
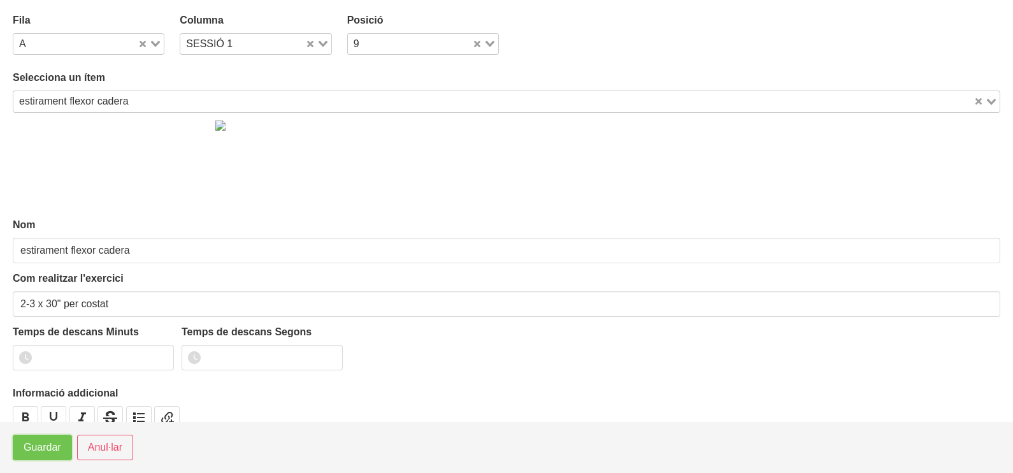
click at [41, 448] on span "Guardar" at bounding box center [43, 447] width 38 height 15
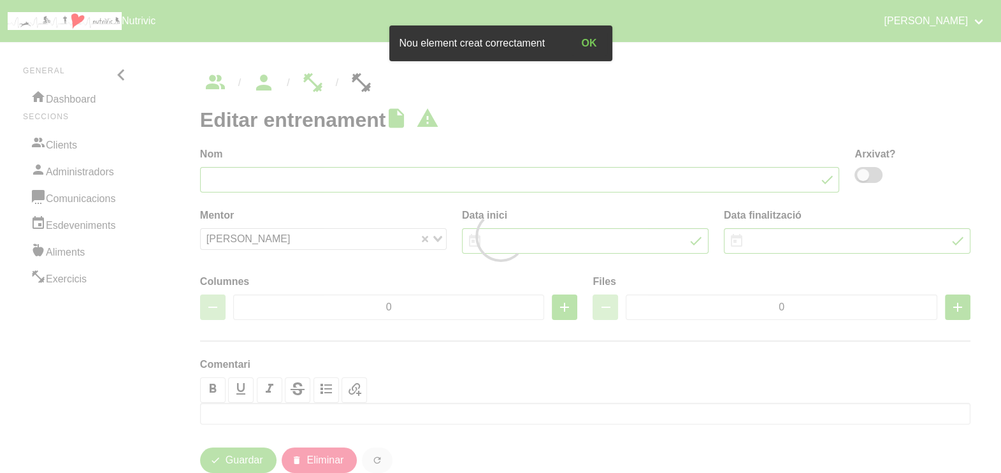
type input "Estamnis Relats mobilitat"
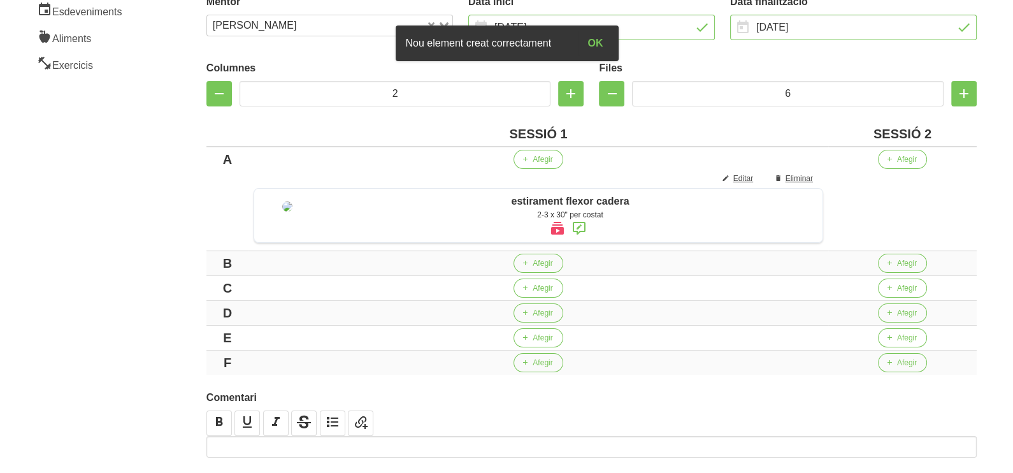
scroll to position [239, 0]
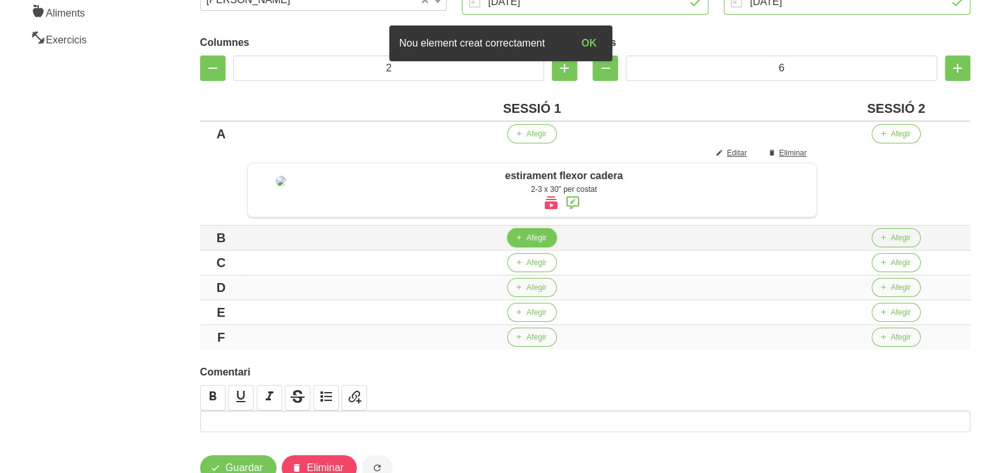
click at [539, 243] on span "Afegir" at bounding box center [536, 237] width 20 height 11
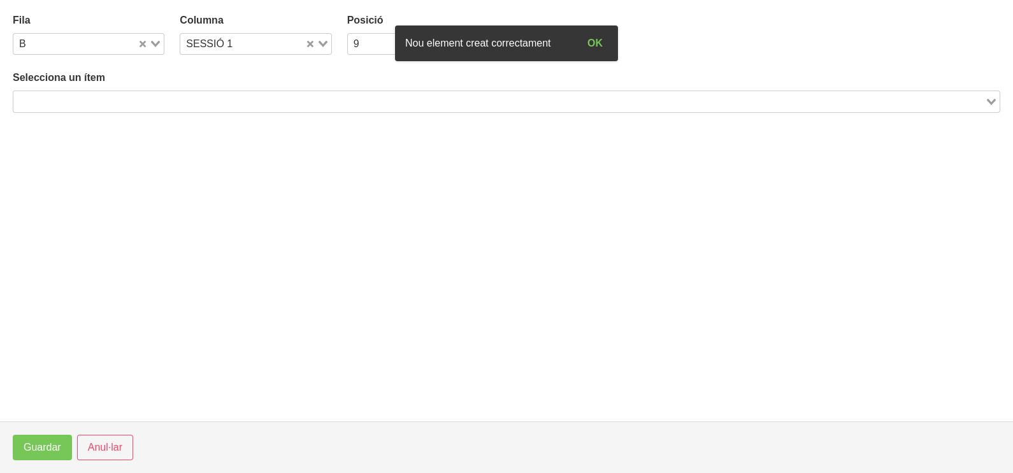
click at [136, 99] on input "Search for option" at bounding box center [499, 101] width 969 height 15
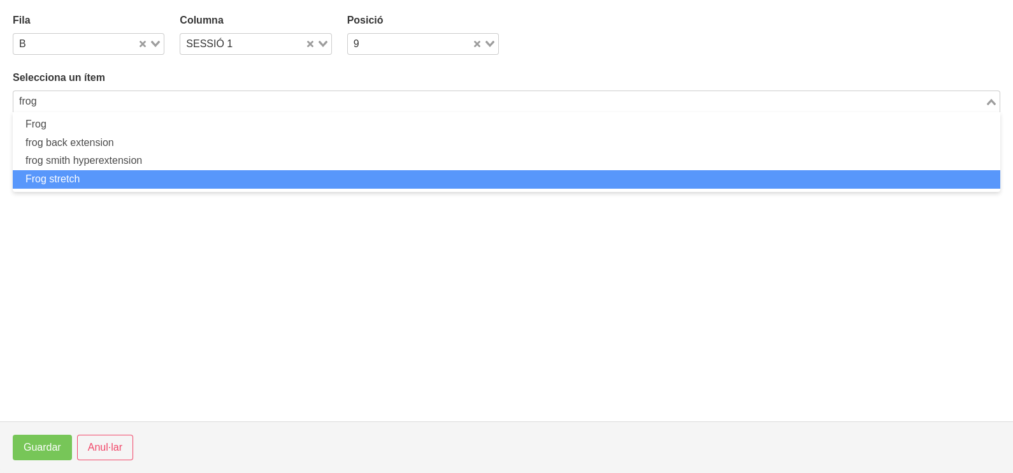
click at [105, 177] on li "Frog stretch" at bounding box center [507, 179] width 988 height 18
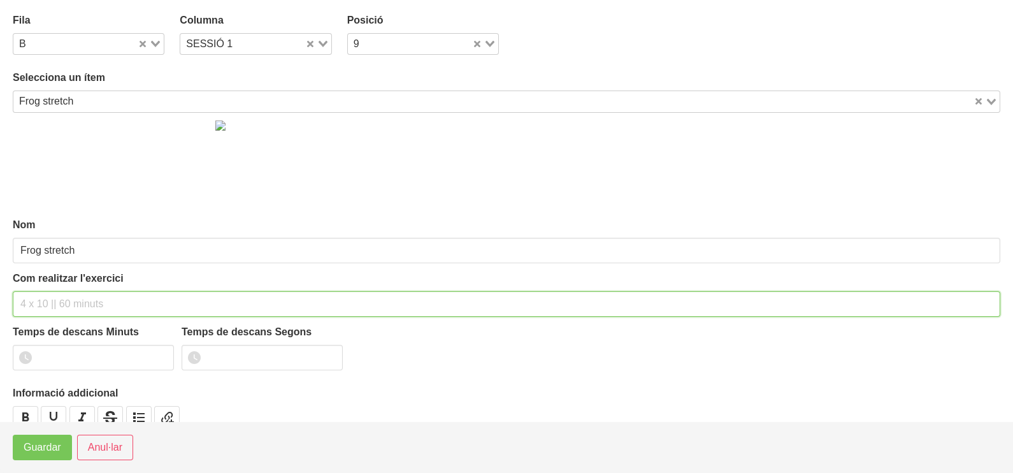
click at [52, 282] on div "Com realitzar l'exercici" at bounding box center [507, 294] width 988 height 46
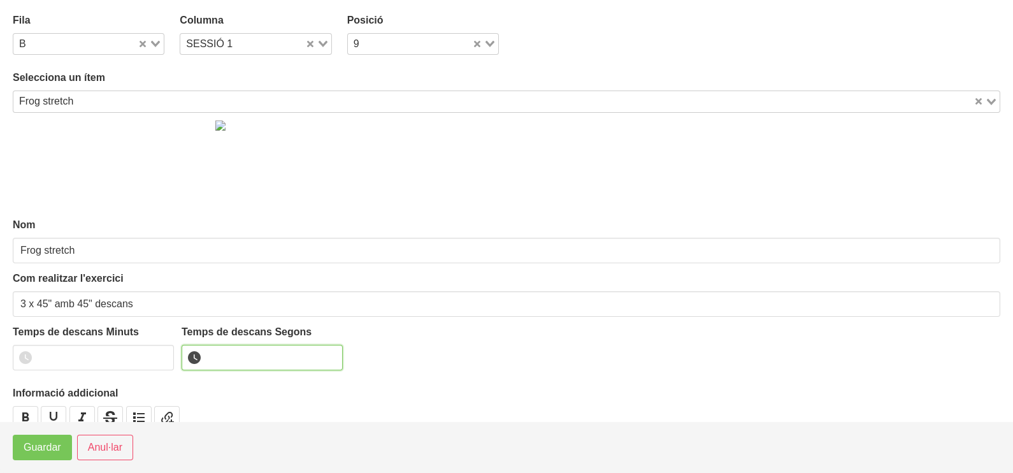
click at [243, 361] on input "number" at bounding box center [262, 357] width 161 height 25
click at [36, 453] on span "Guardar" at bounding box center [43, 447] width 38 height 15
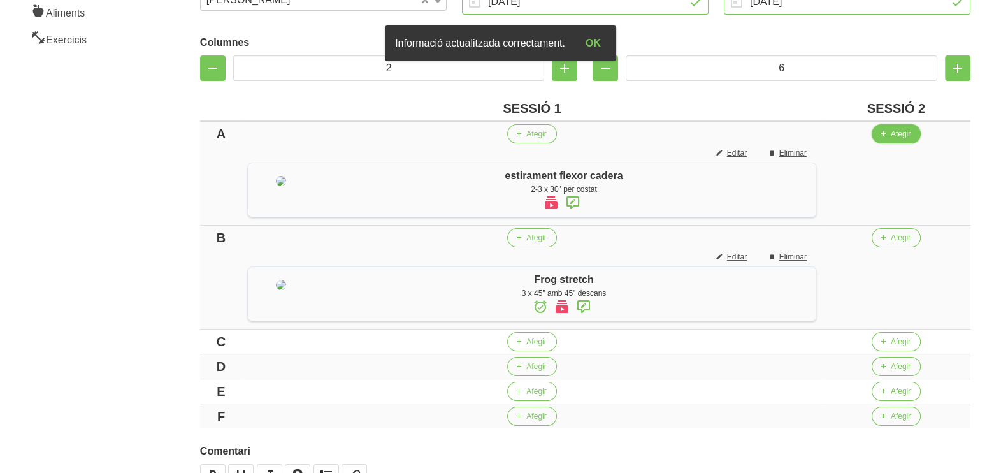
click at [909, 136] on span "Afegir" at bounding box center [901, 133] width 20 height 11
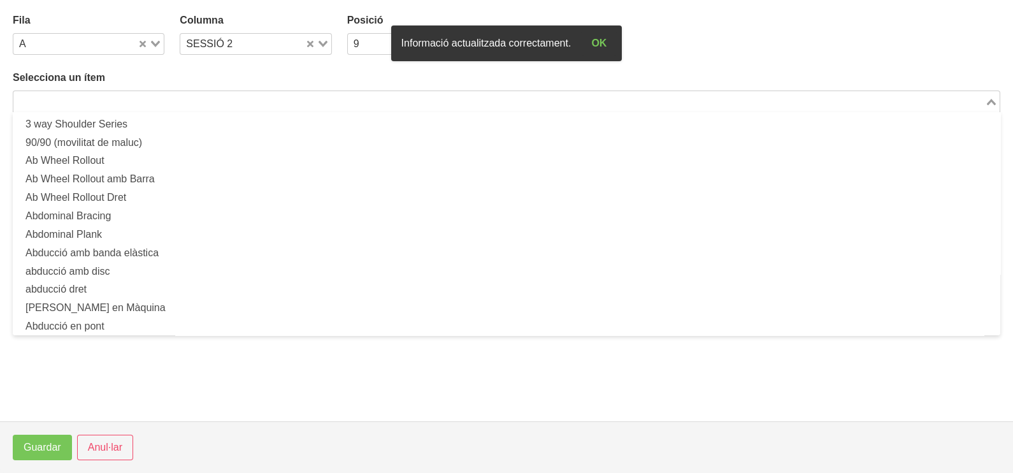
drag, startPoint x: 203, startPoint y: 99, endPoint x: 224, endPoint y: 81, distance: 27.6
click at [204, 99] on input "Search for option" at bounding box center [499, 101] width 969 height 15
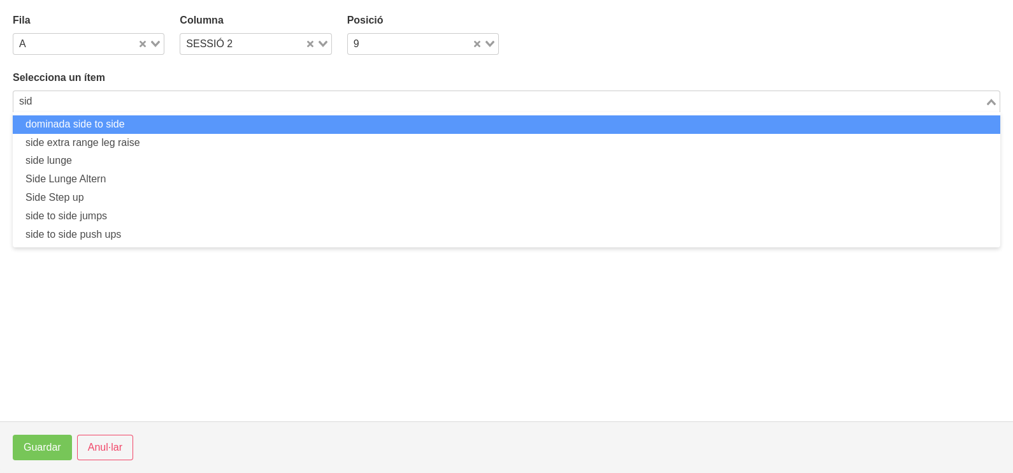
drag, startPoint x: 62, startPoint y: 104, endPoint x: 7, endPoint y: 102, distance: 55.5
click at [7, 102] on section "Fila A Loading... Columna SESSIÓ 2 Loading... Posició 9 Loading... Selecciona u…" at bounding box center [506, 210] width 1013 height 421
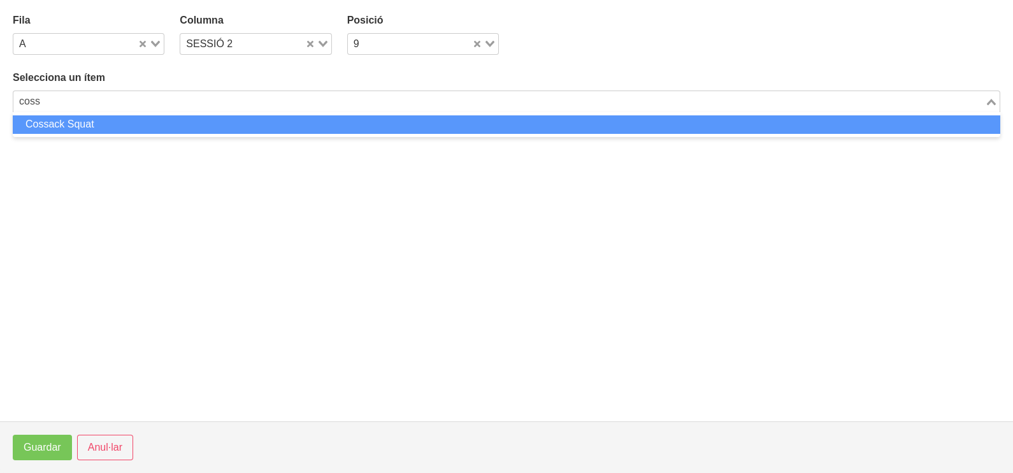
click at [79, 129] on li "Cossack Squat" at bounding box center [507, 124] width 988 height 18
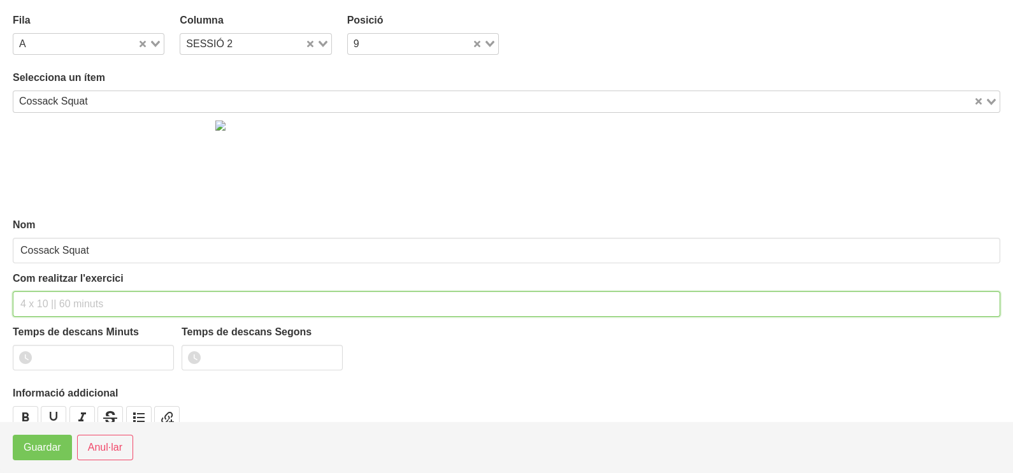
drag, startPoint x: 54, startPoint y: 300, endPoint x: 89, endPoint y: 185, distance: 119.8
click at [61, 287] on div "Com realitzar l'exercici" at bounding box center [507, 294] width 988 height 46
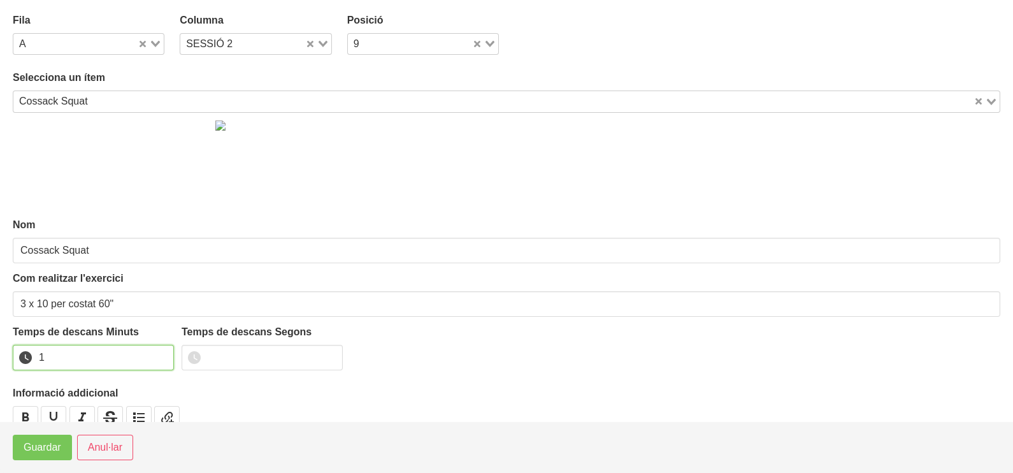
drag, startPoint x: 161, startPoint y: 352, endPoint x: 129, endPoint y: 390, distance: 48.9
click at [156, 357] on input "1" at bounding box center [93, 357] width 161 height 25
click at [35, 443] on span "Guardar" at bounding box center [43, 447] width 38 height 15
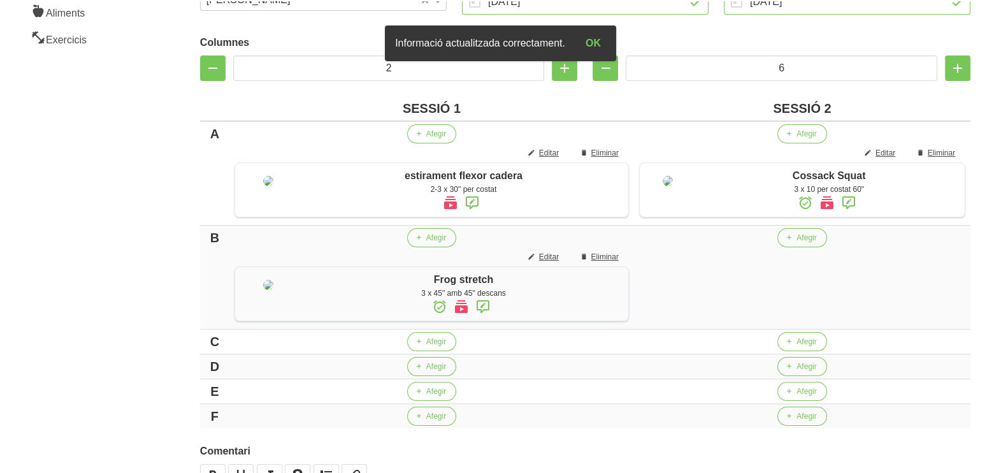
click at [845, 203] on icon at bounding box center [848, 202] width 15 height 23
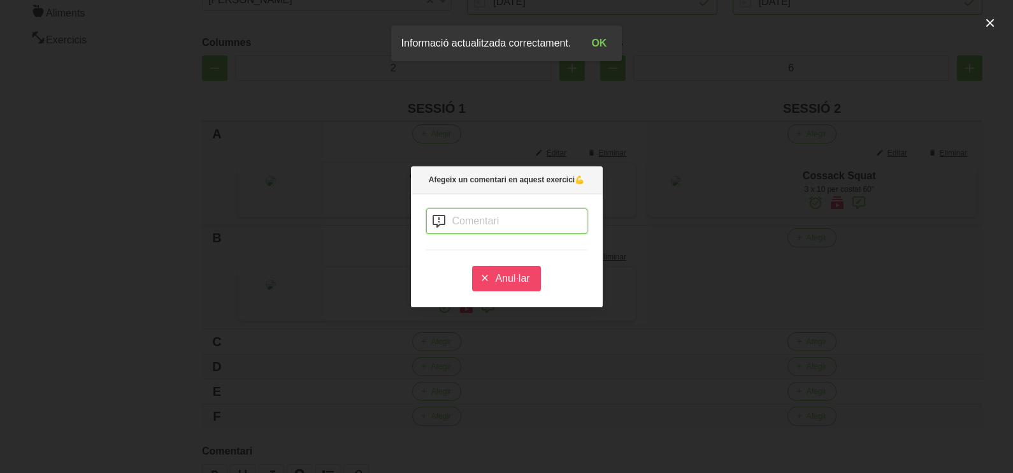
drag, startPoint x: 460, startPoint y: 219, endPoint x: 614, endPoint y: 147, distance: 169.4
click at [464, 217] on input "text" at bounding box center [506, 220] width 161 height 25
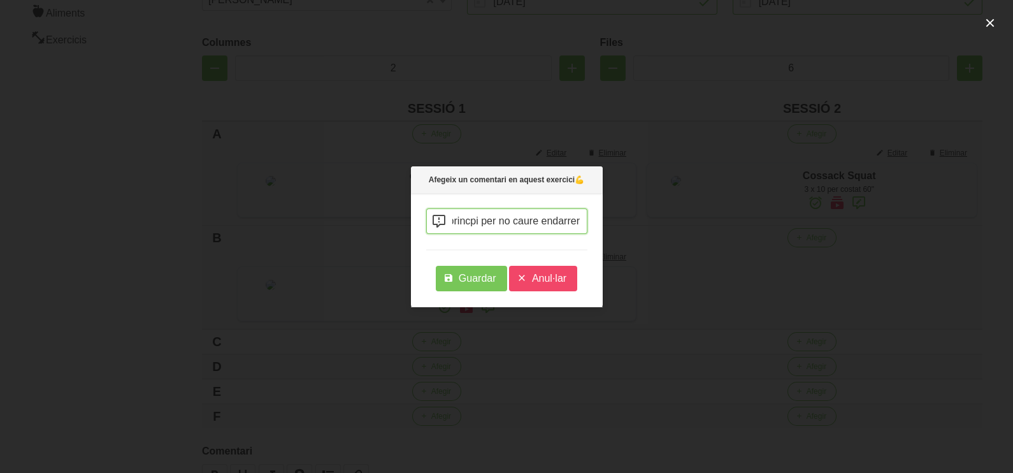
scroll to position [0, 110]
click at [478, 274] on span "Guardar" at bounding box center [478, 278] width 38 height 15
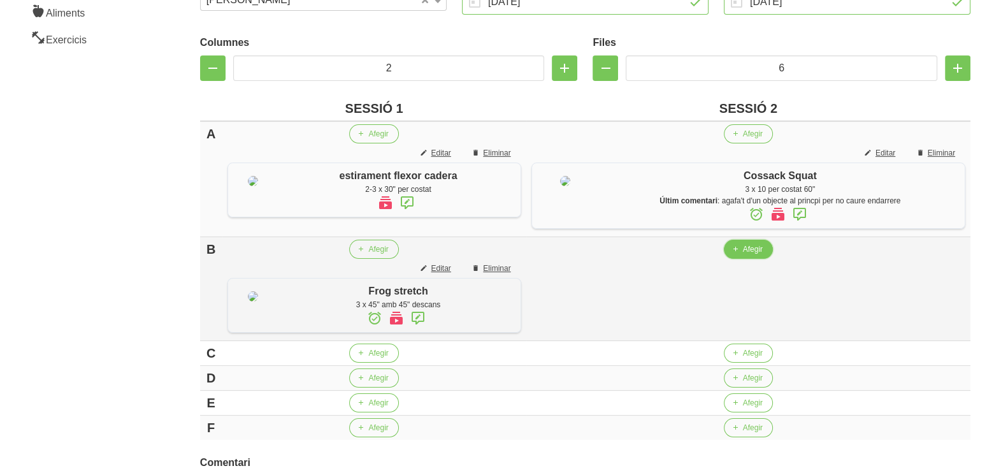
click at [750, 254] on span "Afegir" at bounding box center [753, 248] width 20 height 11
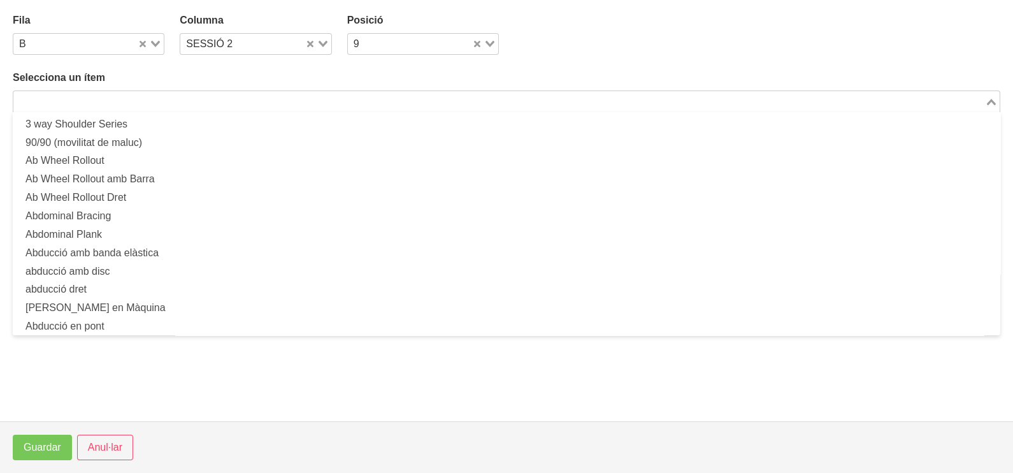
drag, startPoint x: 198, startPoint y: 105, endPoint x: 235, endPoint y: 58, distance: 59.9
click at [204, 94] on input "Search for option" at bounding box center [499, 101] width 969 height 15
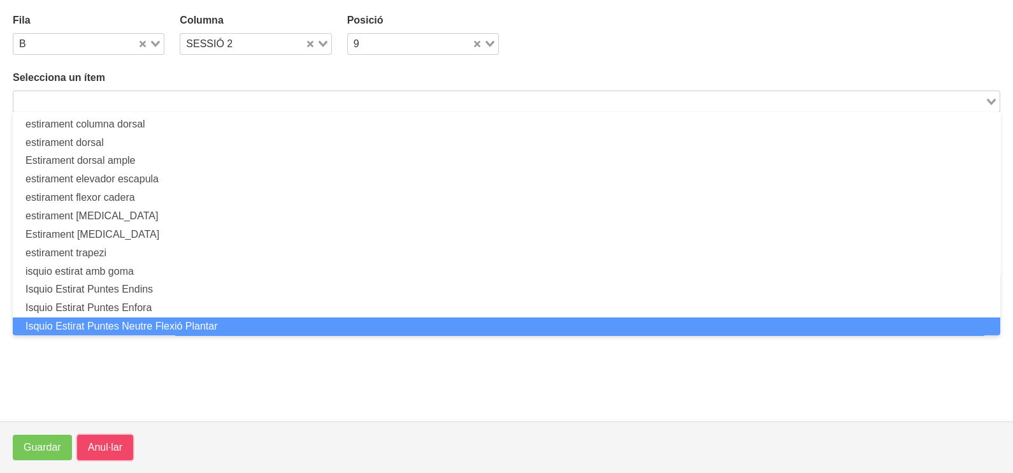
click at [104, 446] on span "Anul·lar" at bounding box center [105, 447] width 34 height 15
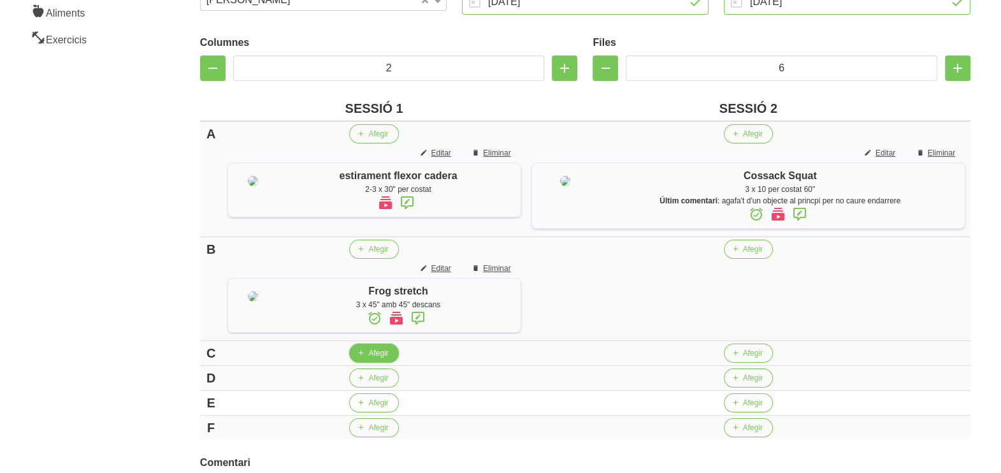
click at [373, 358] on span "Afegir" at bounding box center [378, 352] width 20 height 11
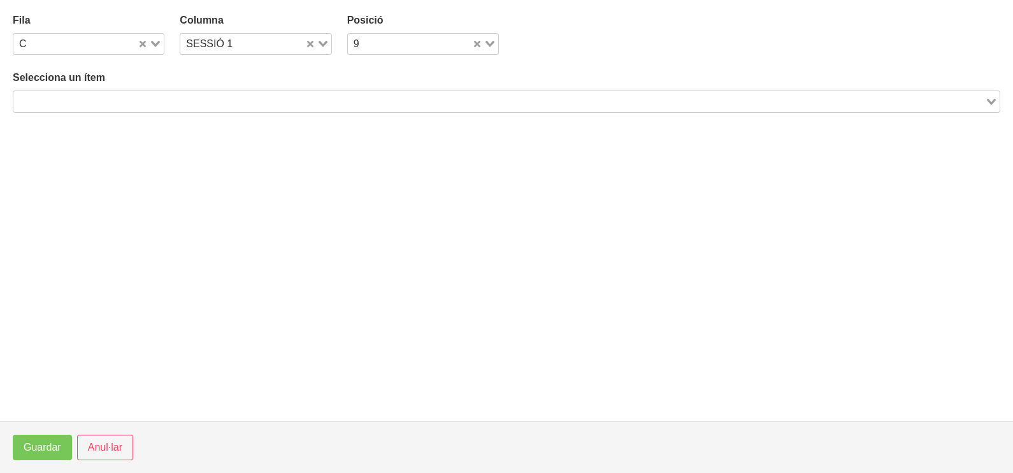
click at [168, 99] on input "Search for option" at bounding box center [499, 101] width 969 height 15
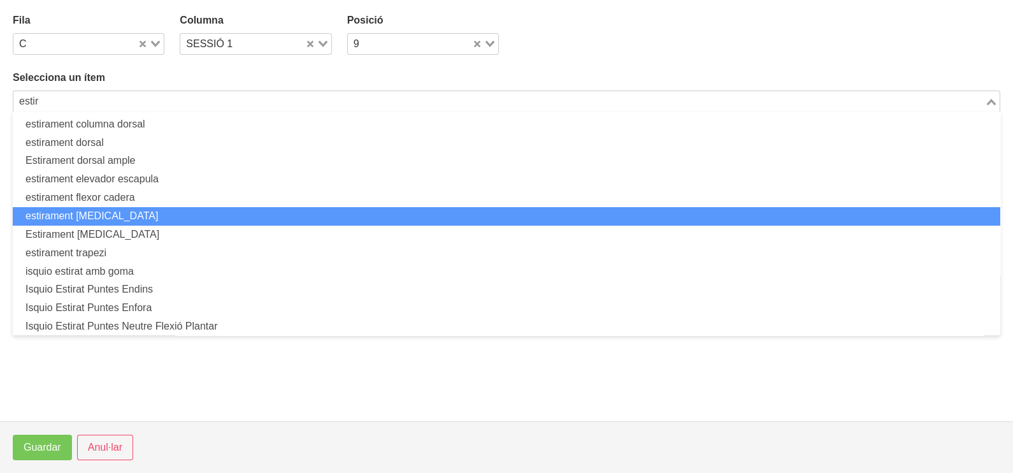
click at [136, 214] on li "estirament [MEDICAL_DATA]" at bounding box center [507, 216] width 988 height 18
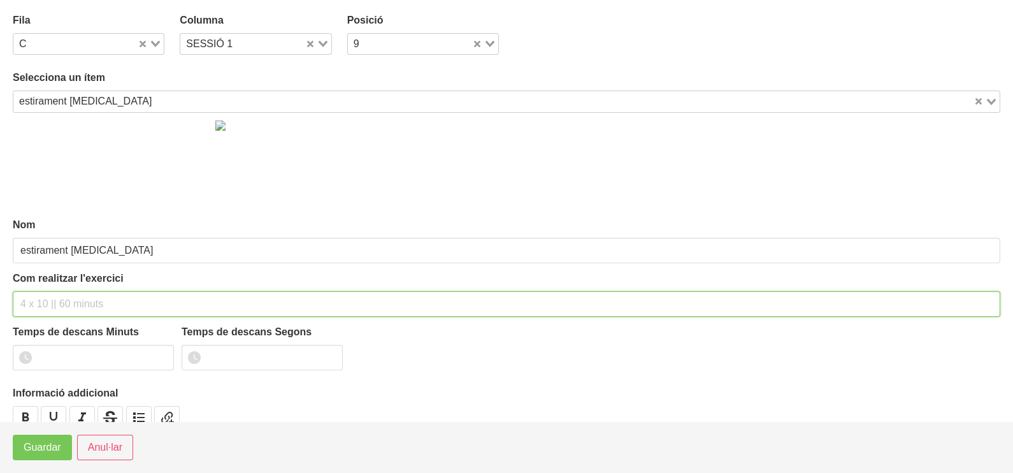
drag, startPoint x: 48, startPoint y: 301, endPoint x: 69, endPoint y: 212, distance: 91.1
click at [64, 268] on div "Nom estirament [MEDICAL_DATA] Com realitzar l'exercici Temps de descans Minuts …" at bounding box center [507, 283] width 988 height 340
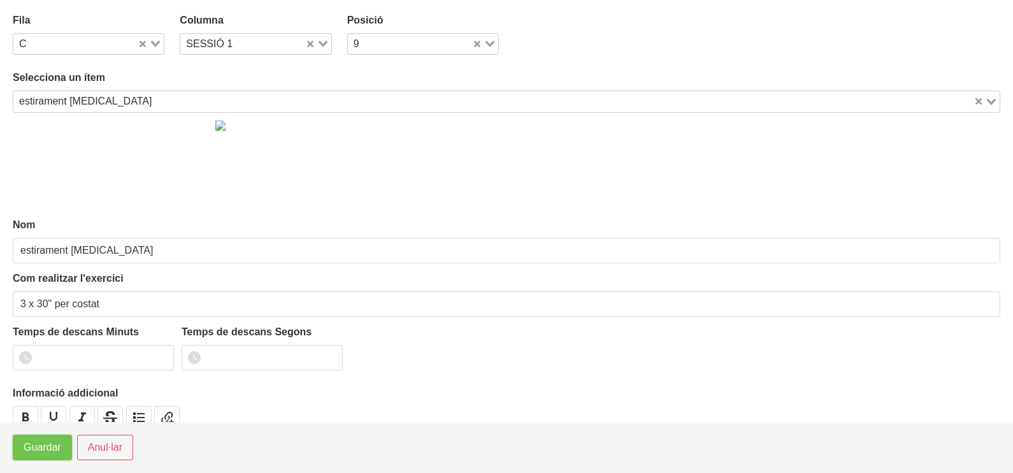
click at [44, 451] on span "Guardar" at bounding box center [43, 447] width 38 height 15
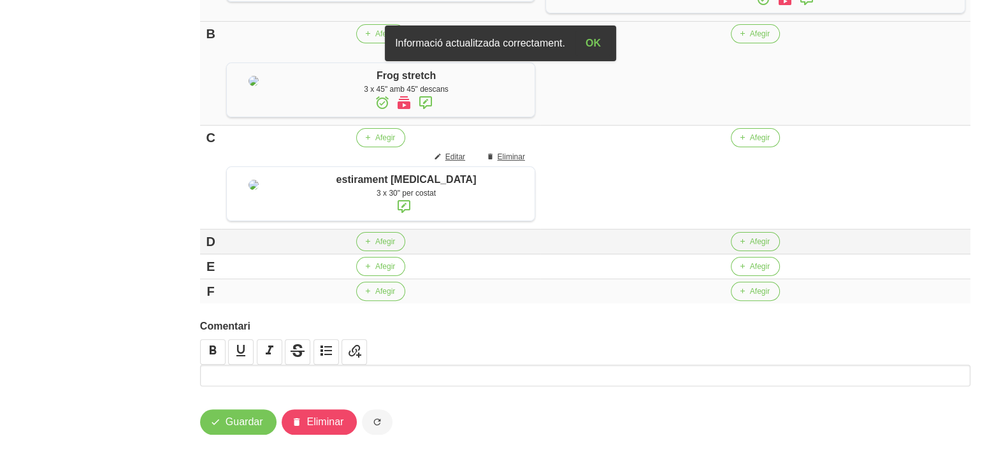
scroll to position [478, 0]
click at [376, 247] on span "Afegir" at bounding box center [385, 241] width 20 height 11
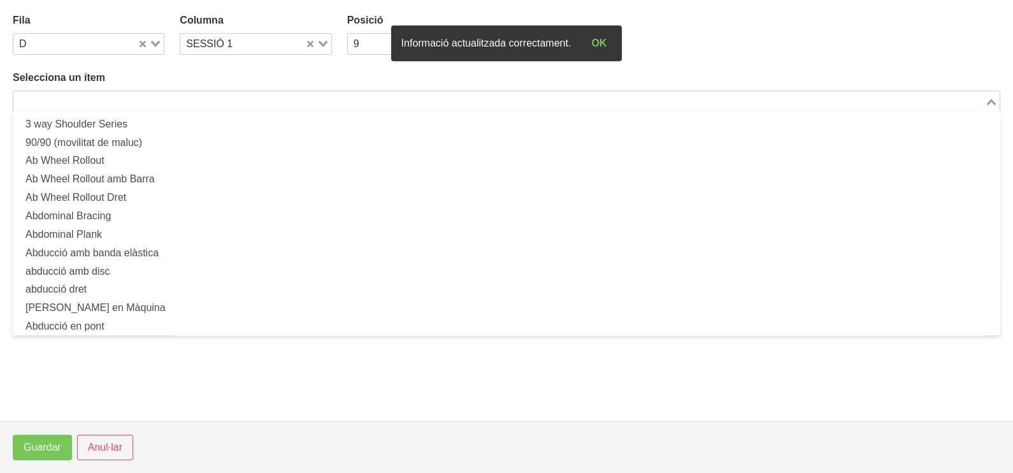
drag, startPoint x: 137, startPoint y: 99, endPoint x: 173, endPoint y: 67, distance: 48.7
click at [141, 97] on input "Search for option" at bounding box center [499, 101] width 969 height 15
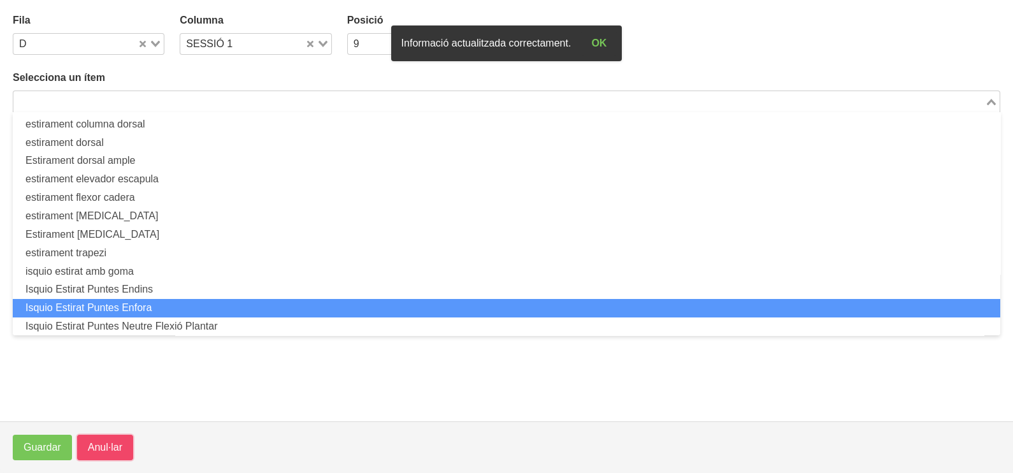
drag, startPoint x: 106, startPoint y: 454, endPoint x: 335, endPoint y: 284, distance: 285.2
click at [106, 453] on span "Anul·lar" at bounding box center [105, 447] width 34 height 15
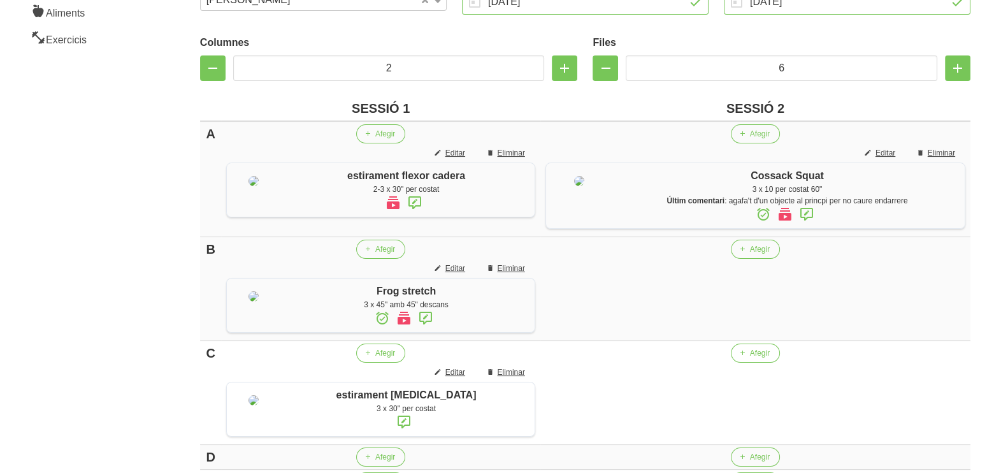
scroll to position [0, 0]
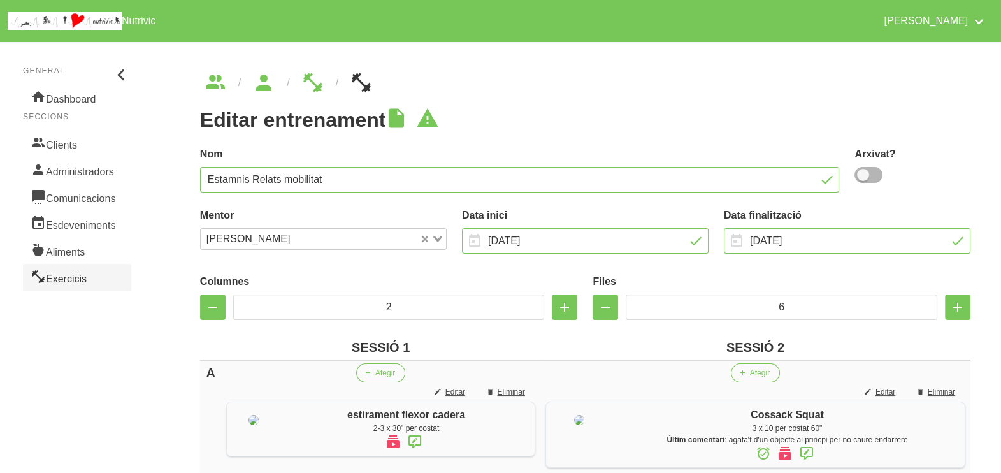
click at [70, 275] on link "Exercicis" at bounding box center [77, 277] width 108 height 27
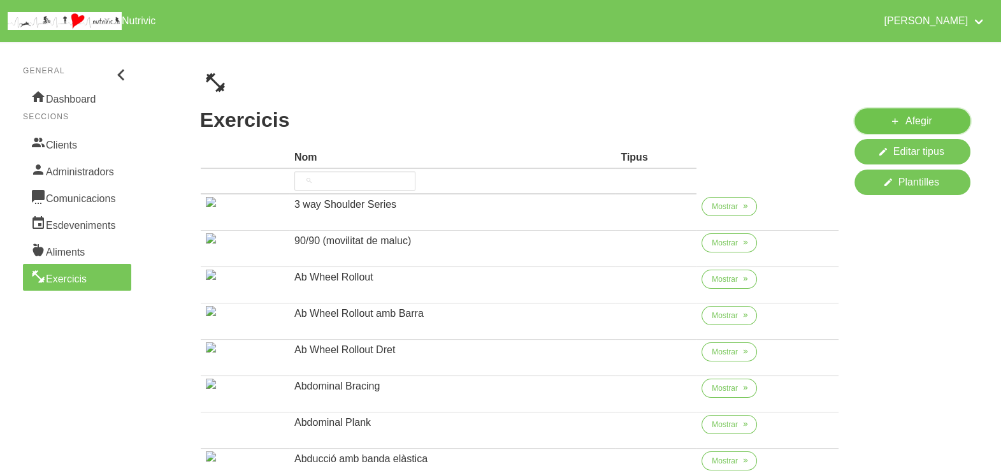
click at [911, 123] on span "Afegir" at bounding box center [919, 120] width 27 height 15
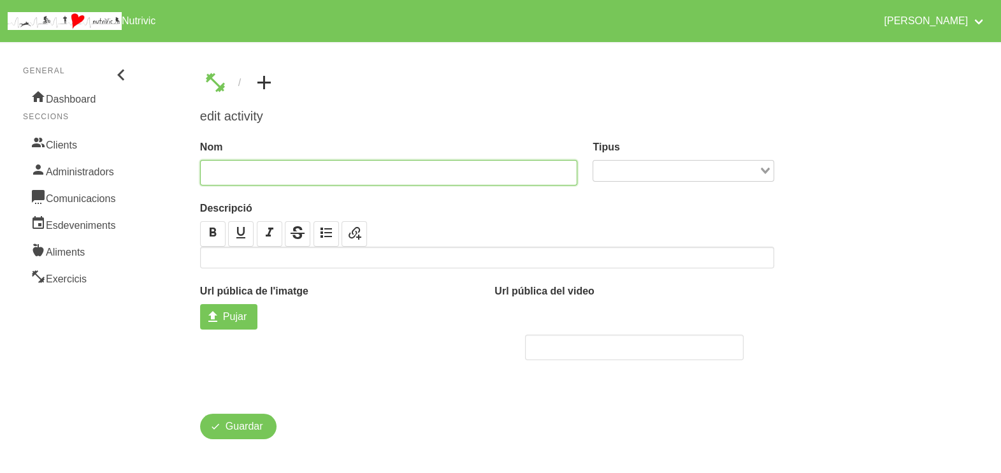
drag, startPoint x: 290, startPoint y: 170, endPoint x: 330, endPoint y: 105, distance: 75.9
click at [296, 161] on input "text" at bounding box center [389, 172] width 378 height 25
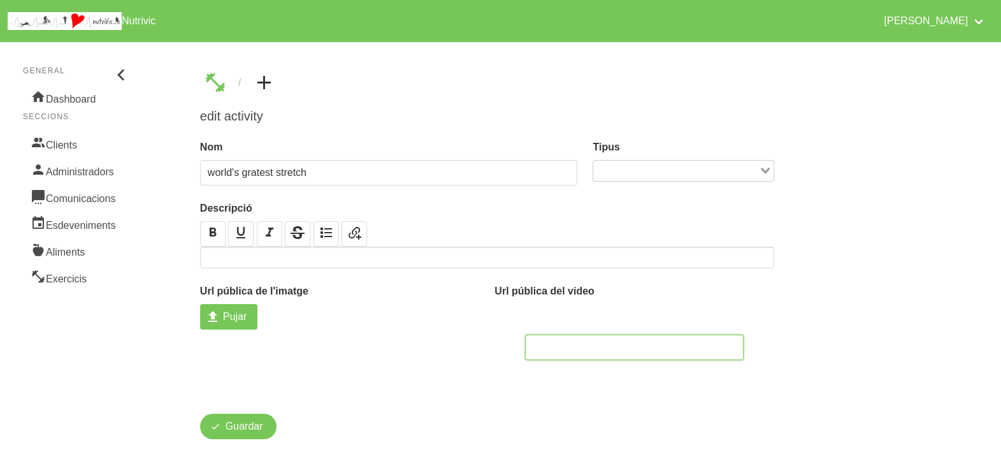
click at [555, 343] on input "text" at bounding box center [634, 347] width 218 height 25
paste input "[URL][DOMAIN_NAME]"
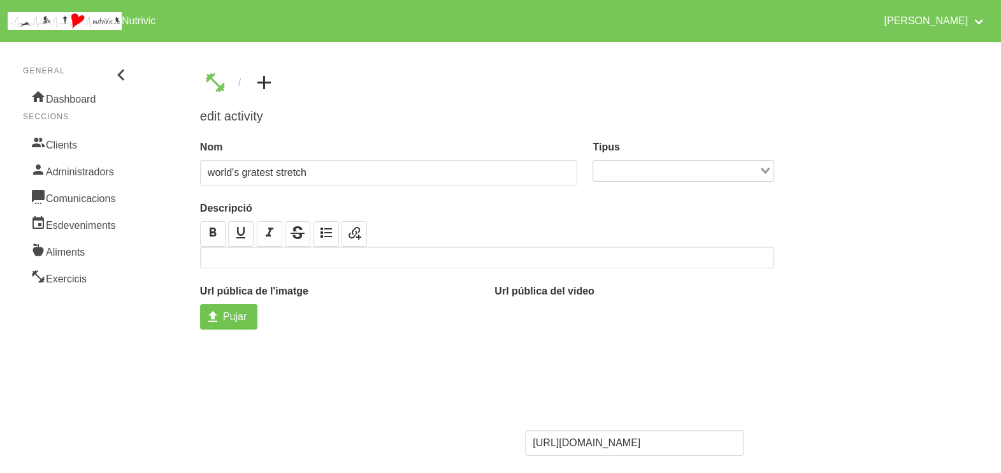
click at [238, 323] on span "Pujar" at bounding box center [235, 316] width 24 height 15
click at [238, 323] on input "Pujar" at bounding box center [228, 316] width 57 height 25
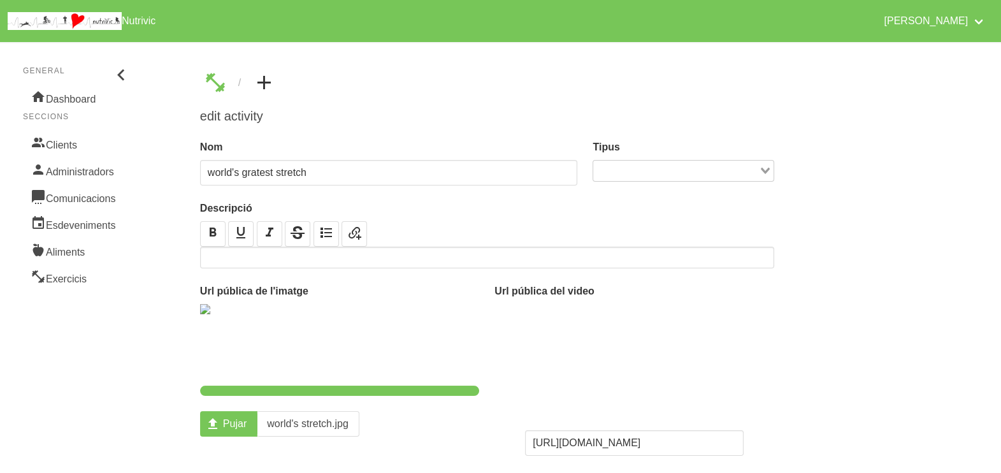
scroll to position [99, 0]
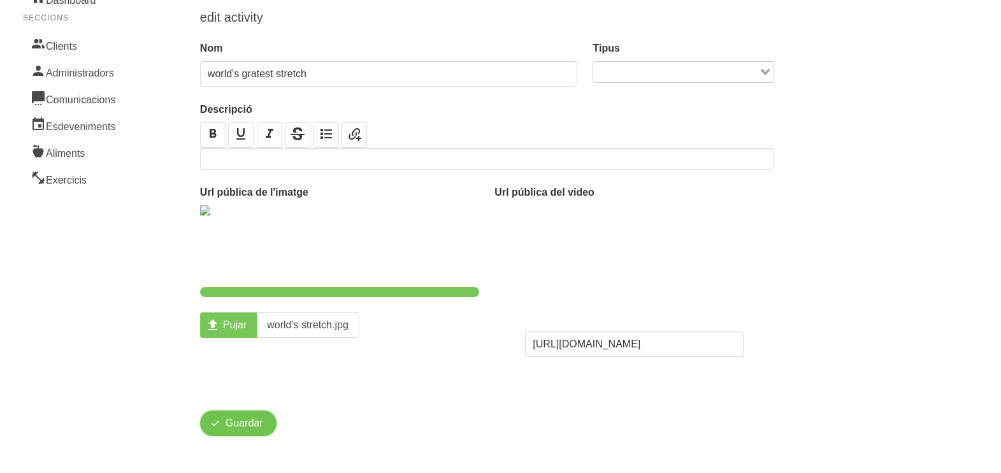
click at [249, 430] on button "Guardar" at bounding box center [238, 422] width 76 height 25
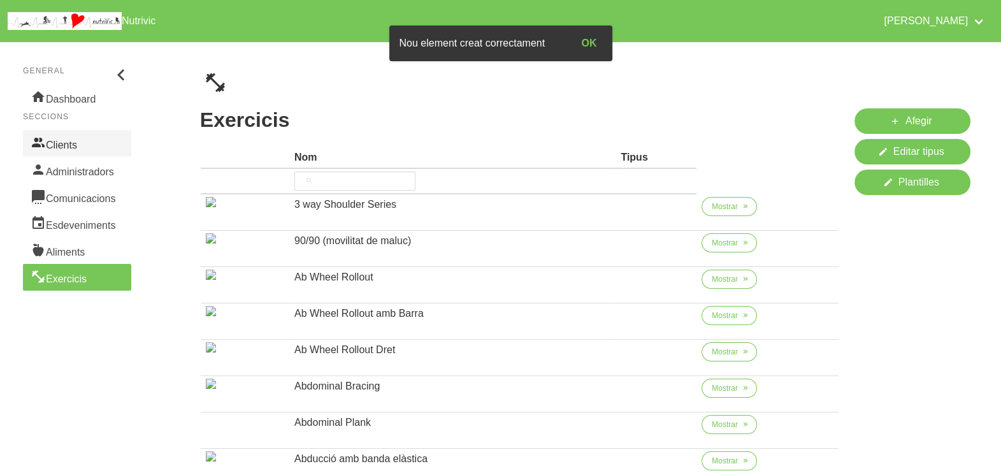
click at [71, 143] on link "Clients" at bounding box center [77, 143] width 108 height 27
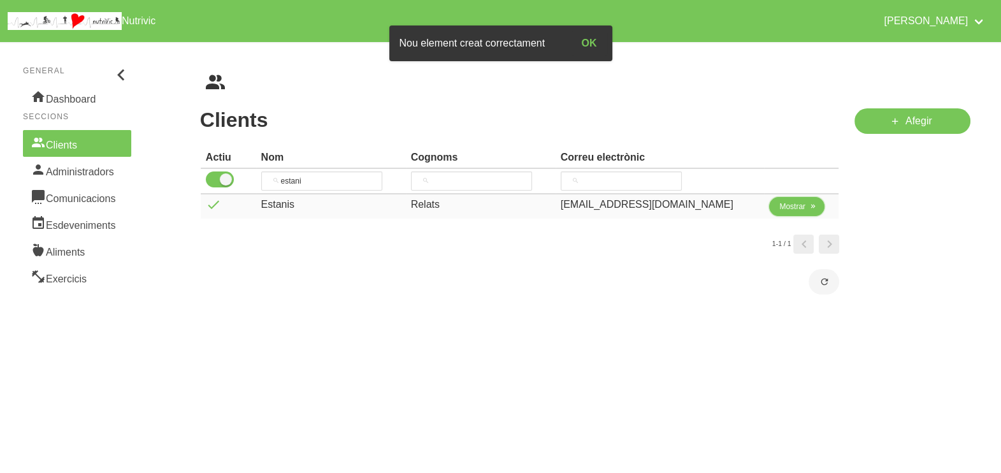
click at [781, 209] on span "Mostrar" at bounding box center [793, 206] width 26 height 11
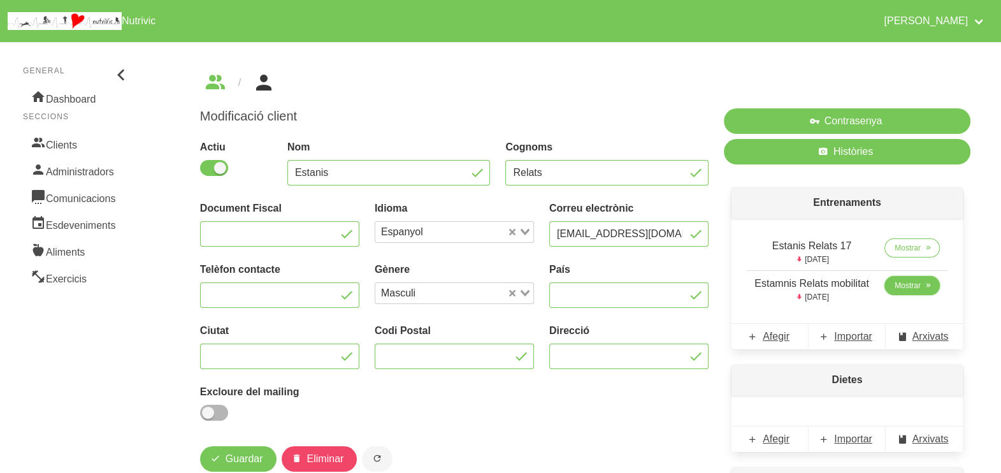
click at [898, 282] on span "Mostrar" at bounding box center [908, 285] width 26 height 11
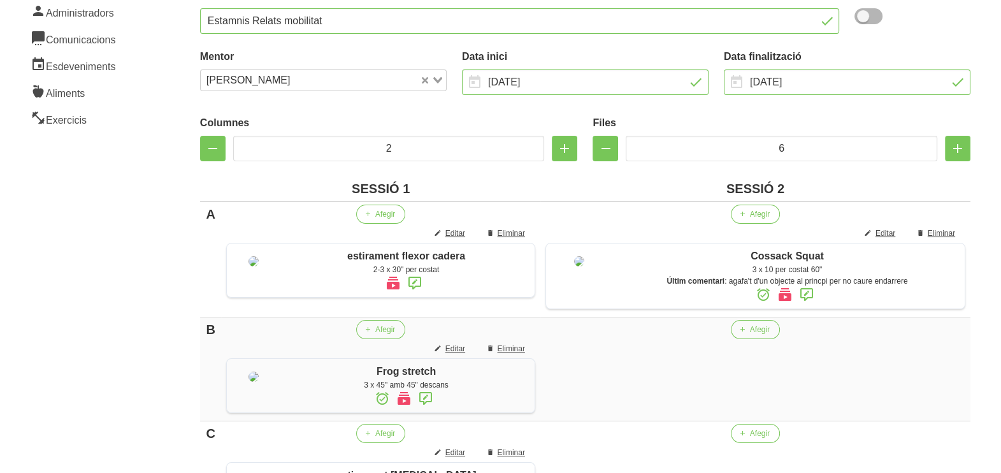
scroll to position [318, 0]
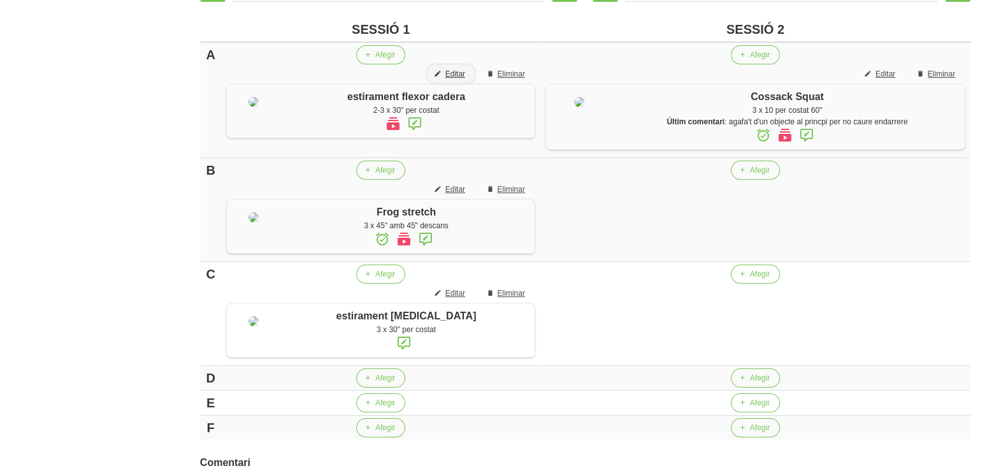
click at [453, 75] on span "Editar" at bounding box center [456, 73] width 20 height 11
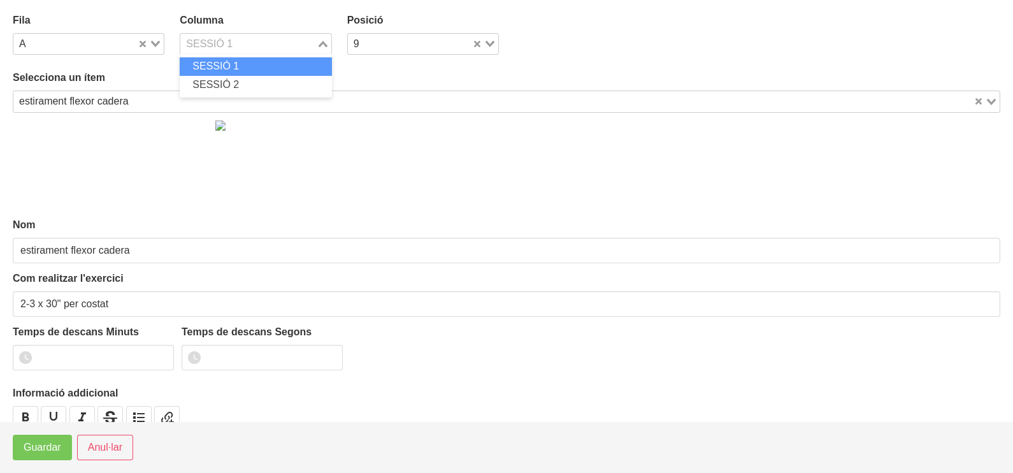
drag, startPoint x: 319, startPoint y: 41, endPoint x: 274, endPoint y: 57, distance: 47.4
click at [319, 41] on icon "Search for option" at bounding box center [323, 44] width 9 height 6
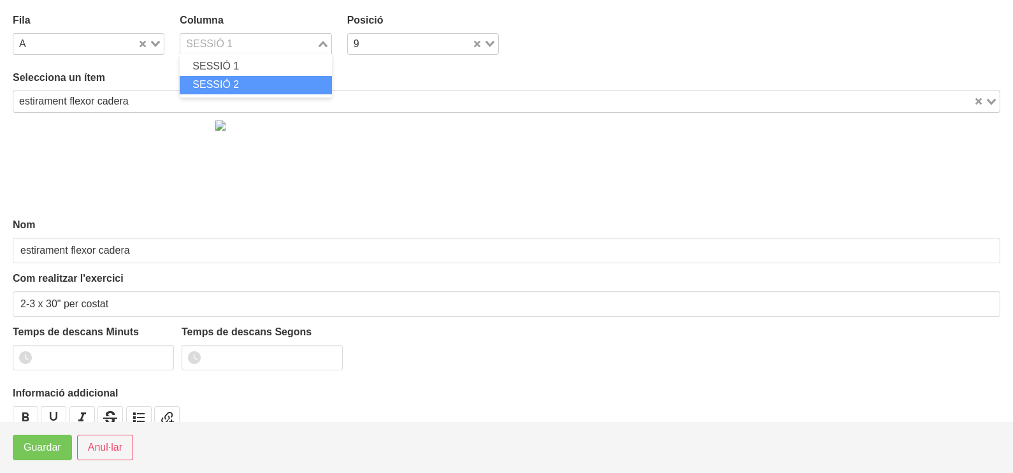
click at [247, 79] on li "SESSIÓ 2" at bounding box center [256, 85] width 152 height 18
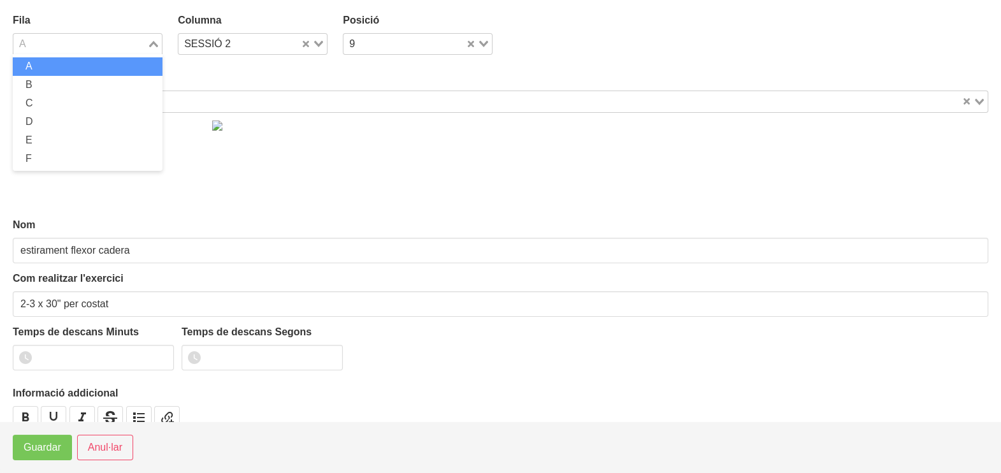
drag, startPoint x: 156, startPoint y: 42, endPoint x: 123, endPoint y: 67, distance: 41.4
click at [156, 42] on div "Loading..." at bounding box center [154, 43] width 15 height 18
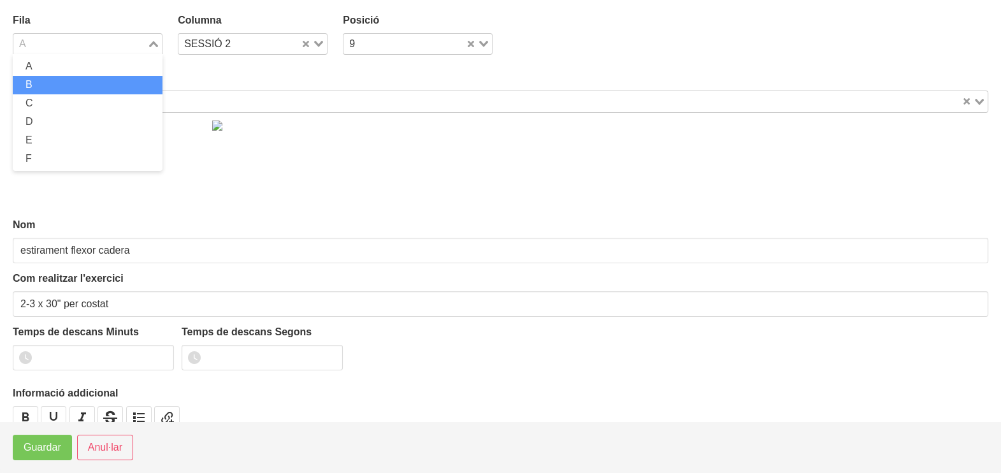
drag, startPoint x: 86, startPoint y: 89, endPoint x: 88, endPoint y: 142, distance: 53.6
click at [90, 89] on li "B" at bounding box center [88, 85] width 150 height 18
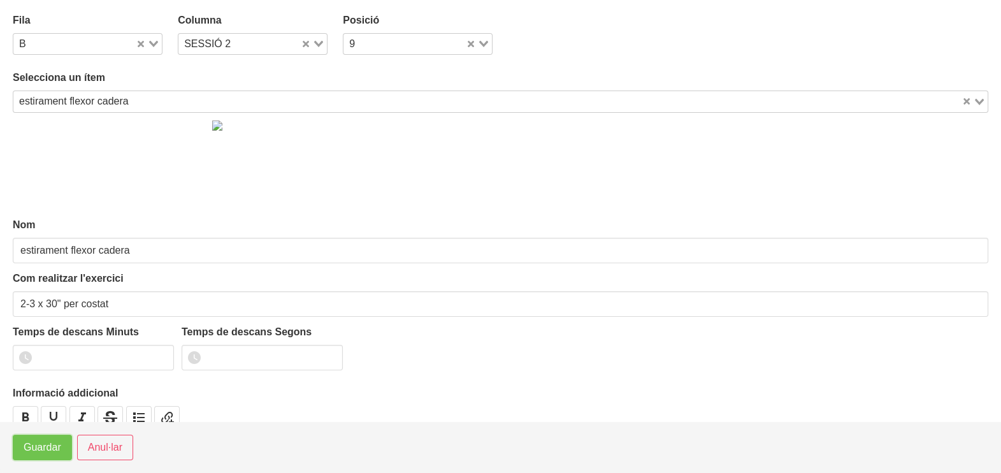
click at [41, 456] on button "Guardar" at bounding box center [42, 447] width 59 height 25
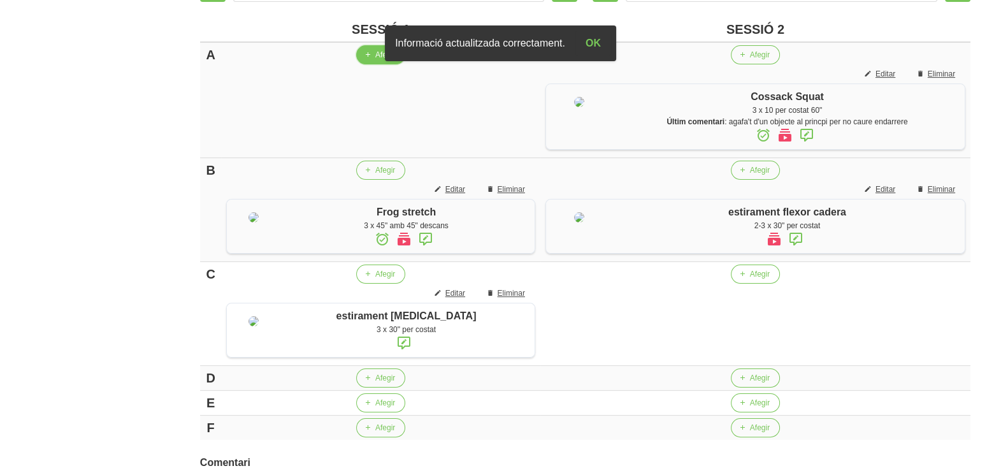
click at [375, 57] on span "Afegir" at bounding box center [385, 54] width 20 height 11
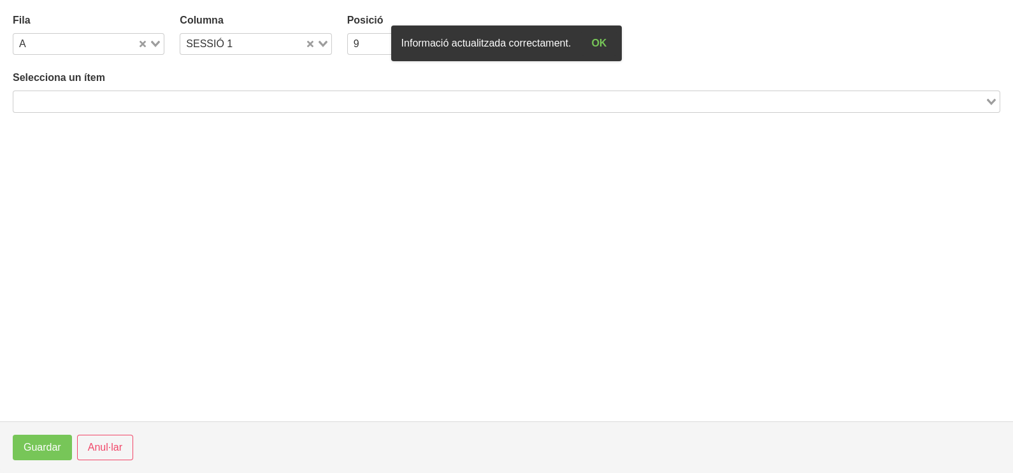
click at [153, 103] on input "Search for option" at bounding box center [499, 101] width 969 height 15
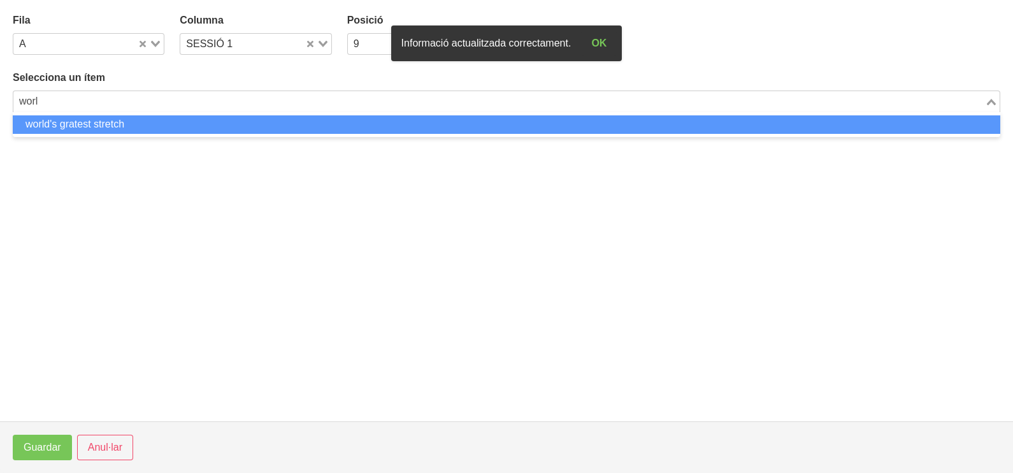
click at [118, 126] on li "world's gratest stretch" at bounding box center [507, 124] width 988 height 18
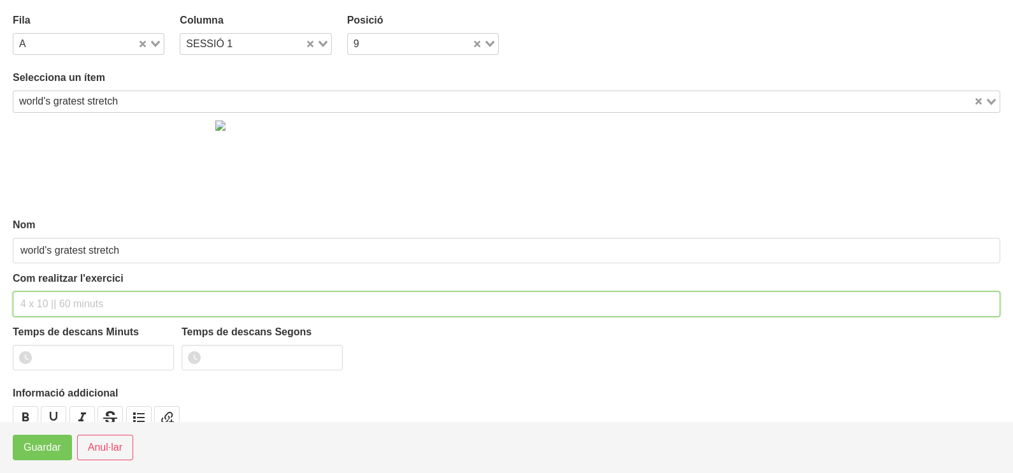
drag, startPoint x: 43, startPoint y: 303, endPoint x: 71, endPoint y: 206, distance: 101.0
click at [54, 281] on div "Com realitzar l'exercici" at bounding box center [507, 294] width 988 height 46
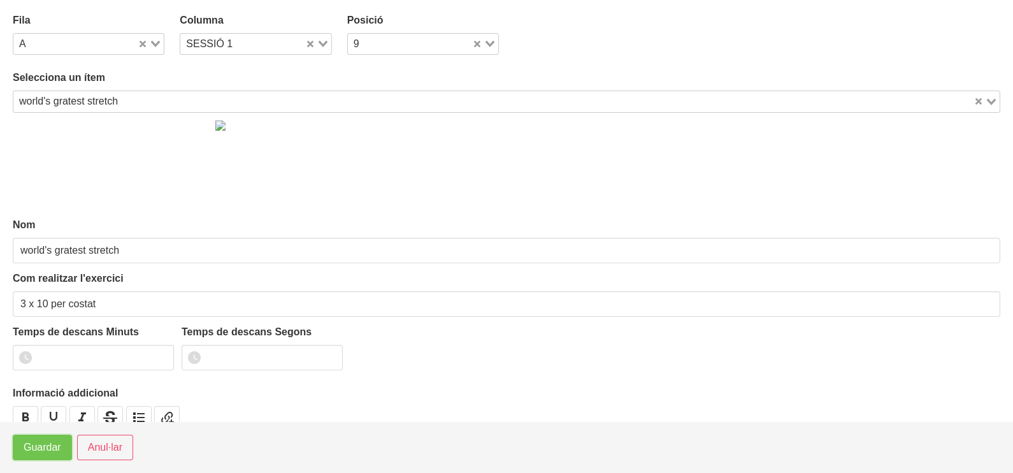
click at [41, 448] on span "Guardar" at bounding box center [43, 447] width 38 height 15
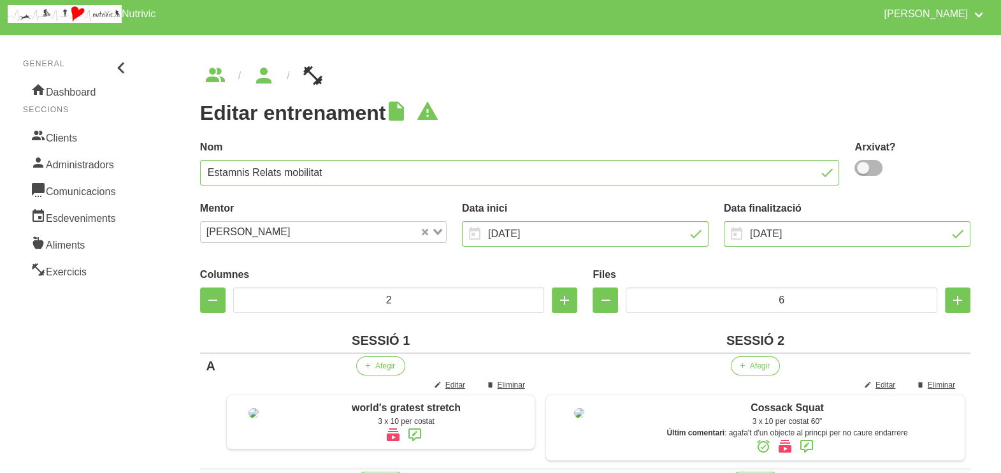
scroll to position [0, 0]
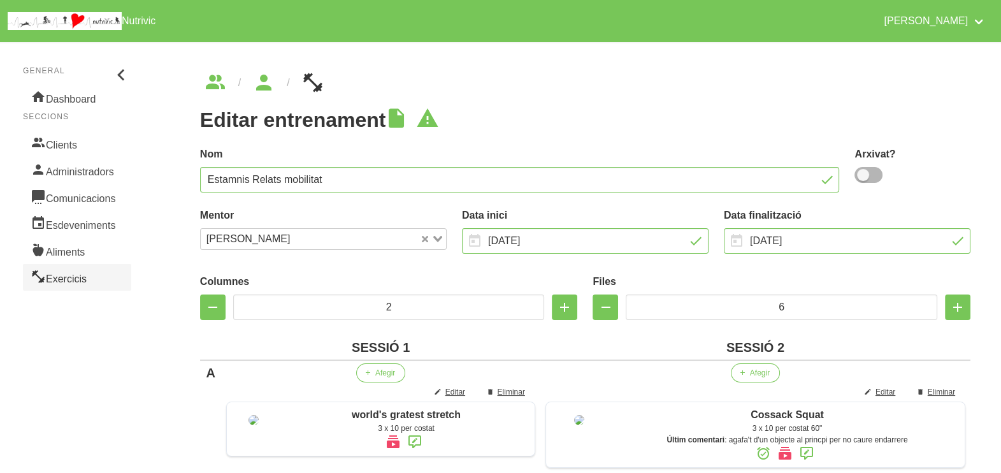
click at [73, 280] on link "Exercicis" at bounding box center [77, 277] width 108 height 27
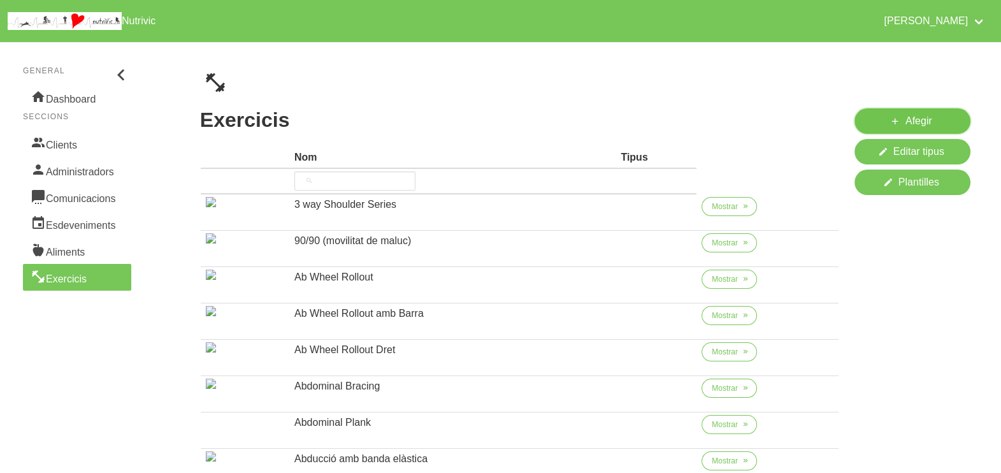
click at [910, 118] on span "Afegir" at bounding box center [919, 120] width 27 height 15
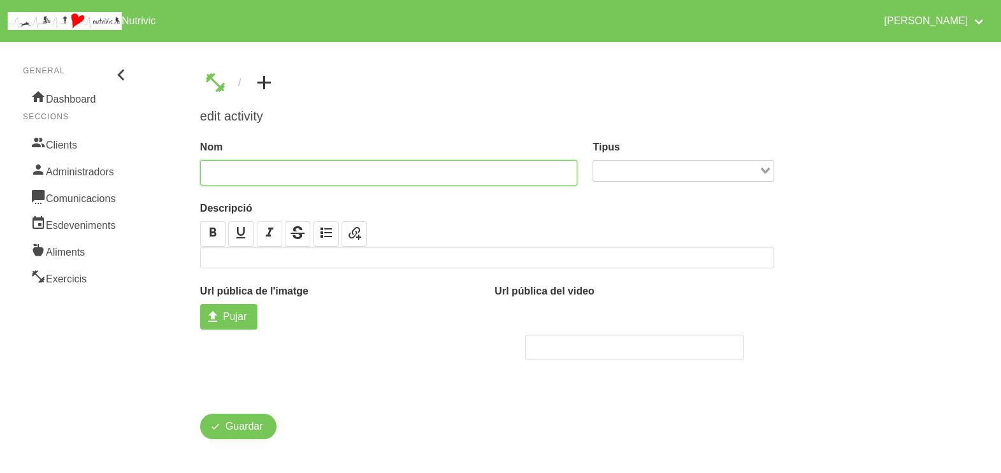
drag, startPoint x: 294, startPoint y: 172, endPoint x: 358, endPoint y: 123, distance: 79.9
click at [300, 169] on input "text" at bounding box center [389, 172] width 378 height 25
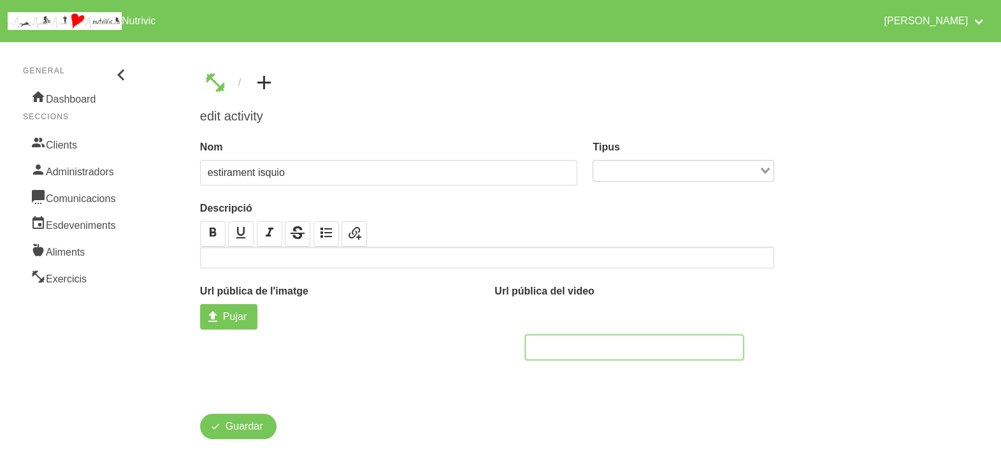
paste input "[URL][DOMAIN_NAME]"
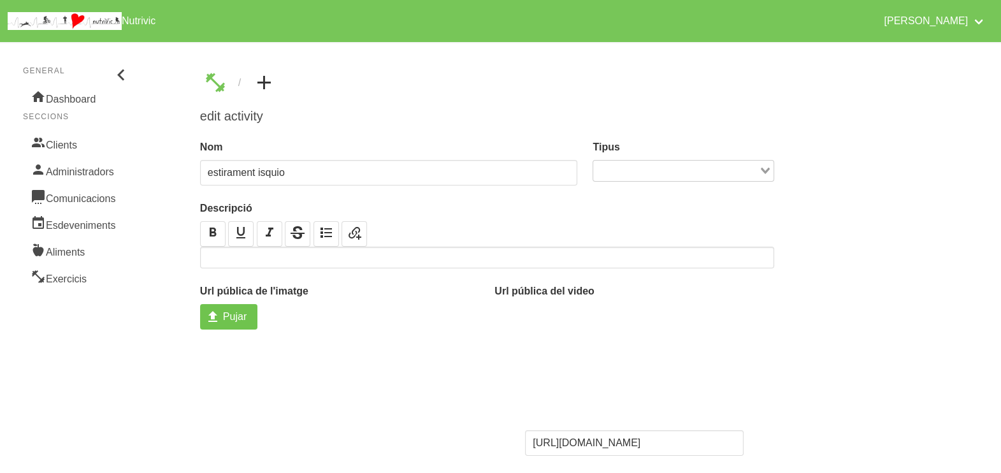
click at [242, 320] on span "Pujar" at bounding box center [235, 316] width 24 height 15
click at [242, 320] on input "Pujar" at bounding box center [228, 316] width 57 height 25
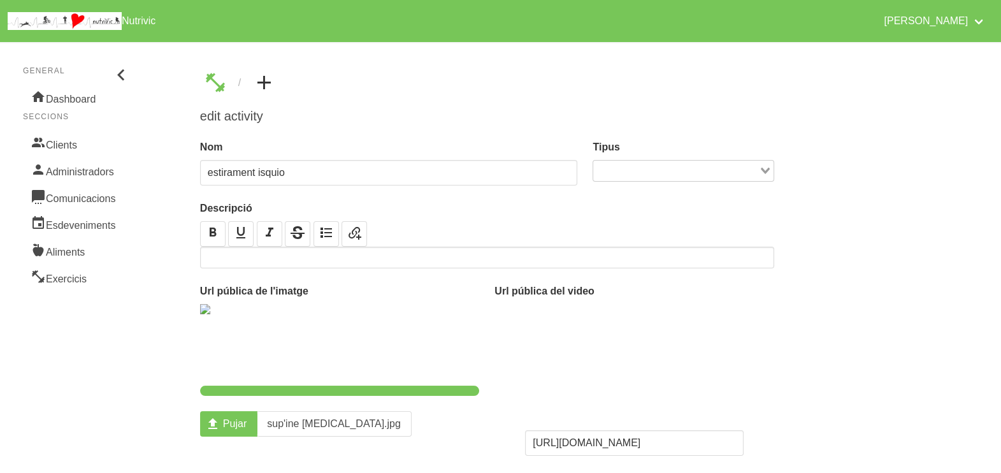
scroll to position [99, 0]
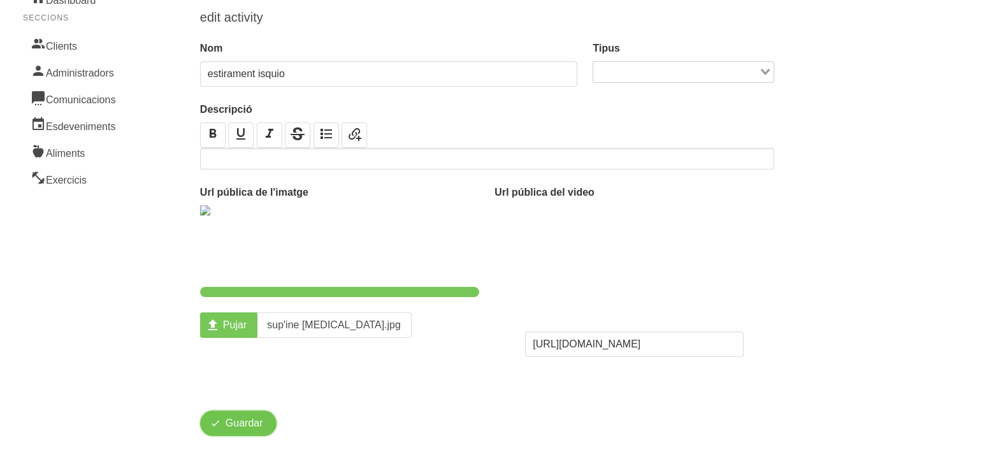
click at [241, 424] on span "Guardar" at bounding box center [245, 423] width 38 height 15
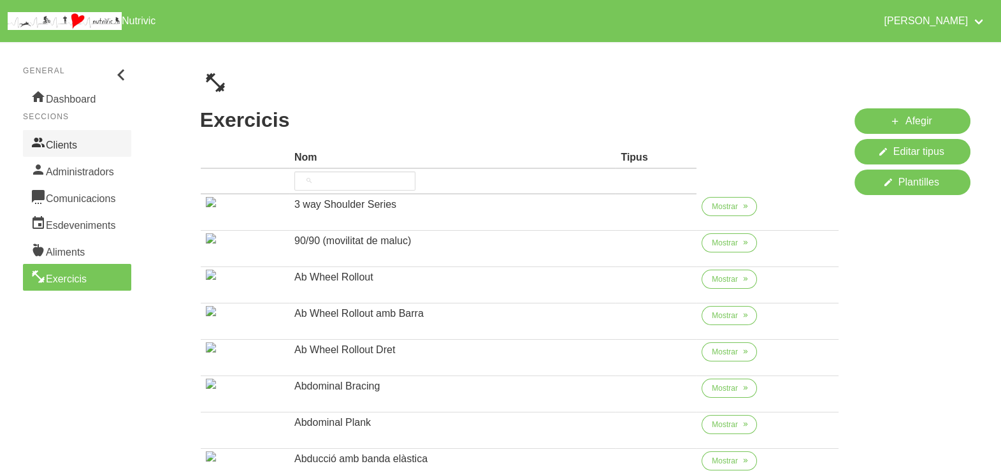
click at [76, 147] on link "Clients" at bounding box center [77, 143] width 108 height 27
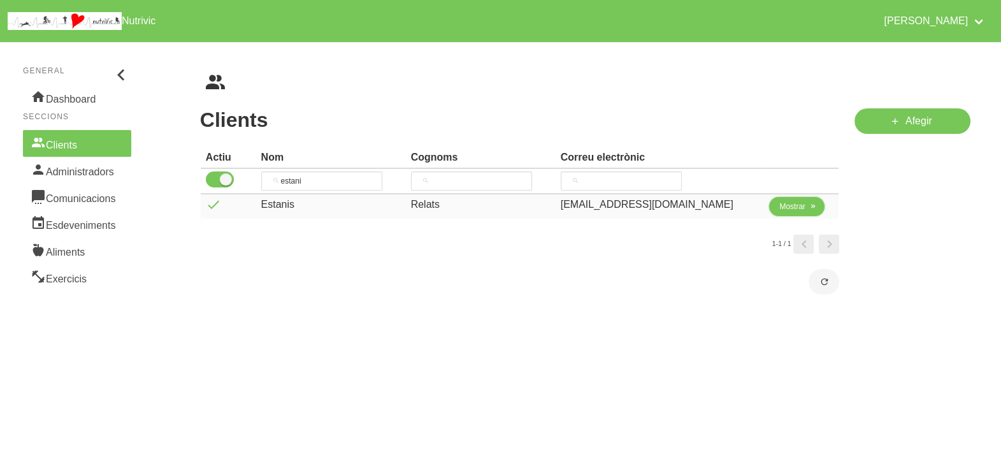
click at [786, 209] on span "Mostrar" at bounding box center [793, 206] width 26 height 11
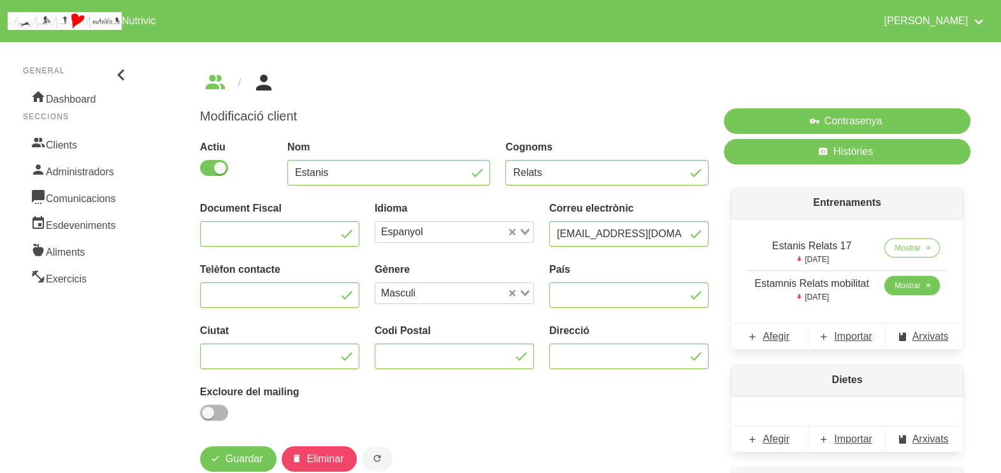
click at [908, 287] on span "Mostrar" at bounding box center [908, 285] width 26 height 11
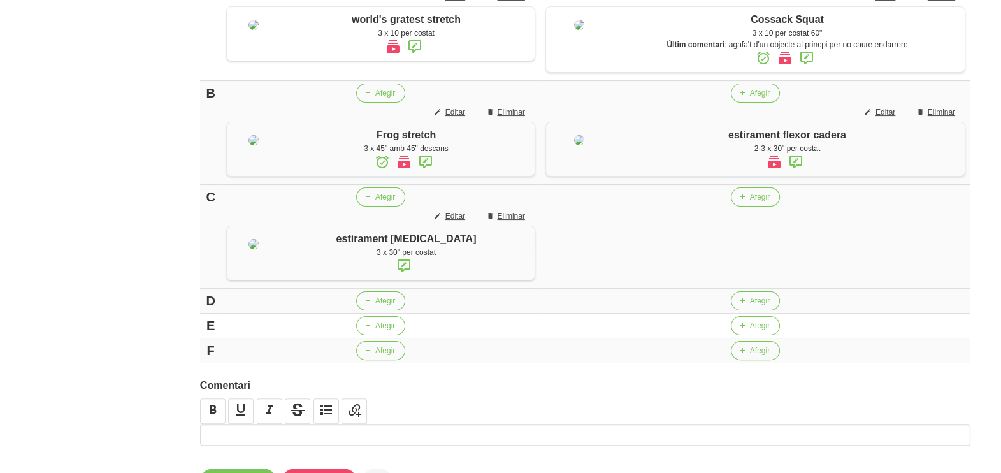
scroll to position [398, 0]
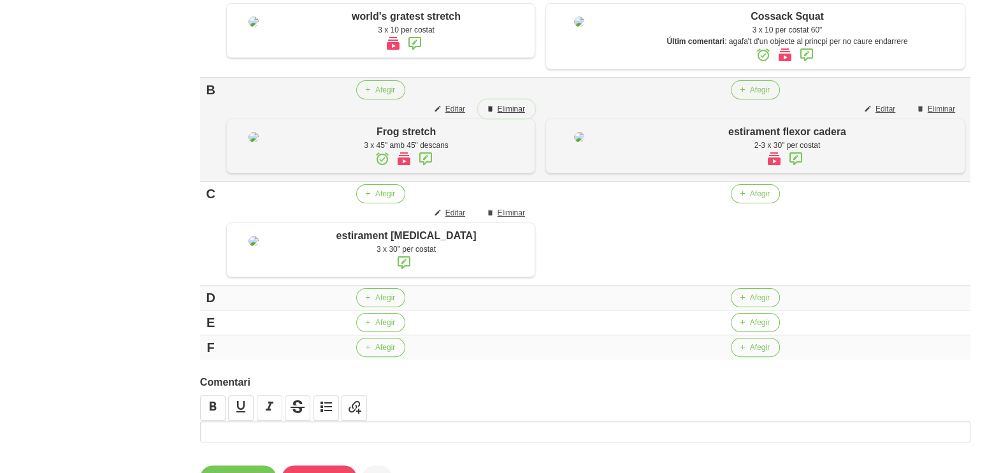
click at [498, 106] on span "Eliminar" at bounding box center [510, 108] width 27 height 11
click at [446, 217] on span "Editar" at bounding box center [456, 212] width 20 height 11
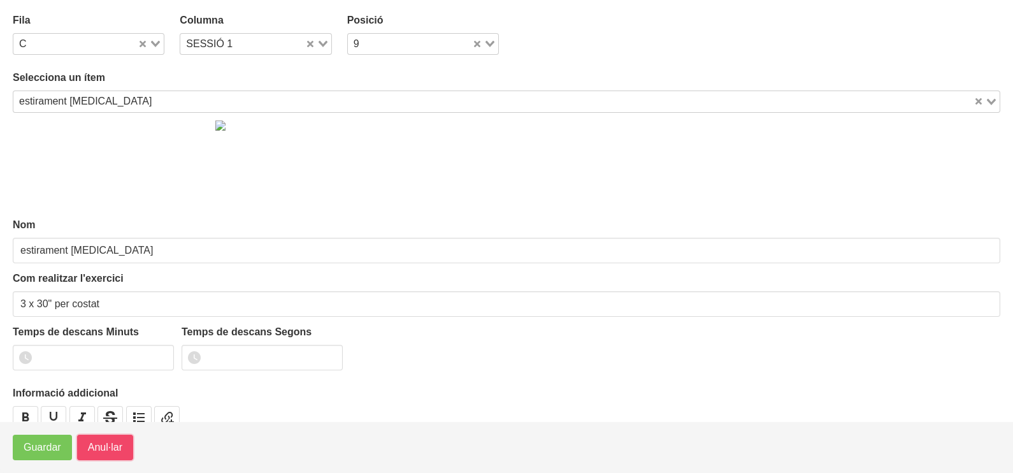
click at [104, 446] on span "Anul·lar" at bounding box center [105, 447] width 34 height 15
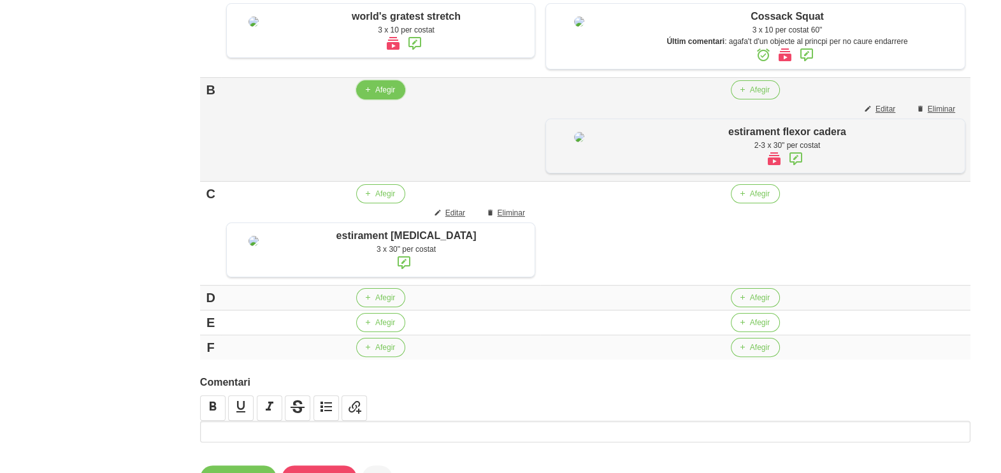
click at [375, 92] on span "Afegir" at bounding box center [385, 89] width 20 height 11
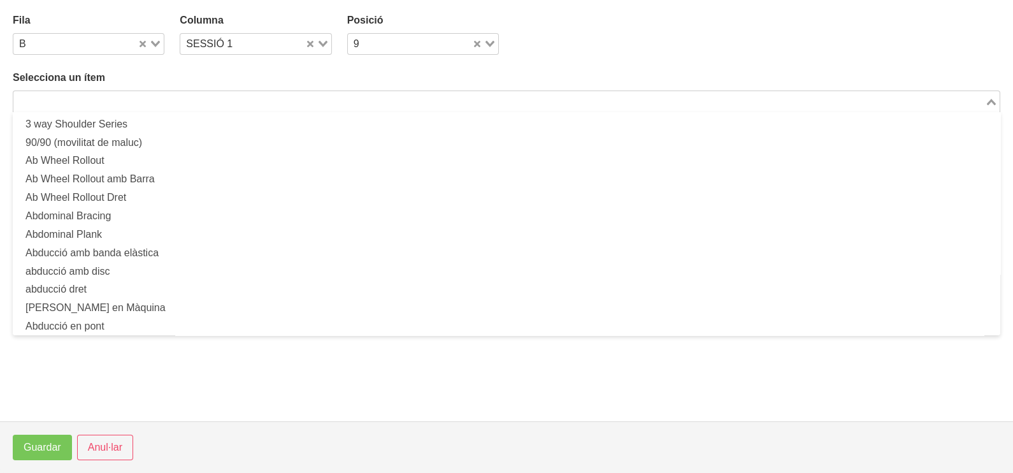
click at [134, 103] on input "Search for option" at bounding box center [499, 101] width 969 height 15
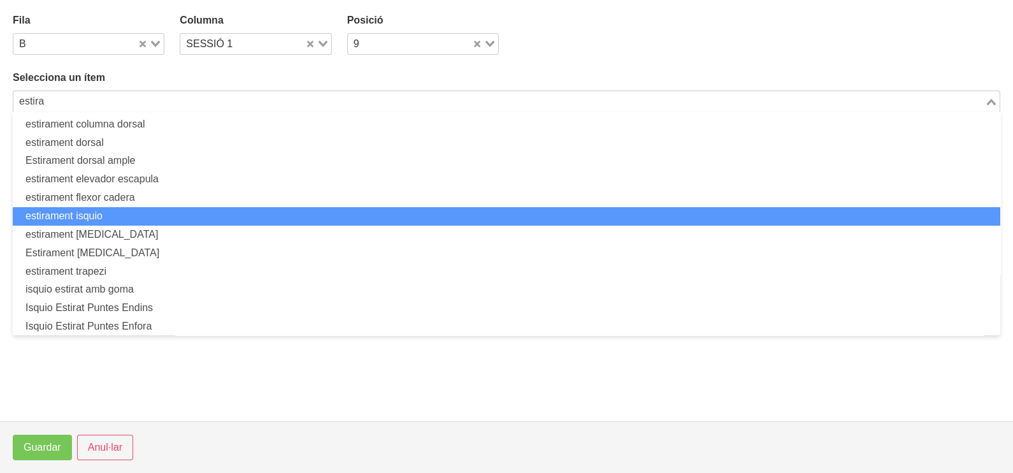
click at [109, 212] on li "estirament isquio" at bounding box center [507, 216] width 988 height 18
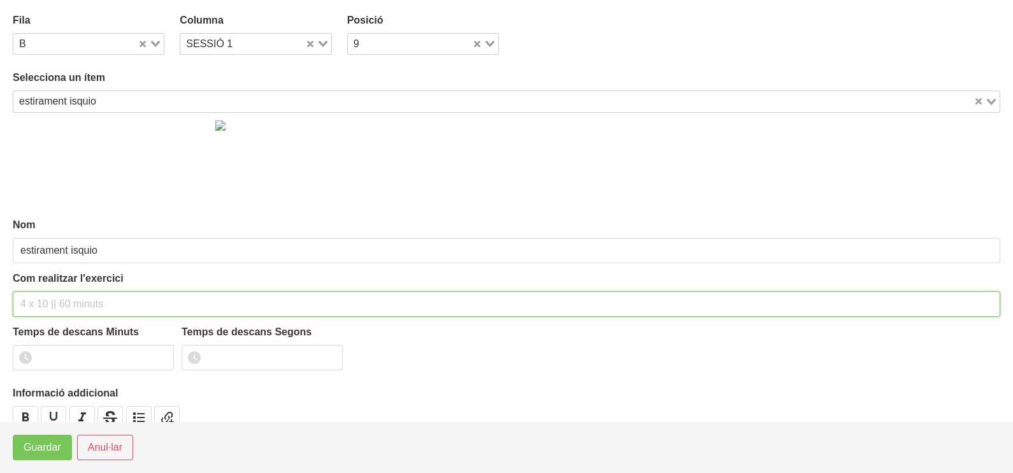
click at [57, 289] on div "Com realitzar l'exercici" at bounding box center [507, 294] width 988 height 46
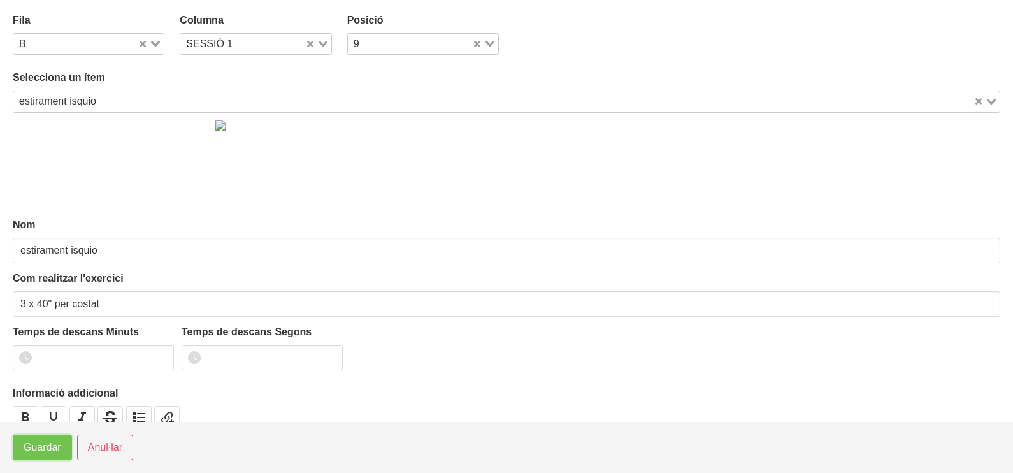
click at [42, 449] on span "Guardar" at bounding box center [43, 447] width 38 height 15
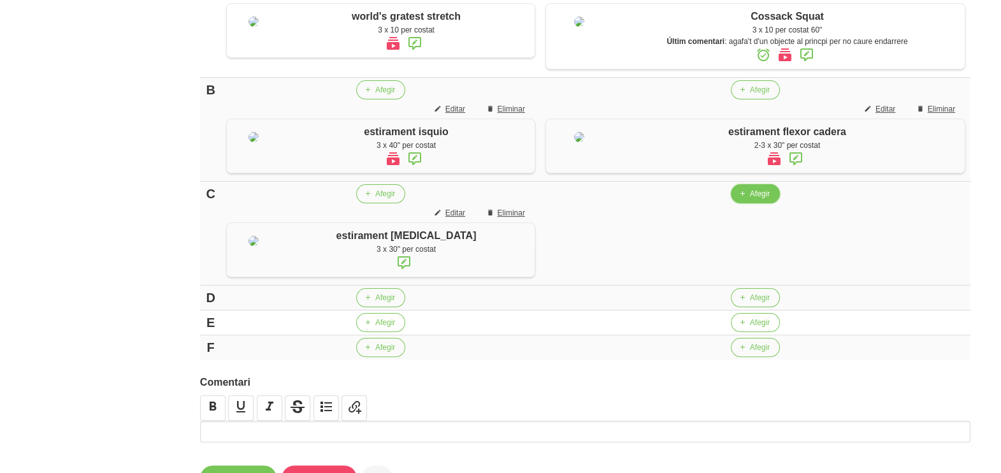
click at [750, 199] on span "Afegir" at bounding box center [760, 193] width 20 height 11
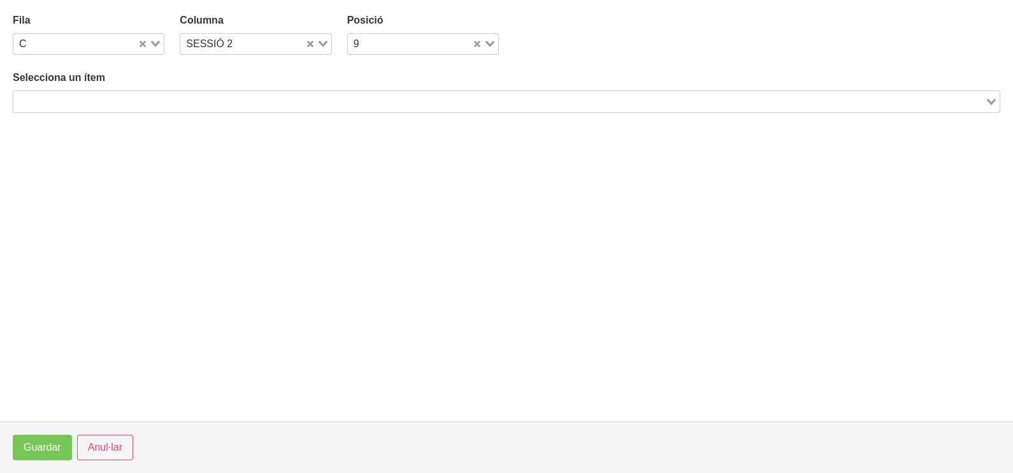
drag, startPoint x: 172, startPoint y: 98, endPoint x: 198, endPoint y: 66, distance: 40.8
click at [173, 96] on input "Search for option" at bounding box center [499, 101] width 969 height 15
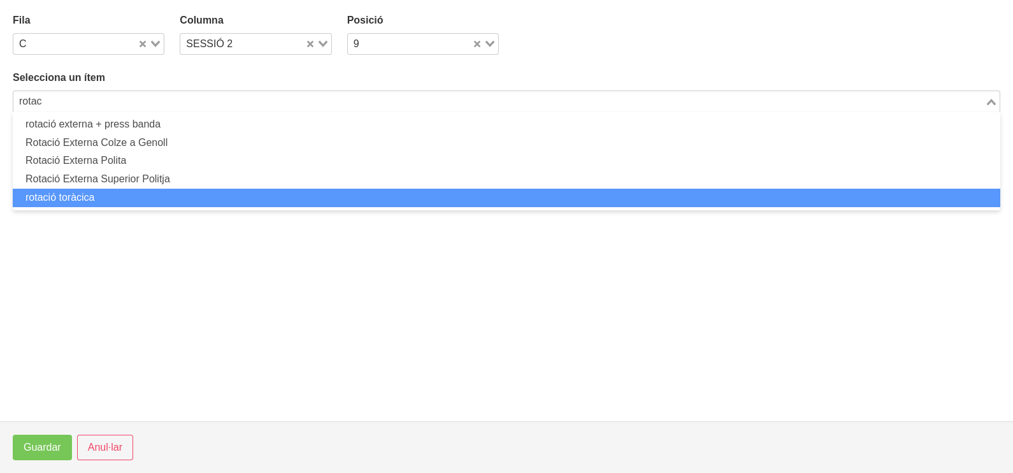
click at [97, 197] on li "rotació toràcica" at bounding box center [507, 198] width 988 height 18
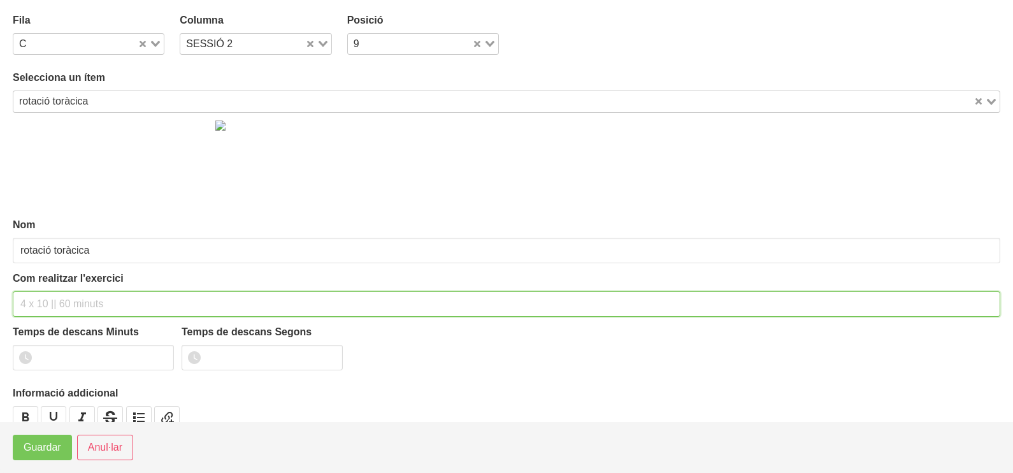
drag, startPoint x: 71, startPoint y: 302, endPoint x: 83, endPoint y: 194, distance: 108.5
click at [75, 284] on div "Com realitzar l'exercici" at bounding box center [507, 294] width 988 height 46
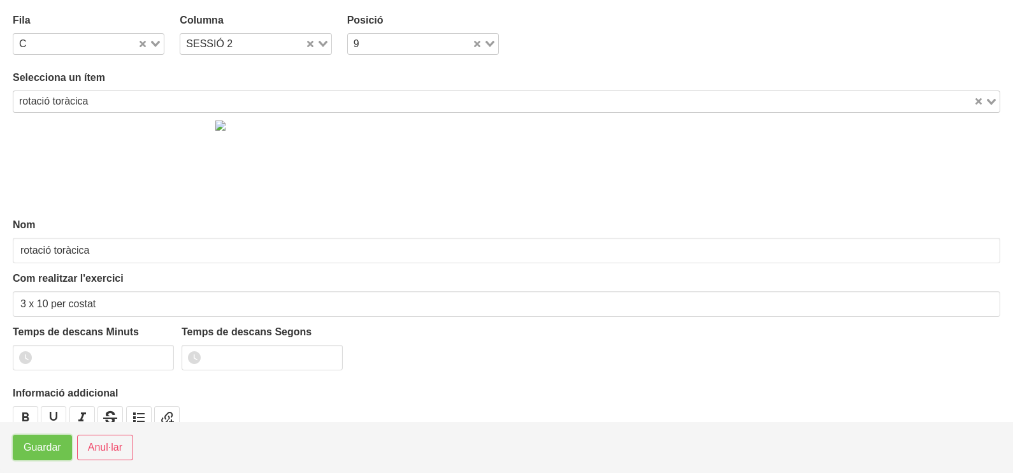
click at [36, 454] on span "Guardar" at bounding box center [43, 447] width 38 height 15
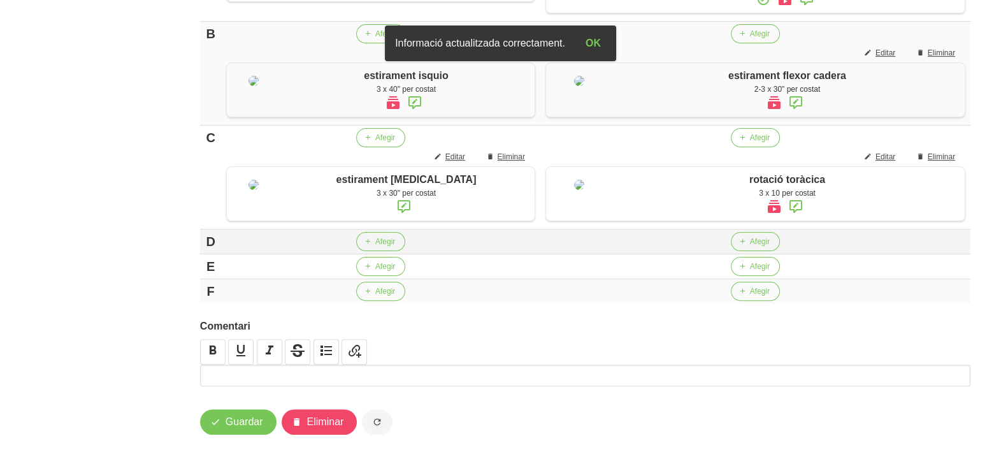
scroll to position [521, 0]
click at [375, 245] on span "Afegir" at bounding box center [385, 241] width 20 height 11
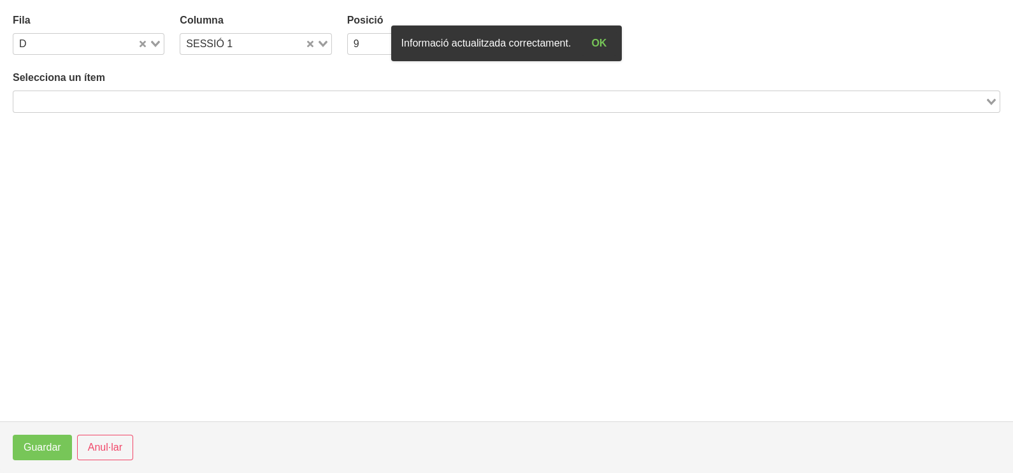
click at [141, 95] on input "Search for option" at bounding box center [499, 101] width 969 height 15
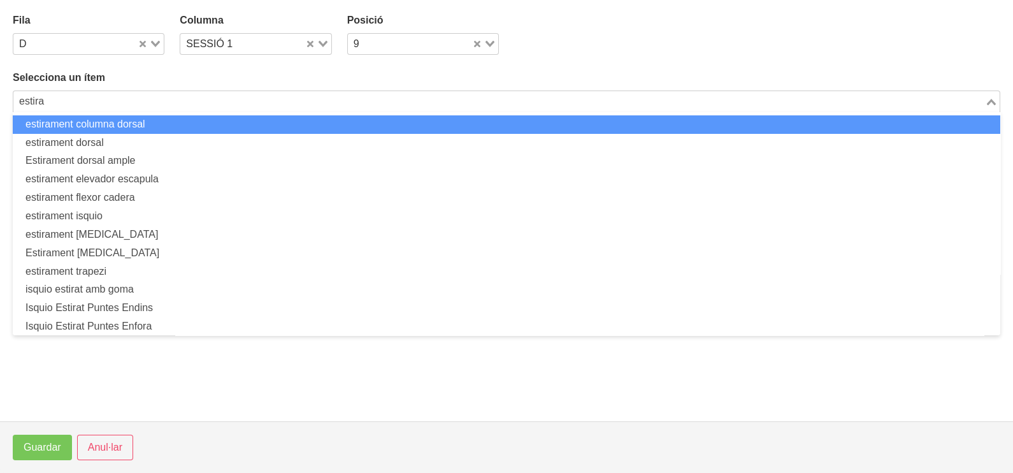
click at [124, 124] on li "estirament columna dorsal" at bounding box center [507, 124] width 988 height 18
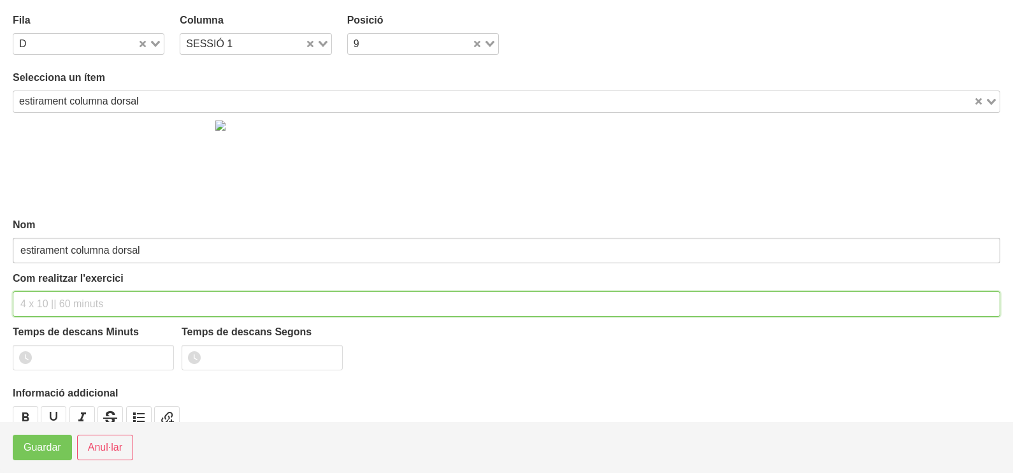
drag, startPoint x: 67, startPoint y: 296, endPoint x: 83, endPoint y: 241, distance: 57.7
click at [69, 288] on div "Com realitzar l'exercici" at bounding box center [507, 294] width 988 height 46
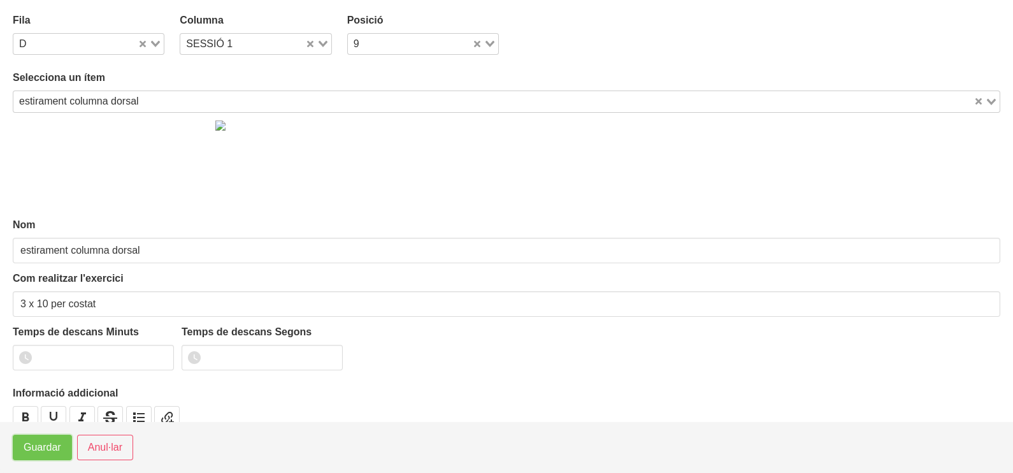
click at [40, 449] on span "Guardar" at bounding box center [43, 447] width 38 height 15
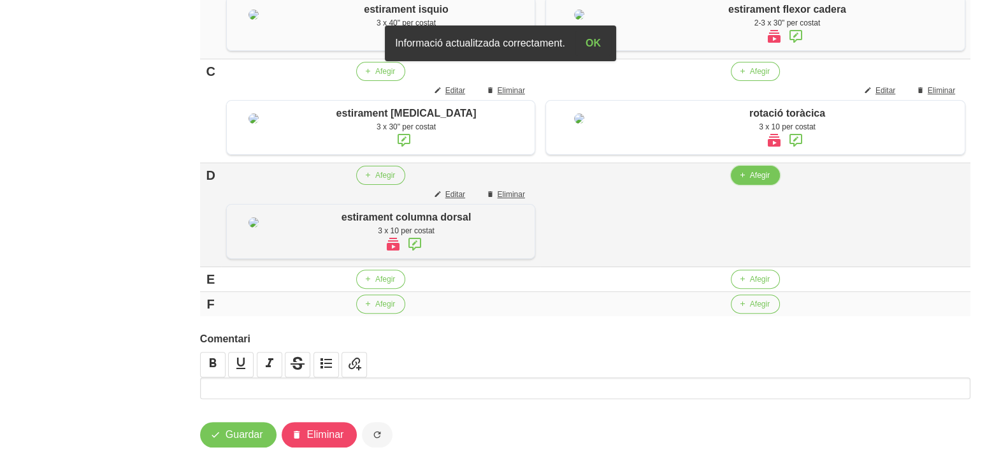
click at [762, 185] on button "Afegir" at bounding box center [755, 175] width 49 height 19
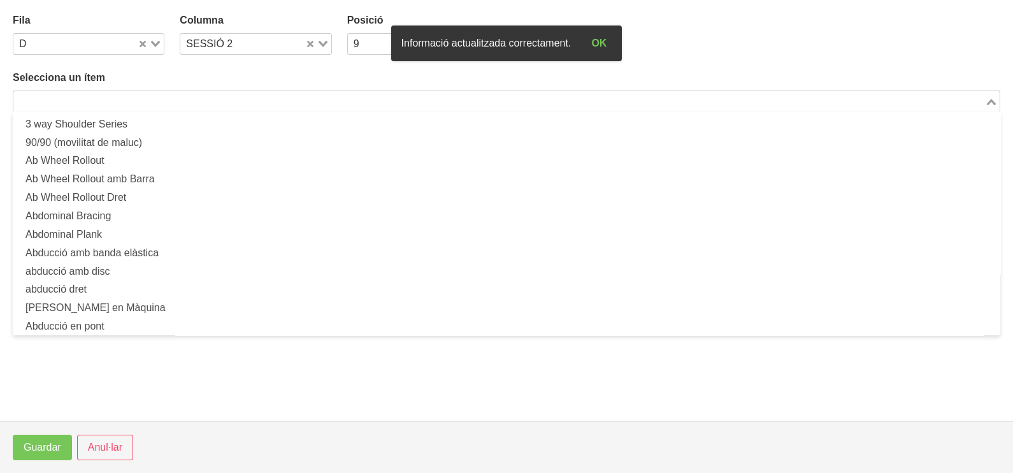
click at [194, 99] on input "Search for option" at bounding box center [499, 101] width 969 height 15
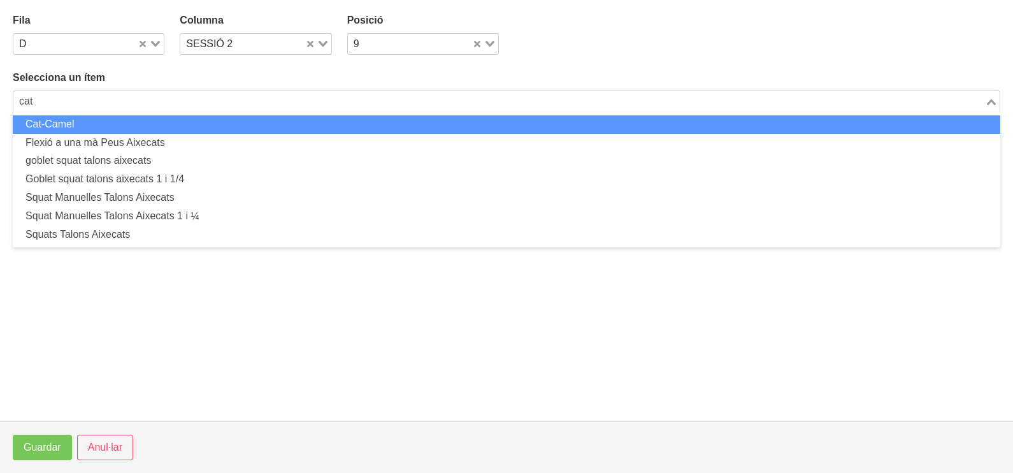
click at [211, 126] on li "Cat-Camel" at bounding box center [507, 124] width 988 height 18
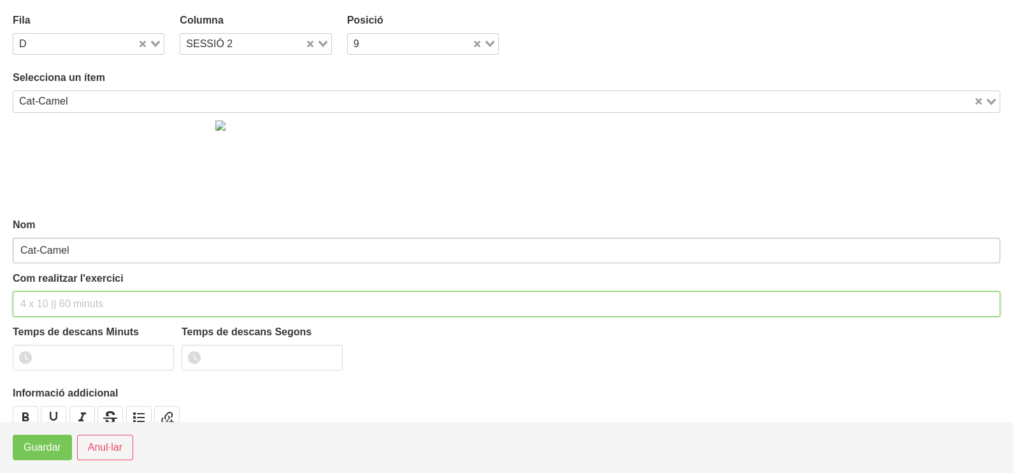
drag, startPoint x: 41, startPoint y: 301, endPoint x: 66, endPoint y: 239, distance: 66.6
click at [49, 287] on div "Com realitzar l'exercici" at bounding box center [507, 294] width 988 height 46
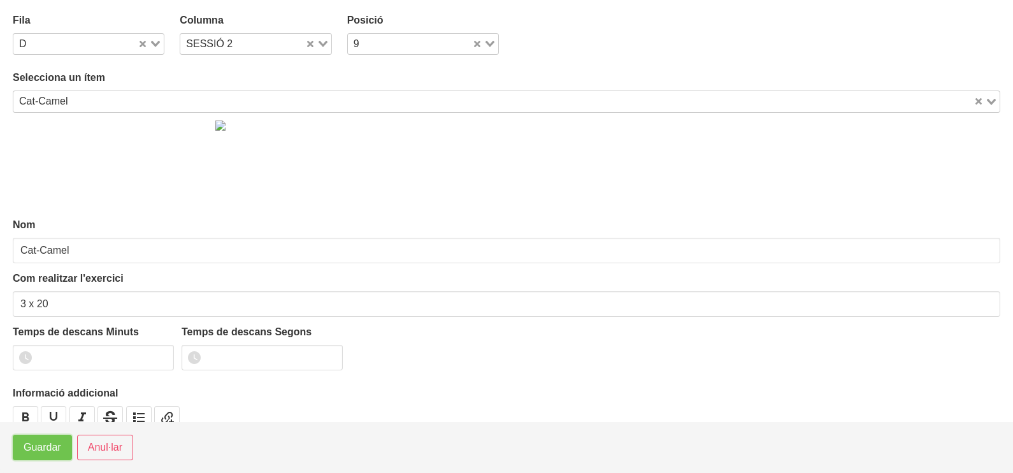
click at [50, 453] on span "Guardar" at bounding box center [43, 447] width 38 height 15
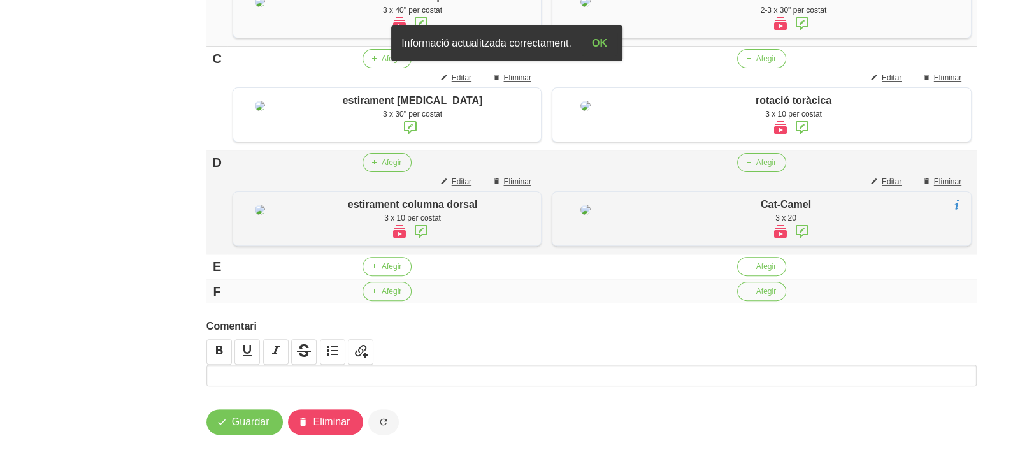
scroll to position [600, 0]
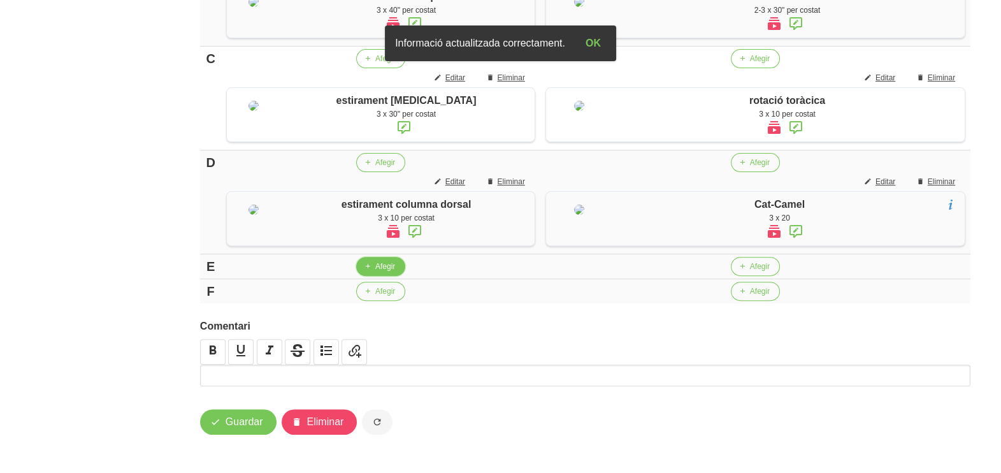
click at [384, 272] on span "Afegir" at bounding box center [385, 266] width 20 height 11
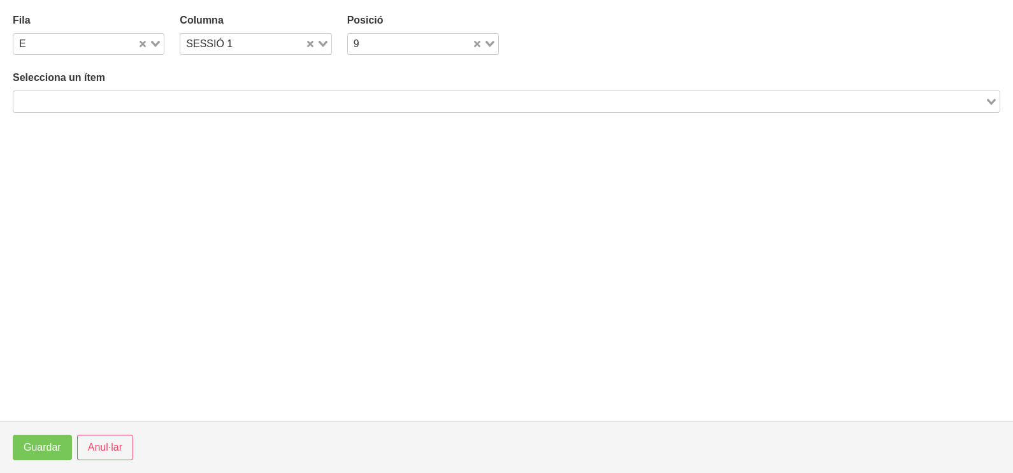
click at [179, 95] on input "Search for option" at bounding box center [499, 101] width 969 height 15
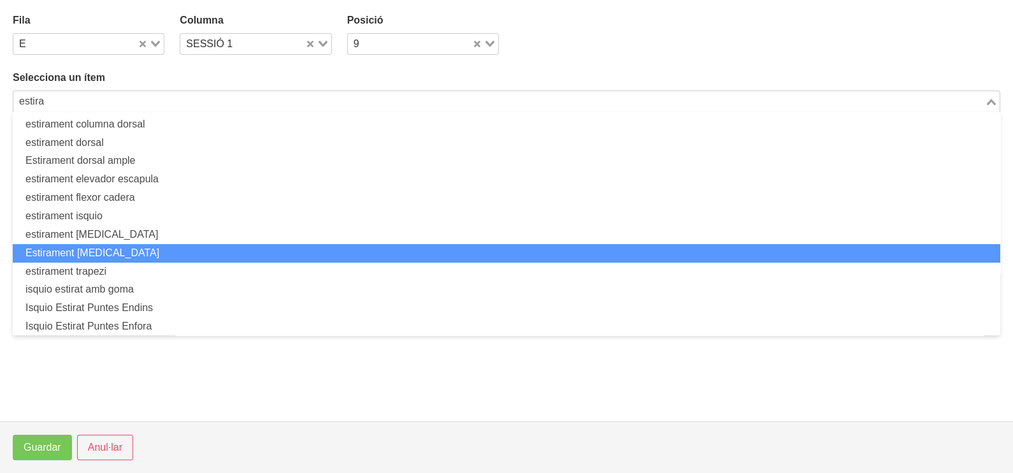
click at [131, 245] on li "Estirament [MEDICAL_DATA]" at bounding box center [507, 253] width 988 height 18
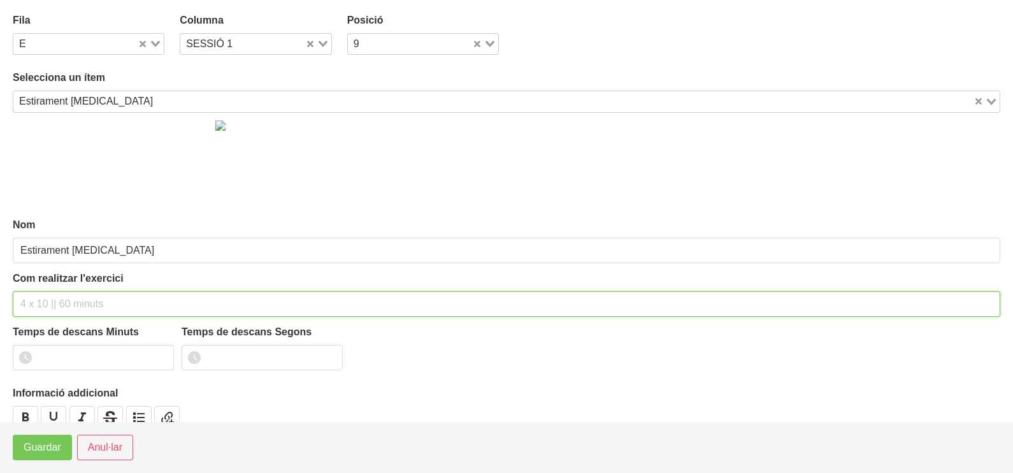
drag, startPoint x: 58, startPoint y: 297, endPoint x: 66, endPoint y: 199, distance: 98.5
click at [61, 282] on div "Com realitzar l'exercici" at bounding box center [507, 294] width 988 height 46
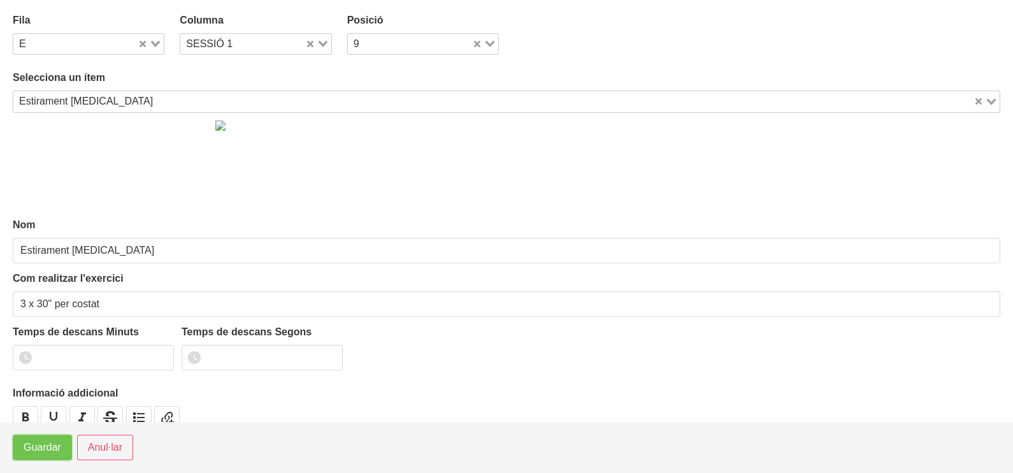
click at [40, 445] on span "Guardar" at bounding box center [43, 447] width 38 height 15
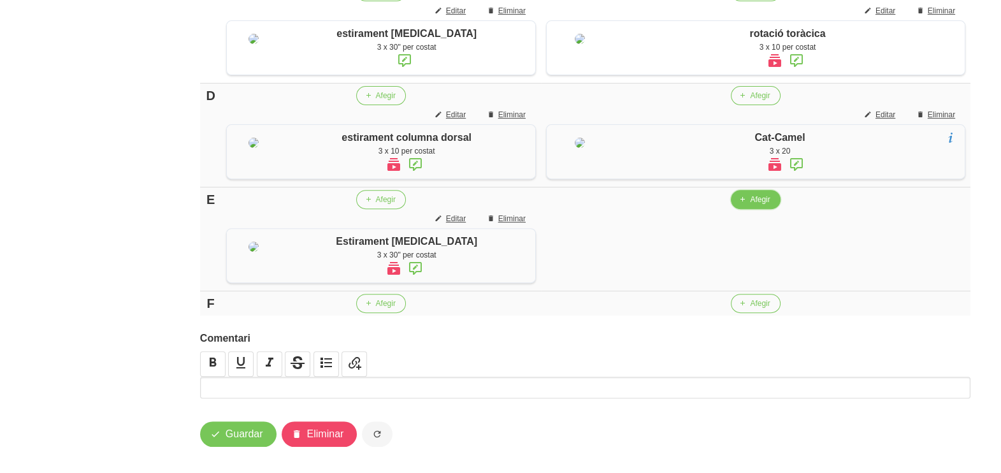
click at [751, 205] on span "Afegir" at bounding box center [760, 199] width 20 height 11
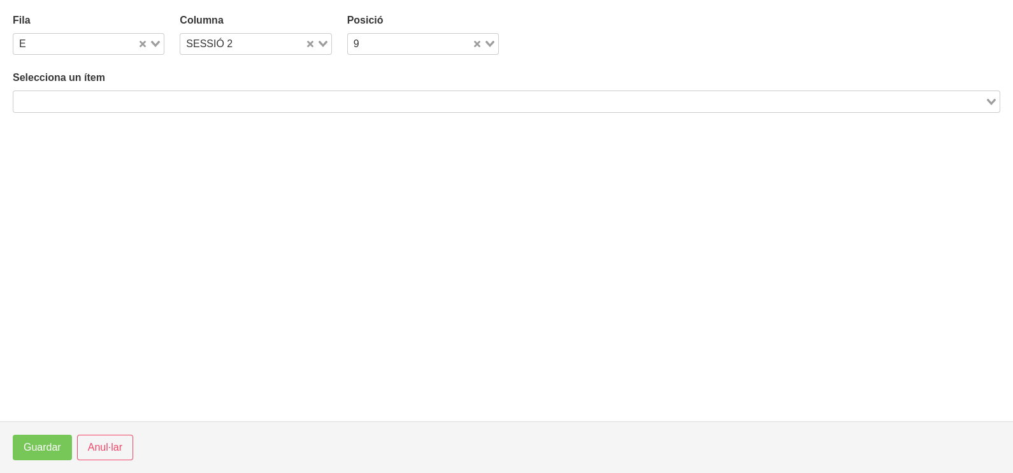
drag, startPoint x: 99, startPoint y: 99, endPoint x: 126, endPoint y: 89, distance: 28.6
click at [102, 98] on input "Search for option" at bounding box center [499, 101] width 969 height 15
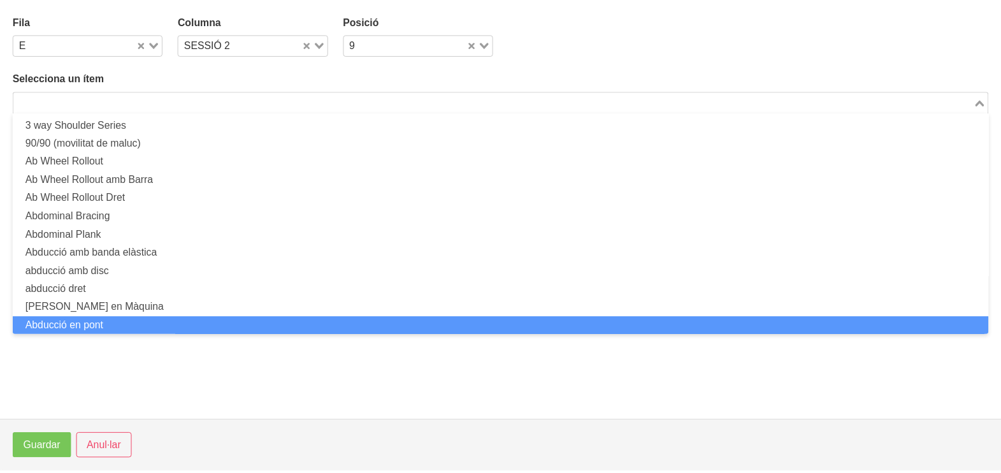
scroll to position [0, 0]
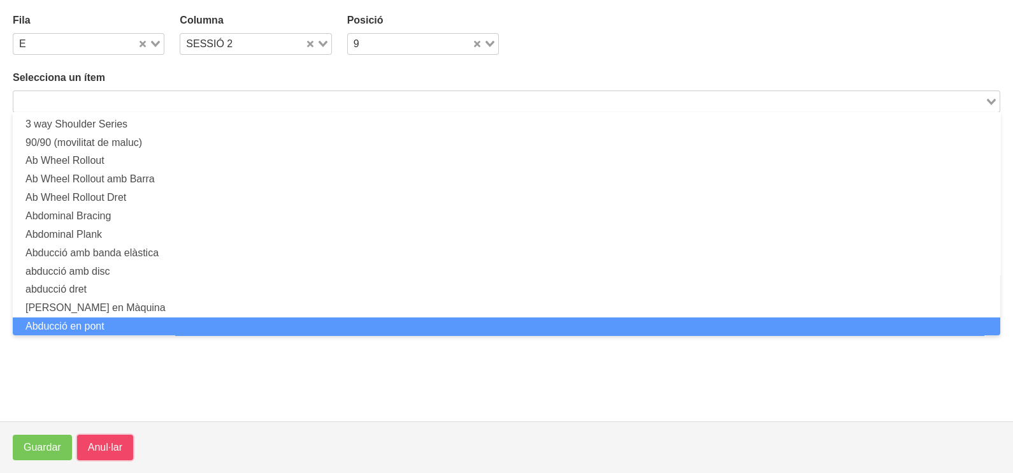
click at [105, 446] on span "Anul·lar" at bounding box center [105, 447] width 34 height 15
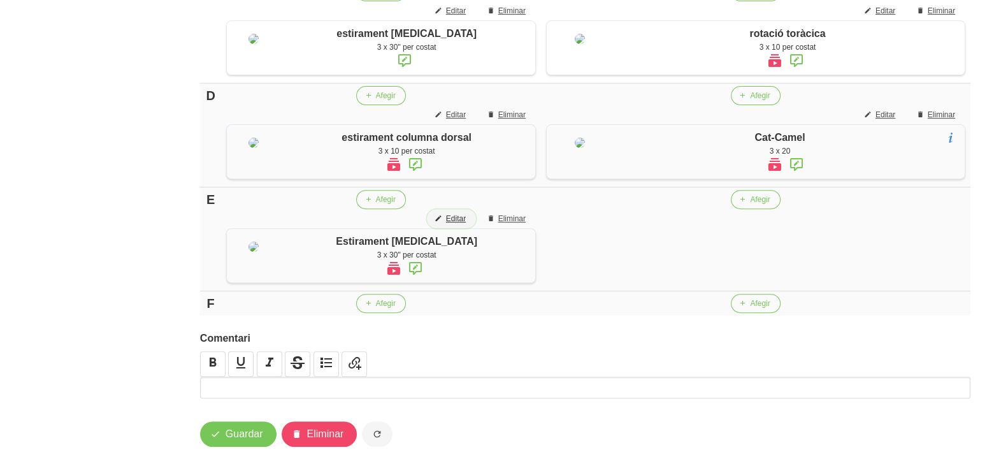
click at [452, 224] on span "Editar" at bounding box center [456, 218] width 20 height 11
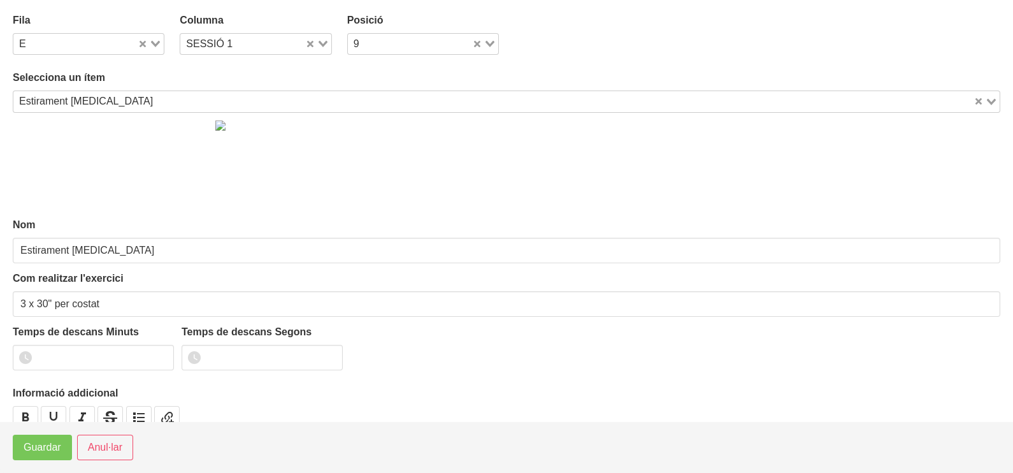
drag, startPoint x: 319, startPoint y: 40, endPoint x: 309, endPoint y: 46, distance: 11.7
click at [320, 41] on icon "Search for option" at bounding box center [323, 44] width 9 height 6
drag, startPoint x: 243, startPoint y: 76, endPoint x: 189, endPoint y: 150, distance: 91.1
click at [243, 76] on li "SESSIÓ 2" at bounding box center [256, 85] width 152 height 18
click at [45, 459] on button "Guardar" at bounding box center [42, 447] width 59 height 25
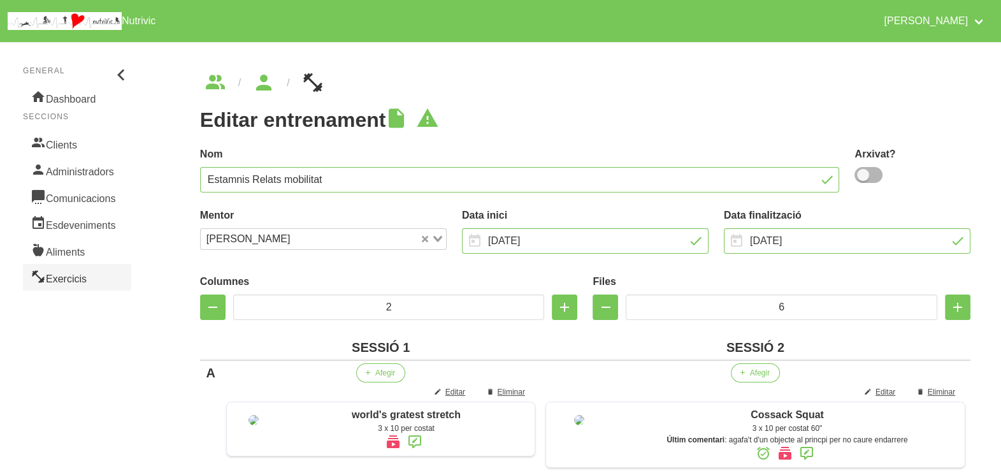
click at [86, 273] on link "Exercicis" at bounding box center [77, 277] width 108 height 27
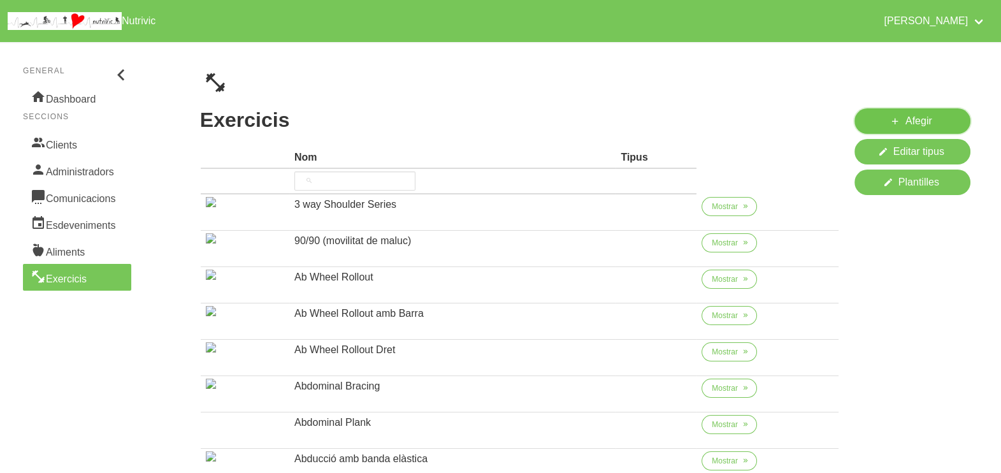
click at [910, 118] on span "Afegir" at bounding box center [919, 120] width 27 height 15
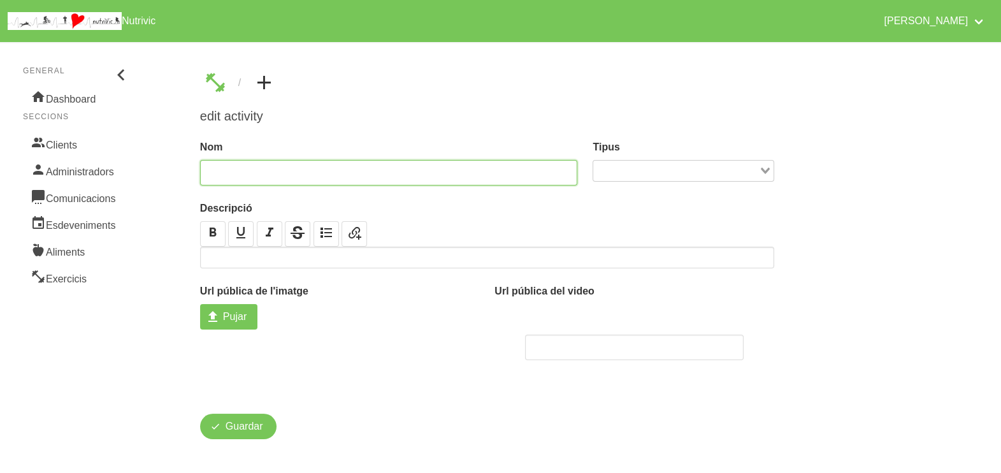
click at [252, 171] on input "text" at bounding box center [389, 172] width 378 height 25
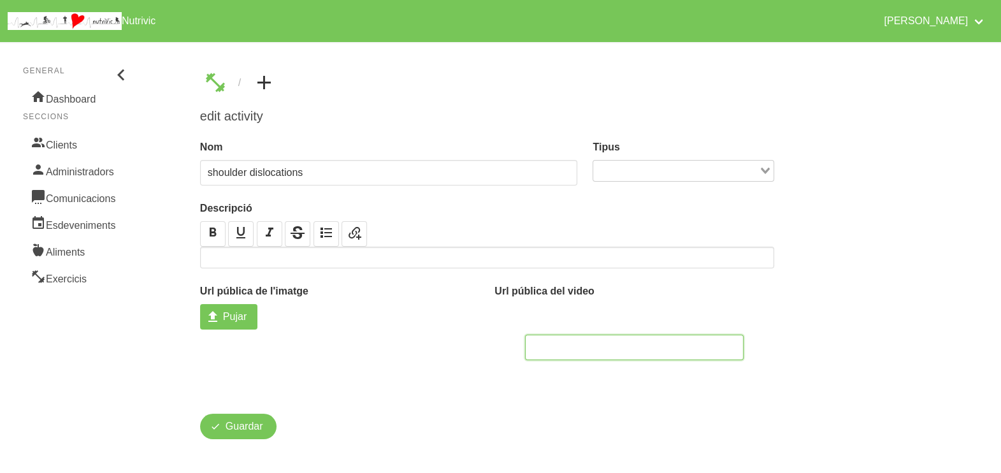
paste input "[URL][DOMAIN_NAME]"
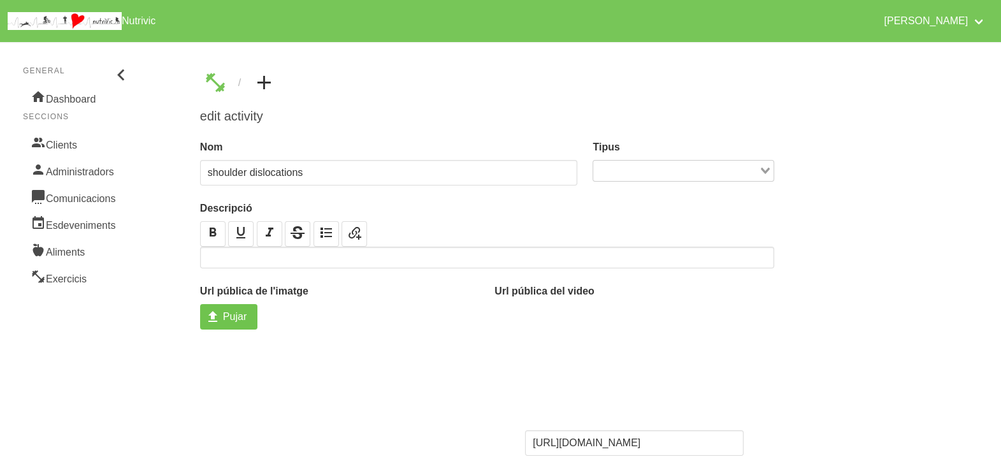
click at [235, 316] on span "Pujar" at bounding box center [235, 316] width 24 height 15
click at [235, 316] on input "Pujar" at bounding box center [228, 316] width 57 height 25
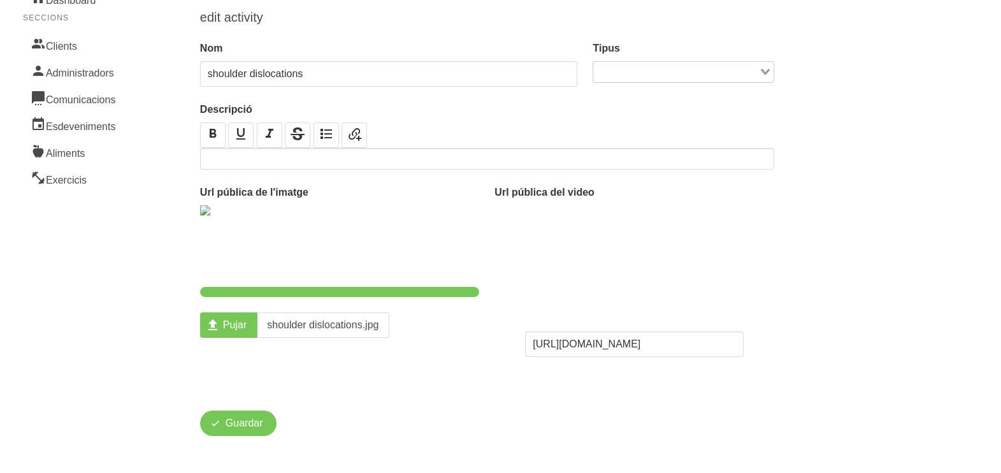
scroll to position [99, 0]
click at [245, 427] on span "Guardar" at bounding box center [245, 423] width 38 height 15
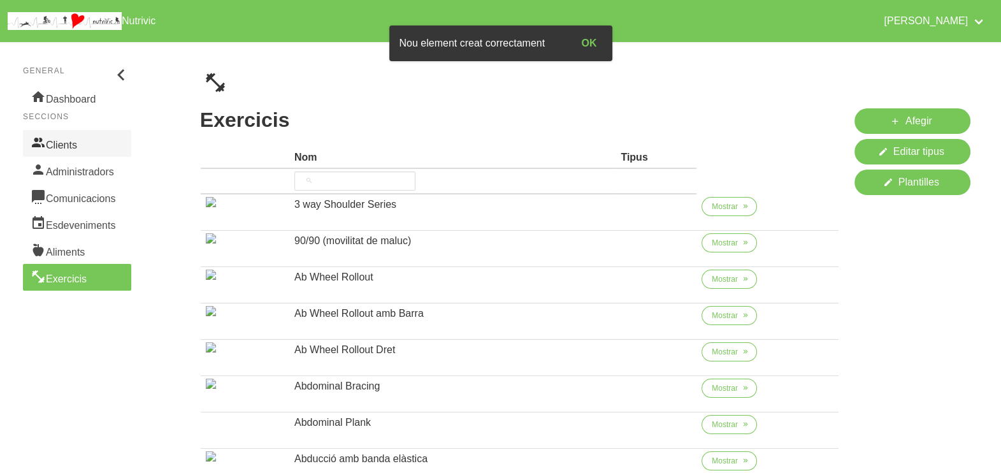
click at [66, 139] on link "Clients" at bounding box center [77, 143] width 108 height 27
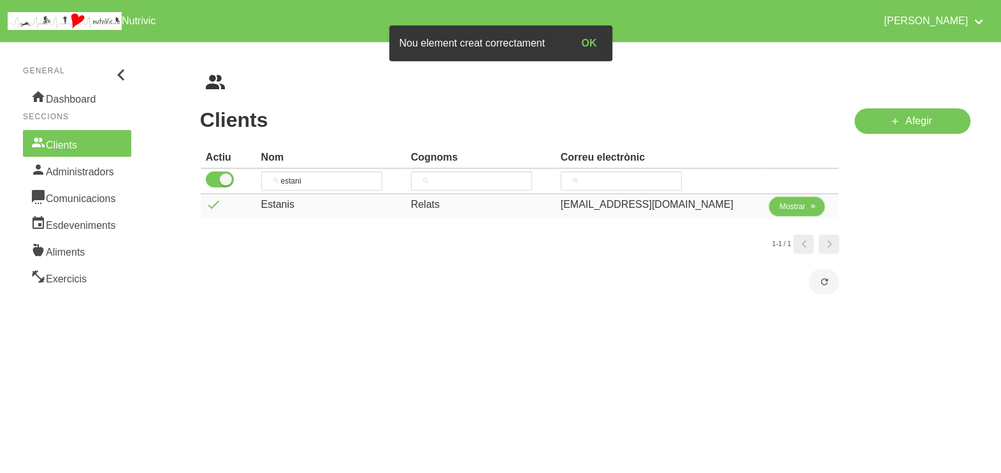
click at [785, 210] on span "Mostrar" at bounding box center [793, 206] width 26 height 11
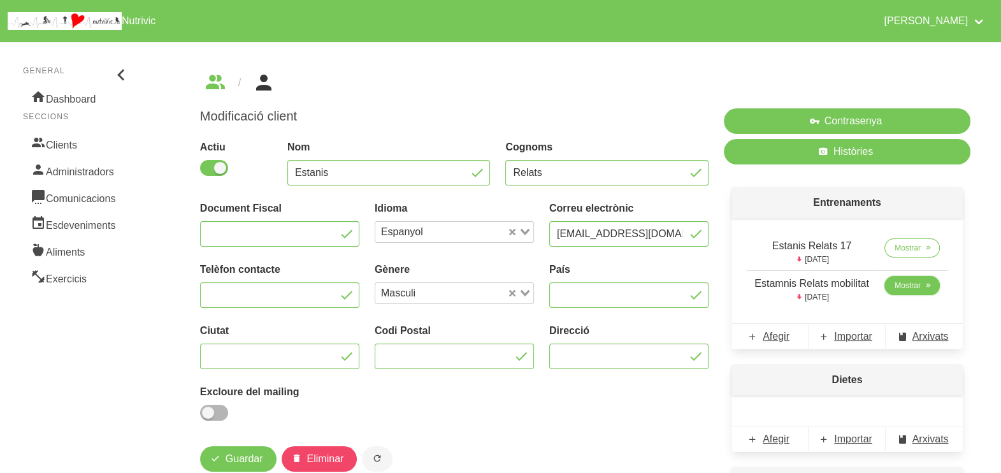
click at [906, 289] on span "Mostrar" at bounding box center [908, 285] width 26 height 11
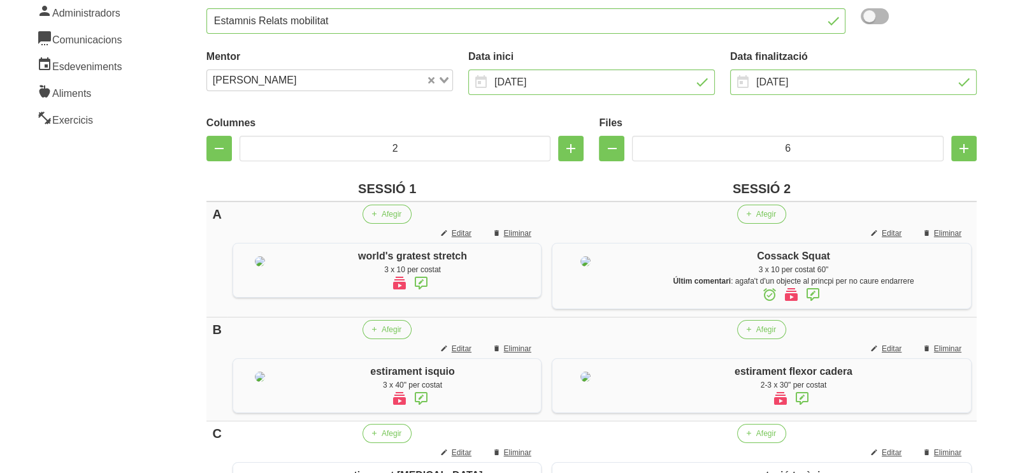
scroll to position [762, 0]
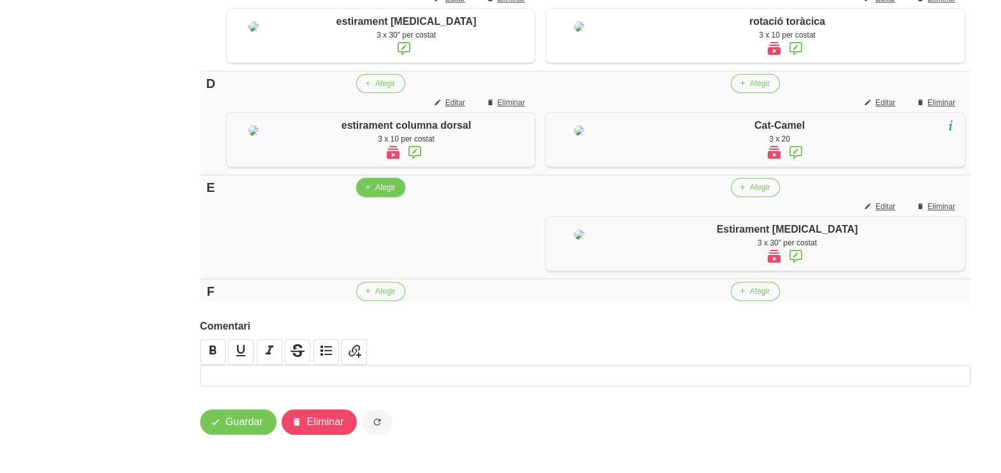
click at [391, 182] on span "Afegir" at bounding box center [385, 187] width 20 height 11
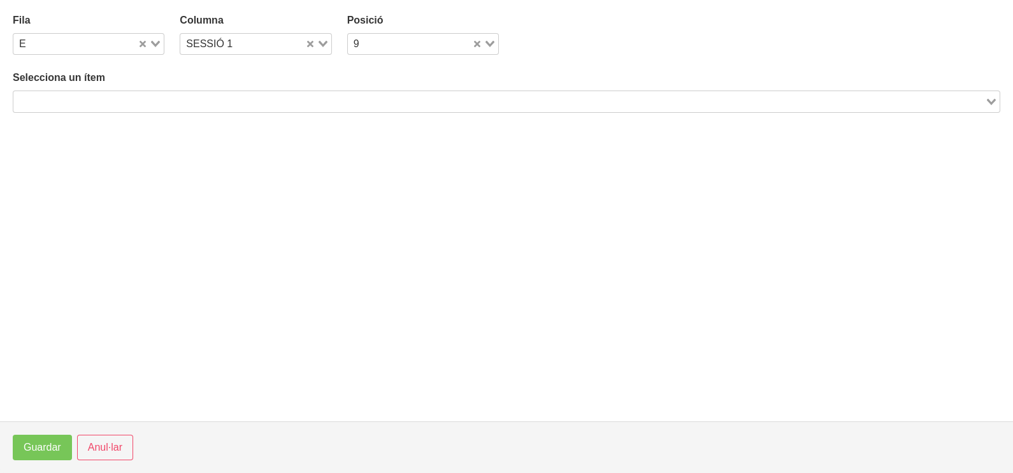
click at [169, 94] on input "Search for option" at bounding box center [499, 101] width 969 height 15
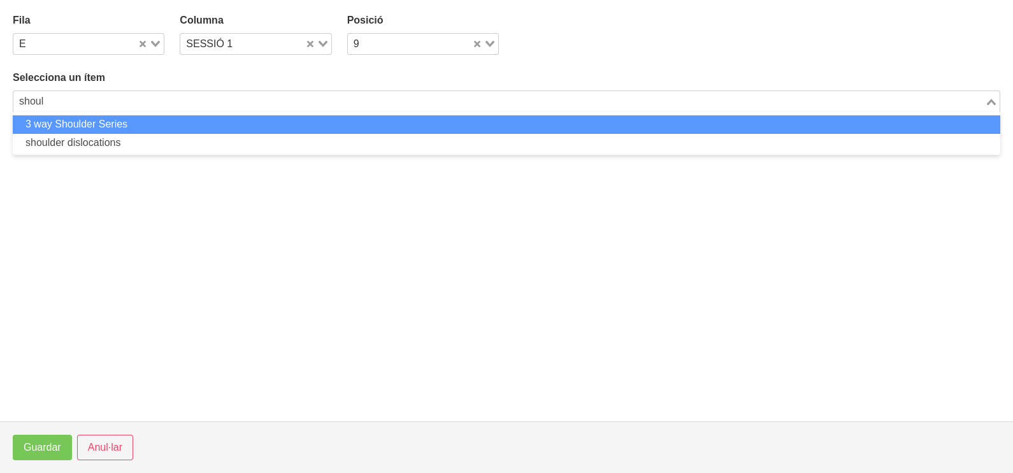
click at [107, 140] on li "shoulder dislocations" at bounding box center [507, 143] width 988 height 18
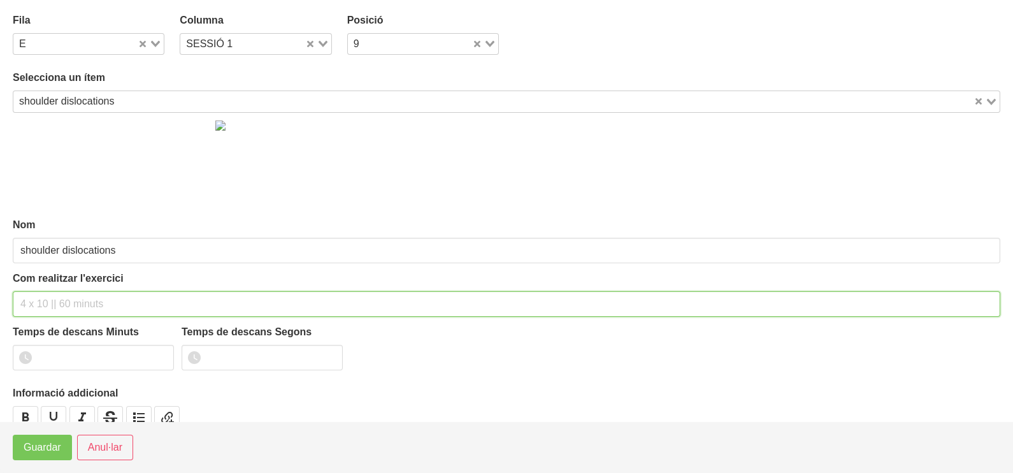
drag, startPoint x: 73, startPoint y: 301, endPoint x: 81, endPoint y: 185, distance: 116.3
click at [80, 256] on div "Nom shoulder dislocations Com realitzar l'exercici Temps de descans Minuts Temp…" at bounding box center [507, 283] width 988 height 340
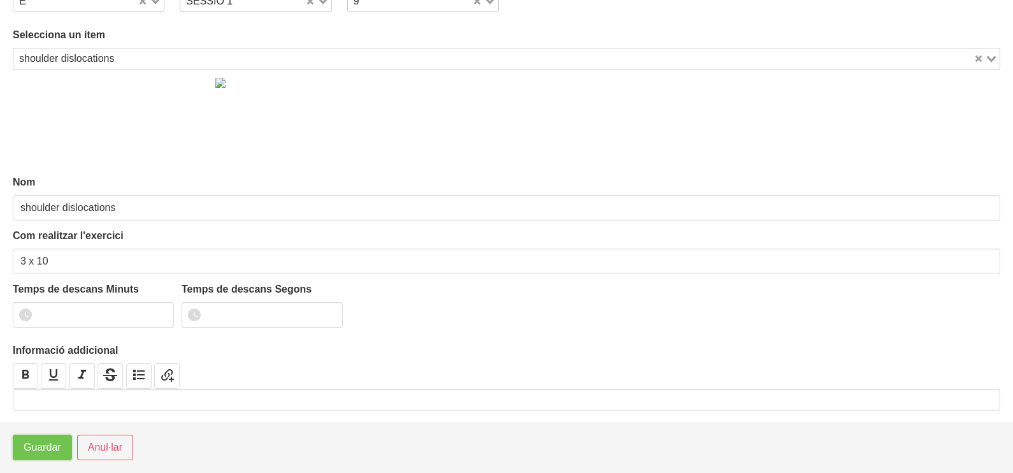
click at [51, 449] on span "Guardar" at bounding box center [43, 447] width 38 height 15
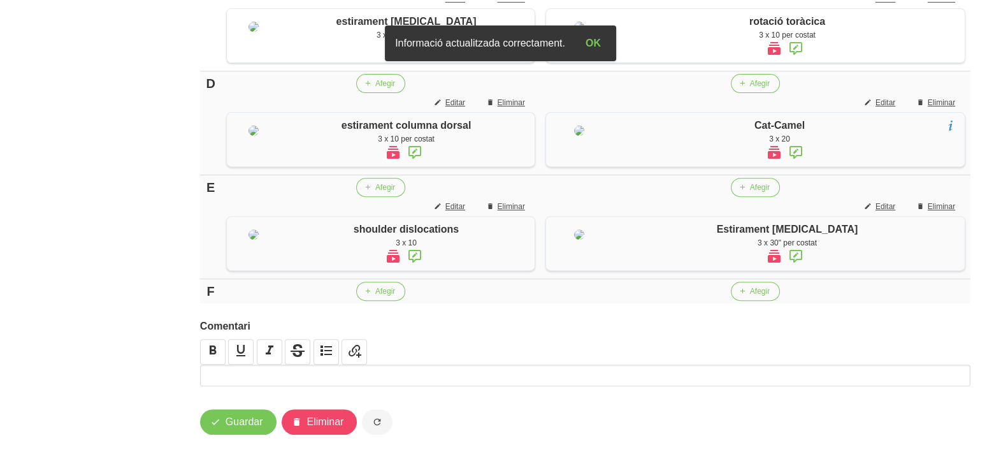
click at [417, 245] on icon at bounding box center [414, 256] width 15 height 23
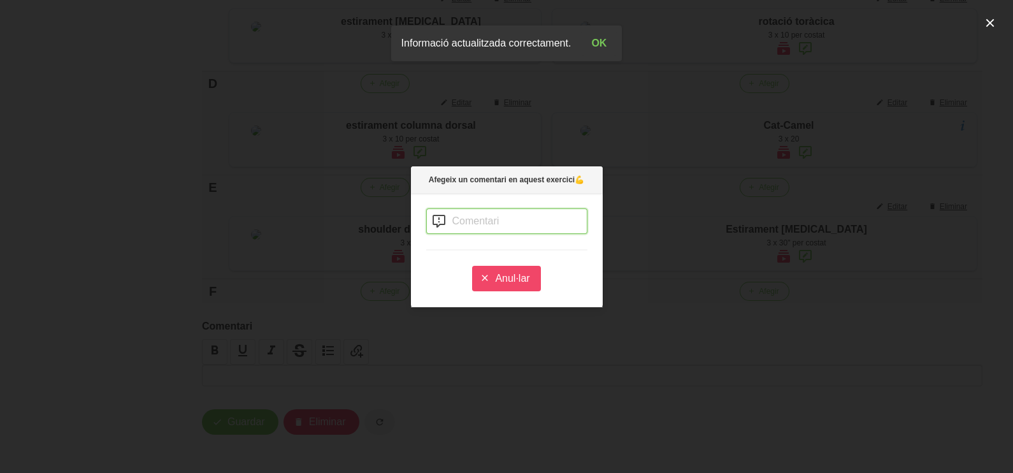
click at [474, 217] on input "text" at bounding box center [506, 220] width 161 height 25
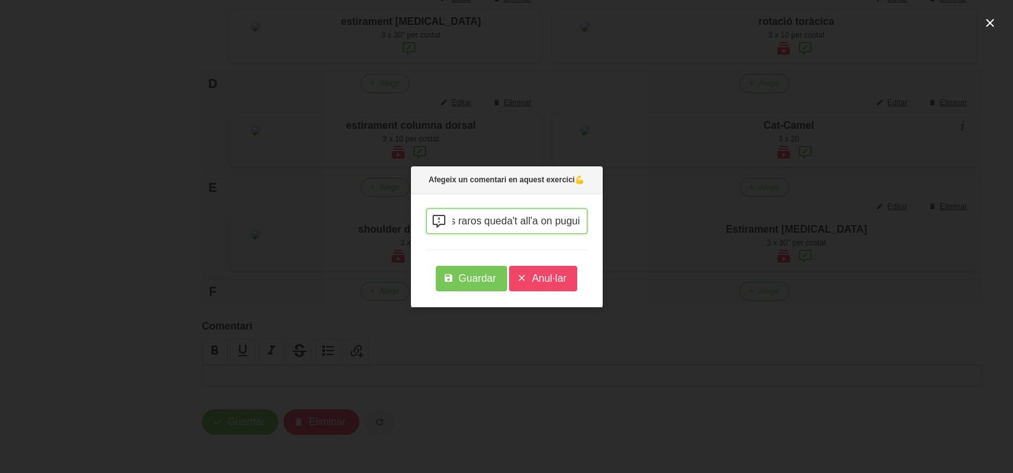
scroll to position [0, 351]
drag, startPoint x: 528, startPoint y: 219, endPoint x: 535, endPoint y: 170, distance: 49.7
click at [528, 219] on input "es pot fer amb un pal d'ecombra, si no pots arribar a darrere sense fer gestos …" at bounding box center [506, 220] width 161 height 25
click at [532, 219] on input "es pot fer amb un pal d'ecombra, si no pots arribar a darrere sense fer gestos …" at bounding box center [506, 220] width 161 height 25
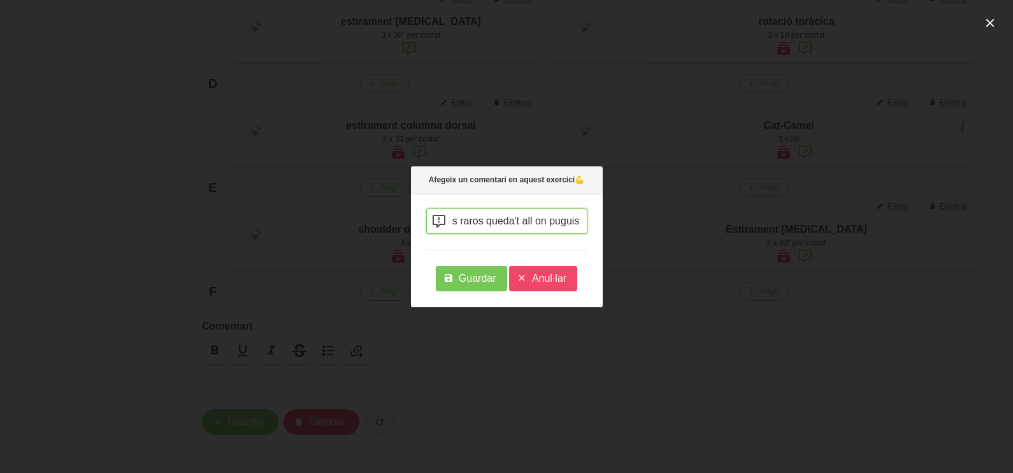
scroll to position [0, 344]
click at [458, 287] on button "Guardar" at bounding box center [471, 278] width 71 height 25
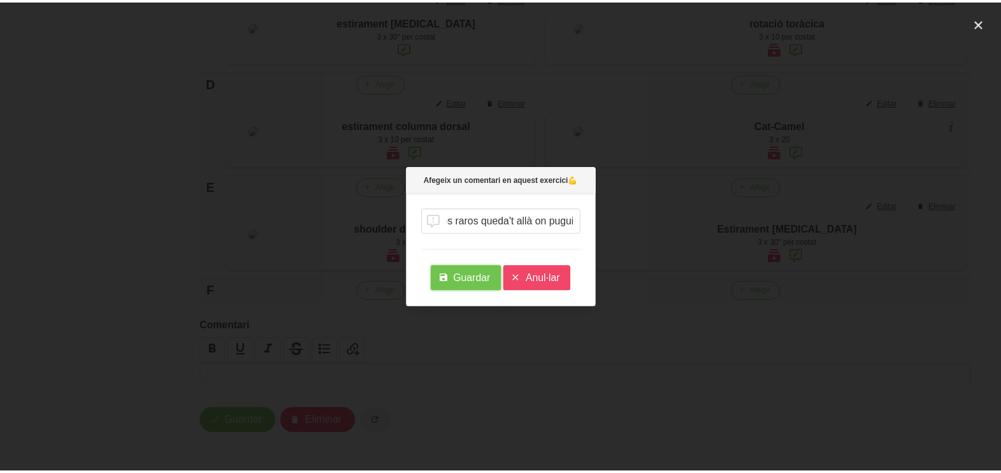
scroll to position [0, 0]
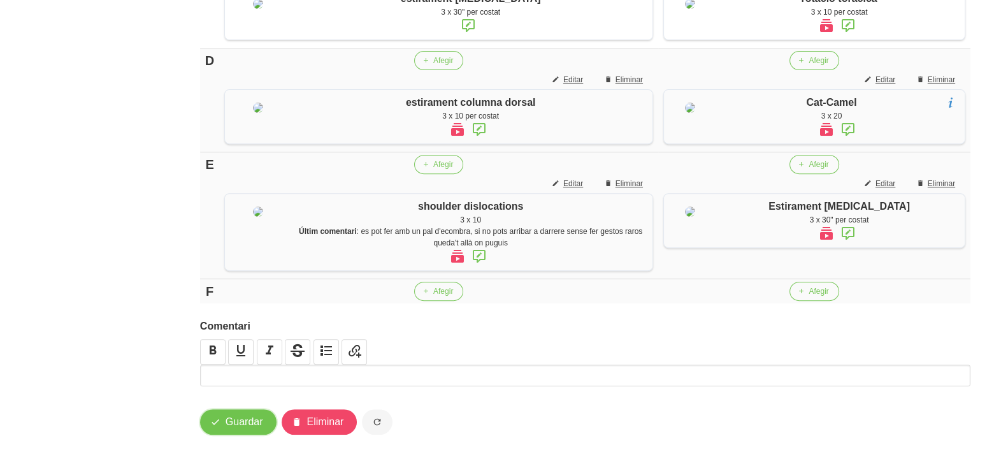
click at [241, 427] on span "Guardar" at bounding box center [245, 421] width 38 height 15
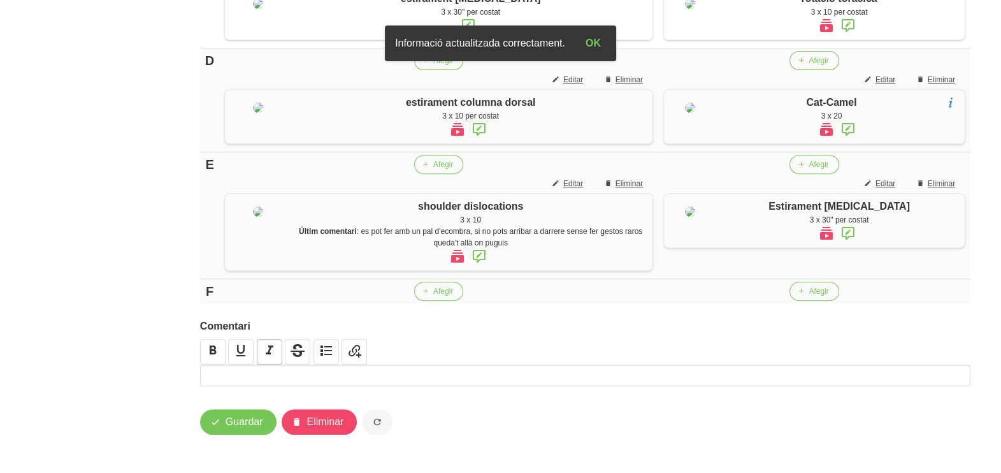
drag, startPoint x: 269, startPoint y: 375, endPoint x: 256, endPoint y: 354, distance: 25.5
click at [268, 372] on p at bounding box center [585, 375] width 764 height 15
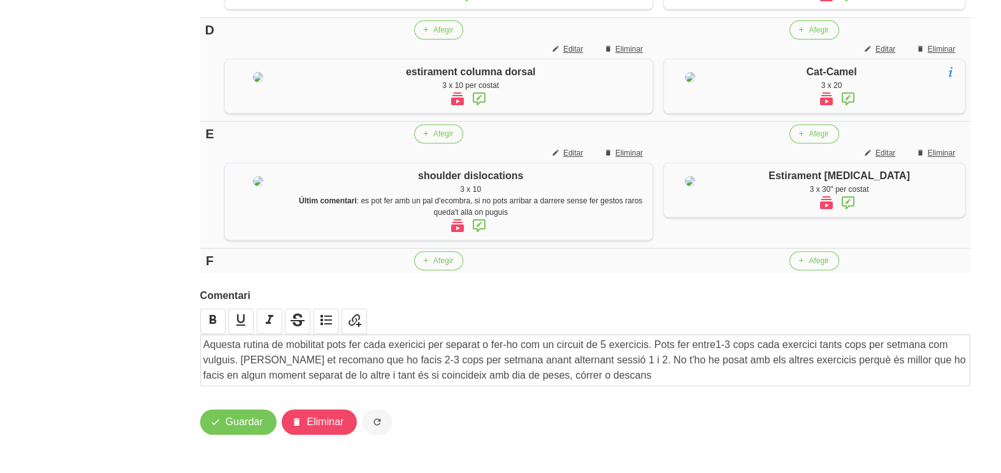
scroll to position [792, 0]
click at [238, 433] on button "Guardar" at bounding box center [238, 421] width 76 height 25
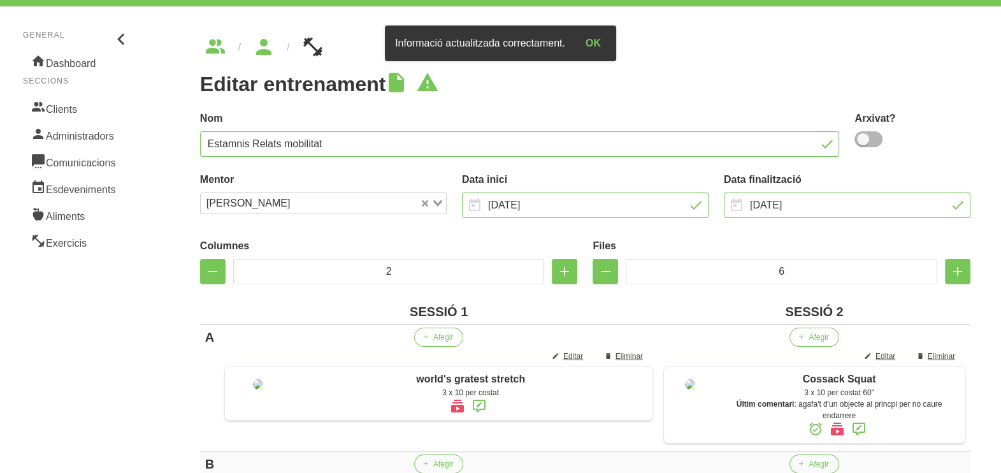
scroll to position [0, 0]
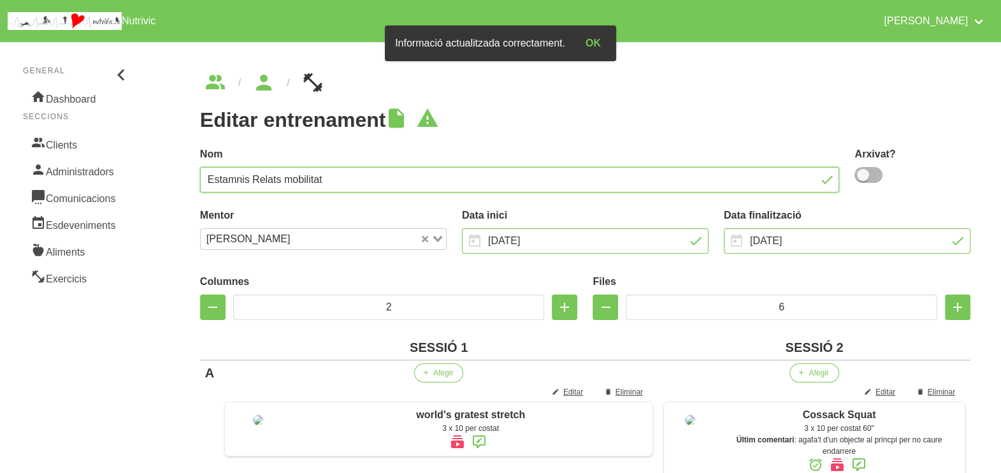
click at [237, 178] on input "Estamnis Relats mobilitat" at bounding box center [520, 179] width 640 height 25
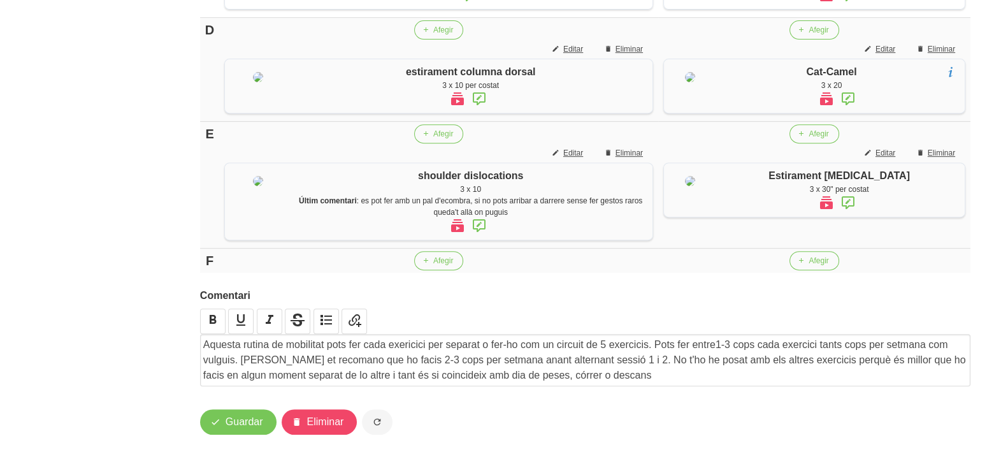
scroll to position [792, 0]
click at [226, 426] on span "Guardar" at bounding box center [245, 421] width 38 height 15
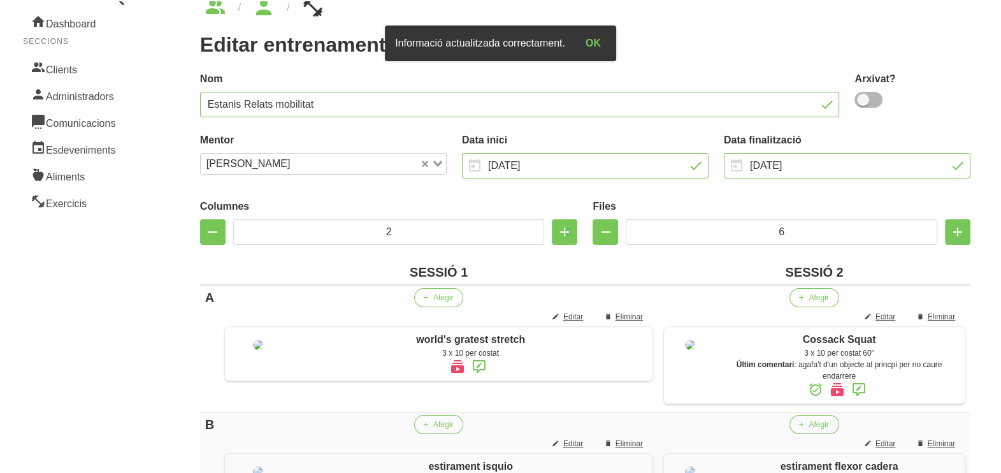
scroll to position [0, 0]
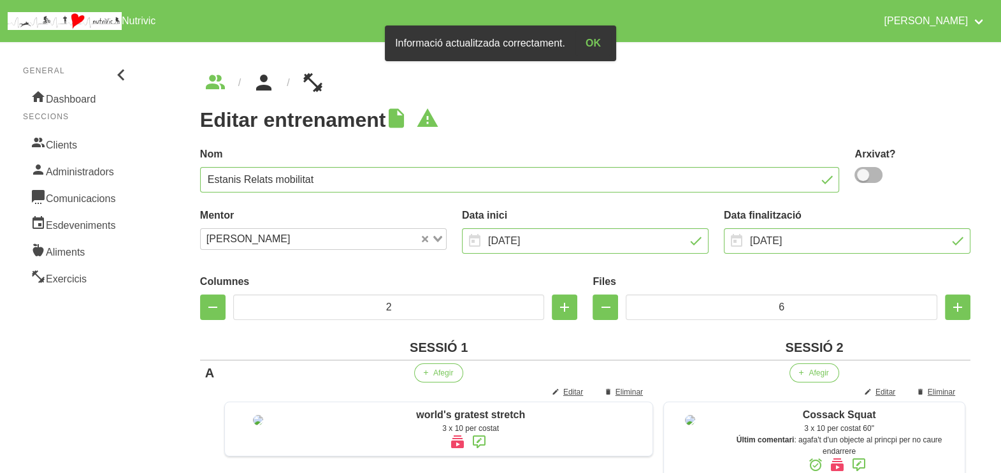
click at [267, 89] on icon "breadcrumbs" at bounding box center [263, 83] width 23 height 34
